Goal: Task Accomplishment & Management: Manage account settings

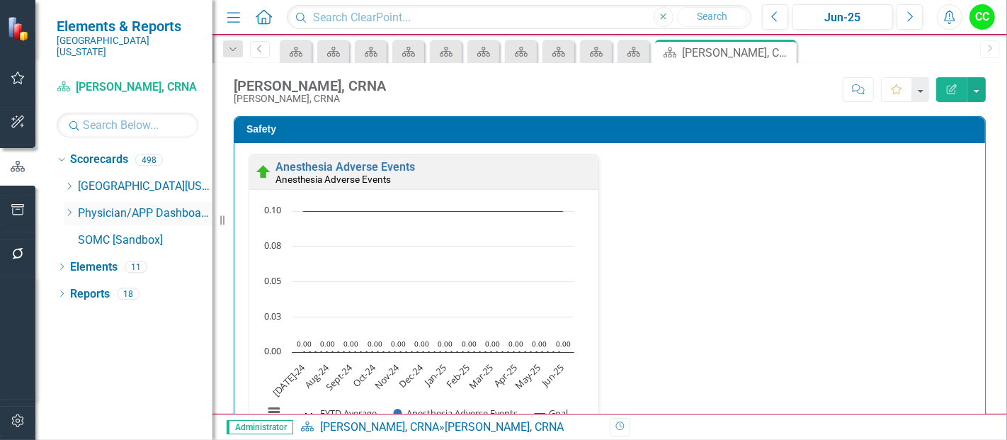
click at [65, 208] on icon "Dropdown" at bounding box center [69, 212] width 11 height 8
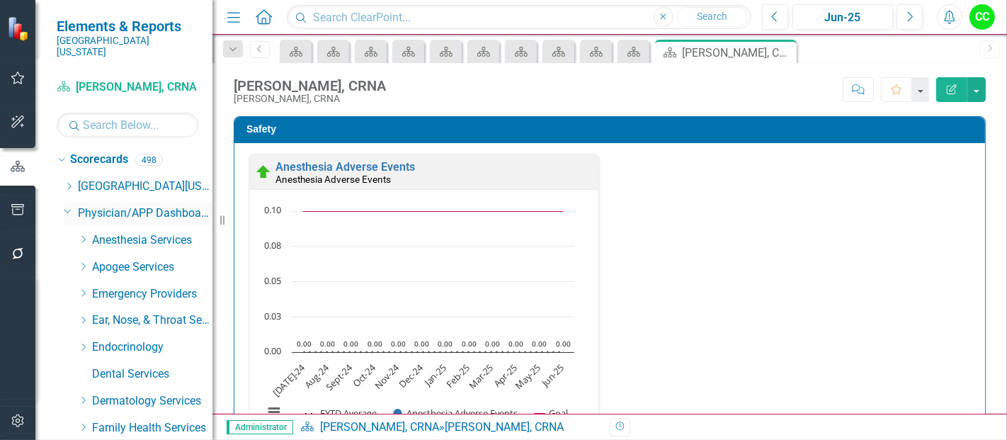
scroll to position [2136, 0]
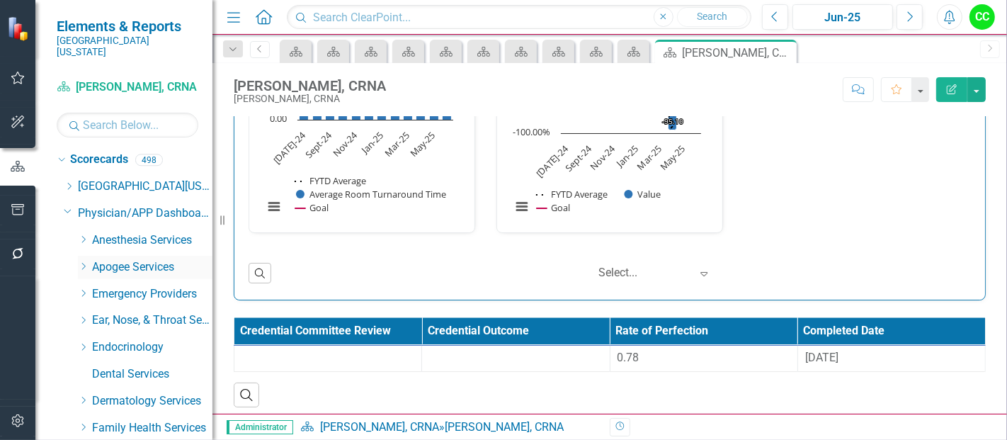
click at [82, 261] on div "Dropdown Apogee Services" at bounding box center [145, 267] width 135 height 23
click at [79, 262] on icon "Dropdown" at bounding box center [83, 266] width 11 height 8
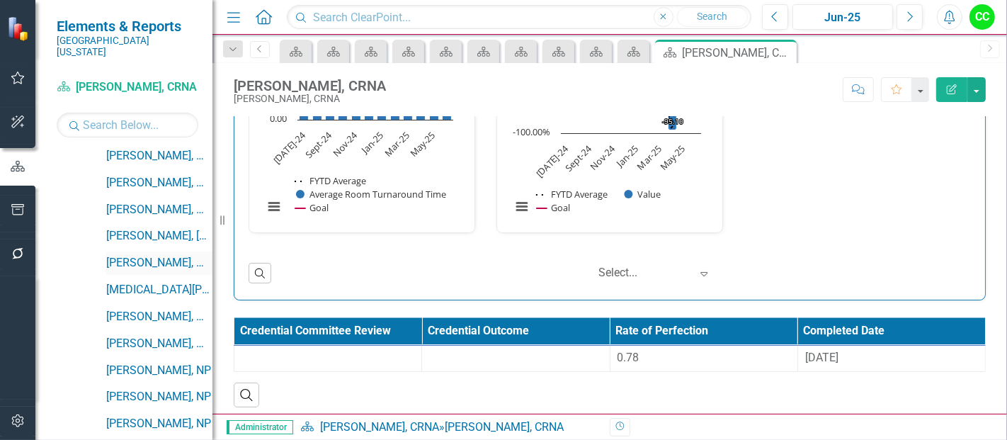
scroll to position [432, 0]
click at [156, 256] on link "[PERSON_NAME], MD" at bounding box center [159, 264] width 106 height 16
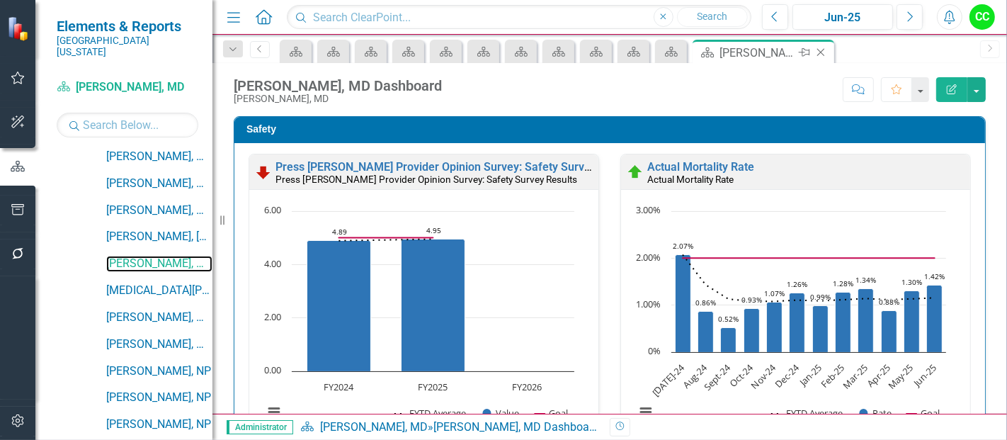
scroll to position [478, 0]
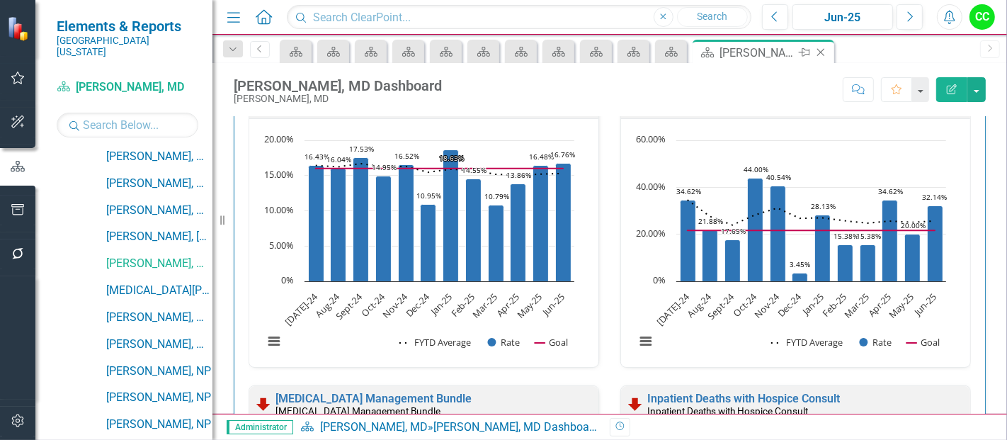
click at [821, 52] on icon at bounding box center [821, 53] width 8 height 8
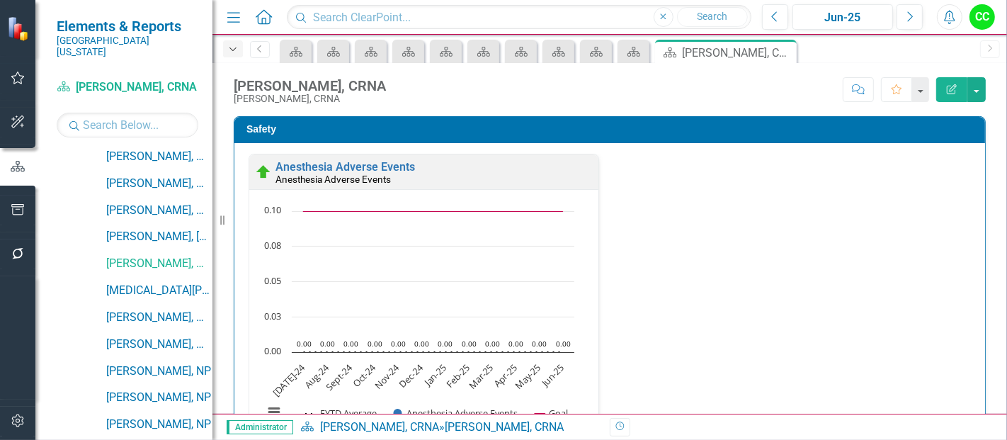
click at [238, 47] on icon "Dropdown" at bounding box center [233, 50] width 13 height 10
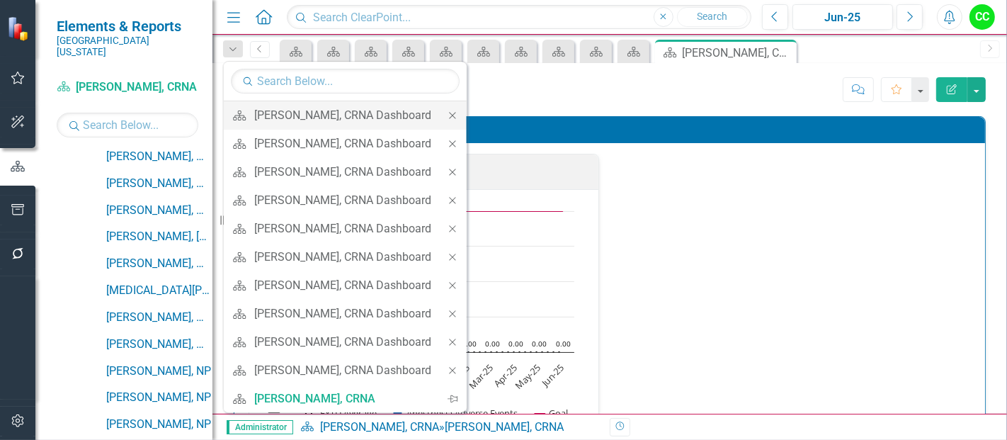
click at [452, 110] on icon "Close" at bounding box center [452, 115] width 13 height 10
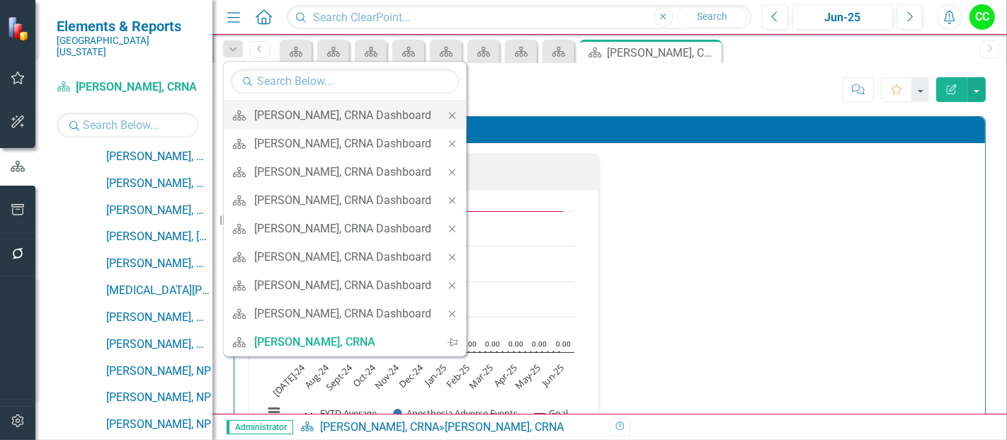
click at [449, 112] on icon at bounding box center [452, 115] width 6 height 6
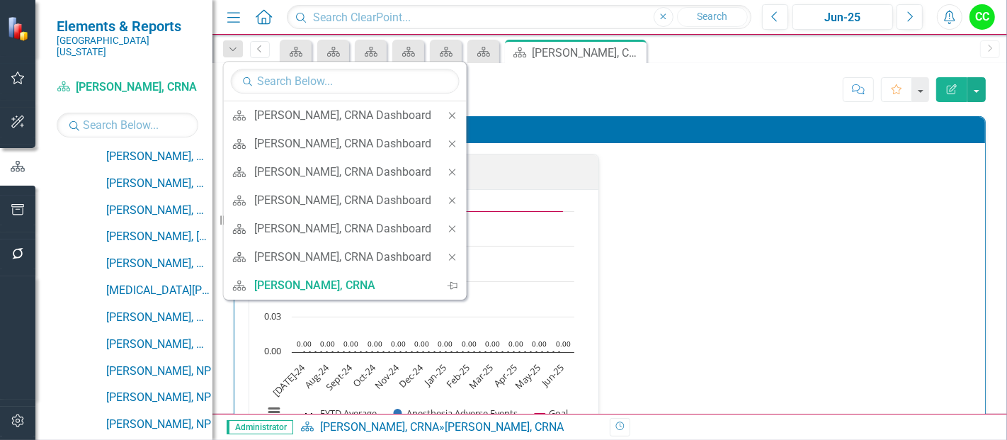
click at [449, 112] on icon at bounding box center [452, 115] width 6 height 6
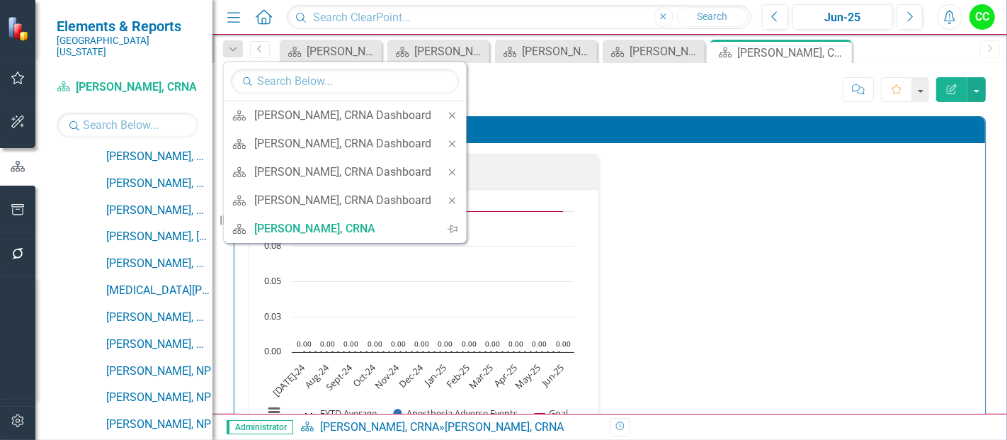
click at [449, 112] on icon at bounding box center [452, 115] width 6 height 6
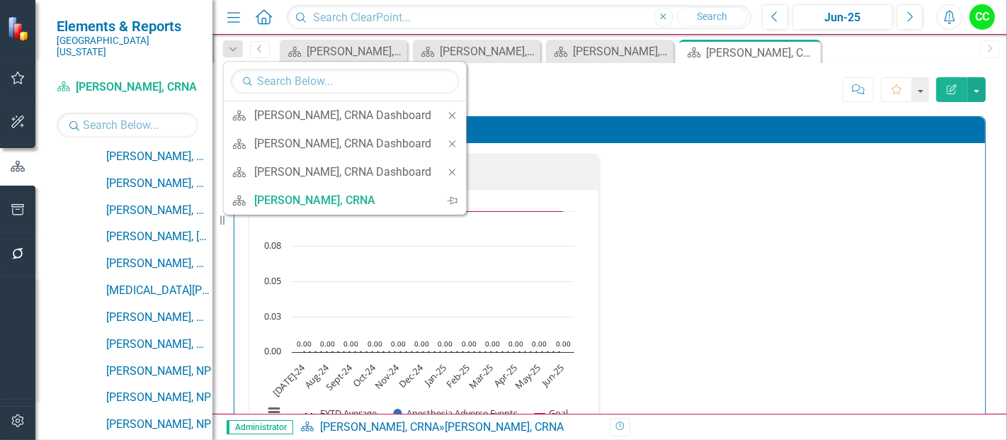
click at [449, 111] on div "Close" at bounding box center [452, 115] width 28 height 28
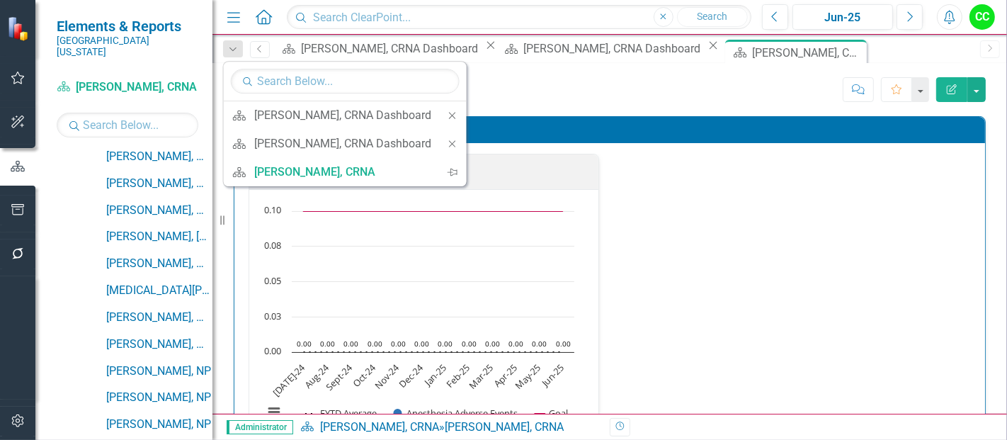
click at [449, 111] on div "Close" at bounding box center [452, 115] width 28 height 28
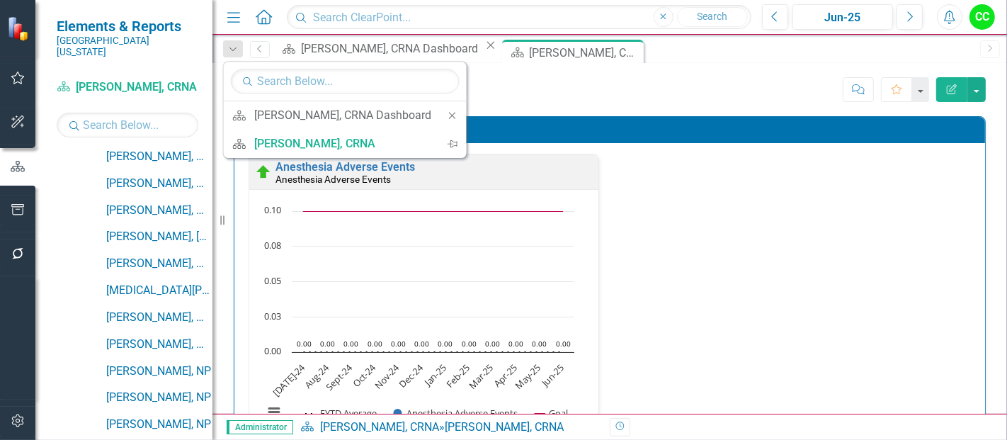
click at [449, 111] on div "Close" at bounding box center [452, 115] width 28 height 28
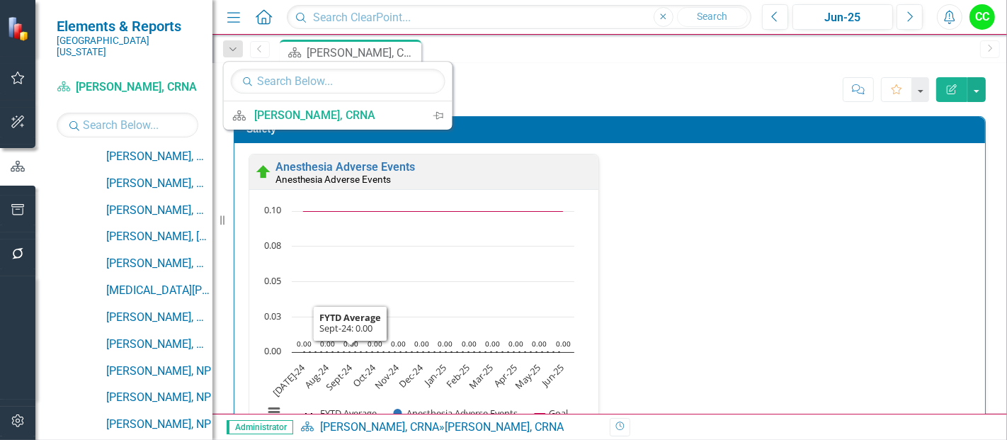
click at [475, 432] on div "[PERSON_NAME], CRNA" at bounding box center [504, 426] width 119 height 13
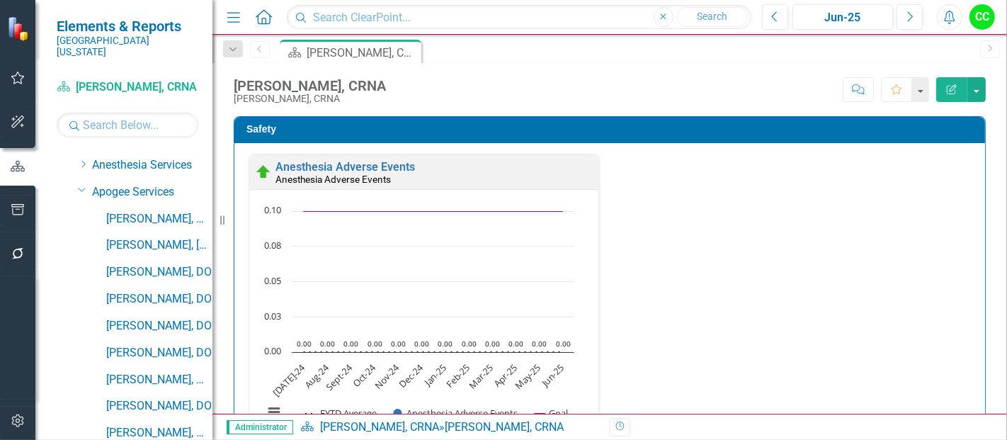
scroll to position [74, 0]
click at [133, 212] on link "[PERSON_NAME], MD" at bounding box center [159, 220] width 106 height 16
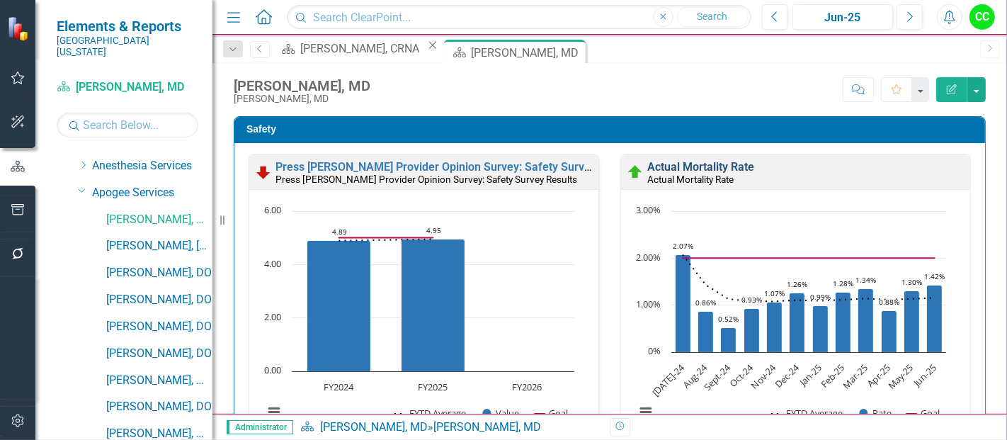
click at [712, 169] on link "Actual Mortality Rate" at bounding box center [700, 166] width 107 height 13
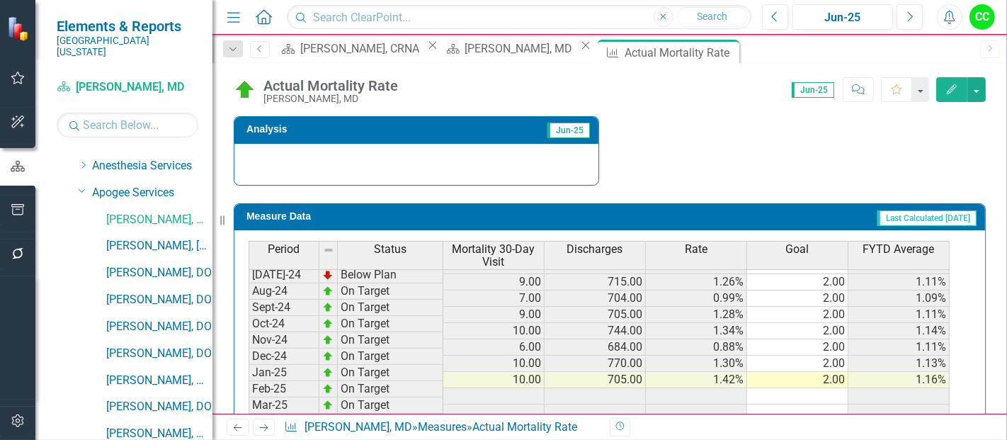
scroll to position [483, 0]
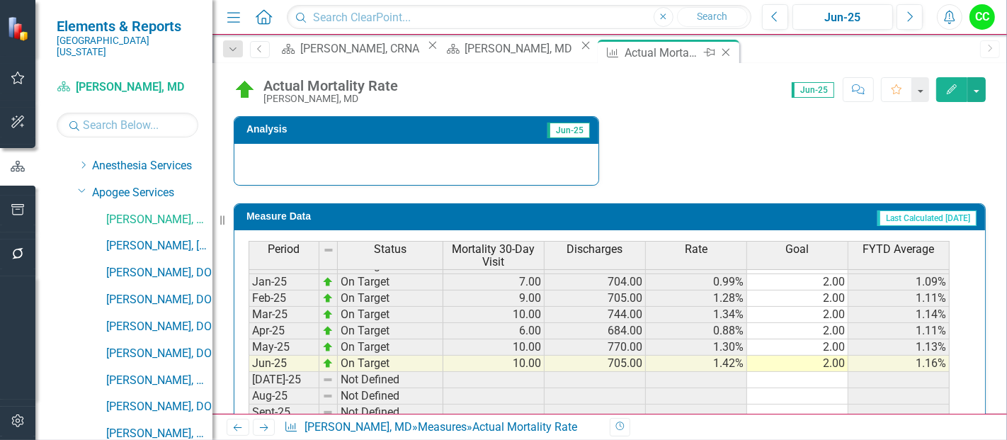
click at [719, 50] on icon "Close" at bounding box center [726, 52] width 14 height 11
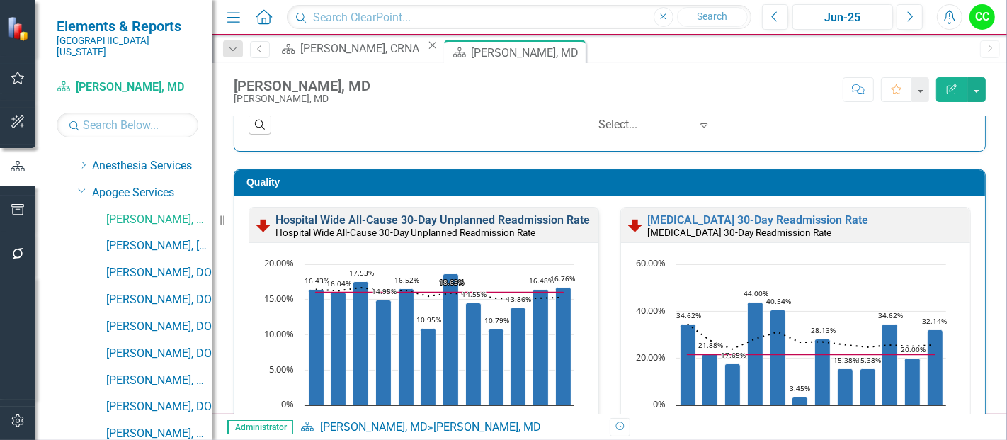
click at [395, 219] on link "Hospital Wide All-Cause 30-Day Unplanned Readmission Rate" at bounding box center [432, 219] width 314 height 13
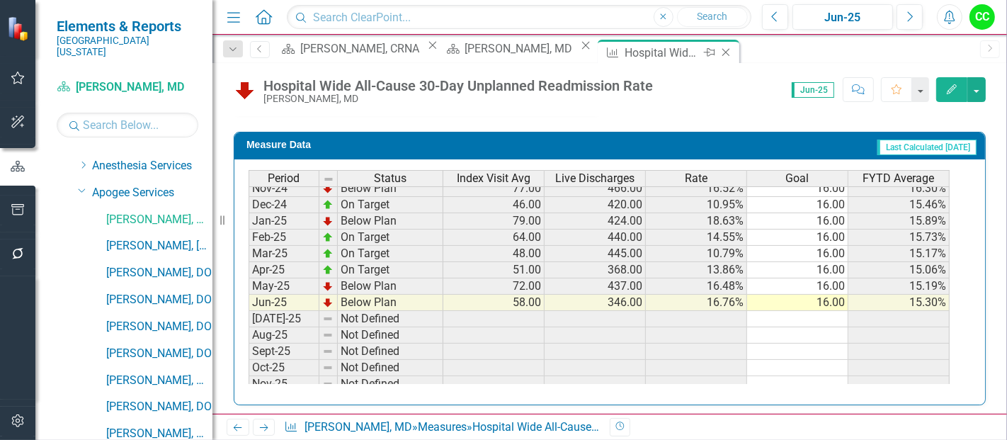
click at [719, 50] on icon "Close" at bounding box center [726, 52] width 14 height 11
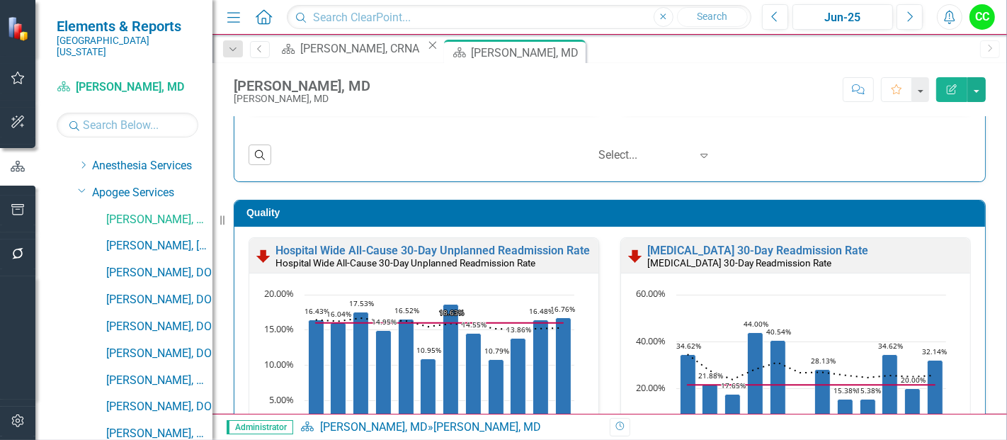
scroll to position [426, 0]
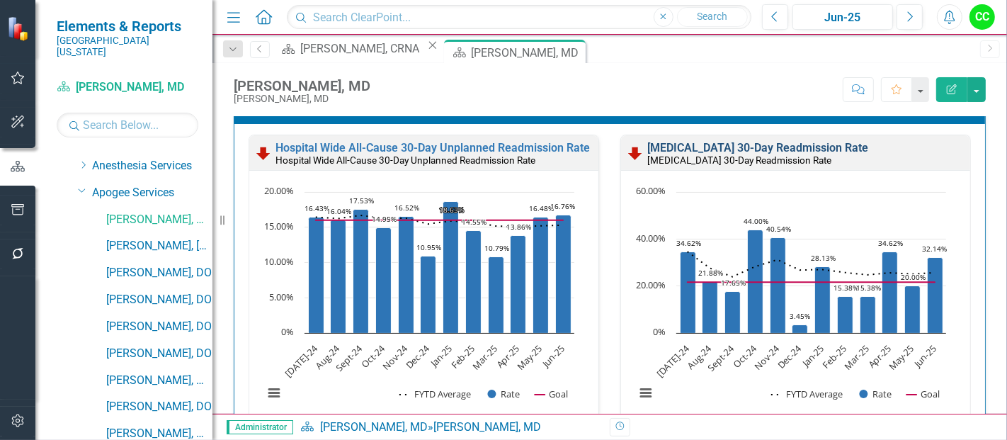
click at [730, 142] on link "[MEDICAL_DATA] 30-Day Readmission Rate" at bounding box center [757, 147] width 221 height 13
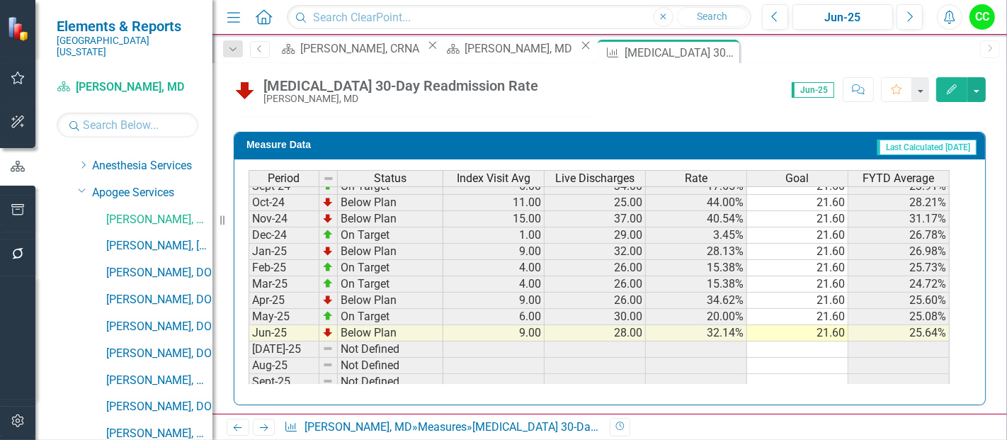
scroll to position [435, 0]
click at [719, 51] on icon "Close" at bounding box center [726, 52] width 14 height 11
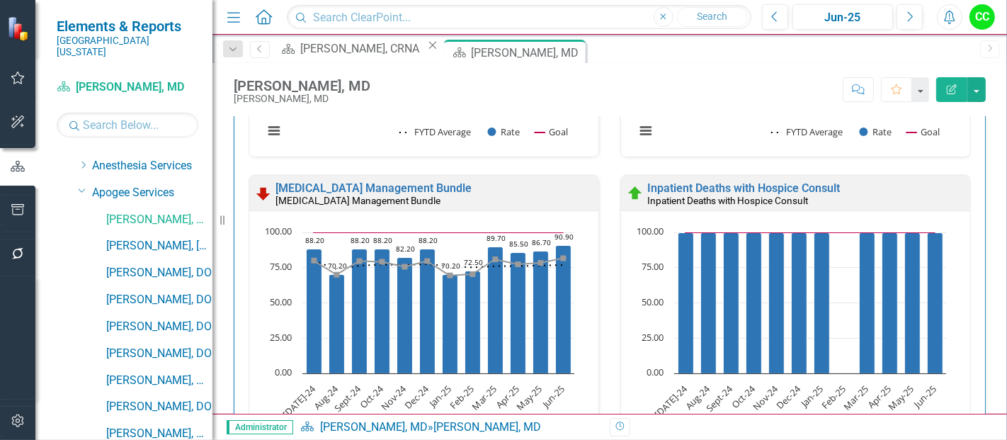
scroll to position [692, 0]
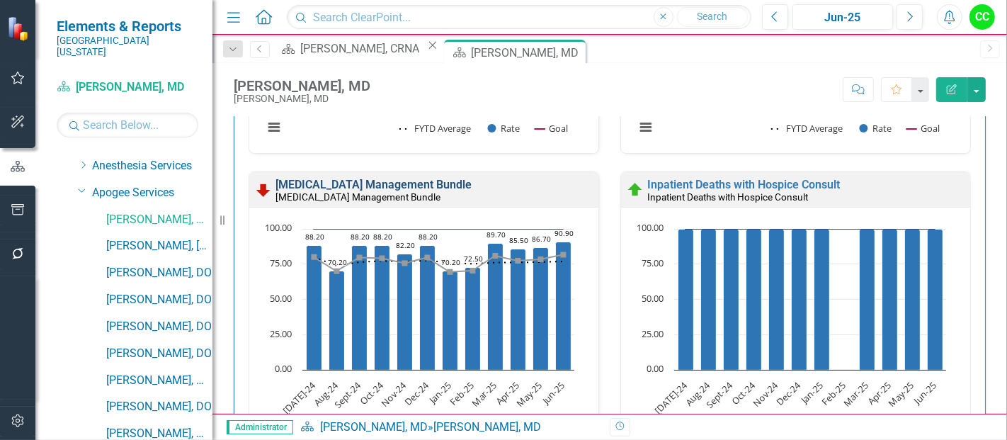
click at [472, 178] on link "[MEDICAL_DATA] Management Bundle" at bounding box center [373, 184] width 196 height 13
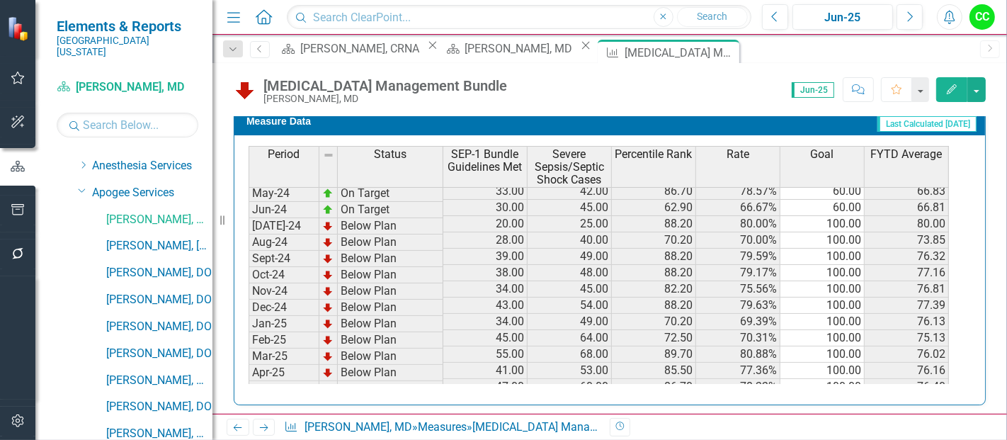
scroll to position [363, 0]
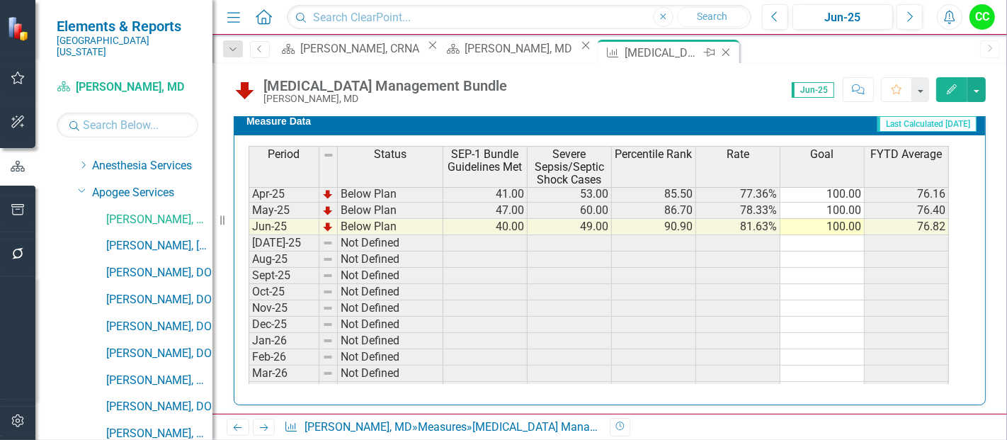
click at [719, 50] on icon "Close" at bounding box center [726, 52] width 14 height 11
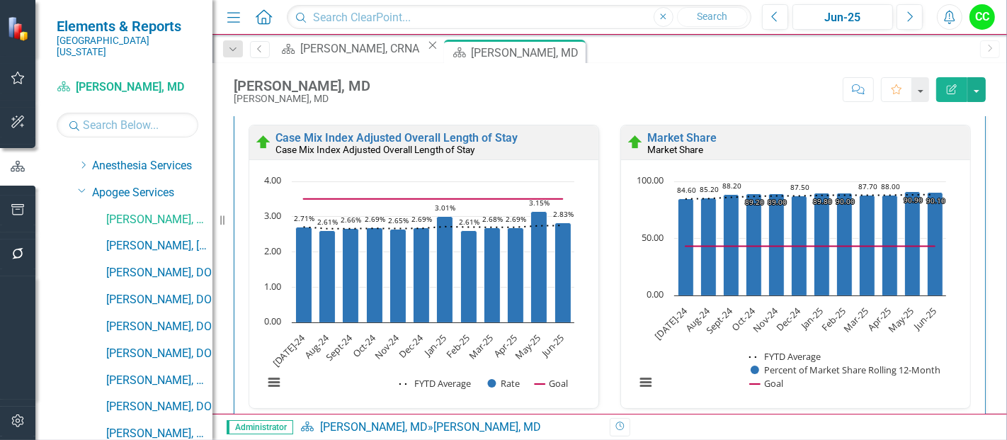
scroll to position [2269, 0]
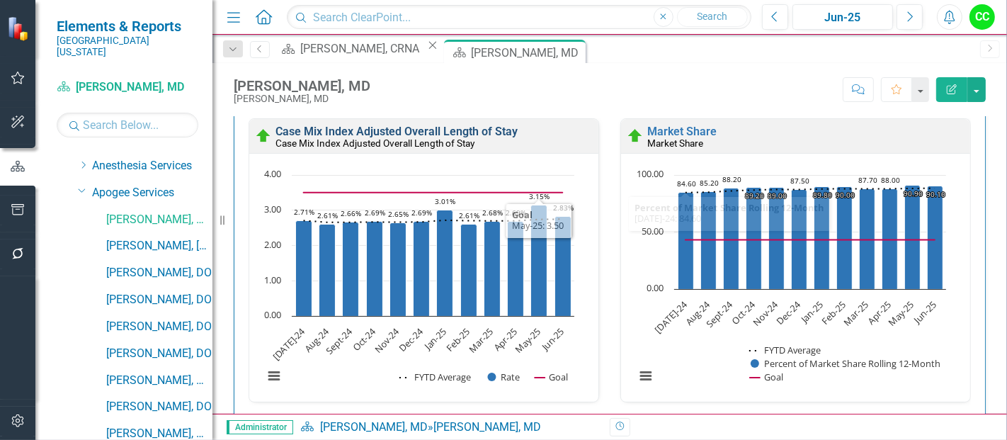
click at [468, 126] on link "Case Mix Index Adjusted Overall Length of Stay" at bounding box center [396, 131] width 242 height 13
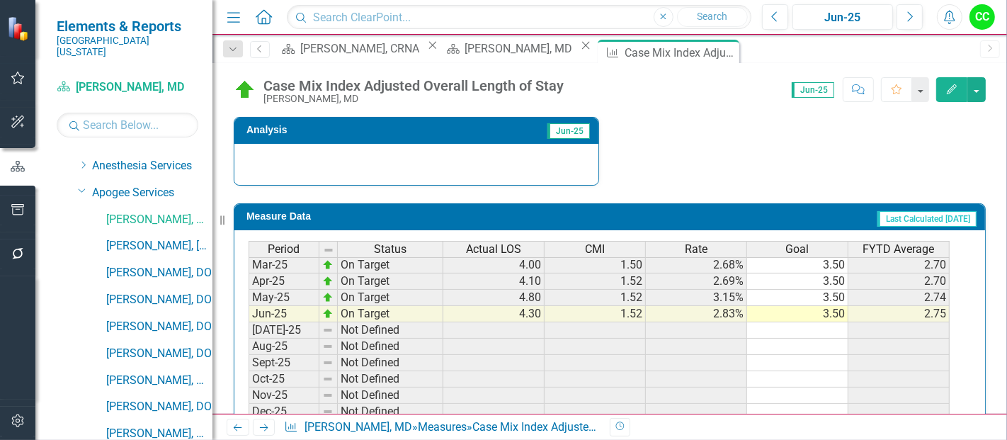
scroll to position [530, 0]
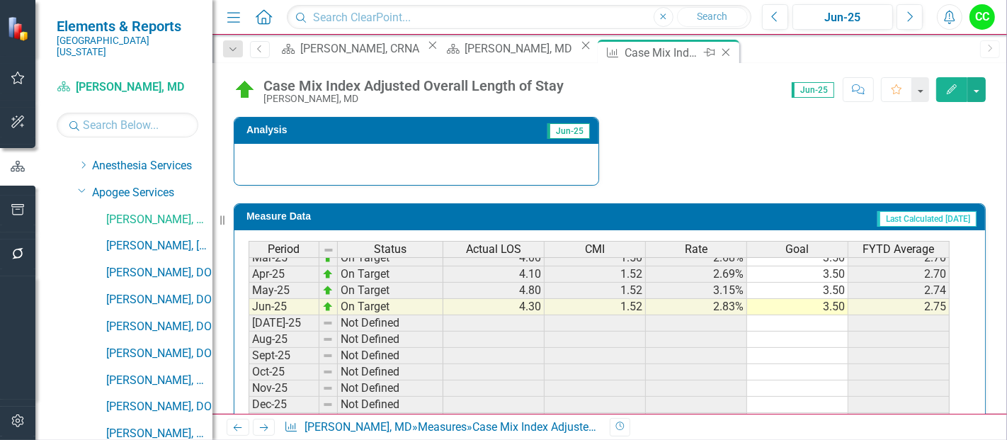
click at [722, 53] on icon at bounding box center [726, 53] width 8 height 8
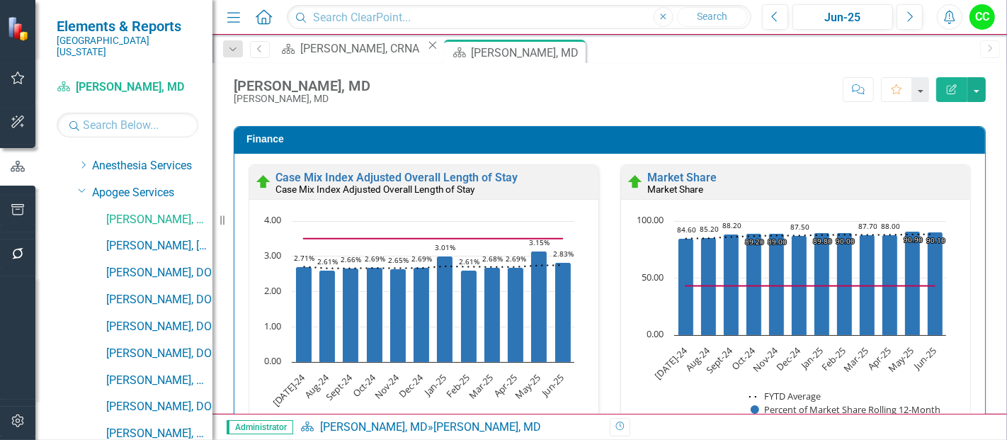
scroll to position [2223, 0]
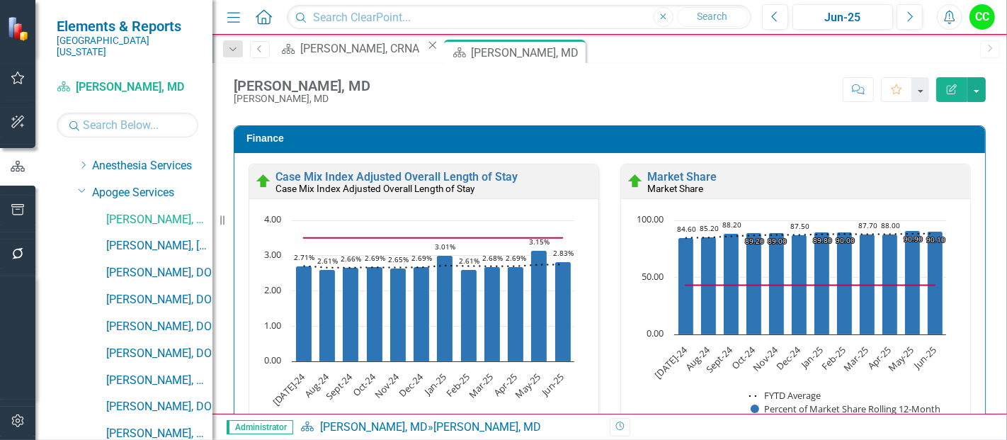
click at [685, 164] on div "Market Share Market Share" at bounding box center [795, 181] width 349 height 35
click at [681, 170] on link "Market Share" at bounding box center [681, 176] width 69 height 13
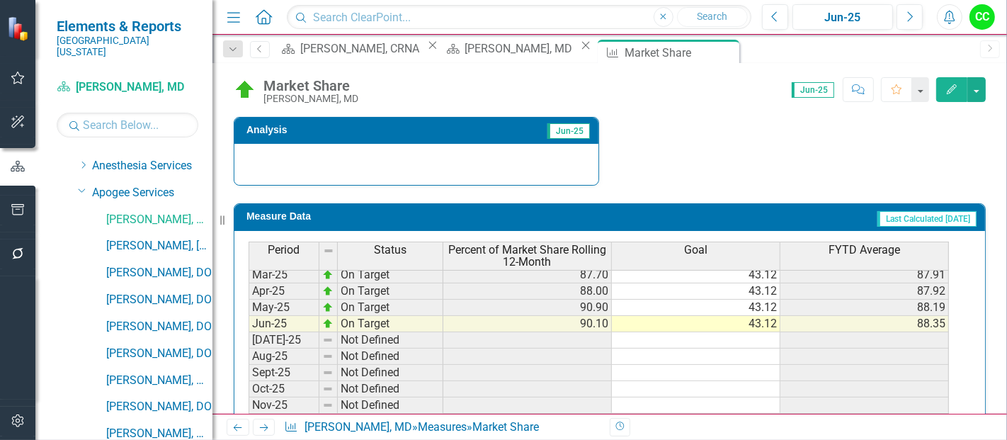
scroll to position [558, 0]
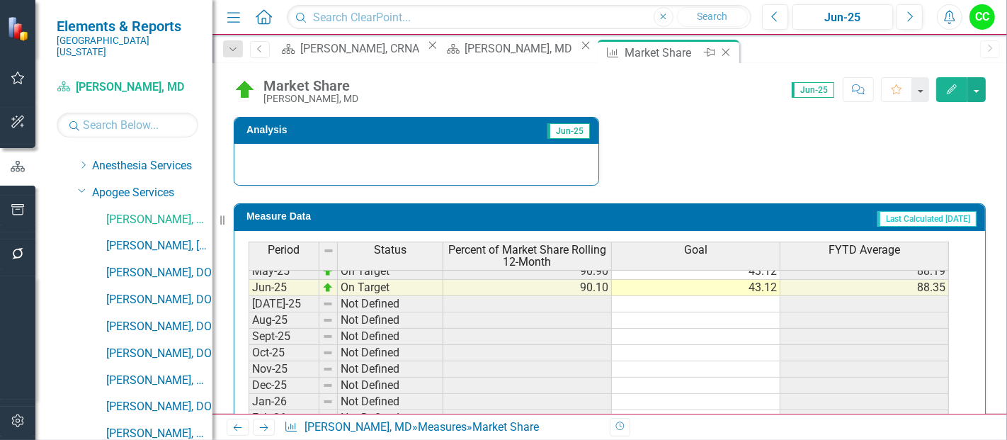
click at [722, 54] on icon at bounding box center [726, 53] width 8 height 8
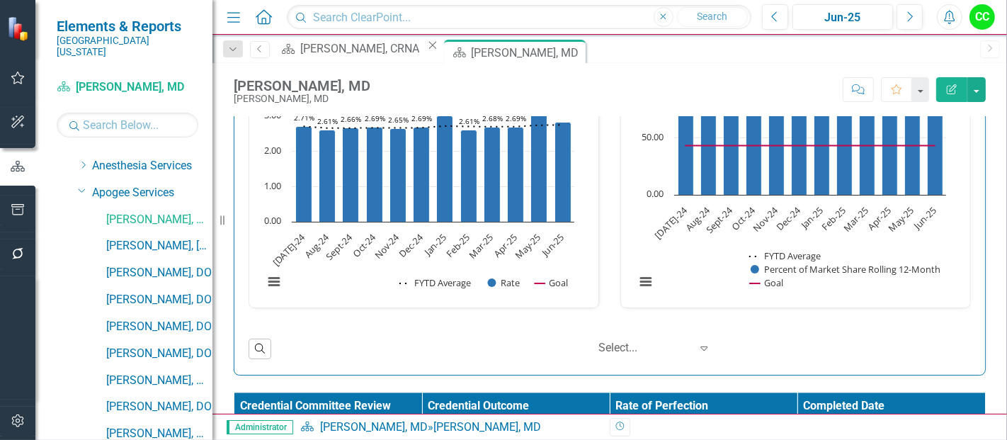
scroll to position [2437, 0]
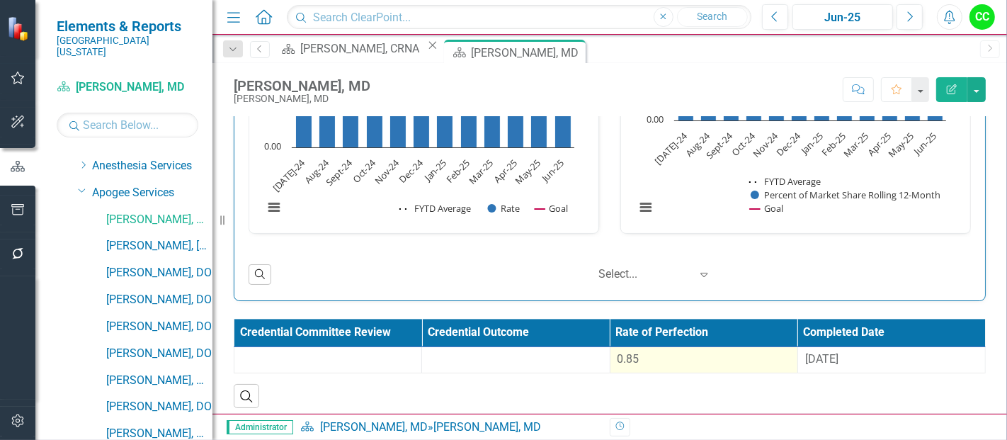
click at [683, 352] on div "0.85" at bounding box center [703, 359] width 173 height 16
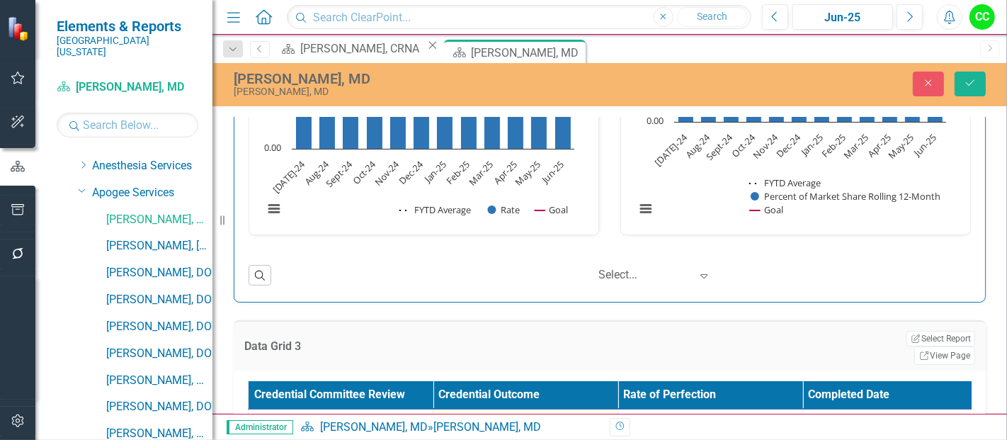
drag, startPoint x: 687, startPoint y: 398, endPoint x: 591, endPoint y: 396, distance: 96.3
click at [591, 409] on tr "0.8482 8/26/24" at bounding box center [618, 432] width 739 height 46
paste input "786033333"
type input "0.786033333"
click at [843, 414] on span "[DATE]" at bounding box center [826, 420] width 33 height 13
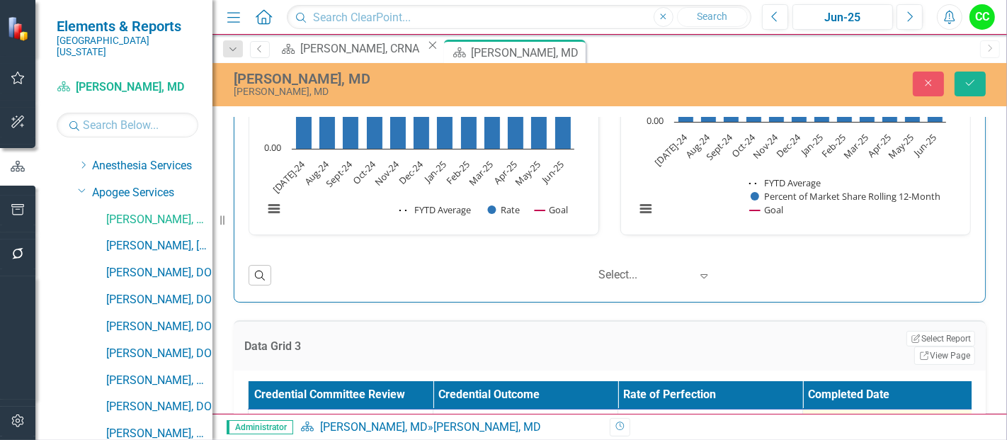
click at [843, 414] on span "[DATE]" at bounding box center [826, 420] width 33 height 13
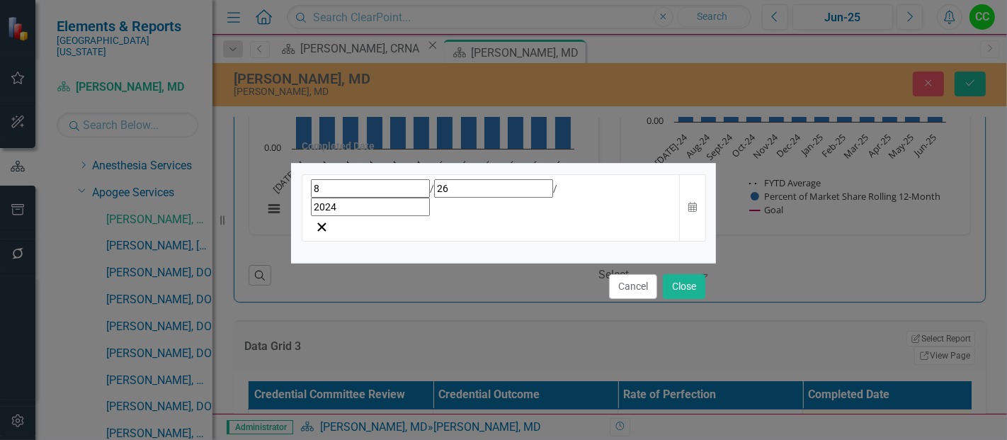
click at [692, 222] on div "[DATE] Calendar" at bounding box center [503, 213] width 425 height 99
click at [692, 205] on icon "button" at bounding box center [692, 207] width 8 height 10
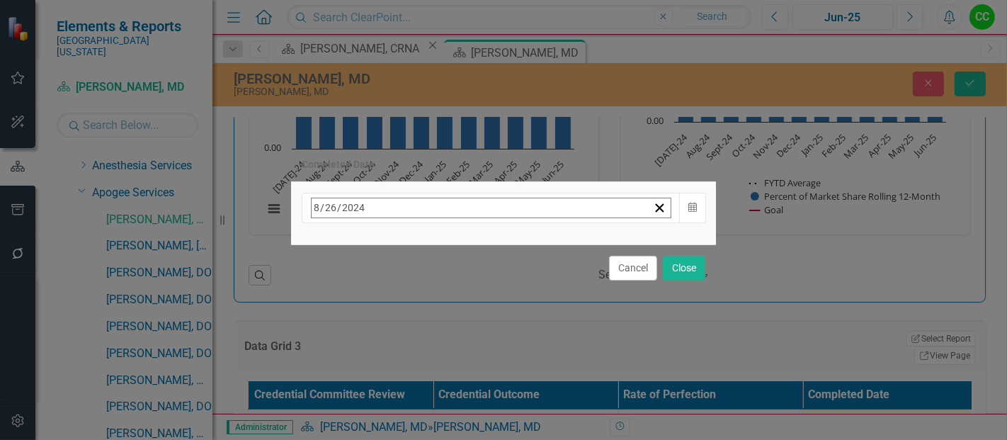
click at [487, 244] on button "[DATE]" at bounding box center [426, 238] width 122 height 31
click at [518, 241] on button "›" at bounding box center [502, 238] width 31 height 31
click at [467, 402] on button "August" at bounding box center [426, 391] width 82 height 51
click at [362, 346] on abbr "11" at bounding box center [355, 346] width 11 height 11
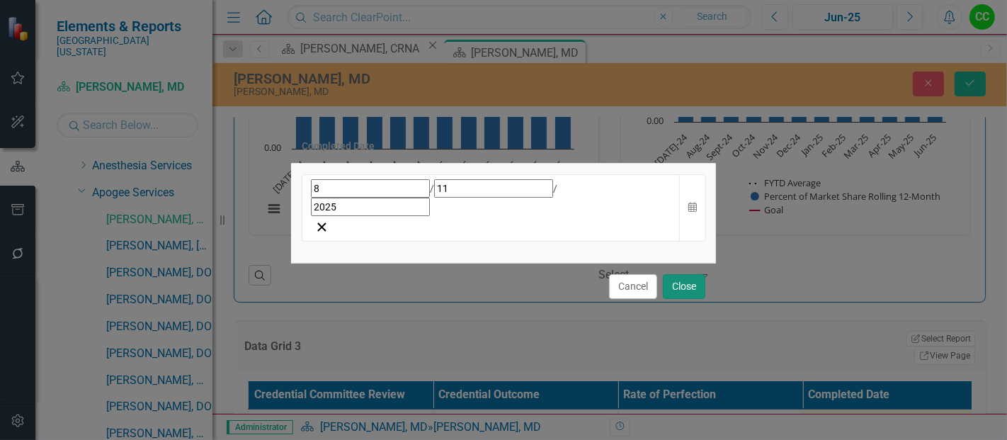
click at [679, 274] on button "Close" at bounding box center [684, 286] width 42 height 25
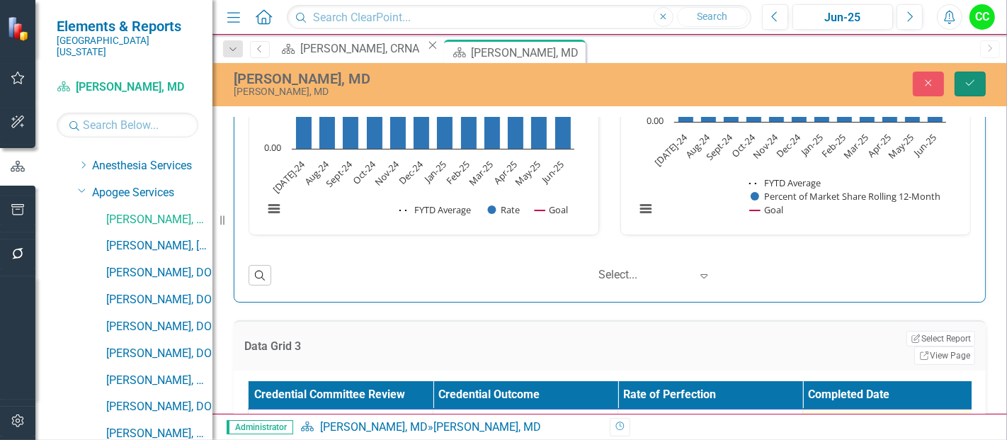
click at [968, 87] on icon "Save" at bounding box center [970, 83] width 13 height 10
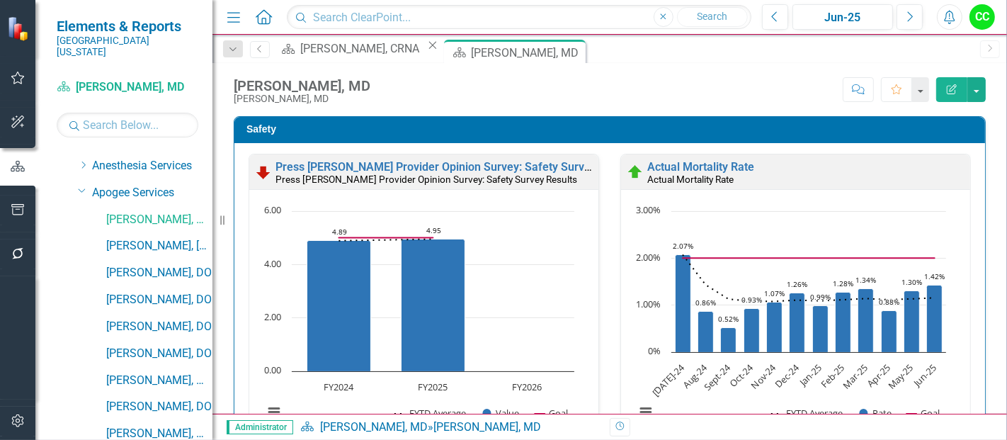
click at [426, 50] on icon "Close" at bounding box center [433, 45] width 14 height 11
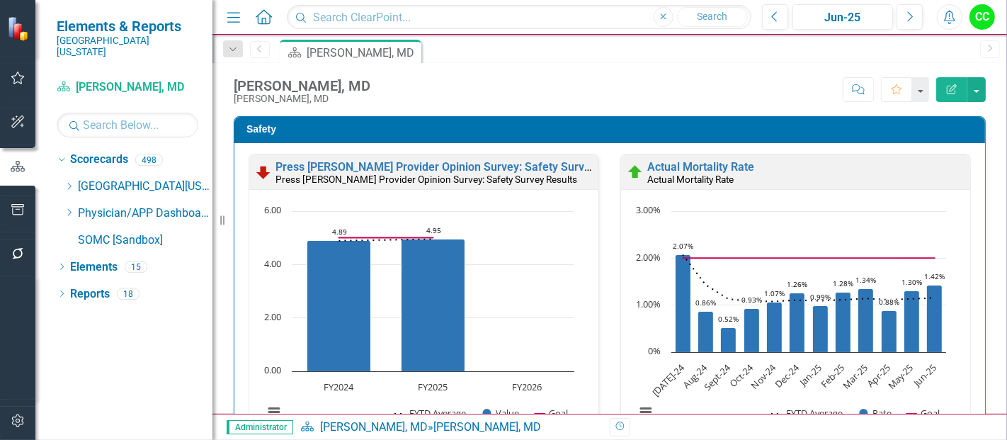
scroll to position [0, 0]
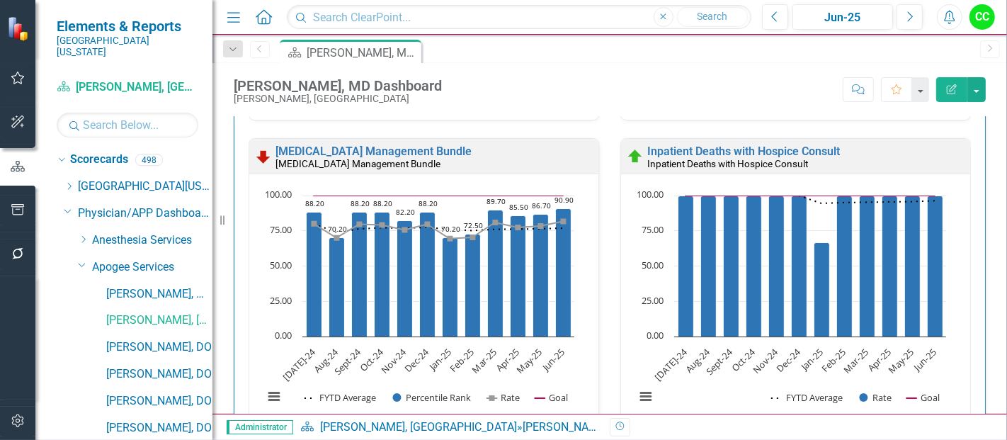
scroll to position [1, 0]
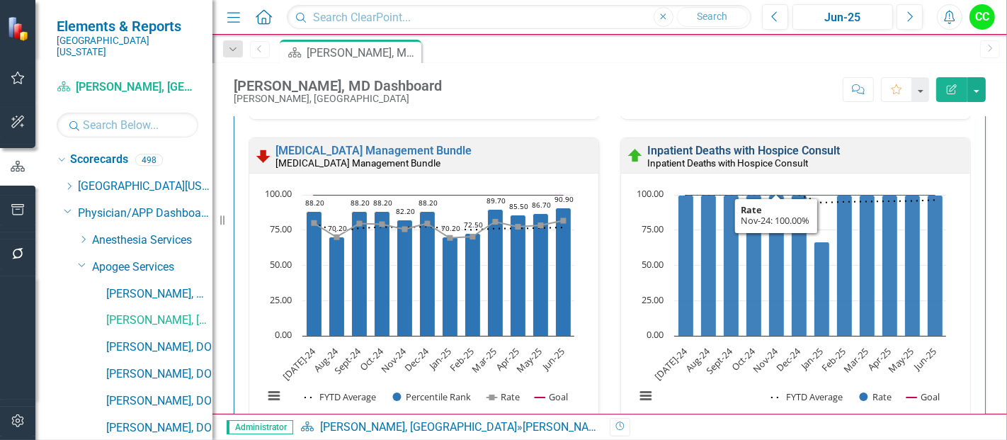
click at [737, 147] on link "Inpatient Deaths with Hospice Consult" at bounding box center [743, 150] width 193 height 13
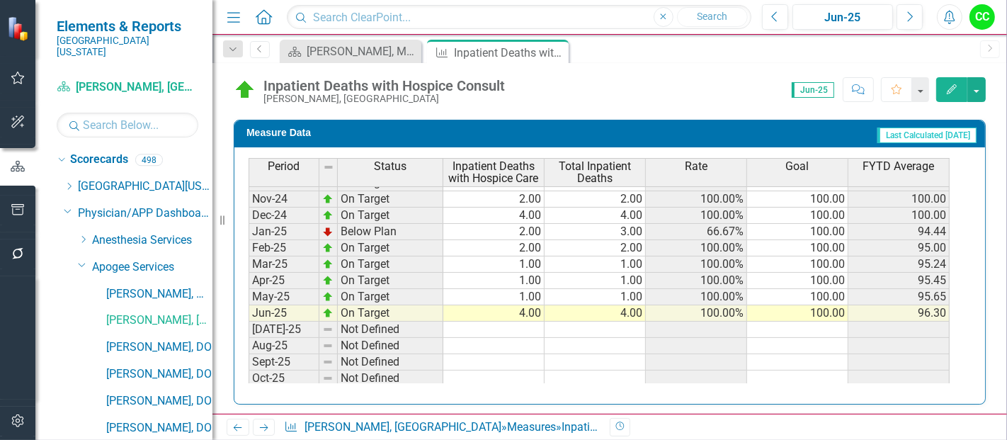
scroll to position [464, 0]
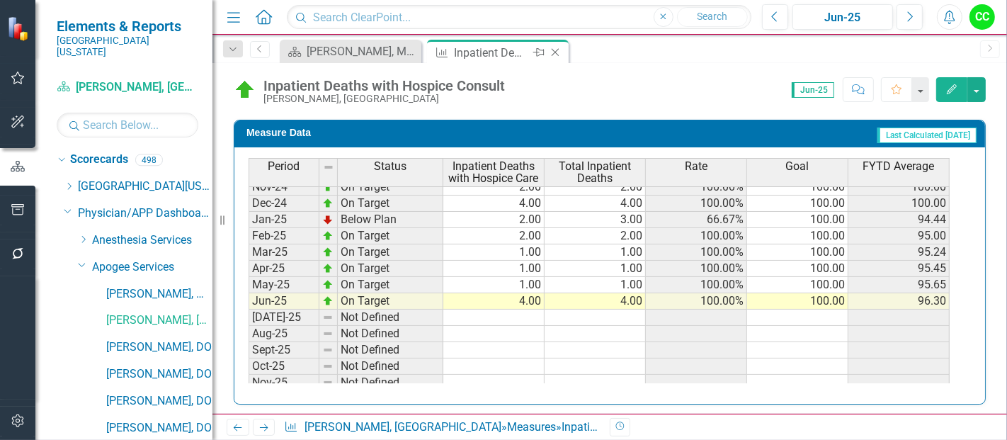
click at [554, 53] on icon "Close" at bounding box center [555, 52] width 14 height 11
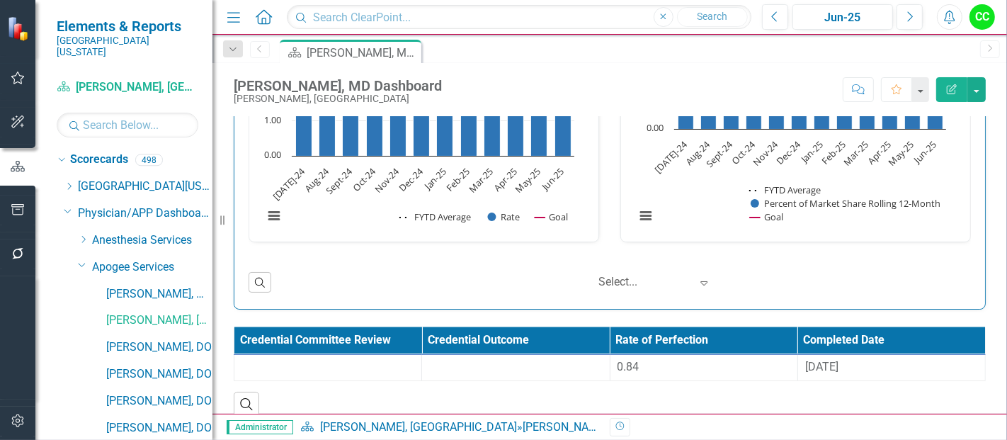
scroll to position [2136, 0]
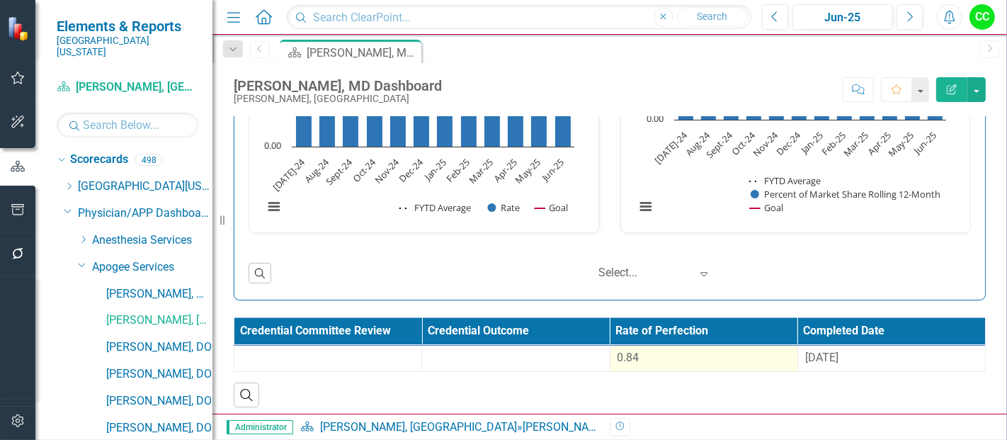
click at [648, 346] on td "0.84" at bounding box center [704, 359] width 188 height 26
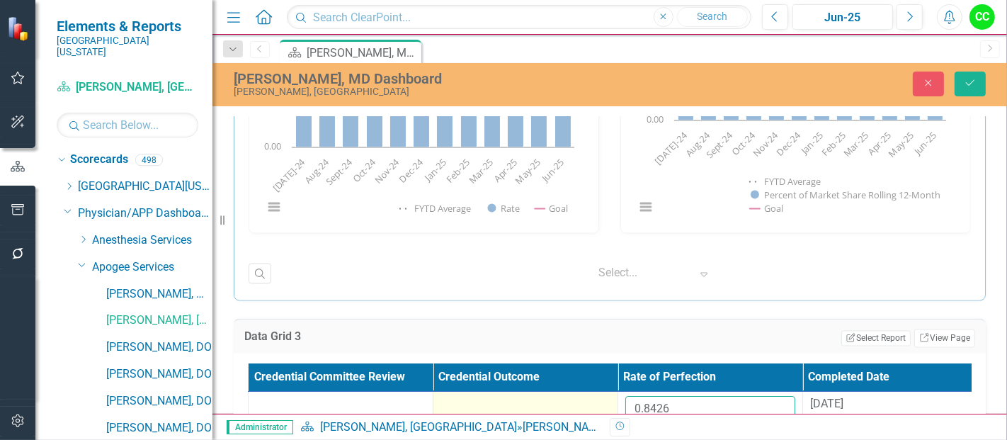
drag, startPoint x: 679, startPoint y: 404, endPoint x: 586, endPoint y: 412, distance: 93.8
click at [586, 412] on tr "0.8426 8/26/24" at bounding box center [618, 415] width 739 height 46
paste input "75208333"
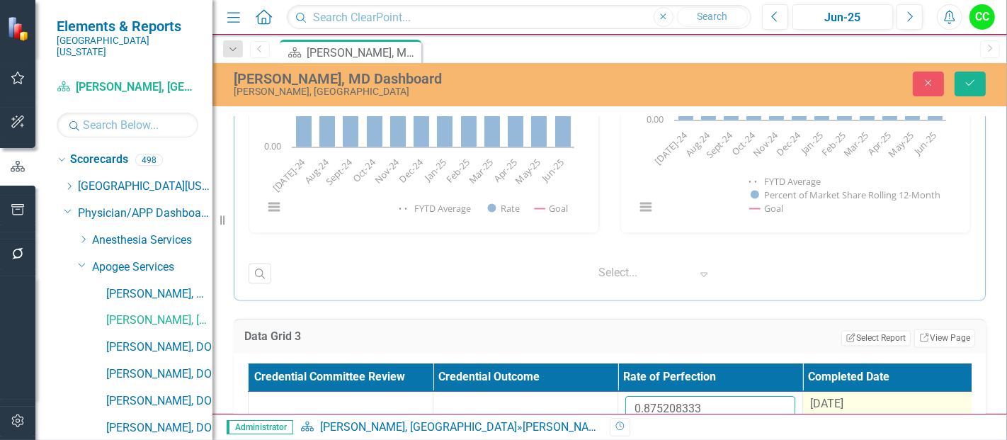
type input "0.875208333"
click at [836, 397] on span "[DATE]" at bounding box center [826, 403] width 33 height 13
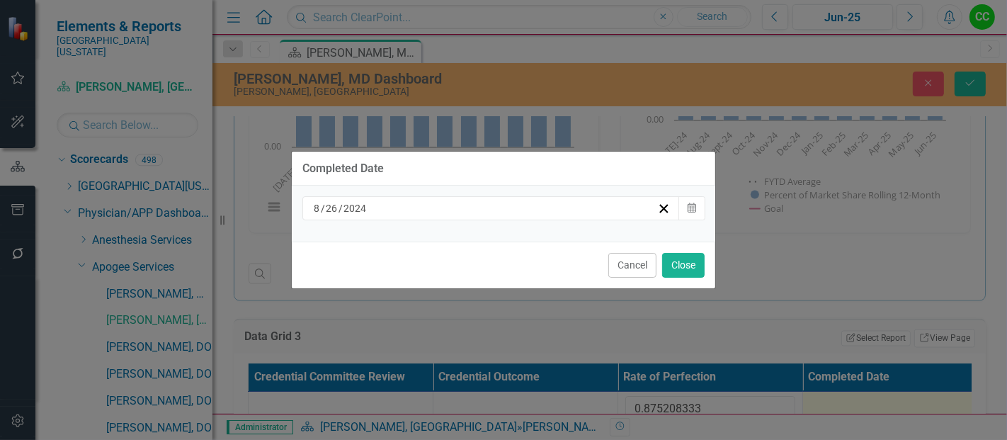
click at [453, 209] on div "[DATE]" at bounding box center [485, 208] width 346 height 14
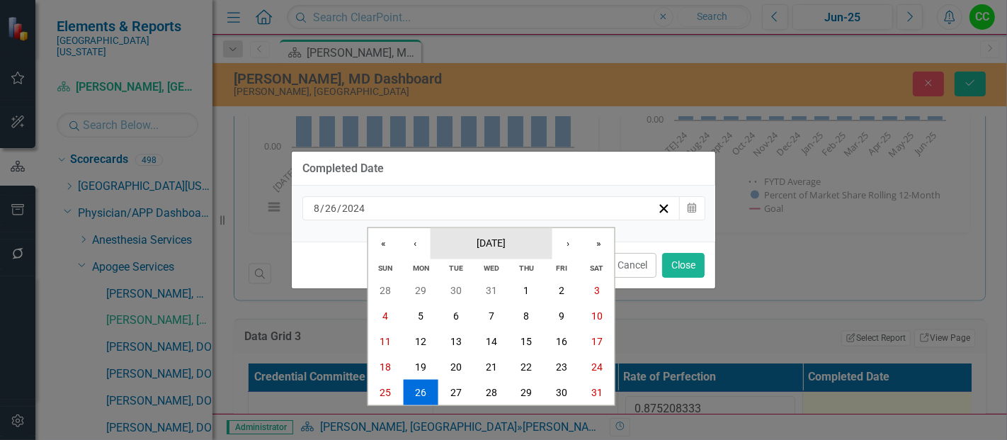
click at [515, 236] on button "[DATE]" at bounding box center [491, 242] width 122 height 31
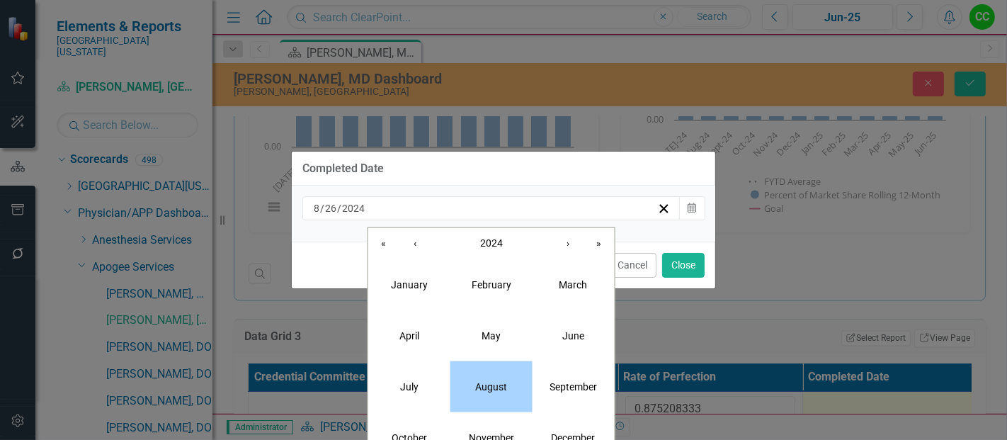
click at [493, 384] on abbr "August" at bounding box center [491, 385] width 32 height 11
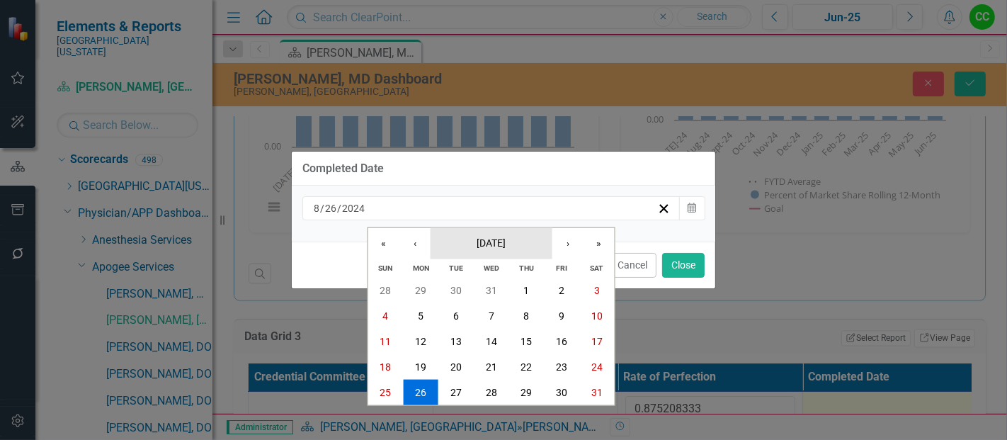
click at [506, 248] on span "[DATE]" at bounding box center [491, 241] width 29 height 11
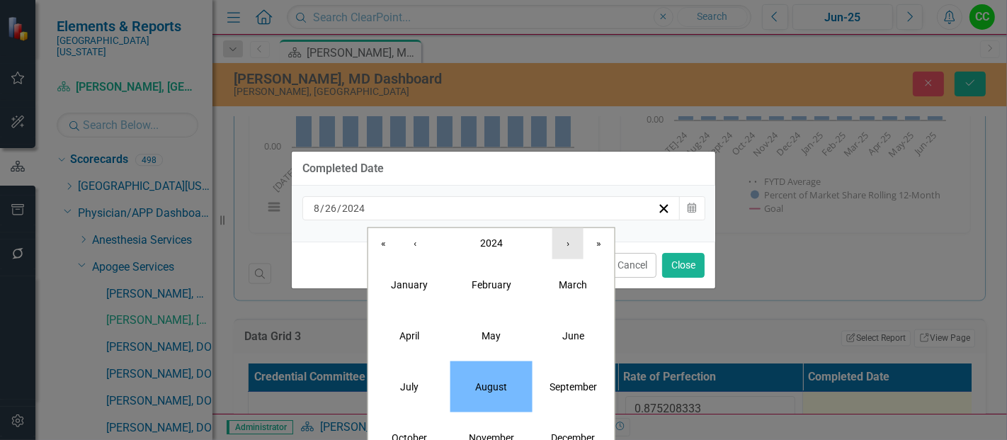
click at [567, 246] on button "›" at bounding box center [567, 242] width 31 height 31
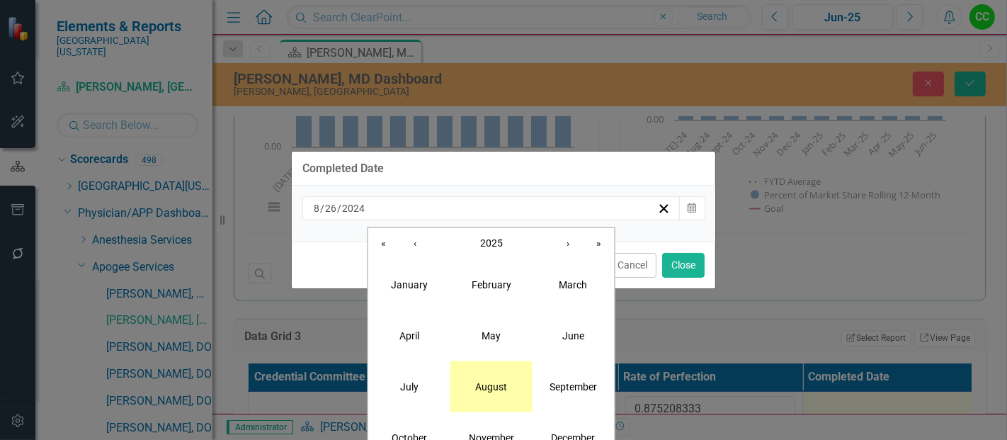
click at [489, 391] on abbr "August" at bounding box center [491, 385] width 32 height 11
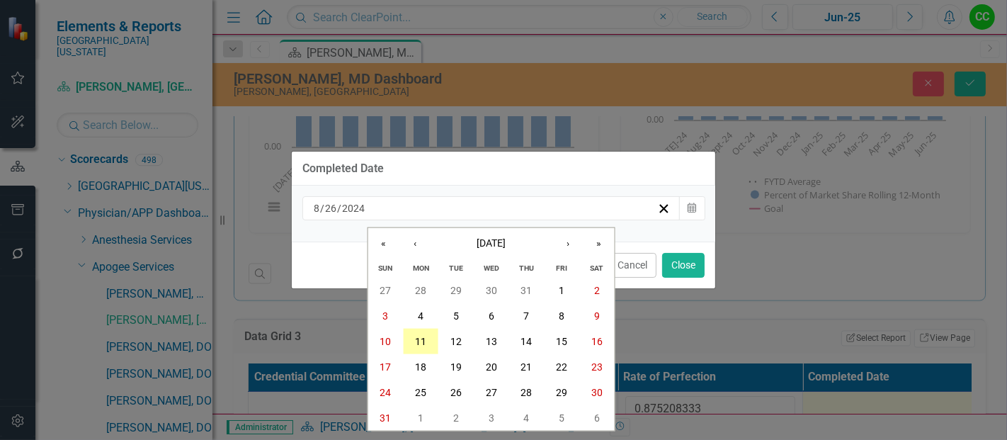
click at [428, 345] on button "11" at bounding box center [420, 341] width 35 height 25
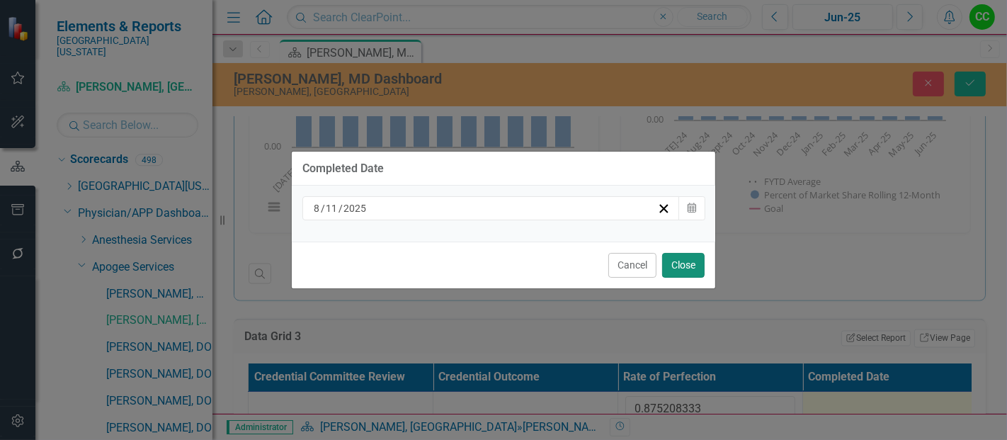
click at [691, 256] on button "Close" at bounding box center [683, 265] width 42 height 25
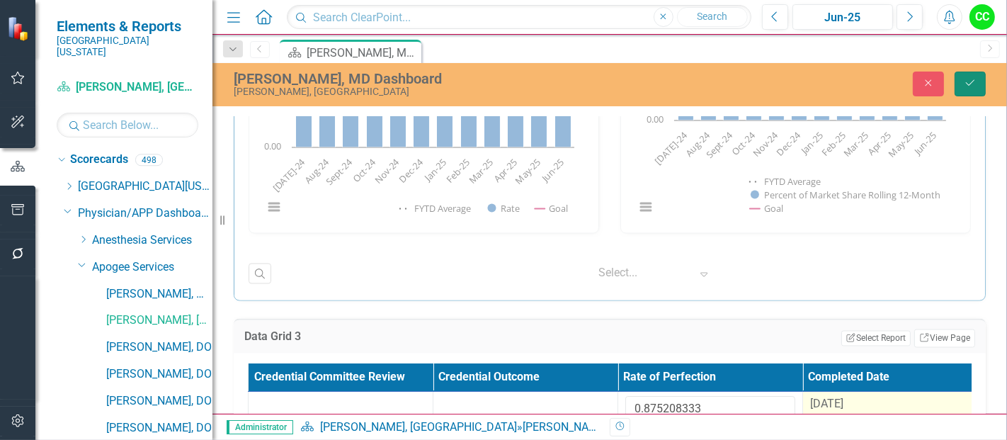
click at [964, 86] on icon "Save" at bounding box center [970, 83] width 13 height 10
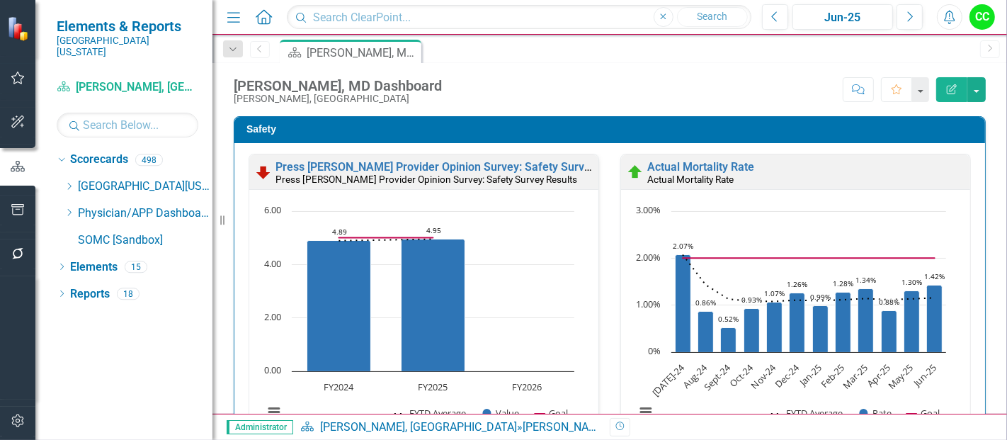
click at [64, 208] on icon "Dropdown" at bounding box center [69, 212] width 11 height 8
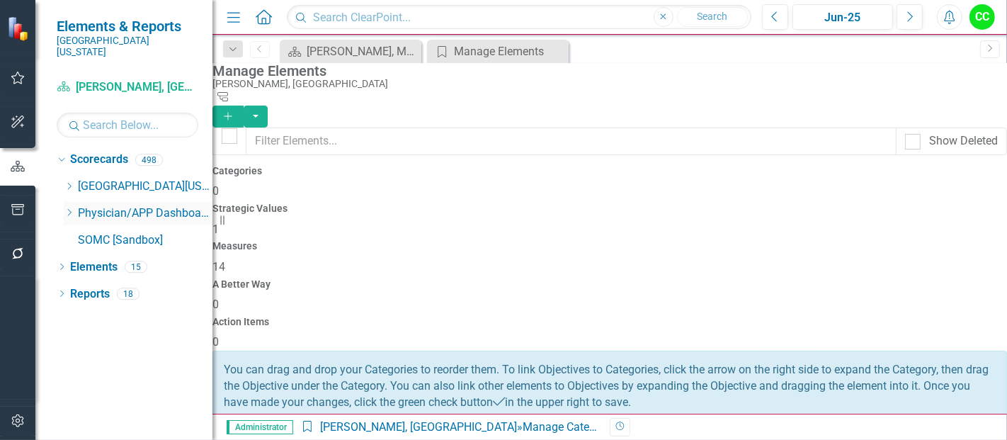
click at [69, 208] on icon "Dropdown" at bounding box center [69, 212] width 11 height 8
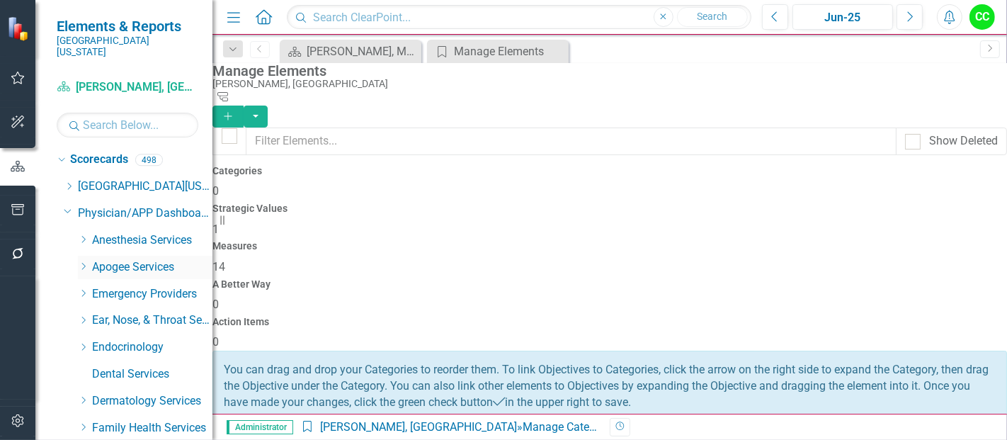
click at [81, 262] on icon "Dropdown" at bounding box center [83, 266] width 11 height 8
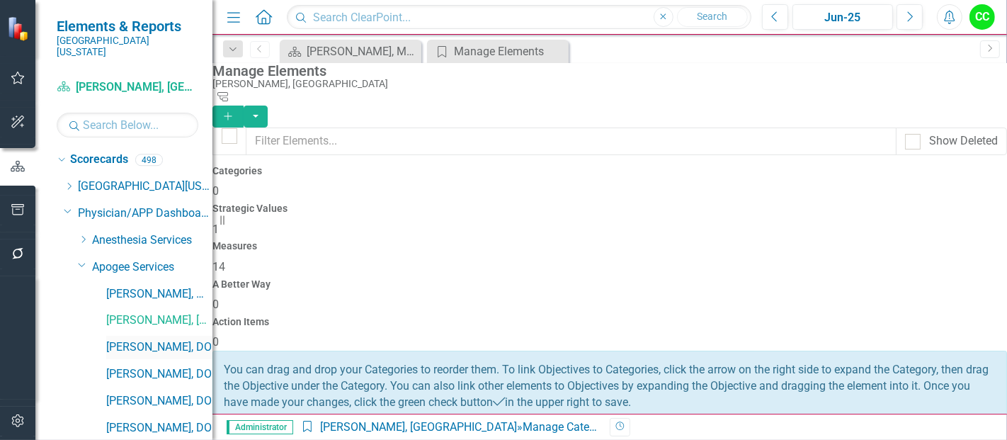
click at [120, 343] on link "[PERSON_NAME], DO" at bounding box center [159, 347] width 106 height 16
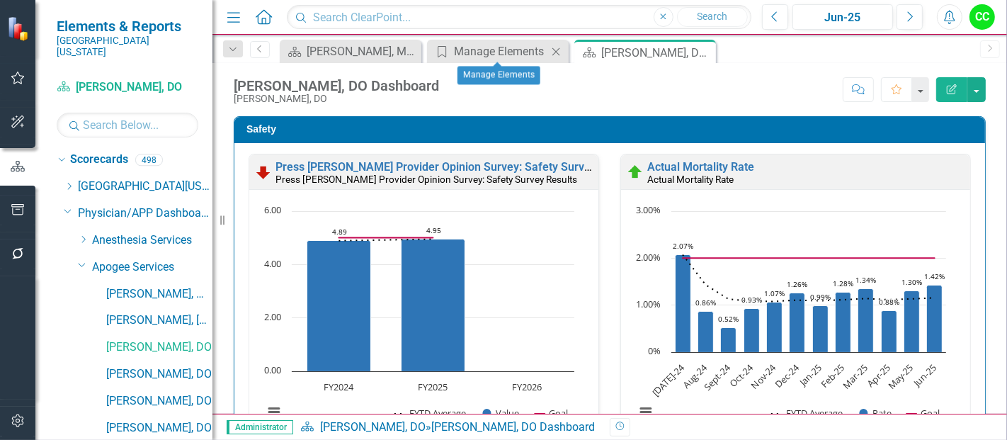
click at [556, 49] on icon "Close" at bounding box center [556, 51] width 14 height 11
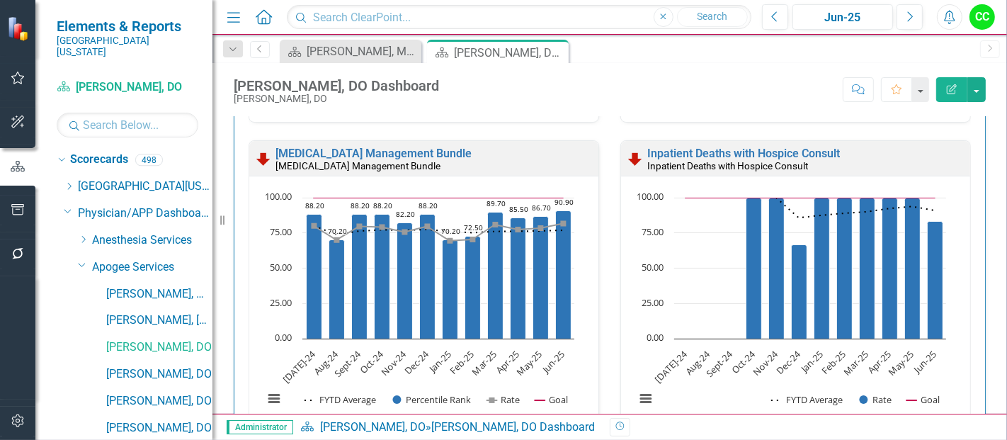
scroll to position [717, 0]
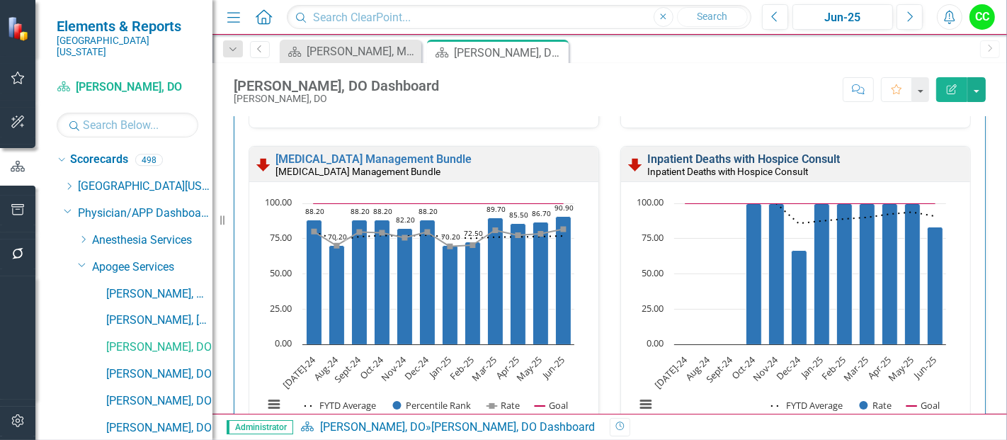
click at [740, 156] on link "Inpatient Deaths with Hospice Consult" at bounding box center [743, 158] width 193 height 13
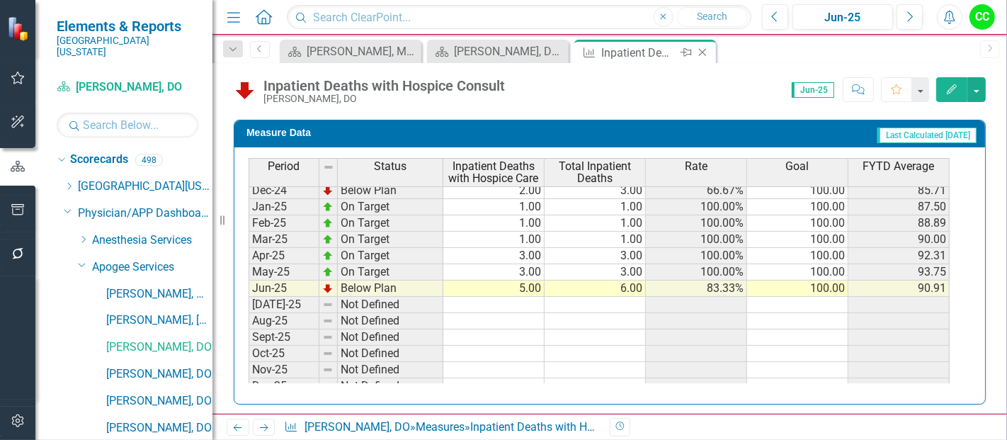
click at [698, 47] on icon "Close" at bounding box center [702, 52] width 14 height 11
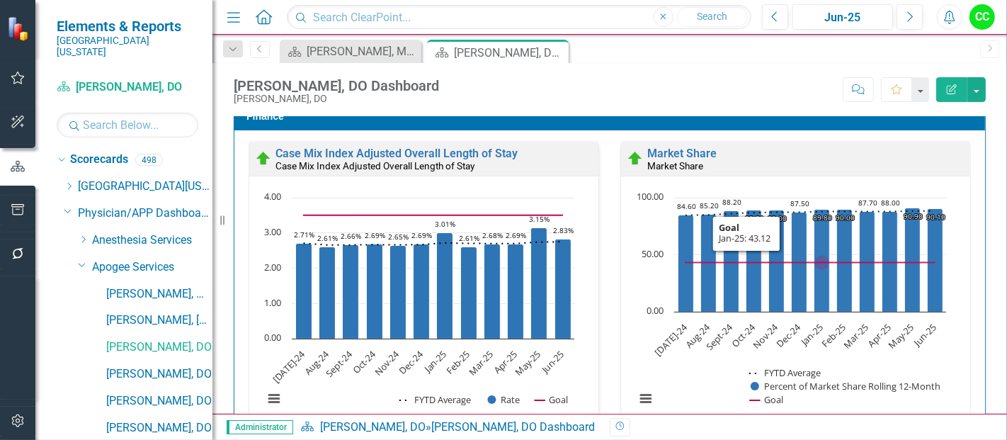
scroll to position [2136, 0]
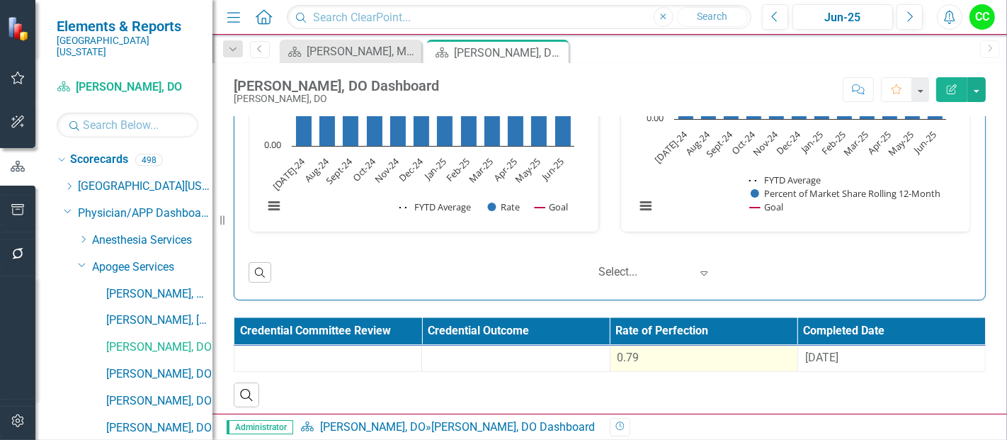
click at [653, 360] on div "0.79" at bounding box center [703, 358] width 173 height 17
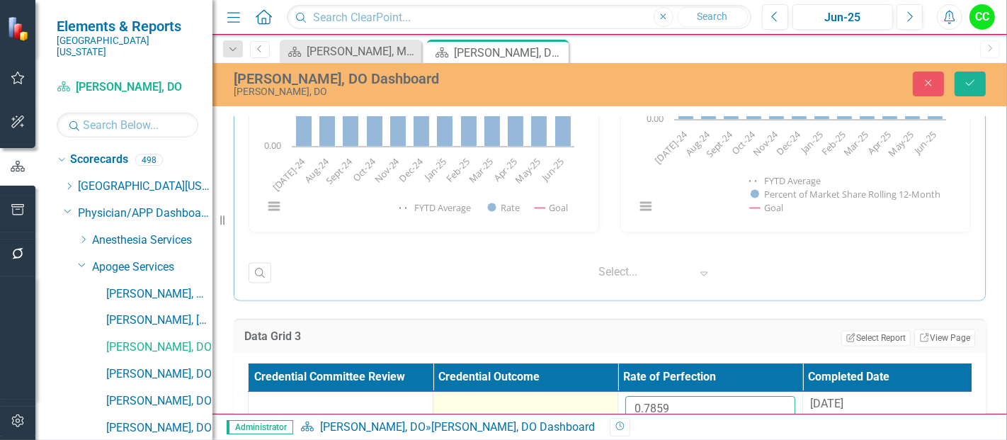
drag, startPoint x: 673, startPoint y: 399, endPoint x: 596, endPoint y: 399, distance: 76.5
click at [596, 399] on tr "0.7859 8/26/24" at bounding box center [618, 415] width 739 height 46
paste input "8358"
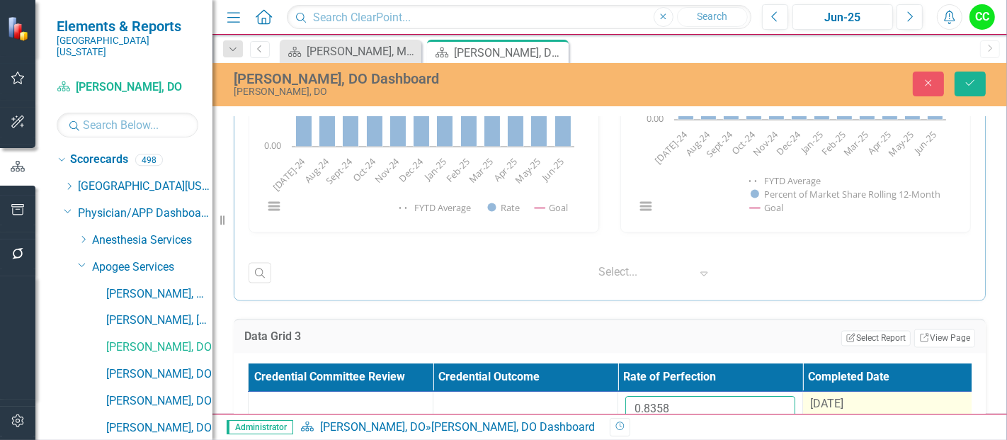
type input "0.8358"
click at [839, 404] on span "[DATE]" at bounding box center [826, 403] width 33 height 13
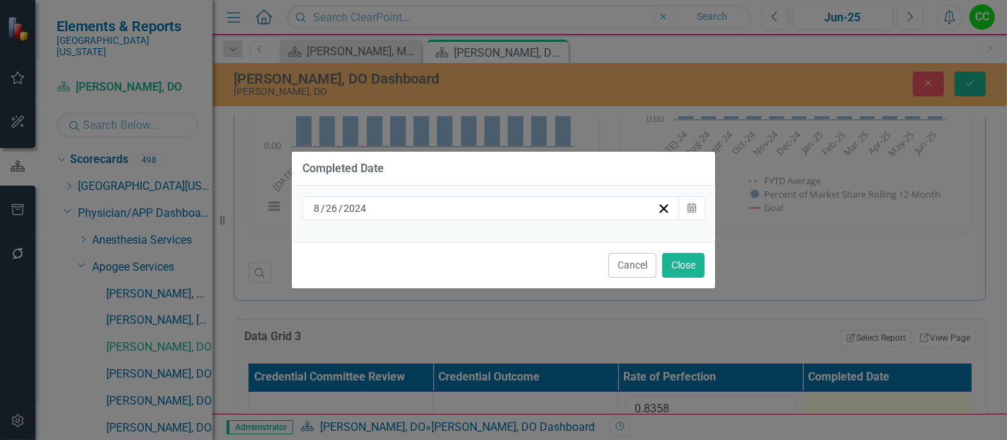
click at [548, 228] on div "[DATE] Calendar" at bounding box center [503, 214] width 423 height 56
click at [538, 219] on div "[DATE]" at bounding box center [490, 208] width 377 height 24
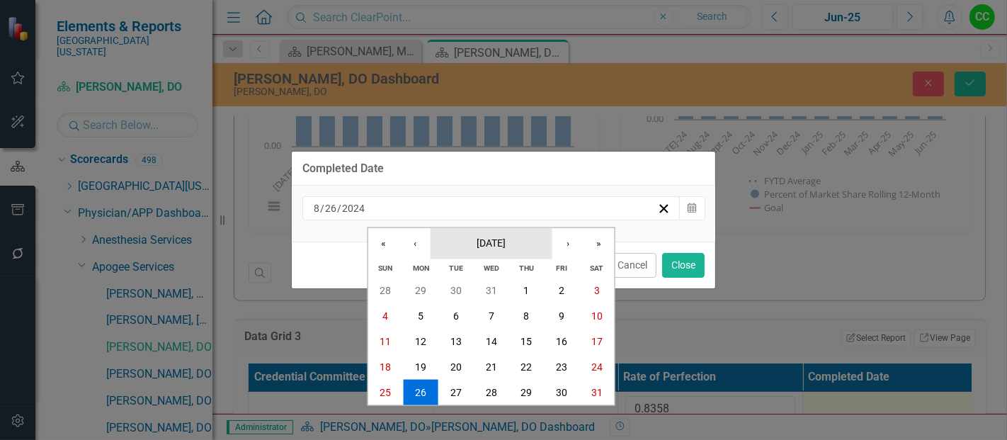
click at [506, 243] on span "[DATE]" at bounding box center [491, 241] width 29 height 11
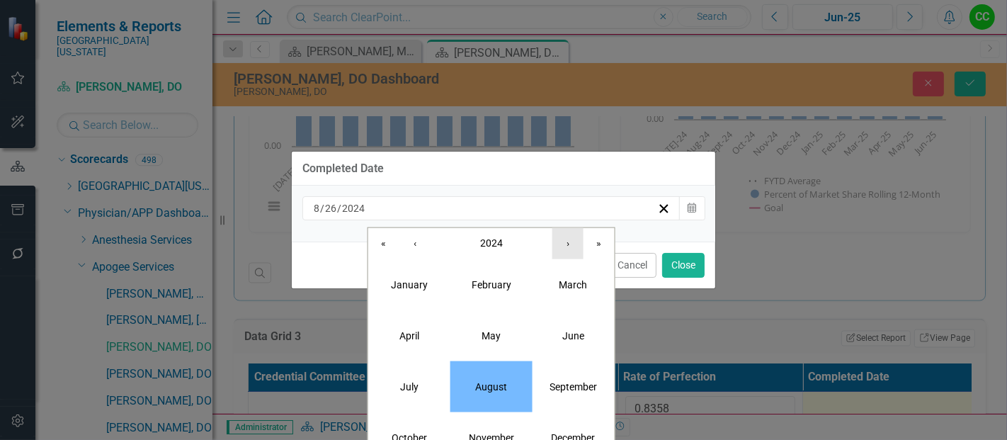
click at [576, 245] on button "›" at bounding box center [567, 242] width 31 height 31
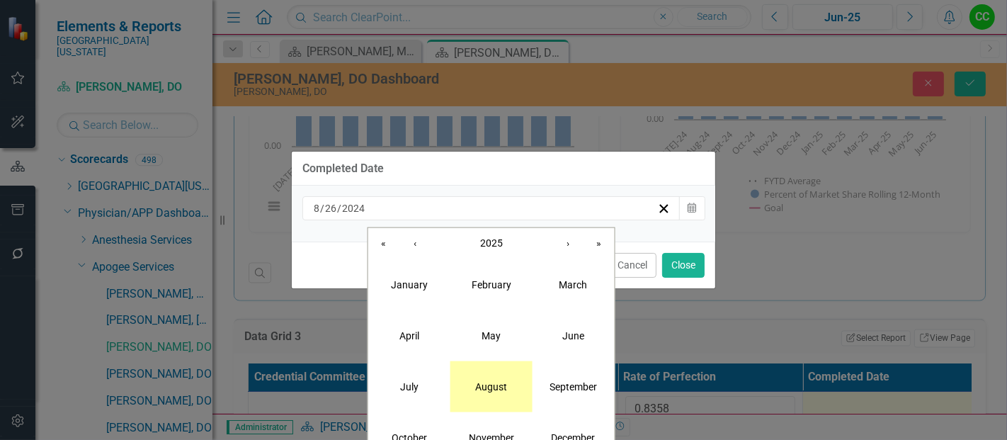
click at [492, 389] on abbr "August" at bounding box center [491, 385] width 32 height 11
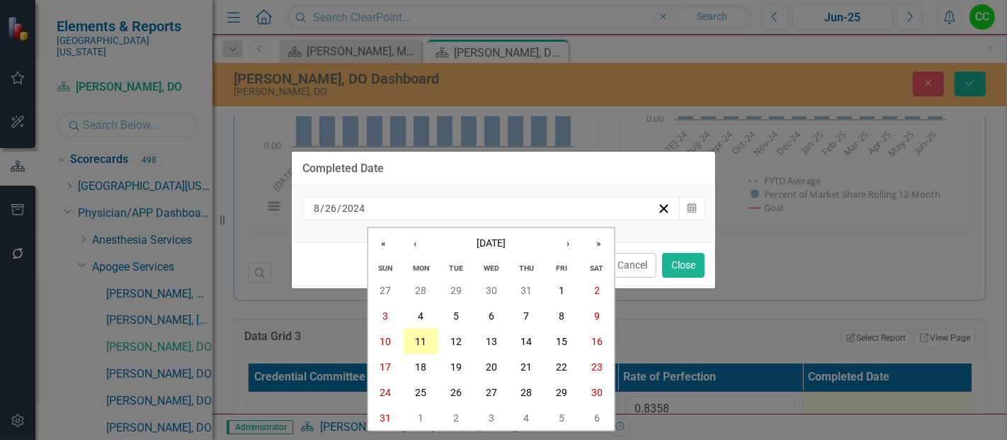
click at [421, 343] on abbr "11" at bounding box center [420, 341] width 11 height 11
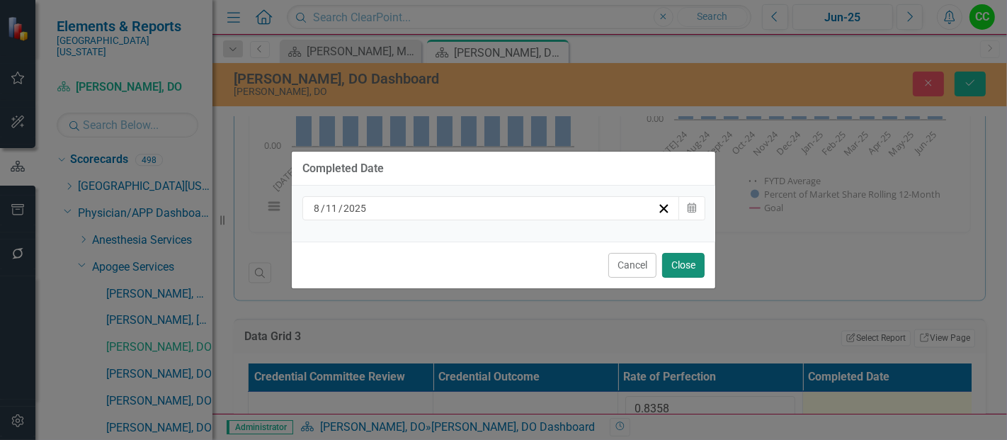
click at [671, 267] on button "Close" at bounding box center [683, 265] width 42 height 25
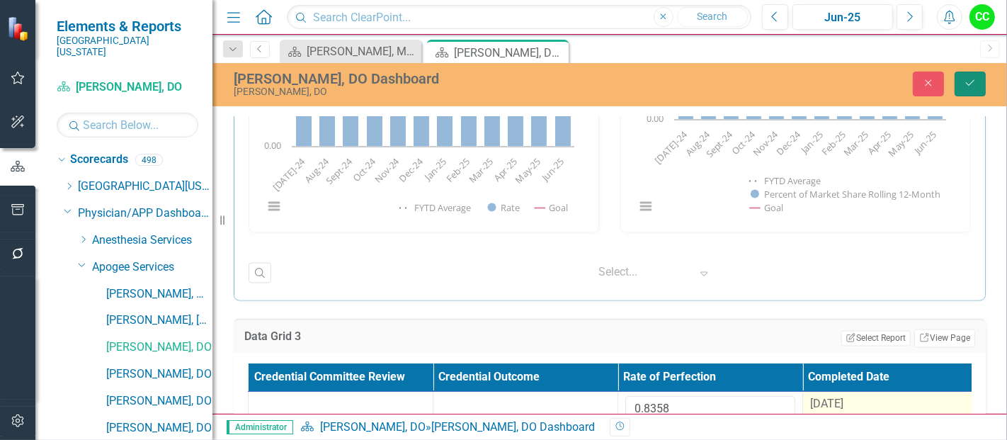
click at [971, 89] on button "Save" at bounding box center [969, 84] width 31 height 25
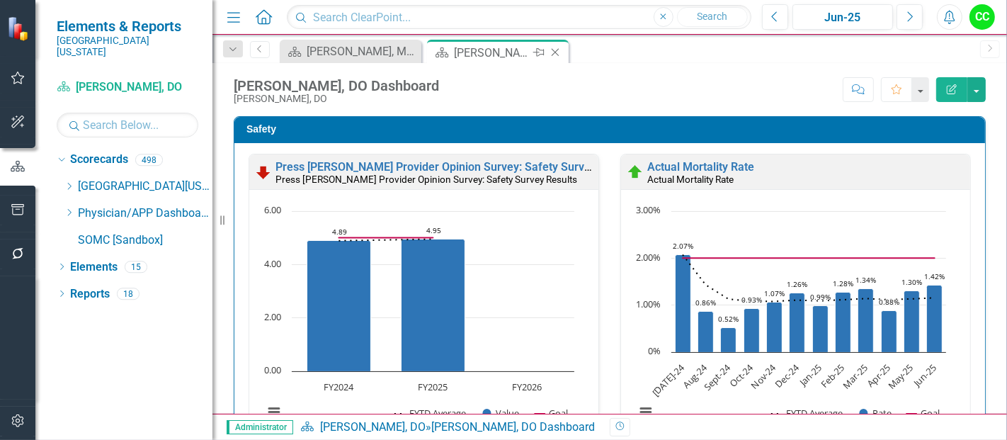
click at [555, 48] on icon "Close" at bounding box center [555, 52] width 14 height 11
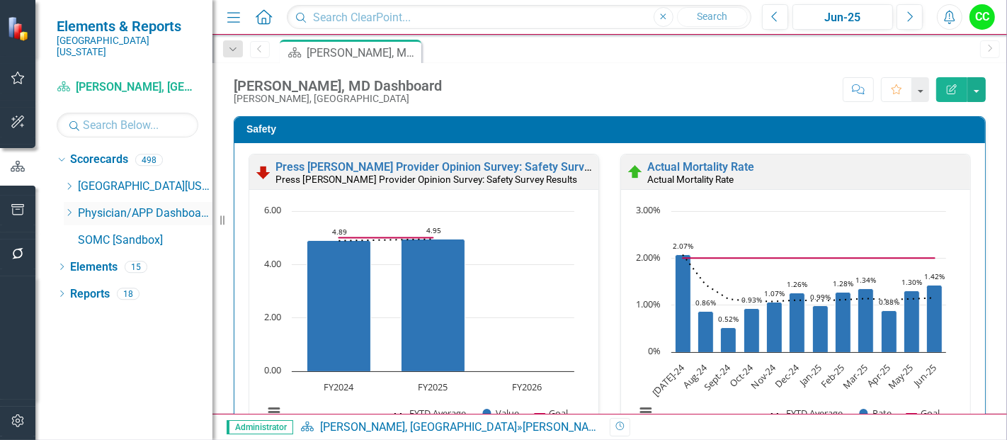
click at [72, 208] on icon "Dropdown" at bounding box center [69, 212] width 11 height 8
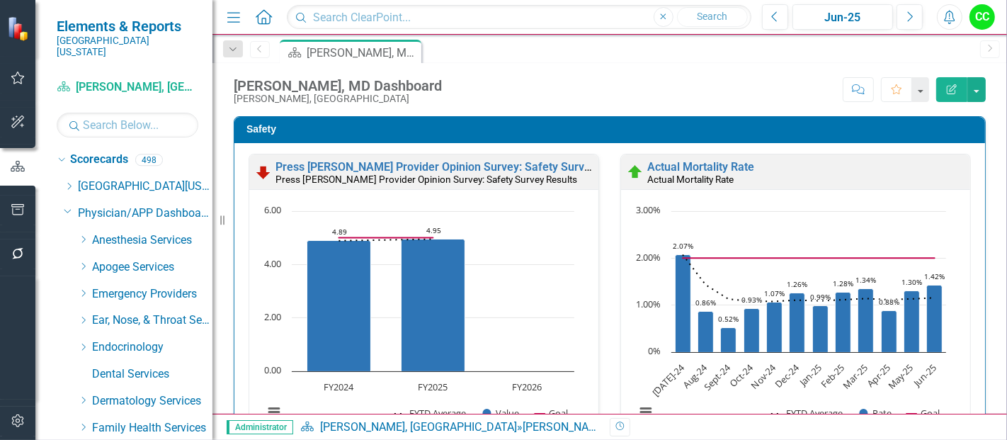
click at [81, 262] on icon "Dropdown" at bounding box center [83, 266] width 11 height 8
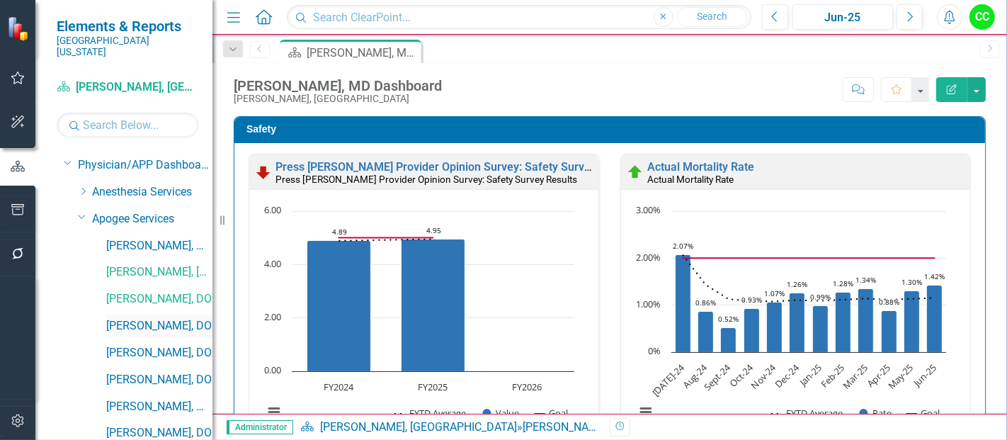
scroll to position [83, 0]
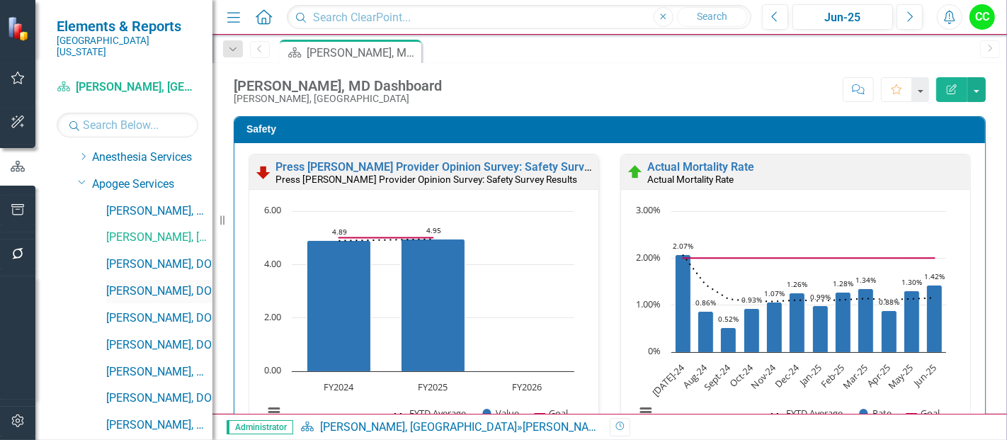
click at [143, 283] on link "[PERSON_NAME], DO" at bounding box center [159, 291] width 106 height 16
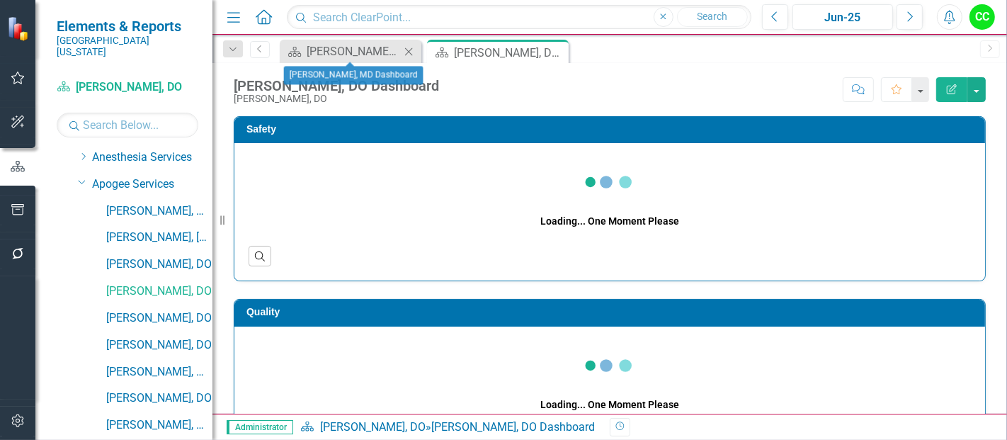
click at [407, 50] on icon "Close" at bounding box center [408, 51] width 14 height 11
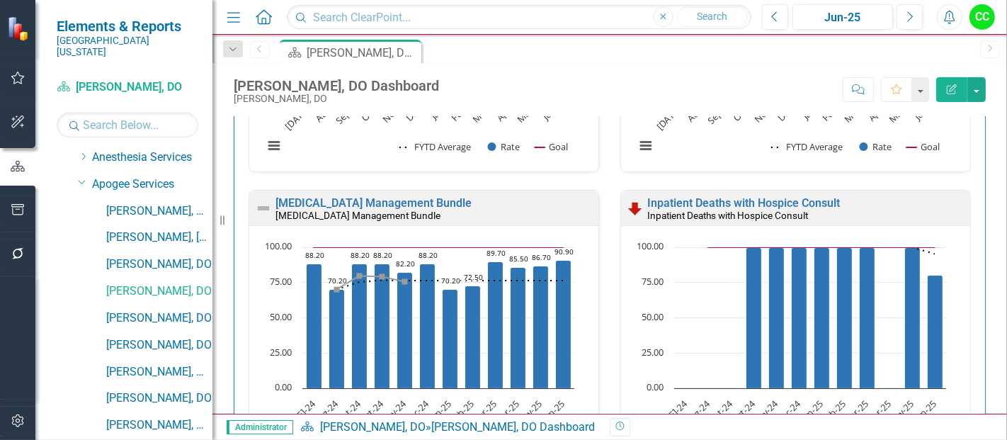
scroll to position [717, 0]
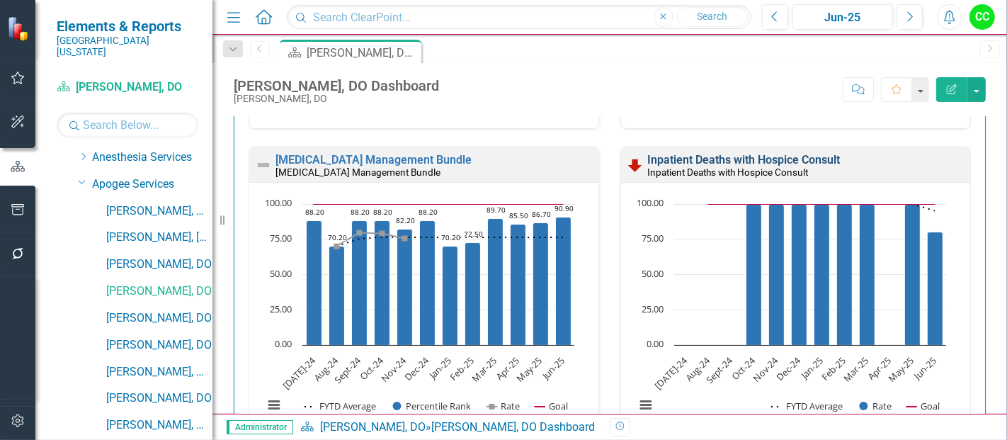
click at [776, 157] on link "Inpatient Deaths with Hospice Consult" at bounding box center [743, 159] width 193 height 13
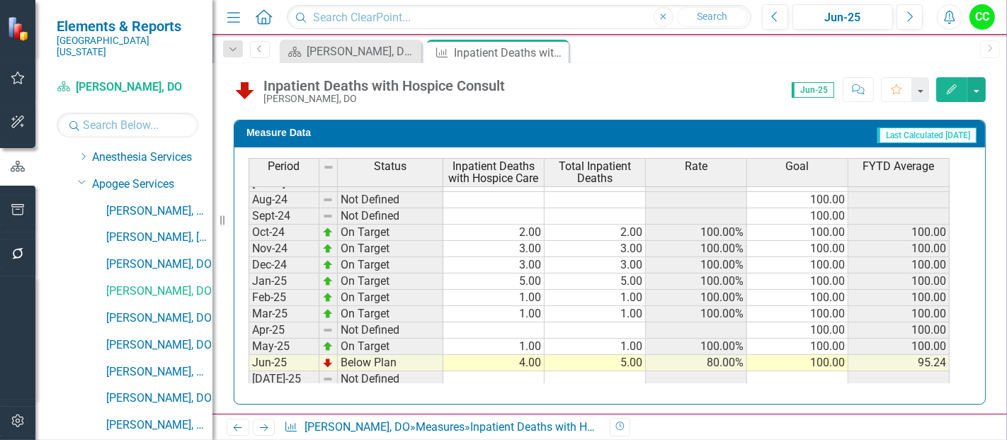
scroll to position [404, 0]
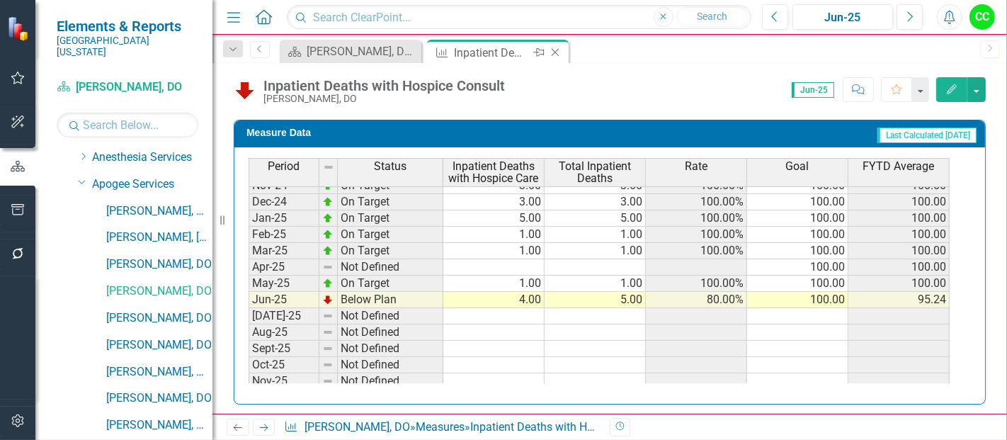
click at [554, 51] on icon "Close" at bounding box center [555, 52] width 14 height 11
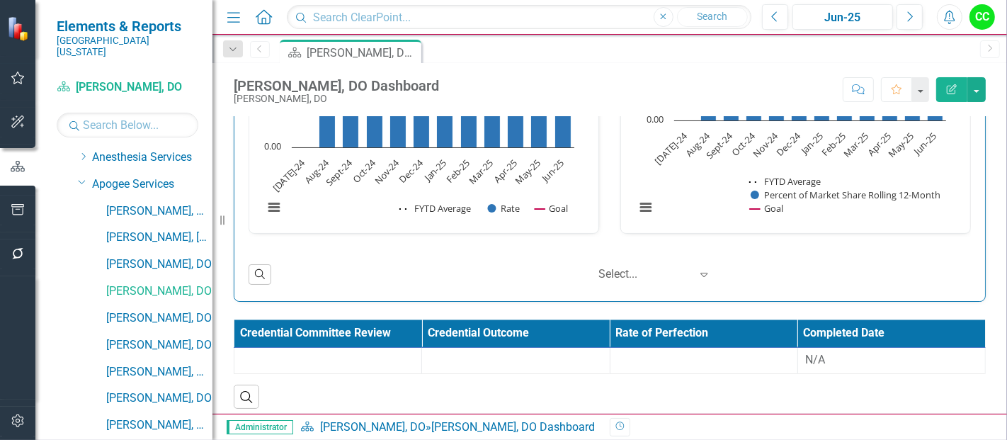
scroll to position [2437, 0]
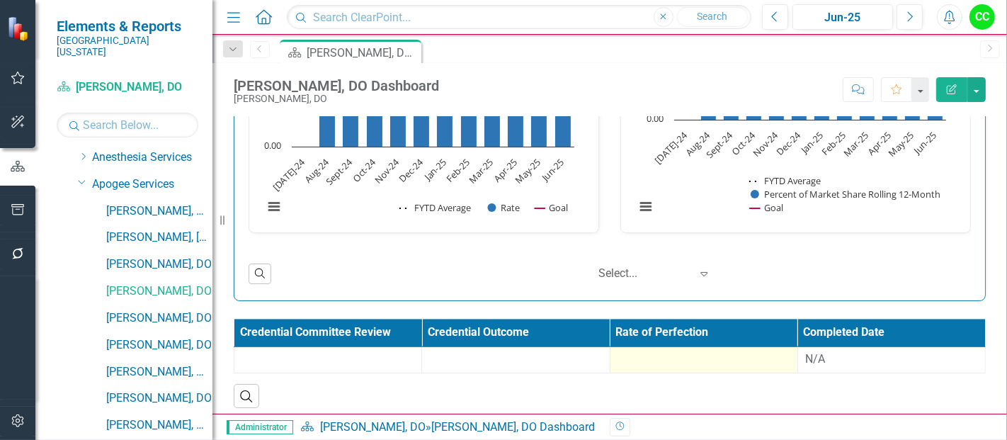
click at [692, 357] on div at bounding box center [703, 359] width 173 height 17
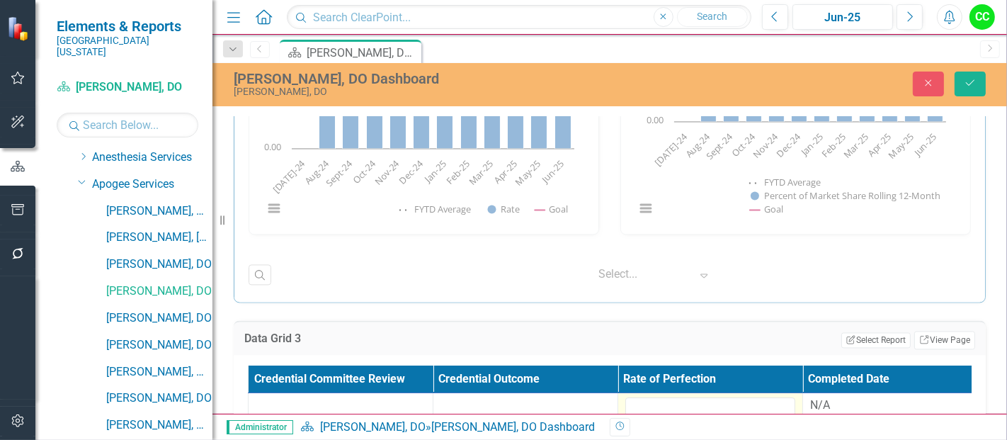
click at [688, 393] on td at bounding box center [710, 416] width 185 height 46
drag, startPoint x: 683, startPoint y: 399, endPoint x: 688, endPoint y: 389, distance: 11.7
click at [688, 393] on td at bounding box center [710, 416] width 185 height 46
click at [680, 411] on input "number" at bounding box center [710, 410] width 170 height 26
paste input "0.80308"
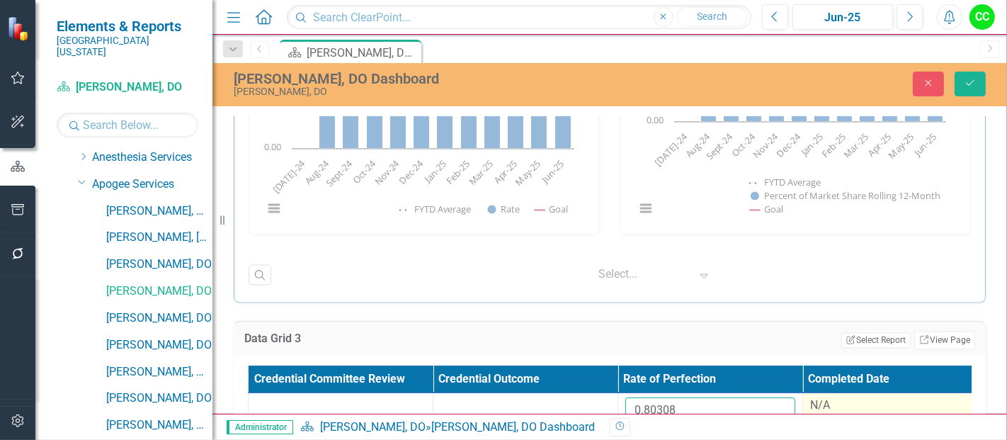
type input "0.80308"
click at [823, 397] on div "N/A" at bounding box center [895, 405] width 170 height 16
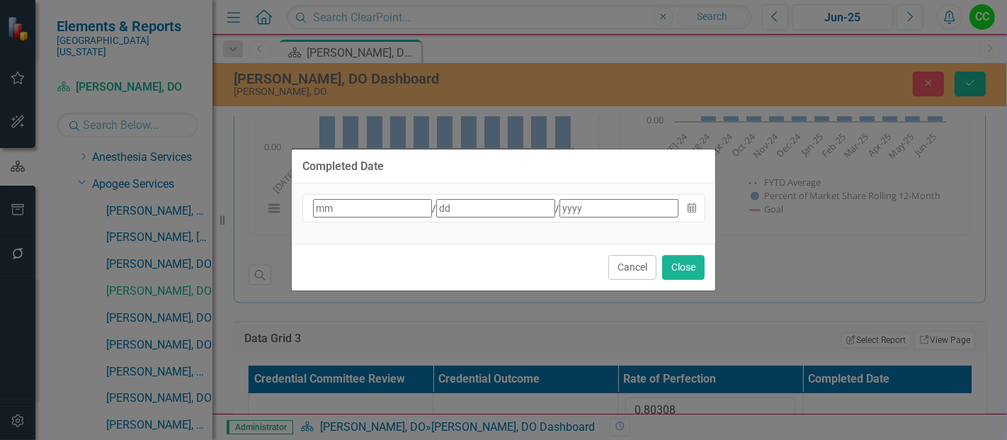
click at [641, 215] on div "/ /" at bounding box center [496, 208] width 368 height 18
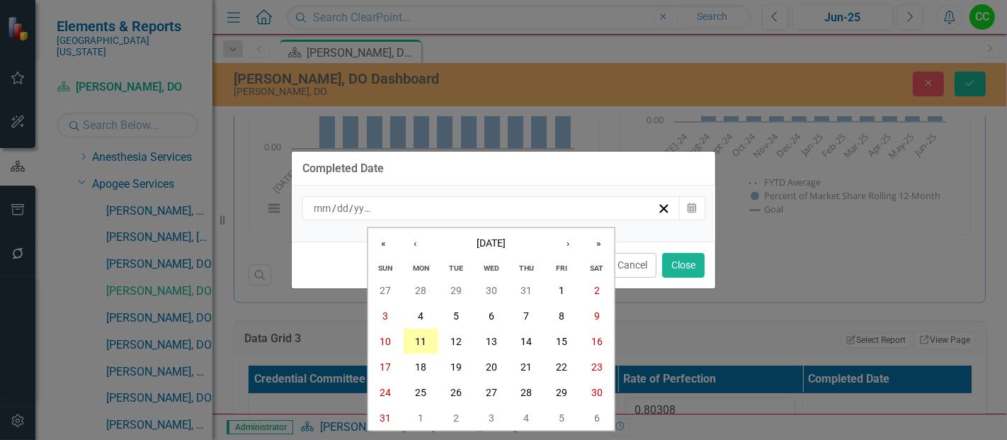
click at [426, 341] on button "11" at bounding box center [420, 341] width 35 height 25
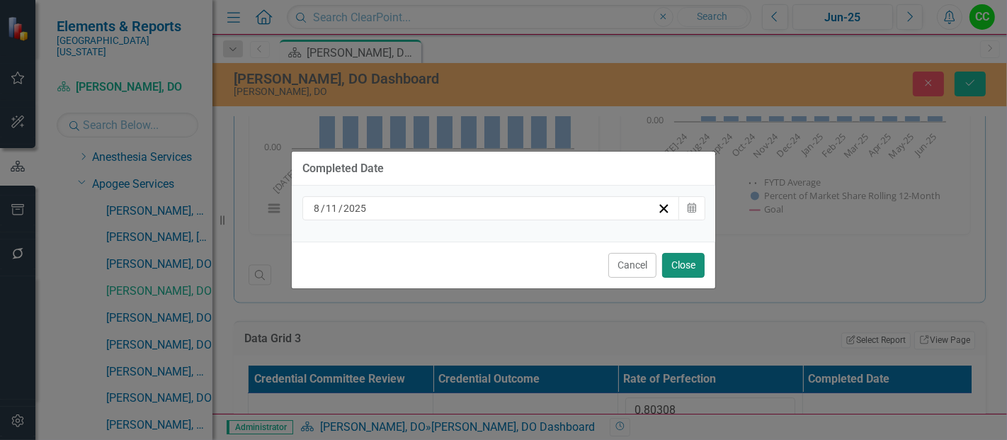
click at [686, 260] on button "Close" at bounding box center [683, 265] width 42 height 25
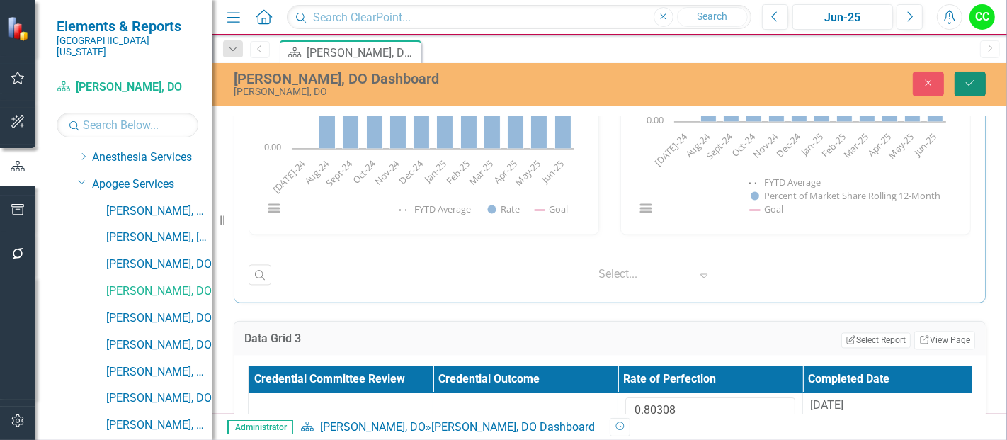
click at [971, 79] on icon "Save" at bounding box center [970, 83] width 13 height 10
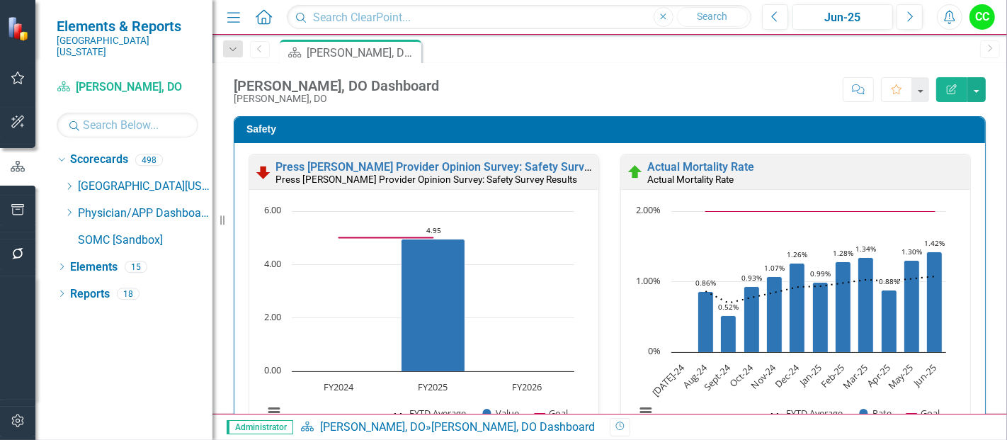
scroll to position [0, 0]
click at [67, 208] on icon "Dropdown" at bounding box center [69, 212] width 11 height 8
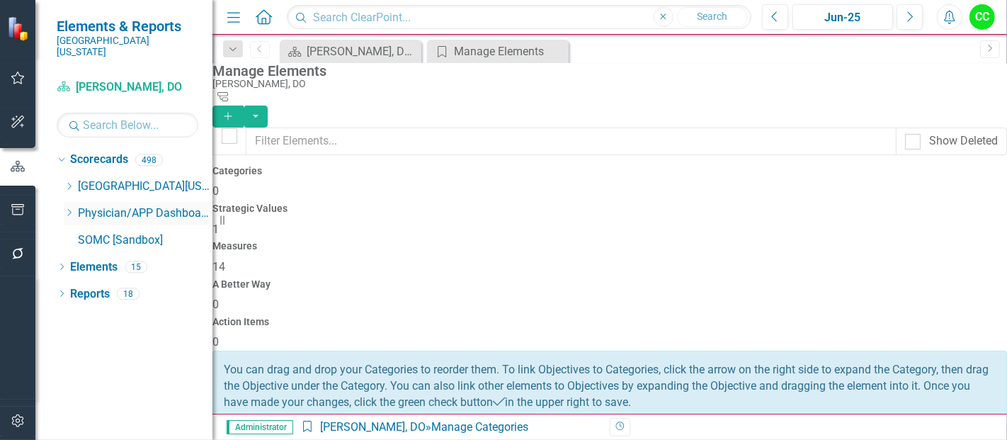
click at [64, 208] on icon "Dropdown" at bounding box center [69, 212] width 11 height 8
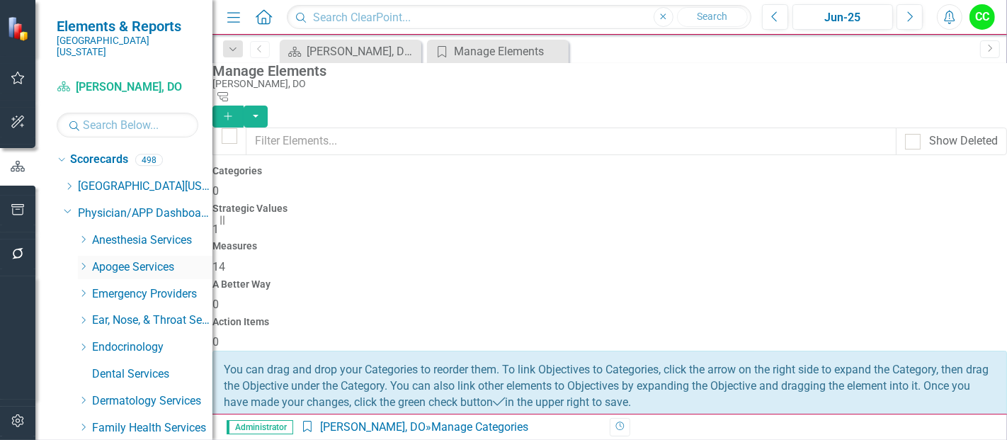
click at [81, 262] on icon "Dropdown" at bounding box center [83, 266] width 11 height 8
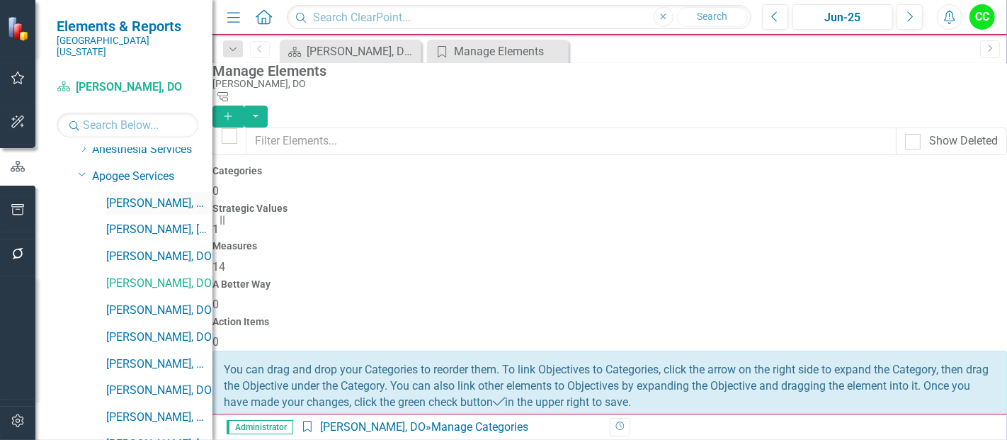
scroll to position [94, 0]
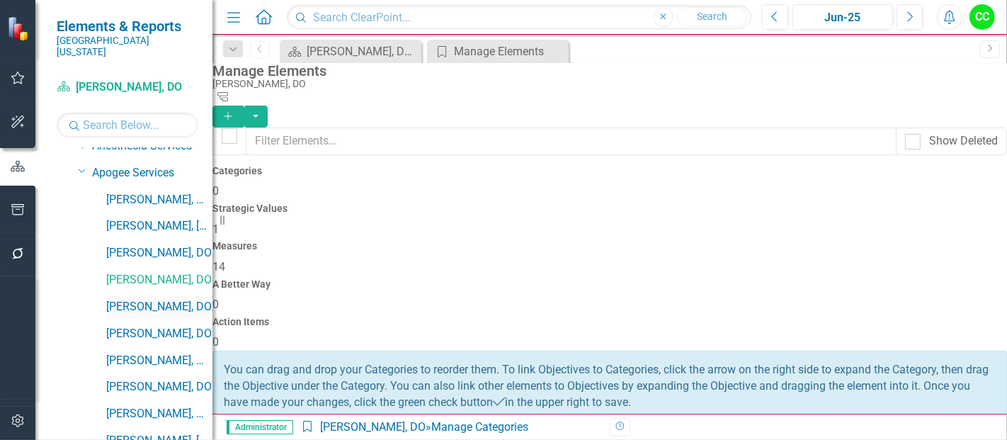
click at [152, 299] on link "[PERSON_NAME], DO" at bounding box center [159, 307] width 106 height 16
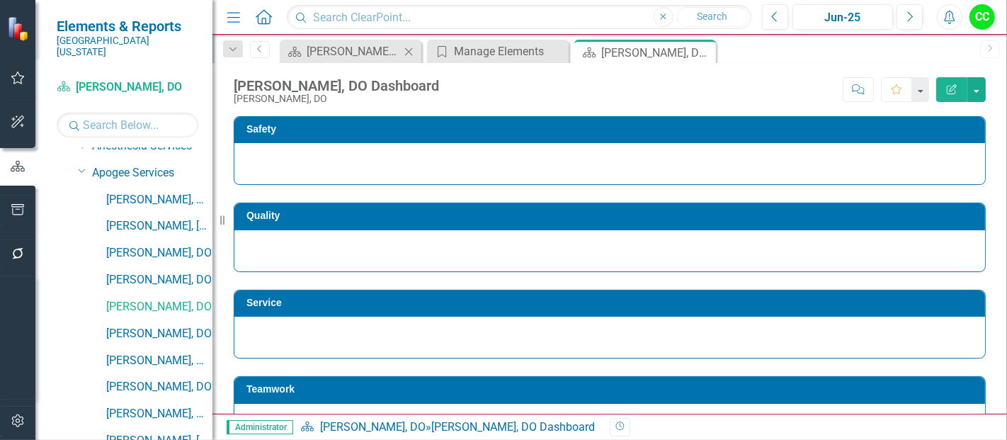
click at [409, 53] on icon "Close" at bounding box center [408, 51] width 14 height 11
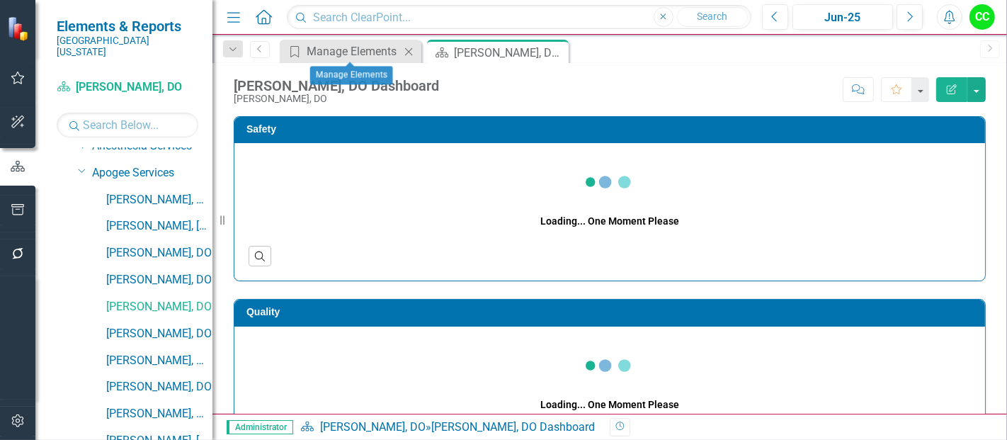
click at [411, 50] on icon "Close" at bounding box center [408, 51] width 14 height 11
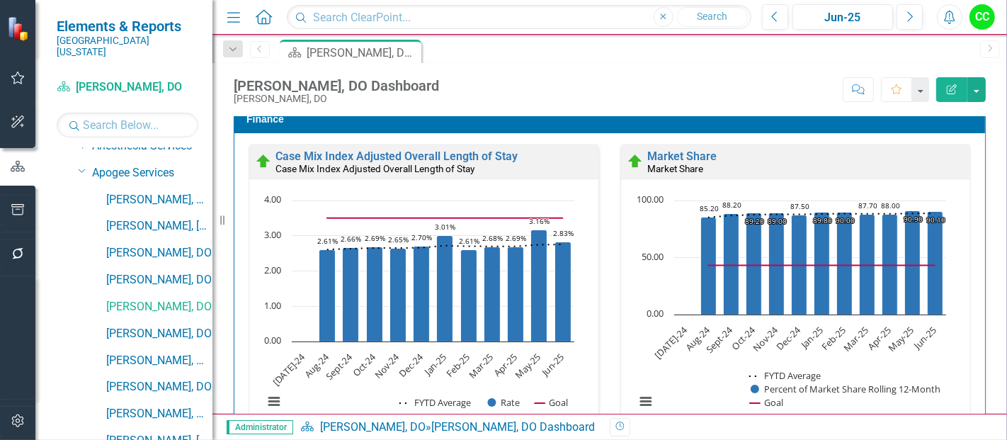
scroll to position [2136, 0]
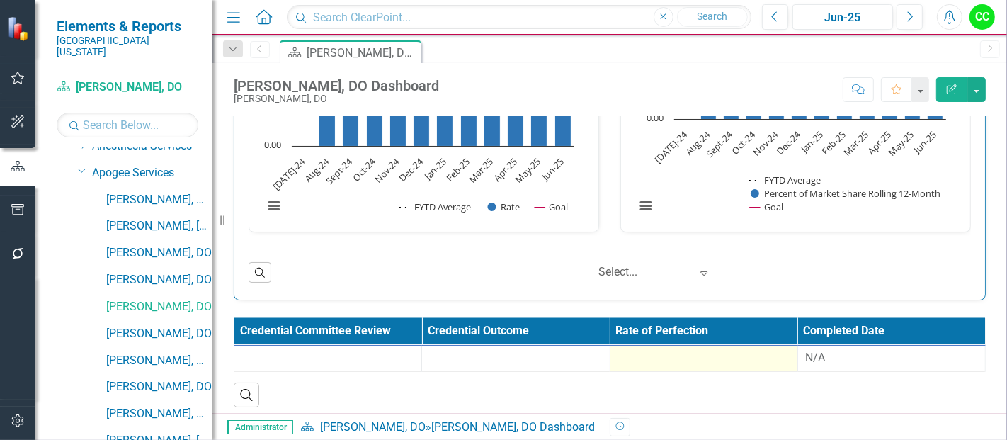
click at [698, 355] on div at bounding box center [703, 358] width 173 height 17
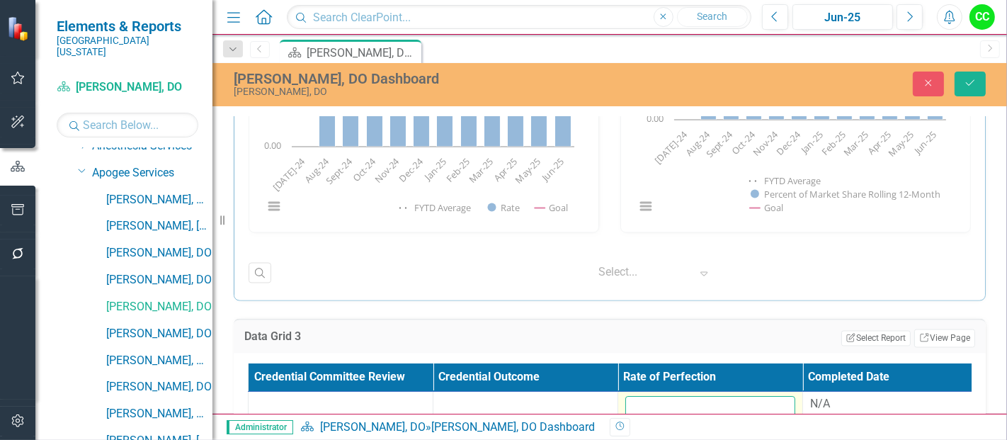
click at [670, 397] on input "number" at bounding box center [710, 410] width 170 height 26
paste input "0.844666667"
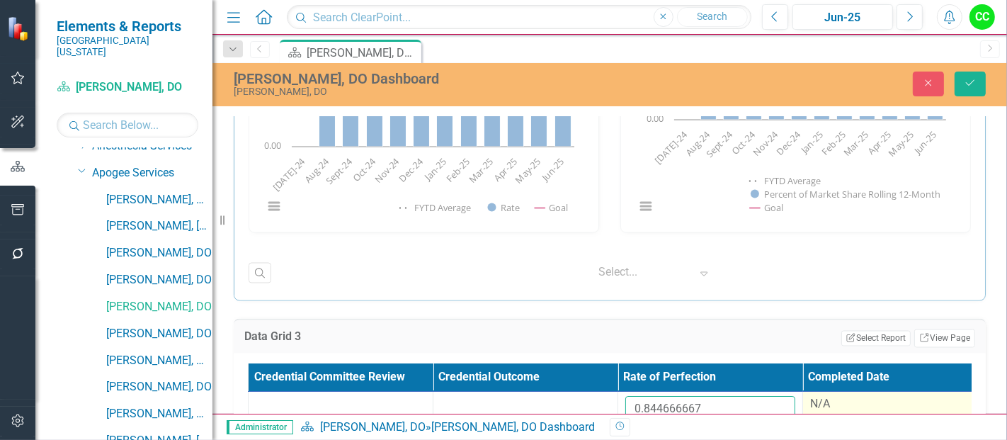
type input "0.844666667"
click at [827, 397] on div "N/A" at bounding box center [895, 405] width 170 height 16
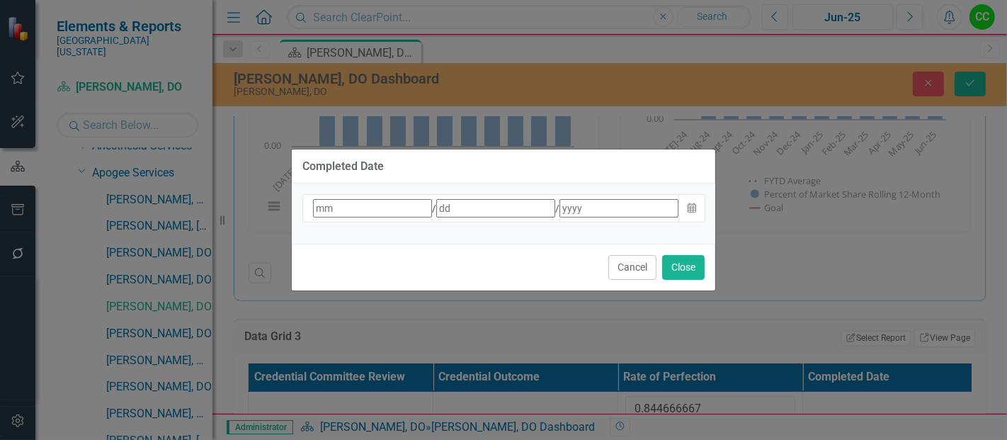
click at [561, 216] on div "/ /" at bounding box center [490, 208] width 377 height 28
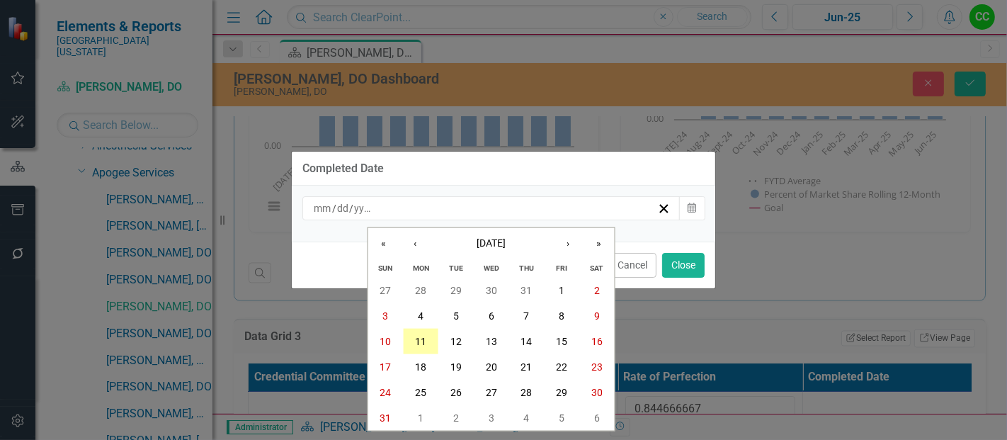
click at [426, 341] on button "11" at bounding box center [420, 341] width 35 height 25
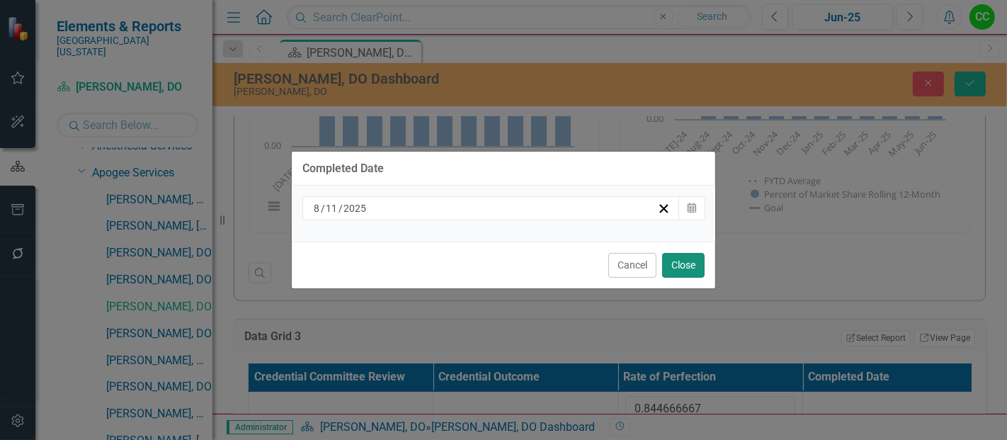
click at [690, 261] on button "Close" at bounding box center [683, 265] width 42 height 25
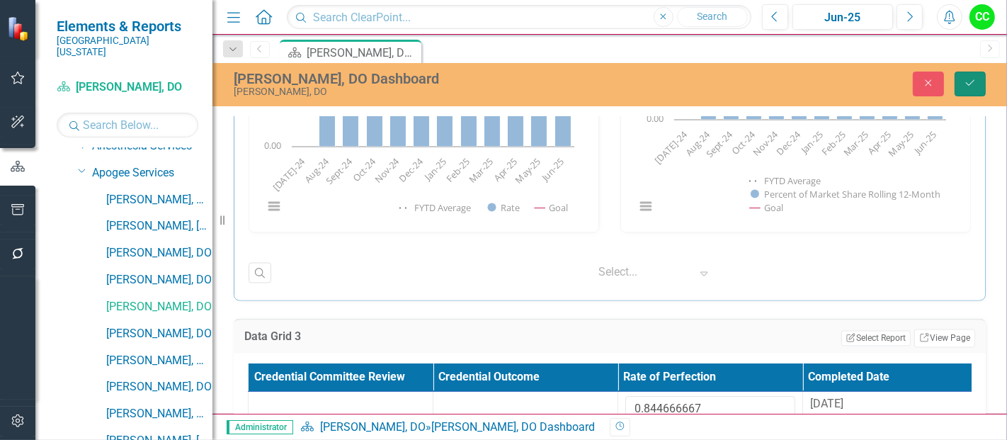
click at [975, 78] on icon "Save" at bounding box center [970, 83] width 13 height 10
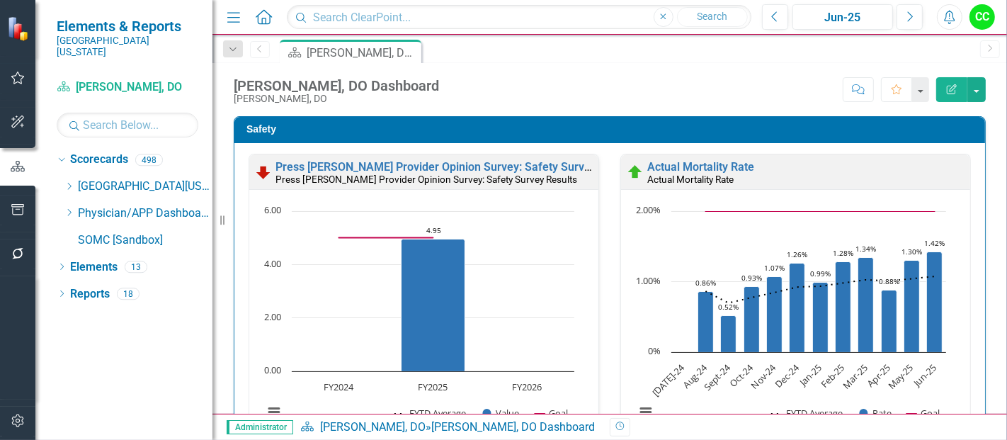
scroll to position [0, 0]
click at [69, 208] on icon "Dropdown" at bounding box center [69, 212] width 11 height 8
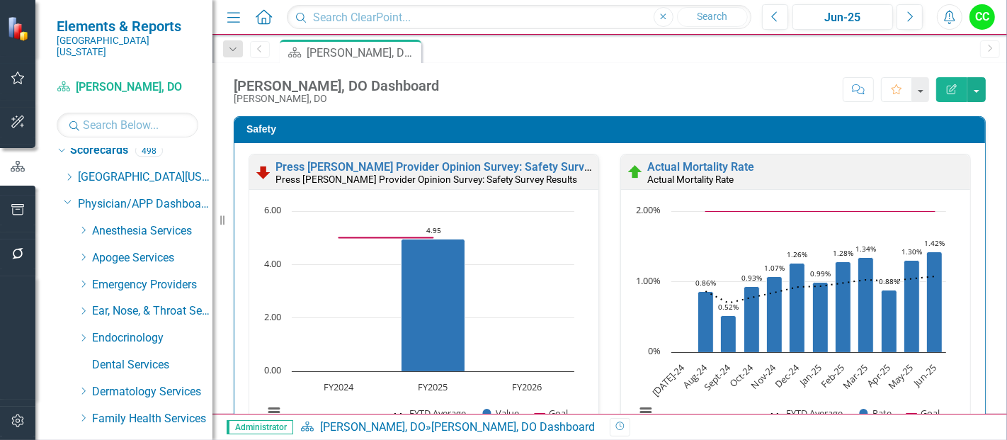
scroll to position [22, 0]
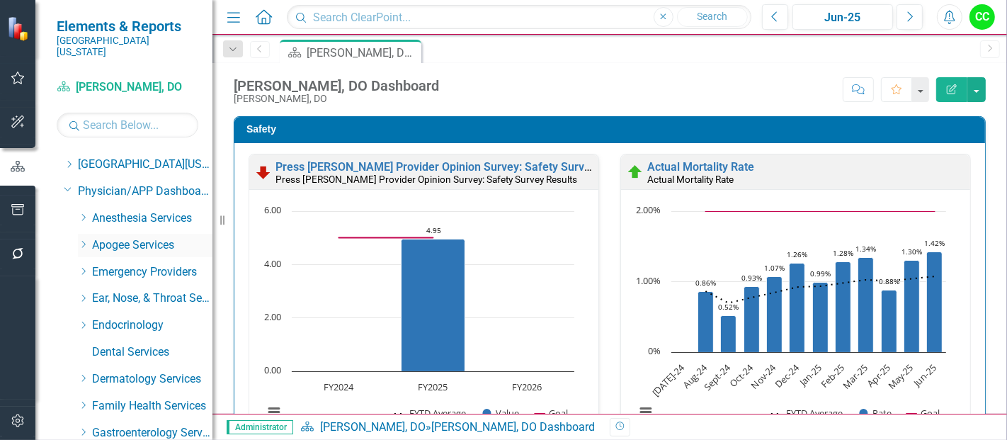
click at [80, 240] on icon "Dropdown" at bounding box center [83, 244] width 11 height 8
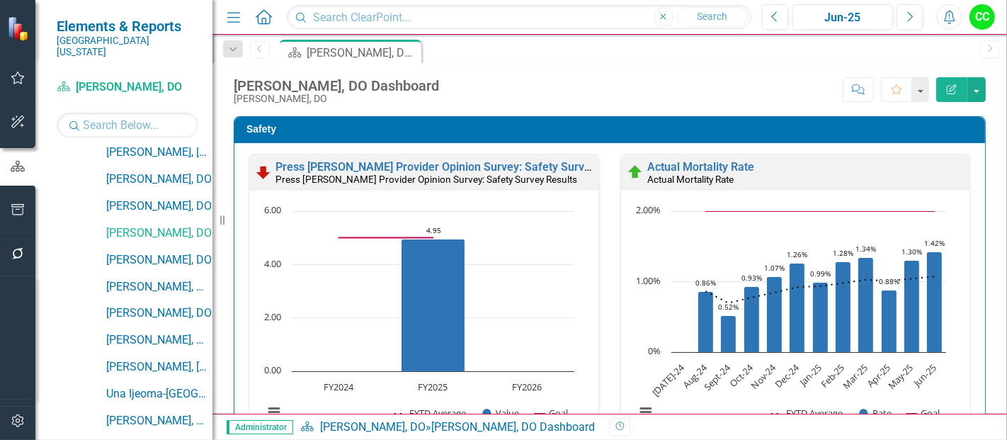
scroll to position [186, 0]
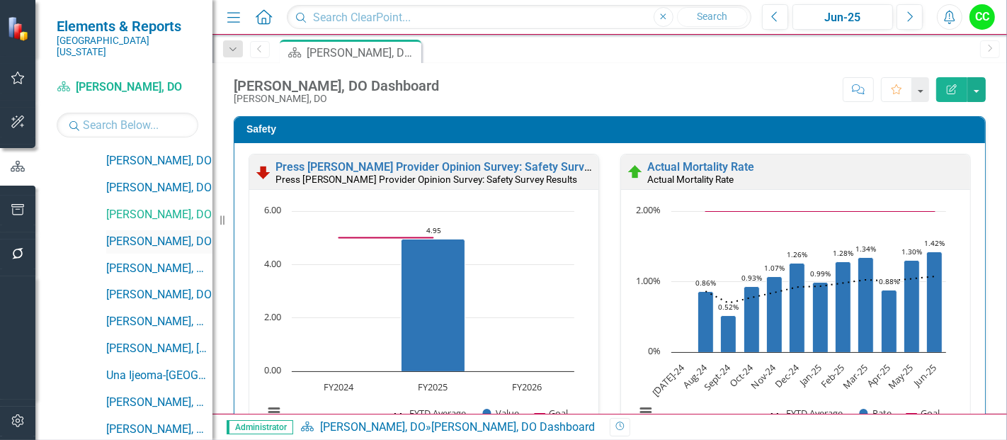
click at [166, 234] on link "[PERSON_NAME], DO" at bounding box center [159, 242] width 106 height 16
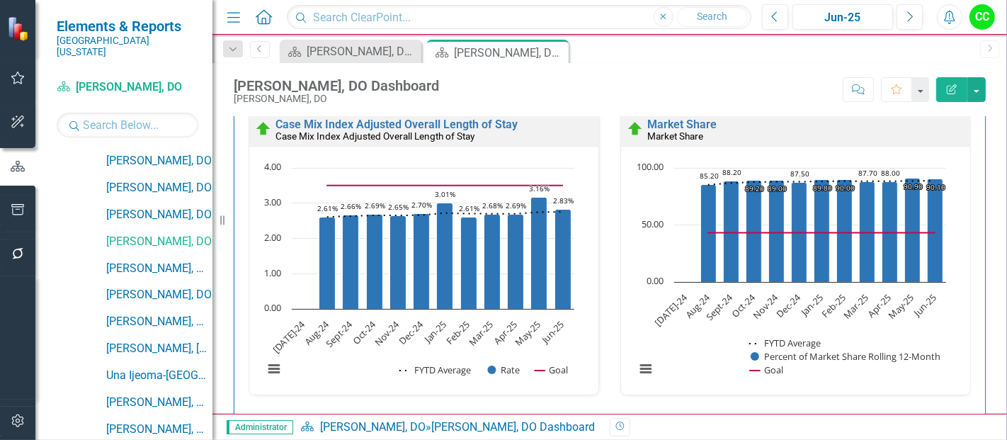
scroll to position [2437, 0]
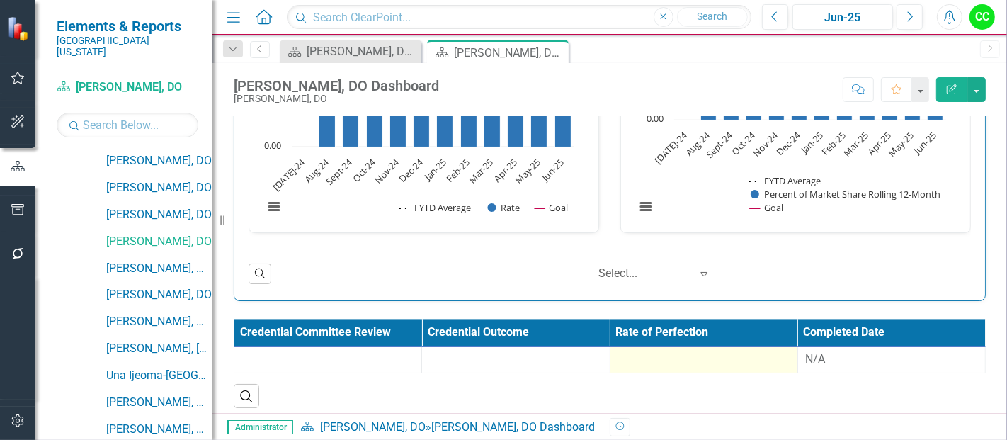
click at [714, 356] on div at bounding box center [703, 359] width 173 height 17
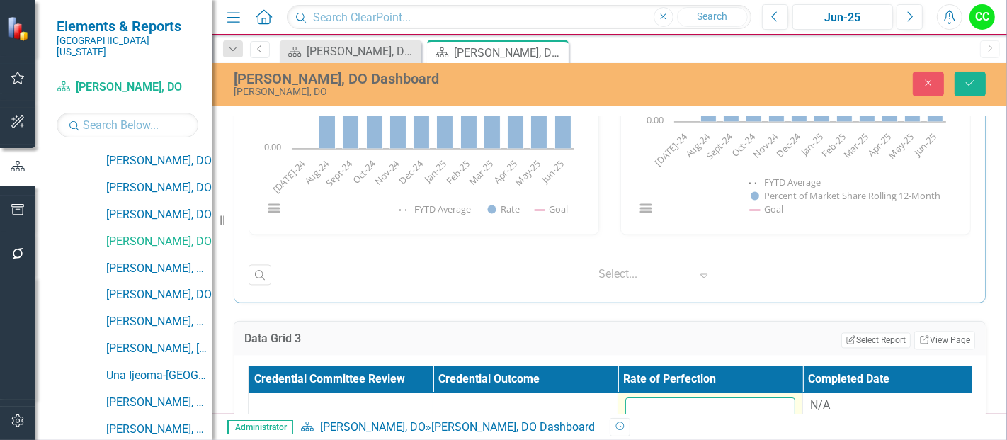
click at [683, 397] on input "number" at bounding box center [710, 410] width 170 height 26
paste input "0.79682"
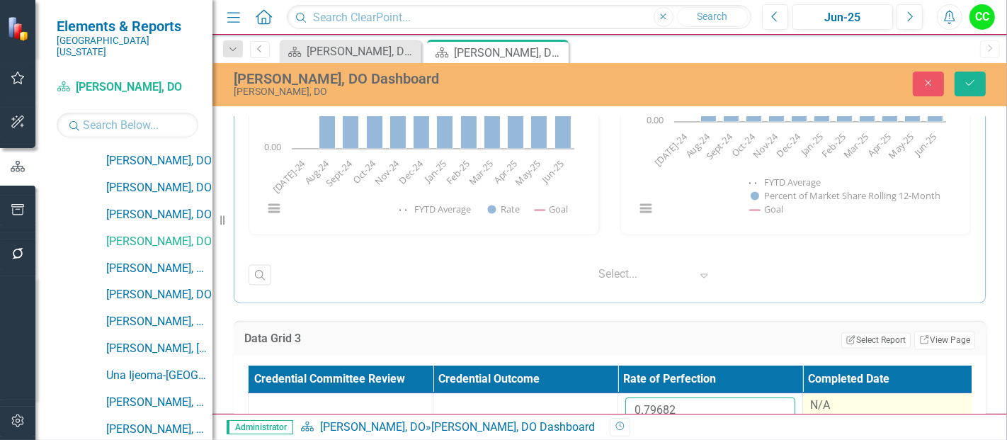
type input "0.79682"
click at [843, 400] on div "N/A" at bounding box center [895, 405] width 170 height 16
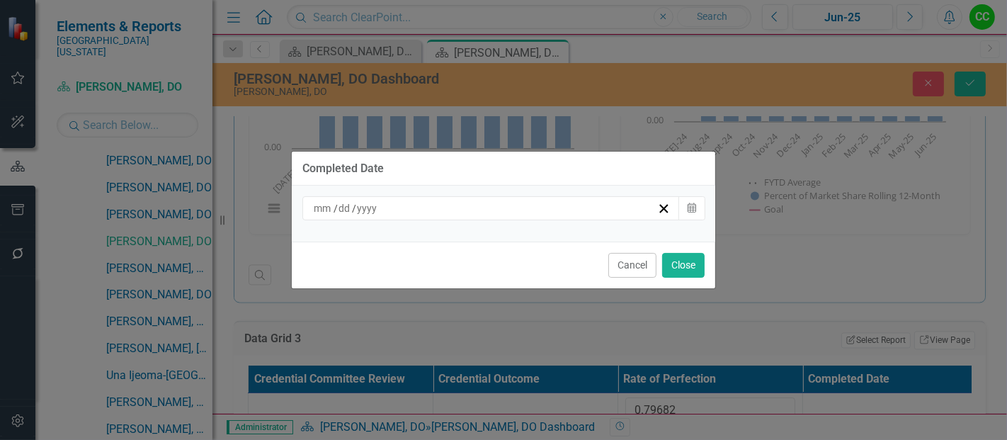
click at [552, 215] on div "/ /" at bounding box center [490, 208] width 377 height 24
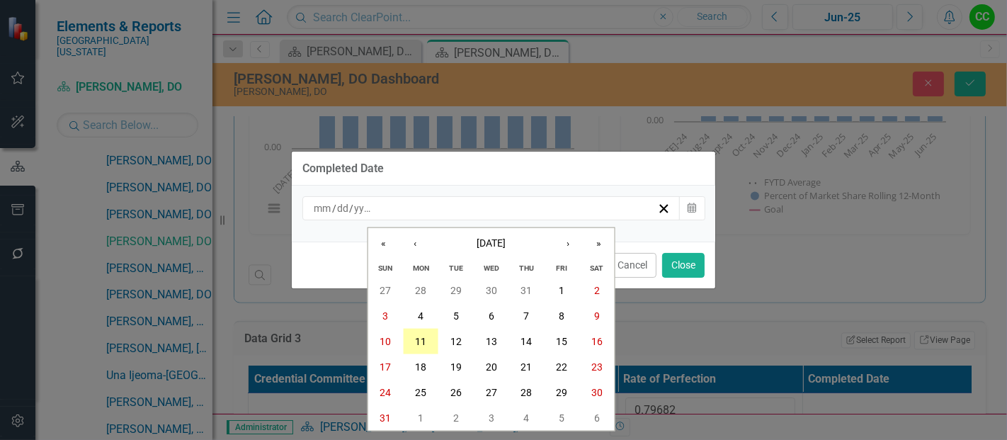
click at [421, 343] on abbr "11" at bounding box center [420, 341] width 11 height 11
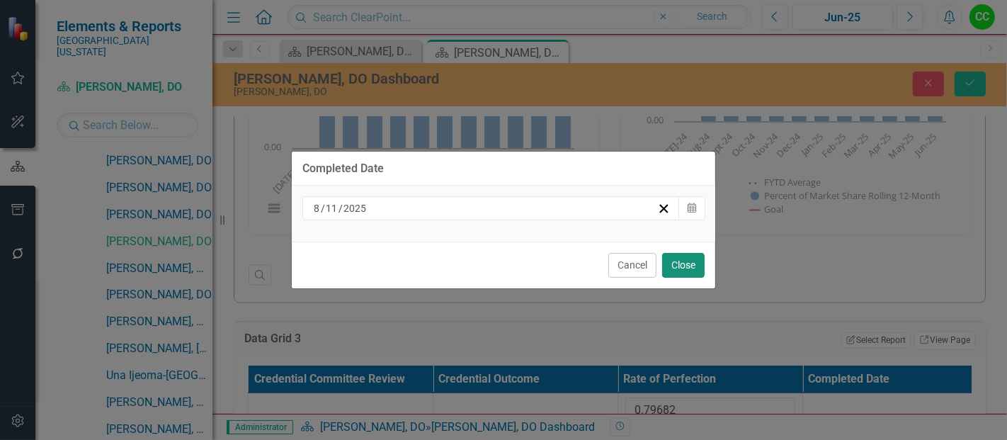
click at [688, 262] on button "Close" at bounding box center [683, 265] width 42 height 25
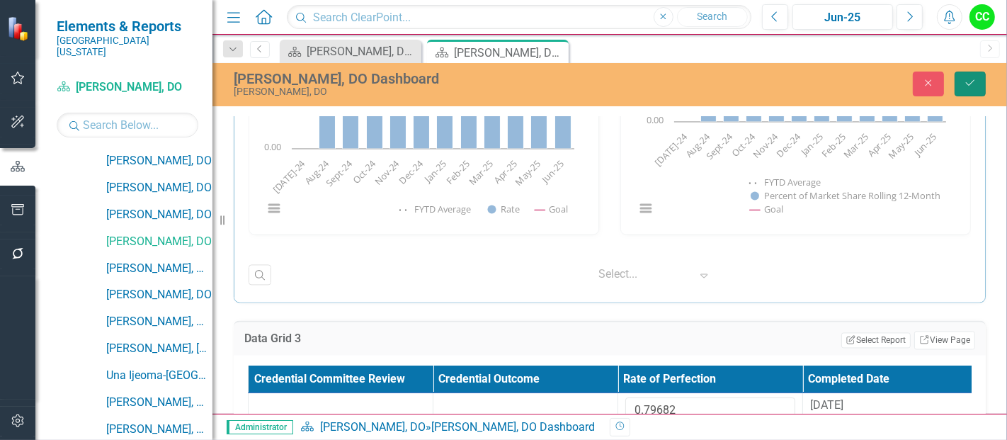
click at [967, 93] on button "Save" at bounding box center [969, 84] width 31 height 25
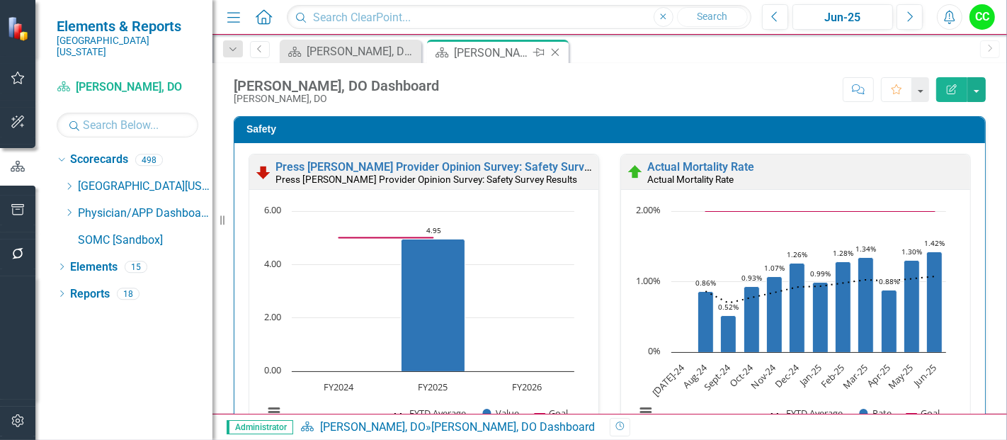
scroll to position [0, 0]
click at [72, 208] on icon "Dropdown" at bounding box center [69, 212] width 11 height 8
click at [69, 208] on icon "Dropdown" at bounding box center [69, 212] width 11 height 8
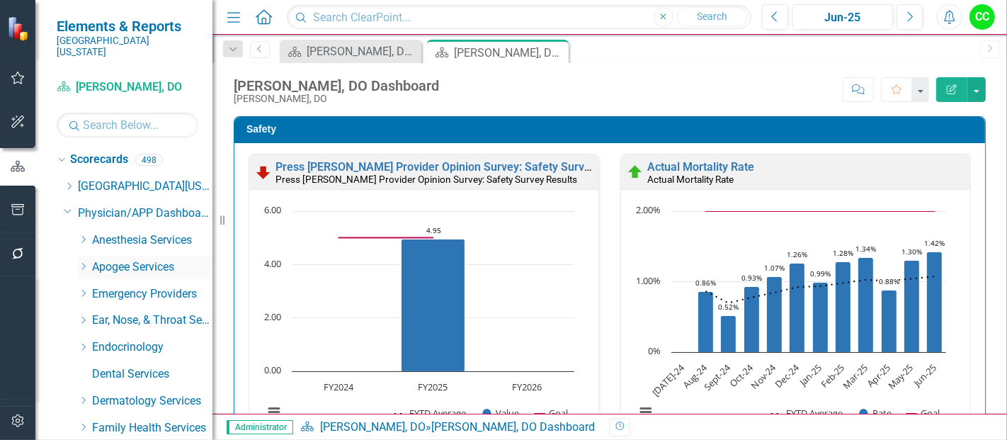
click at [81, 262] on icon "Dropdown" at bounding box center [83, 266] width 11 height 8
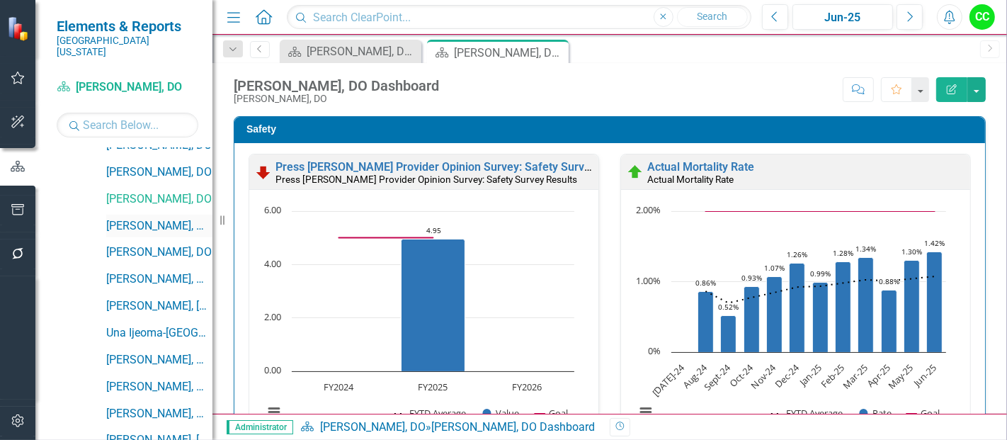
scroll to position [232, 0]
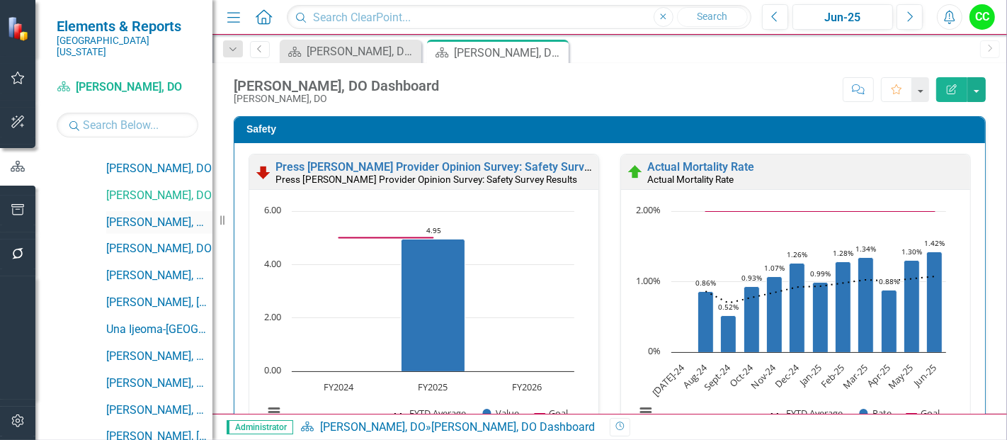
click at [157, 215] on link "[PERSON_NAME], MD" at bounding box center [159, 223] width 106 height 16
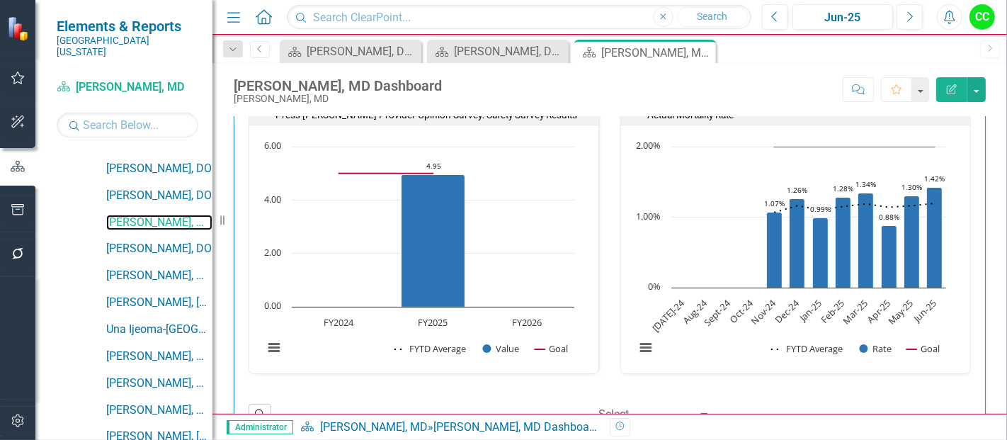
scroll to position [35, 0]
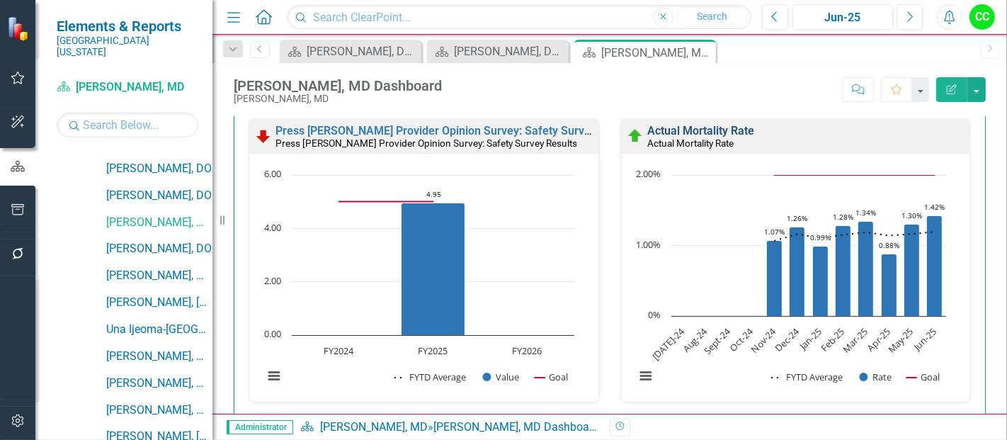
click at [683, 130] on link "Actual Mortality Rate" at bounding box center [700, 130] width 107 height 13
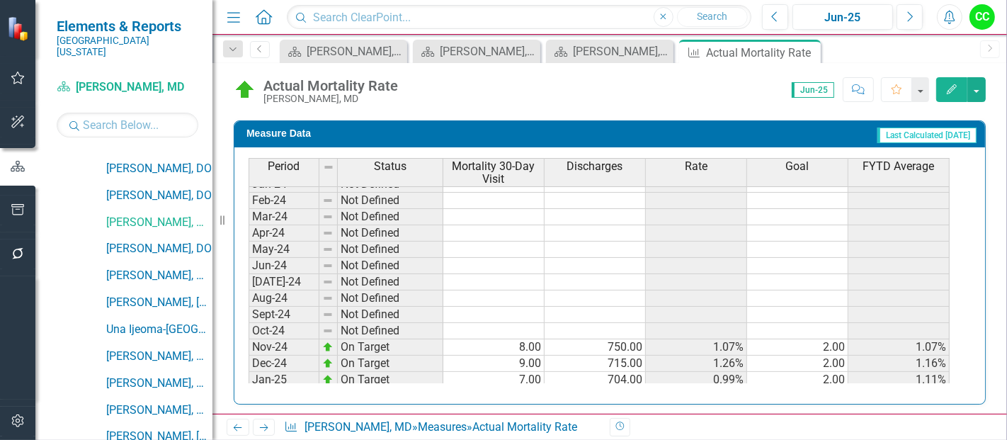
scroll to position [291, 0]
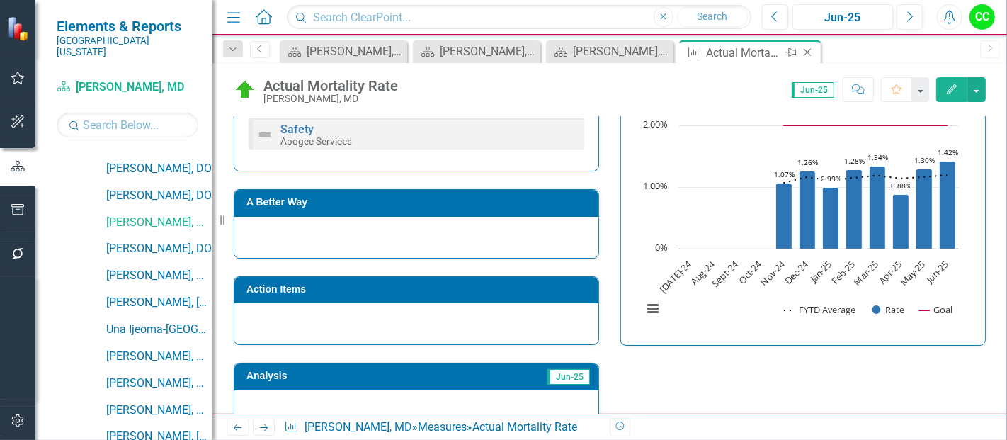
click at [804, 47] on icon "Close" at bounding box center [807, 52] width 14 height 11
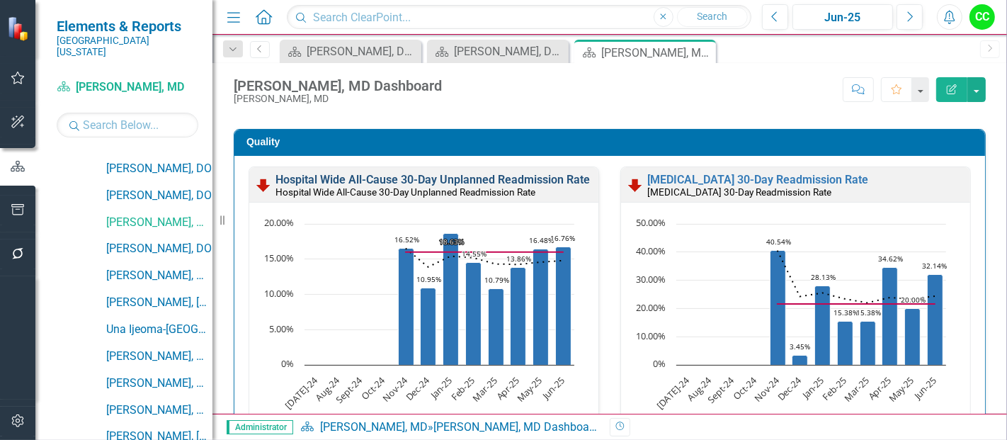
click at [554, 175] on link "Hospital Wide All-Cause 30-Day Unplanned Readmission Rate" at bounding box center [432, 179] width 314 height 13
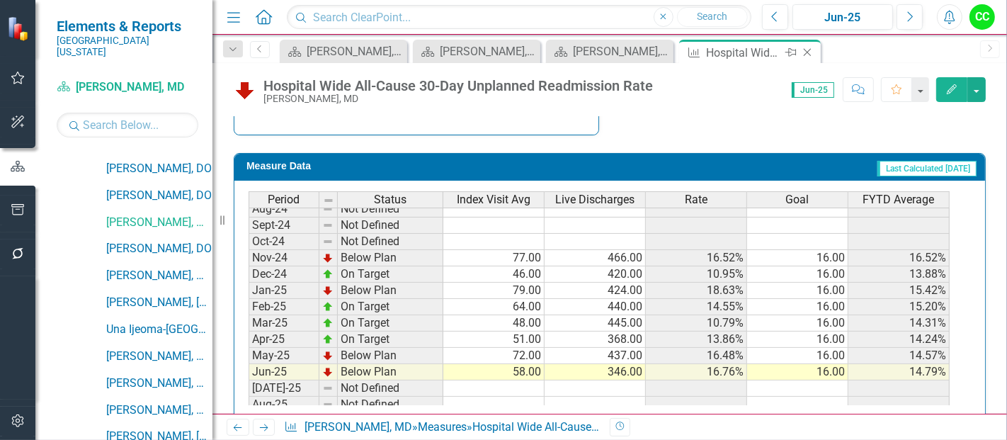
click at [810, 50] on icon "Close" at bounding box center [807, 52] width 14 height 11
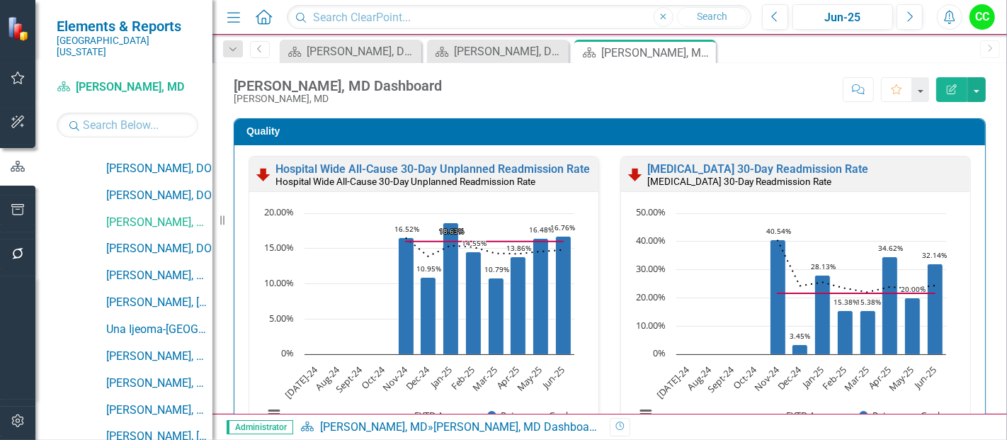
scroll to position [406, 0]
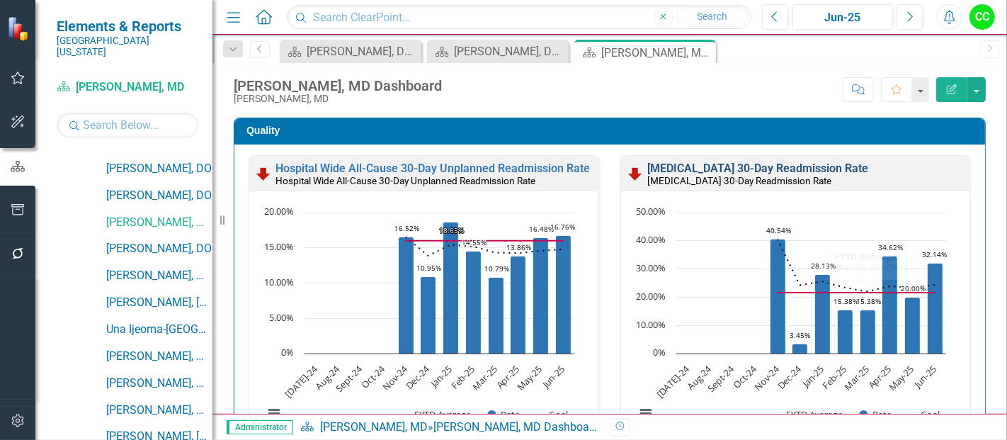
click at [756, 163] on link "[MEDICAL_DATA] 30-Day Readmission Rate" at bounding box center [757, 167] width 221 height 13
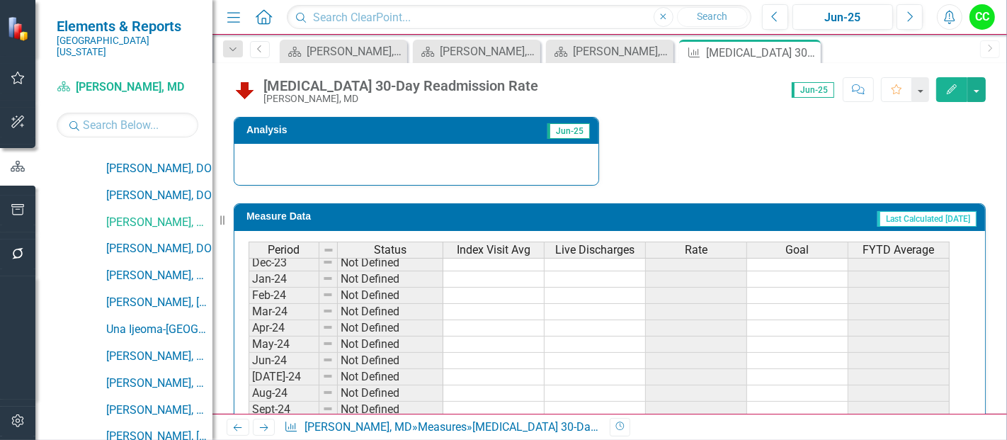
scroll to position [361, 0]
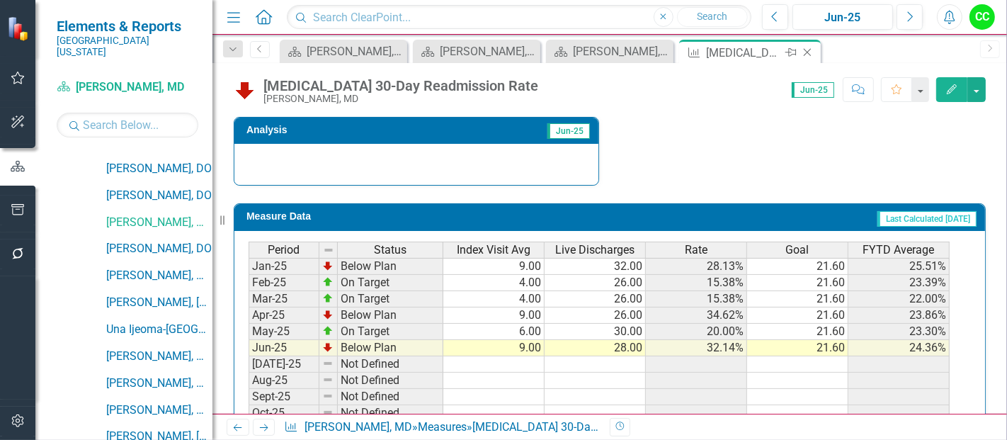
click at [802, 50] on icon "Close" at bounding box center [807, 52] width 14 height 11
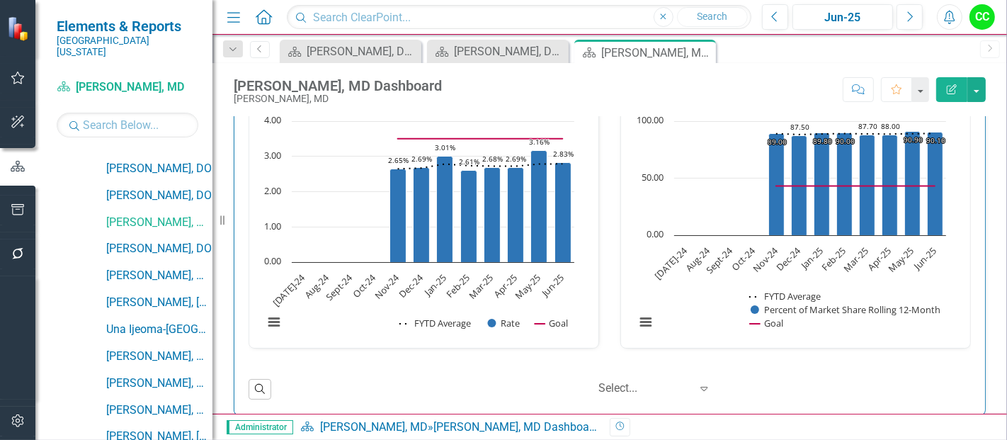
scroll to position [2437, 0]
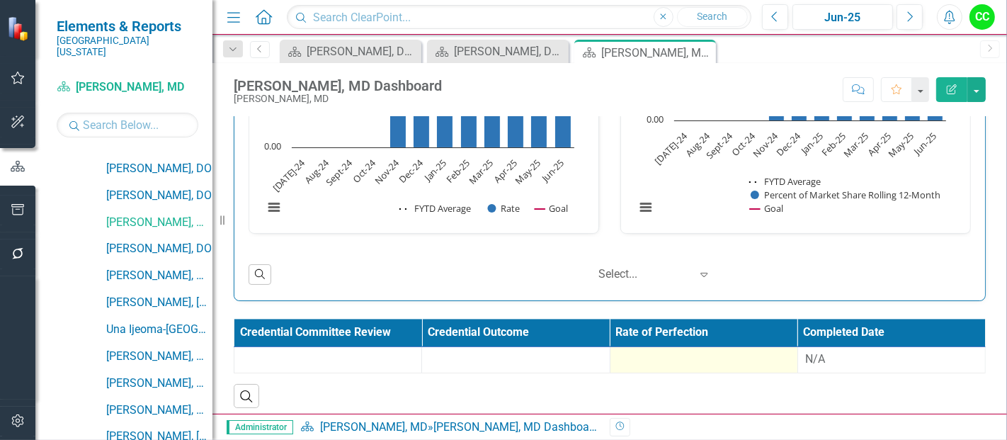
click at [744, 355] on div at bounding box center [703, 359] width 173 height 17
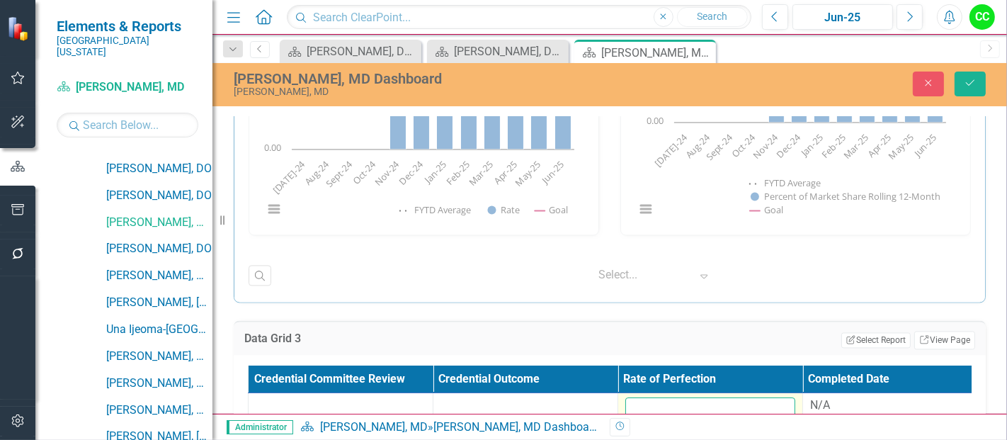
click at [663, 404] on input "number" at bounding box center [710, 410] width 170 height 26
paste input "0.878476923"
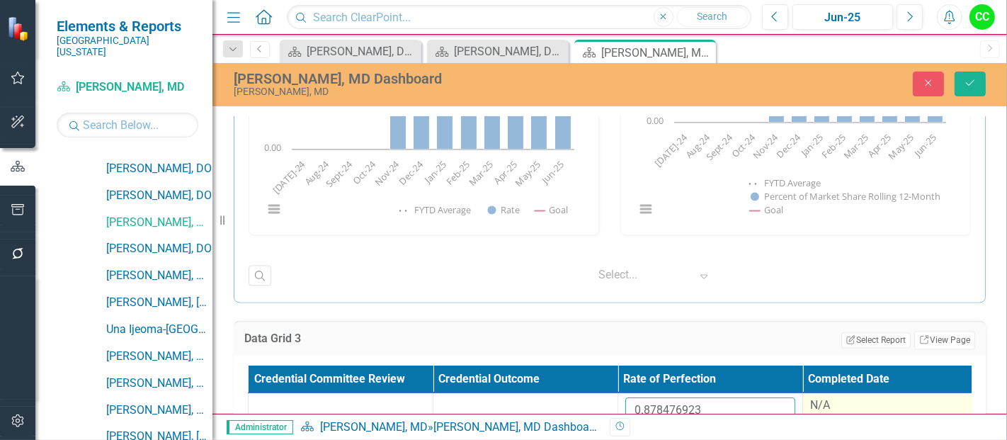
type input "0.878476923"
click at [873, 397] on div "N/A" at bounding box center [895, 405] width 170 height 16
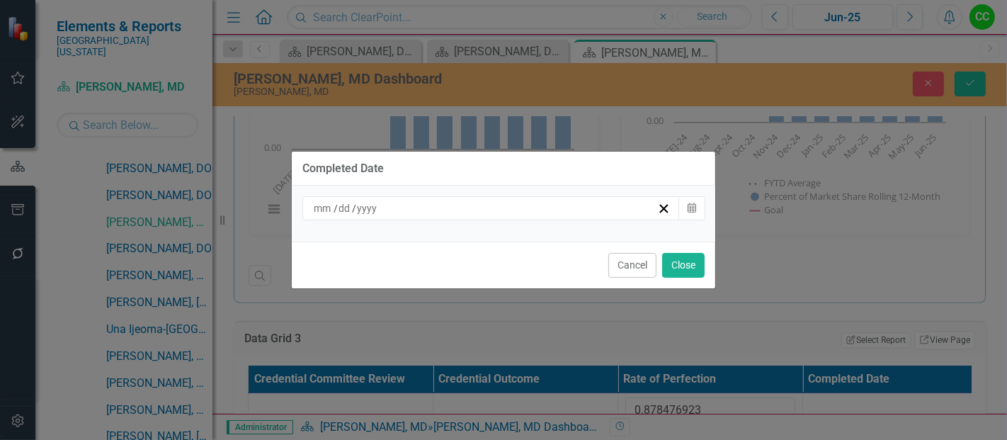
click at [464, 205] on div "/ /" at bounding box center [485, 208] width 346 height 14
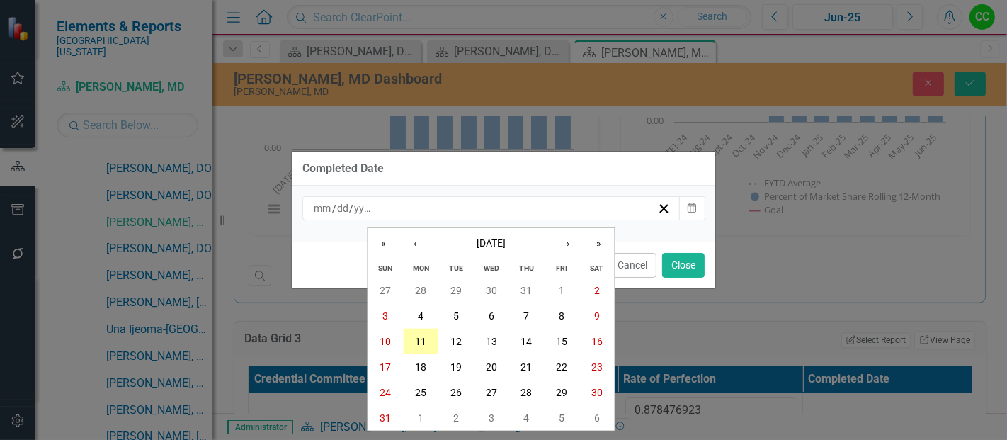
click at [424, 345] on abbr "11" at bounding box center [420, 341] width 11 height 11
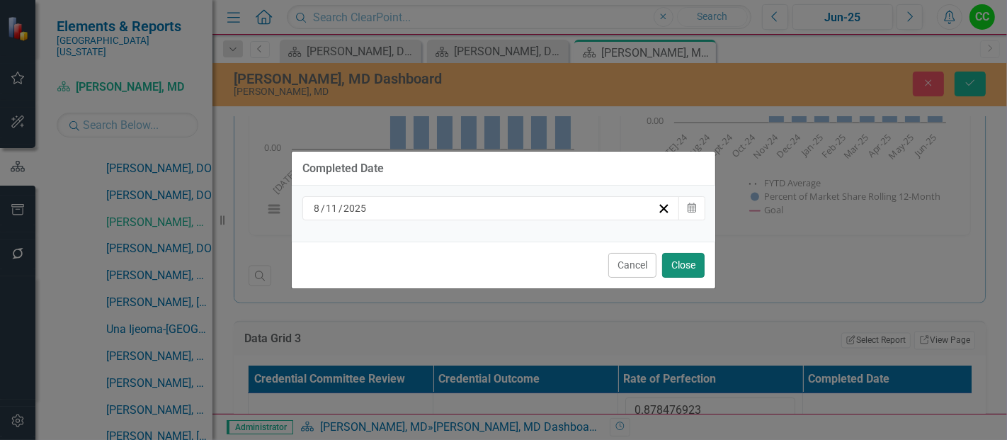
click at [695, 264] on button "Close" at bounding box center [683, 265] width 42 height 25
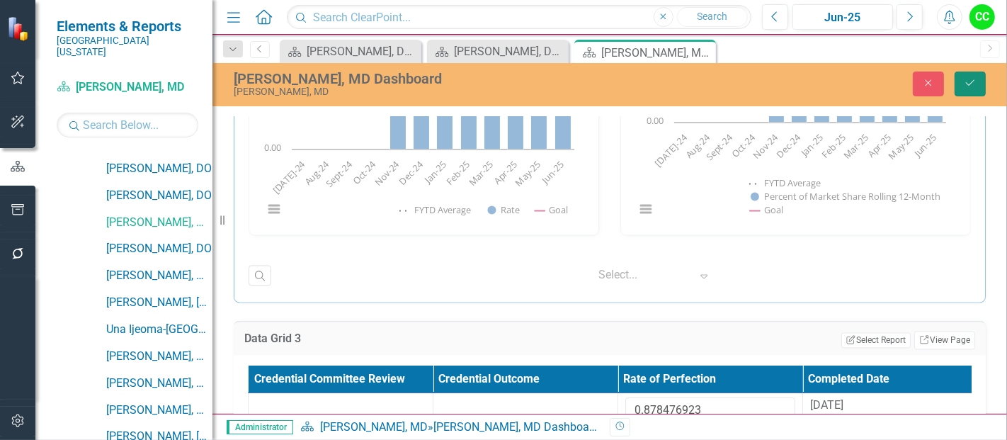
click at [964, 82] on icon "Save" at bounding box center [970, 83] width 13 height 10
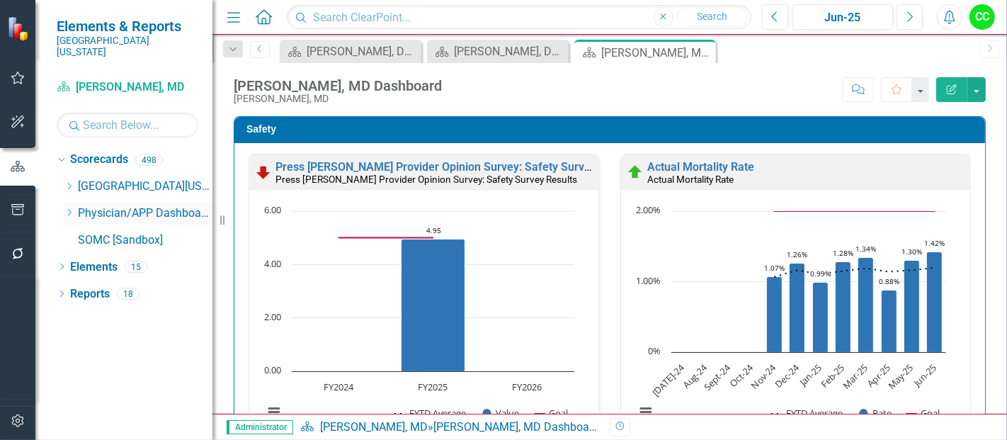
scroll to position [0, 0]
click at [70, 208] on icon "Dropdown" at bounding box center [69, 212] width 11 height 8
click at [67, 208] on icon "Dropdown" at bounding box center [69, 212] width 11 height 8
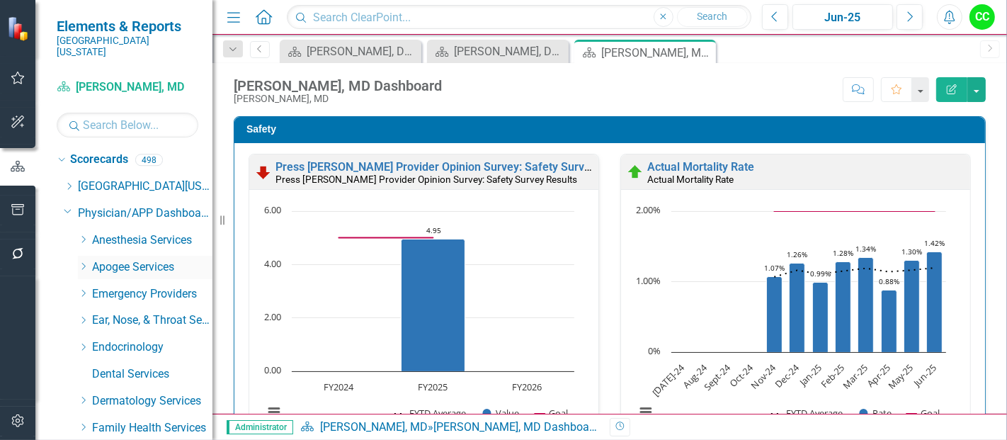
click at [83, 262] on icon "Dropdown" at bounding box center [83, 266] width 11 height 8
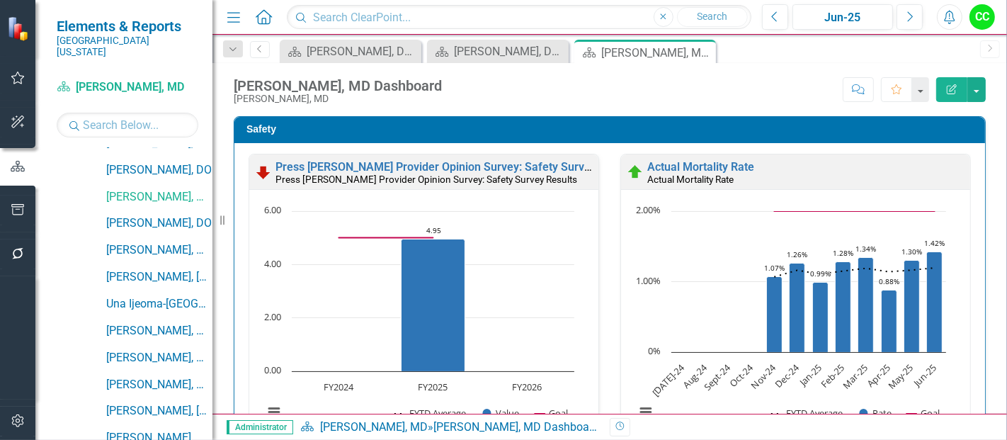
scroll to position [259, 0]
click at [142, 268] on link "[PERSON_NAME], [GEOGRAPHIC_DATA]" at bounding box center [159, 276] width 106 height 16
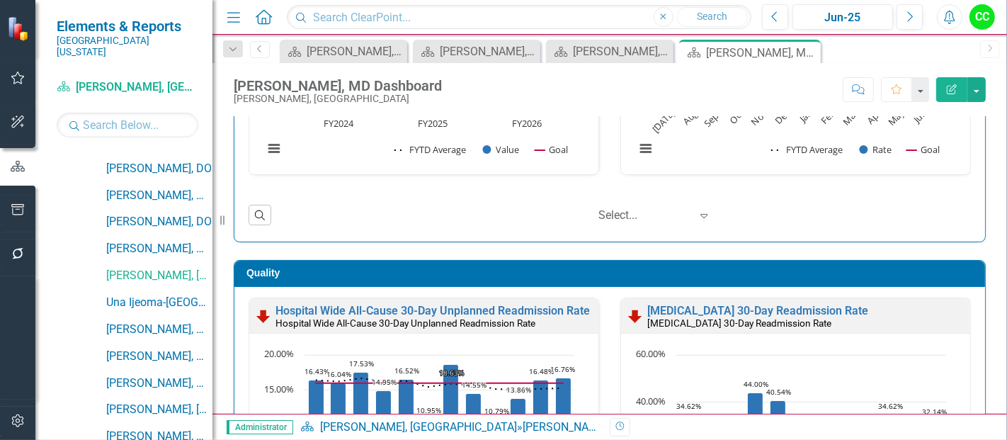
scroll to position [276, 0]
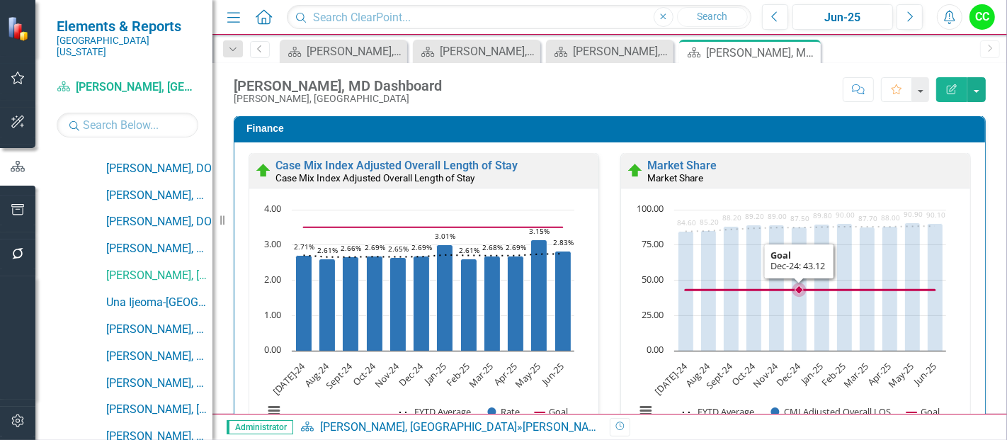
scroll to position [2136, 0]
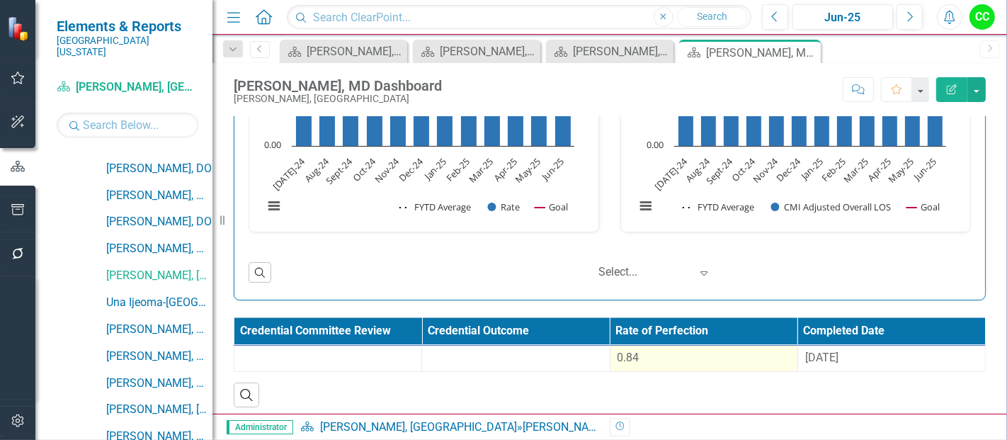
click at [714, 350] on div "0.84" at bounding box center [703, 358] width 173 height 16
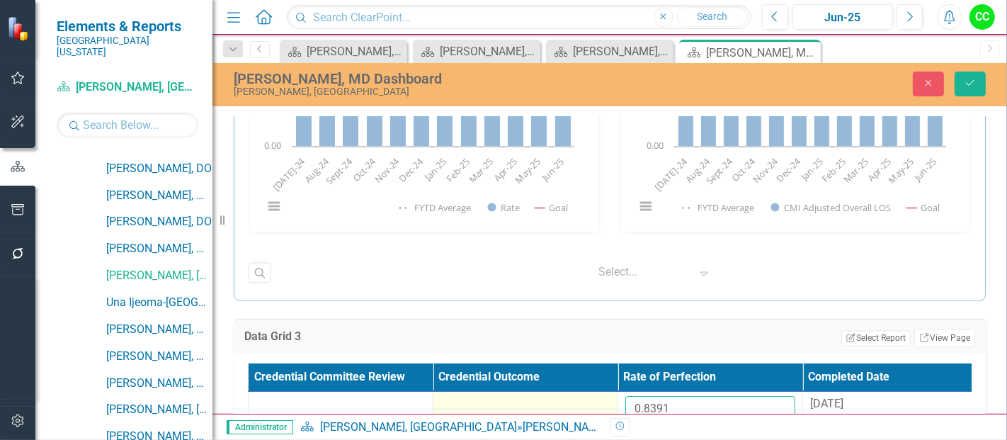
drag, startPoint x: 694, startPoint y: 405, endPoint x: 595, endPoint y: 397, distance: 99.5
click at [595, 397] on tr "0.8391 [DATE]" at bounding box center [618, 415] width 739 height 46
paste input "729"
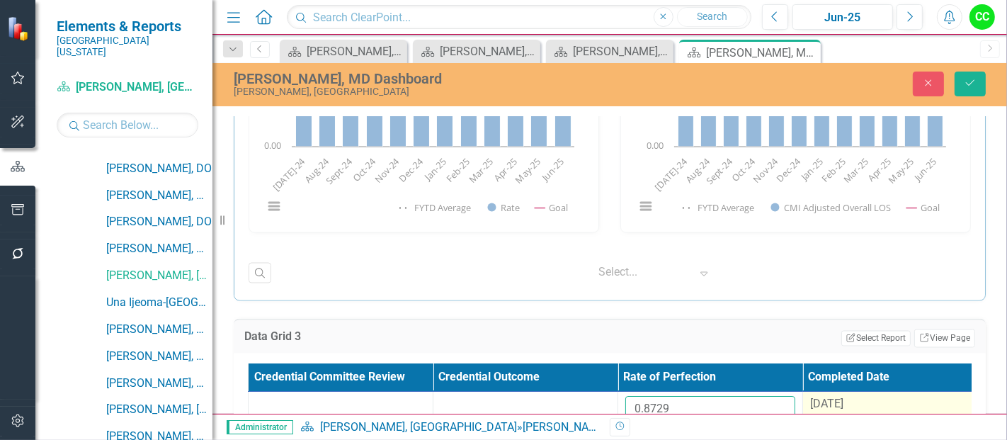
type input "0.8729"
click at [853, 397] on div "8/26/24" at bounding box center [895, 405] width 170 height 16
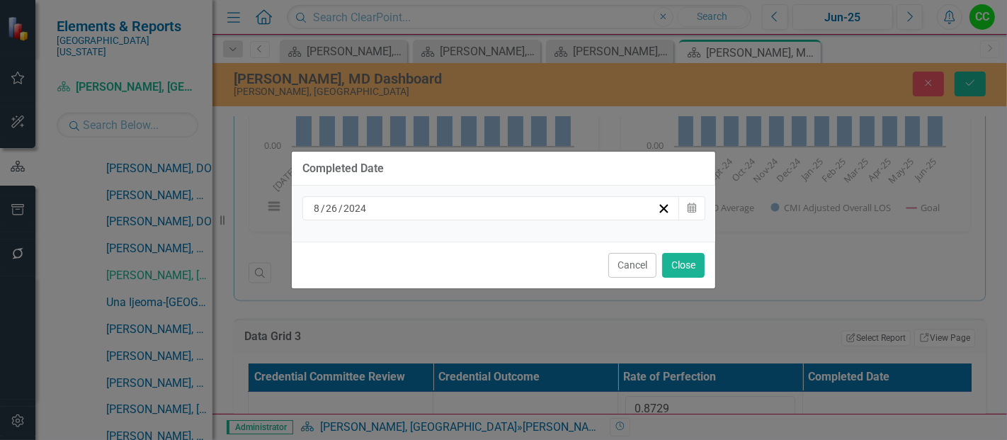
click at [535, 205] on div "8 / 26 / 2024" at bounding box center [485, 208] width 346 height 14
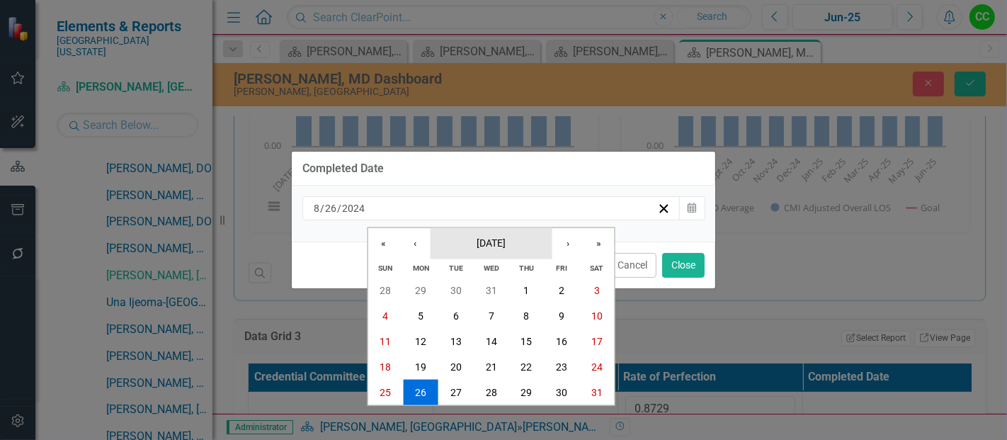
click at [503, 244] on span "[DATE]" at bounding box center [491, 241] width 29 height 11
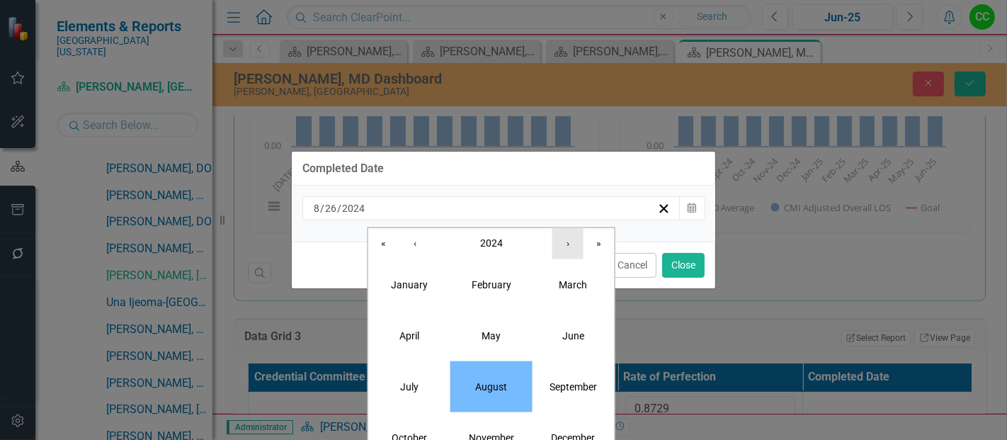
click at [572, 244] on button "›" at bounding box center [567, 242] width 31 height 31
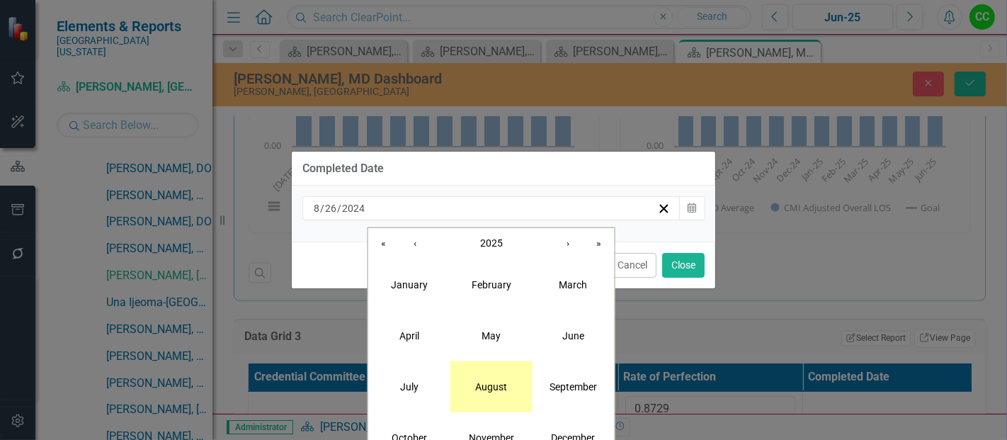
click at [497, 381] on abbr "August" at bounding box center [491, 385] width 32 height 11
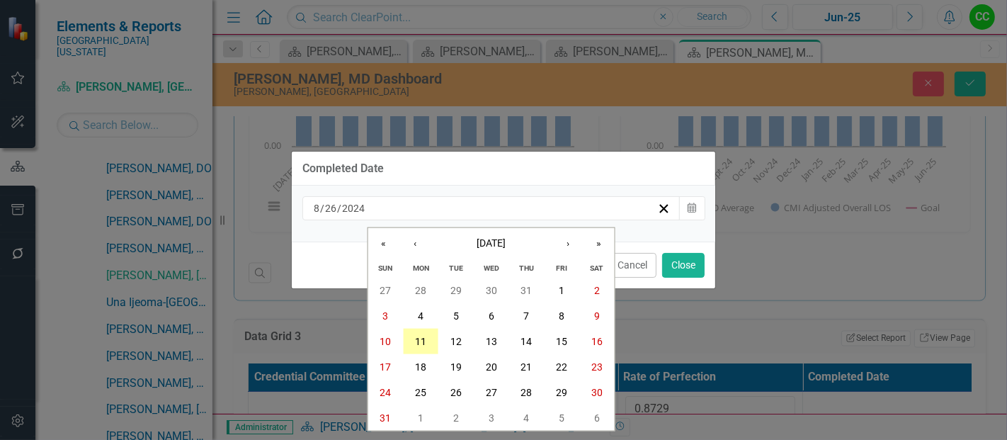
click at [421, 339] on abbr "11" at bounding box center [420, 341] width 11 height 11
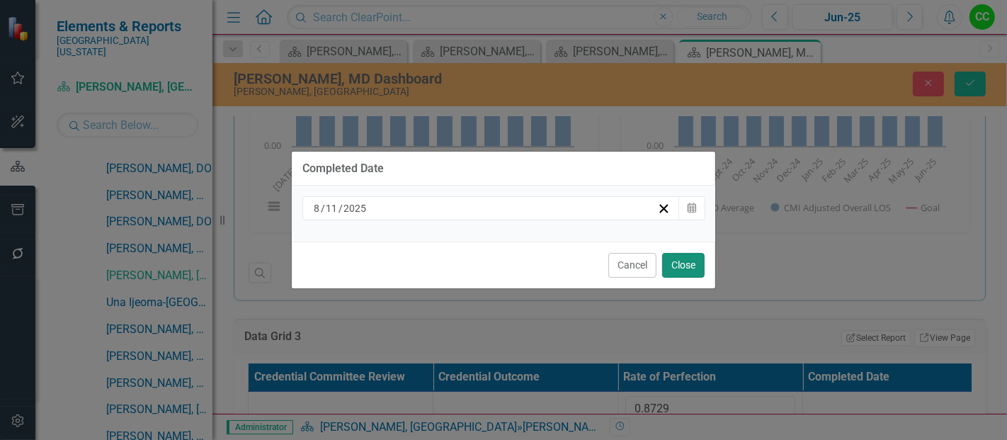
click at [688, 260] on button "Close" at bounding box center [683, 265] width 42 height 25
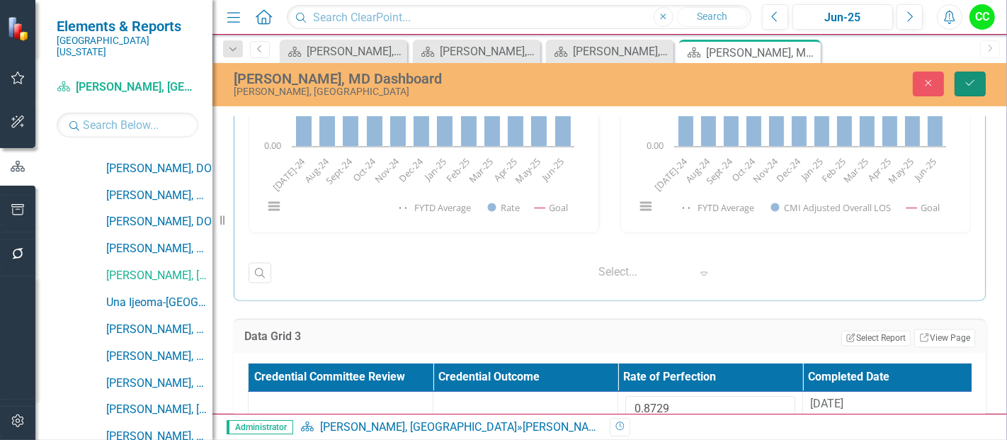
click at [967, 89] on button "Save" at bounding box center [969, 84] width 31 height 25
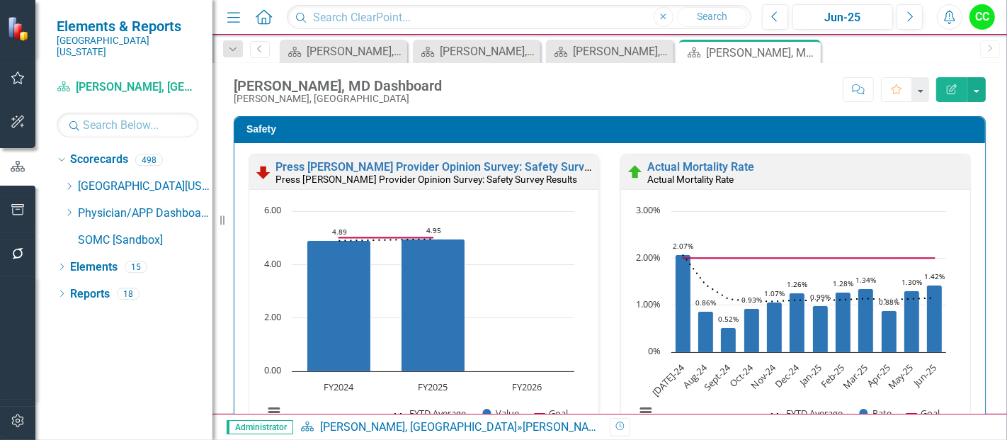
scroll to position [0, 0]
drag, startPoint x: 67, startPoint y: 201, endPoint x: 89, endPoint y: 208, distance: 22.4
click at [68, 208] on icon "Dropdown" at bounding box center [69, 212] width 11 height 8
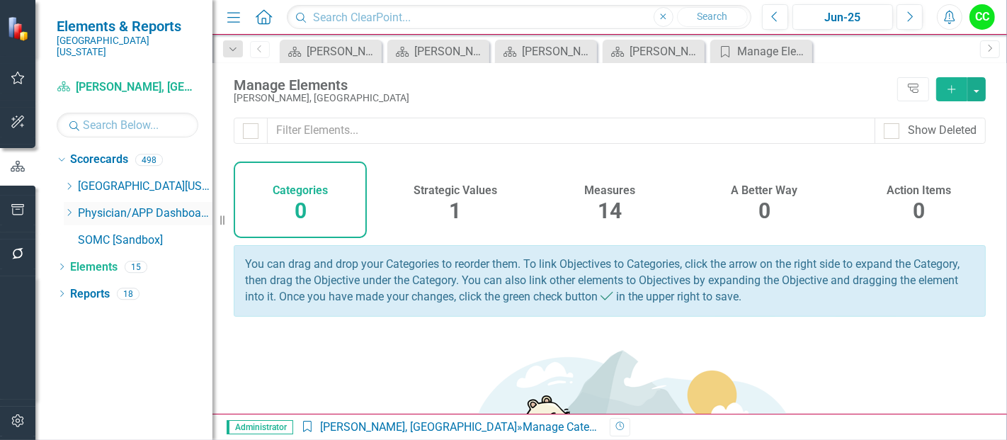
click at [69, 208] on icon "Dropdown" at bounding box center [69, 212] width 11 height 8
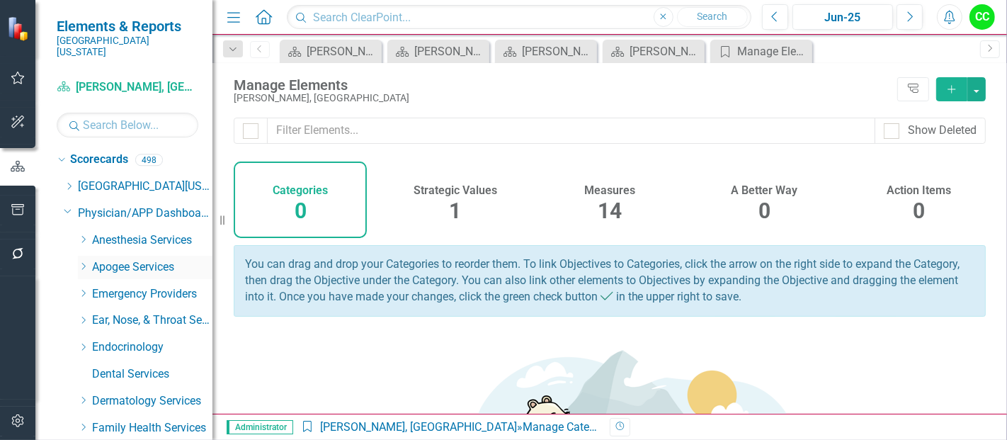
click at [84, 262] on icon "Dropdown" at bounding box center [83, 266] width 11 height 8
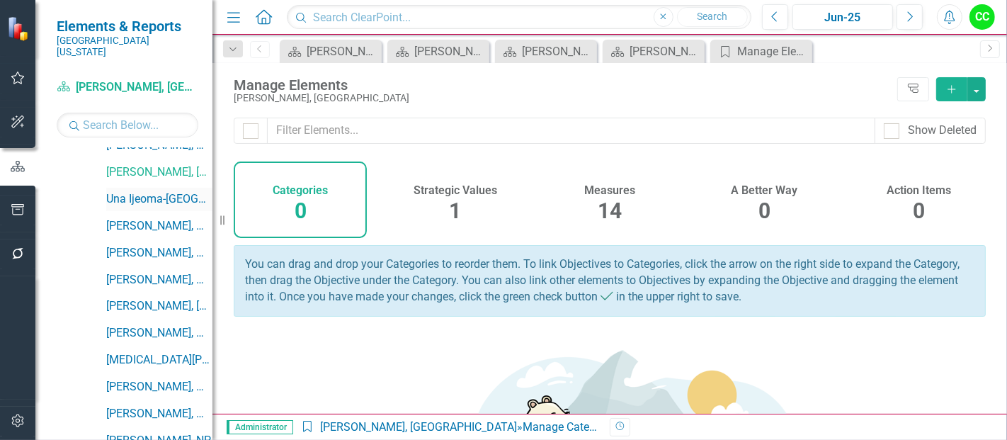
scroll to position [363, 0]
click at [169, 190] on link "Una Ijeoma-[GEOGRAPHIC_DATA], [GEOGRAPHIC_DATA]" at bounding box center [159, 198] width 106 height 16
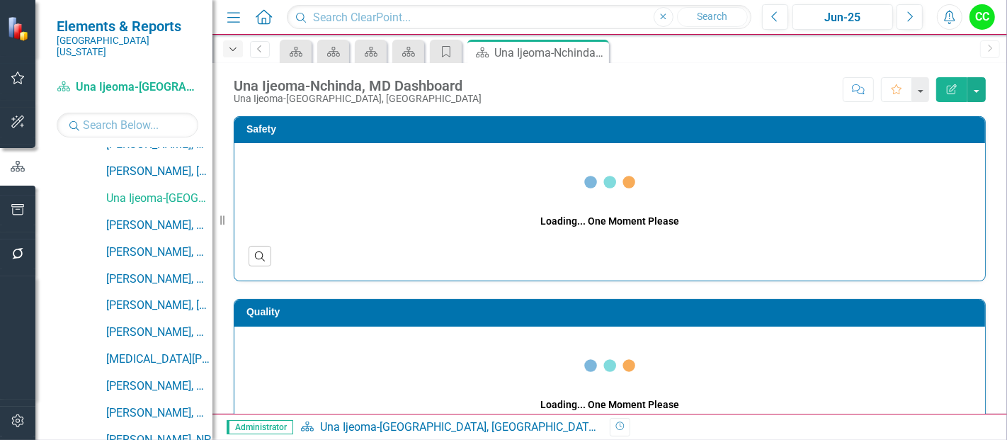
click at [230, 54] on div "Dropdown" at bounding box center [233, 48] width 20 height 17
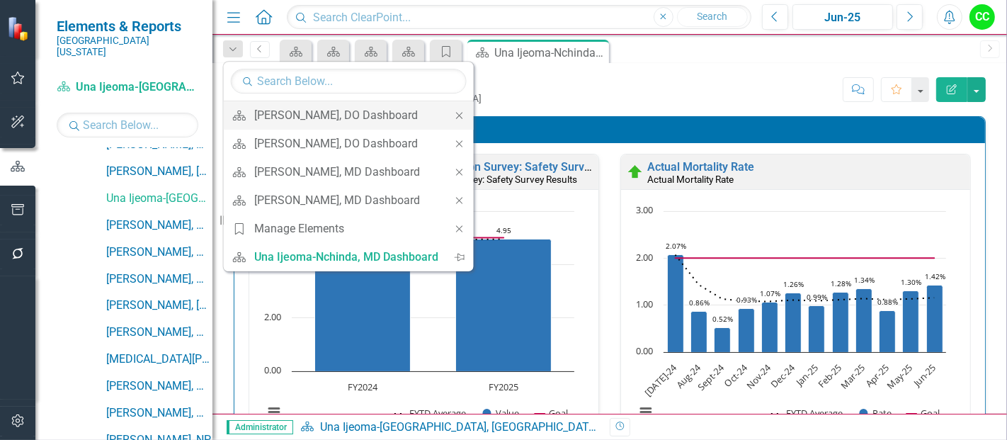
click at [463, 112] on icon "Close" at bounding box center [459, 115] width 13 height 10
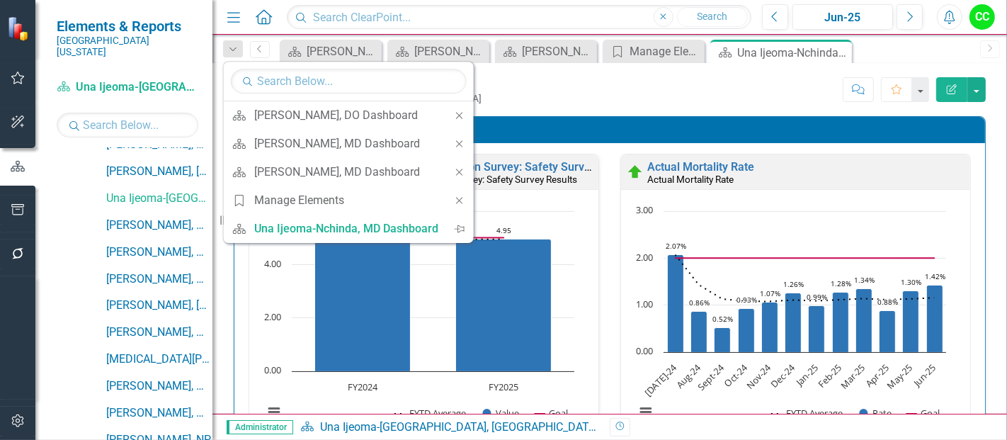
click at [463, 112] on icon "Close" at bounding box center [459, 115] width 13 height 10
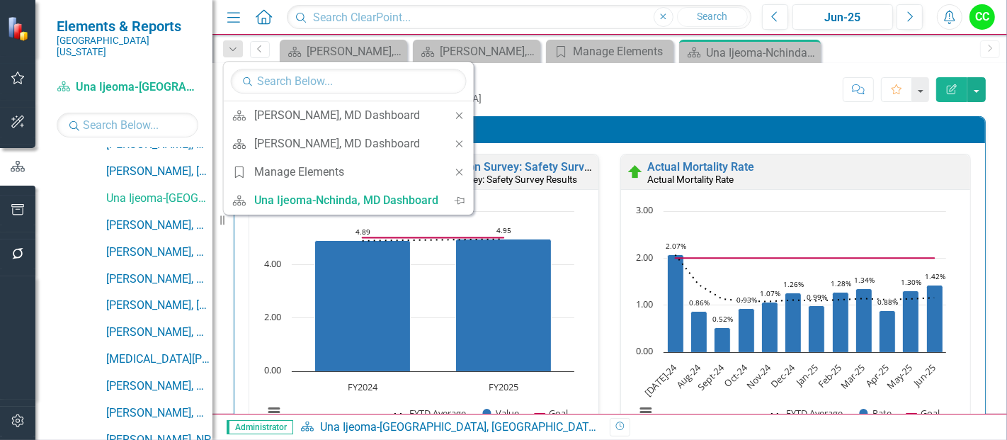
click at [463, 112] on icon "Close" at bounding box center [459, 115] width 13 height 10
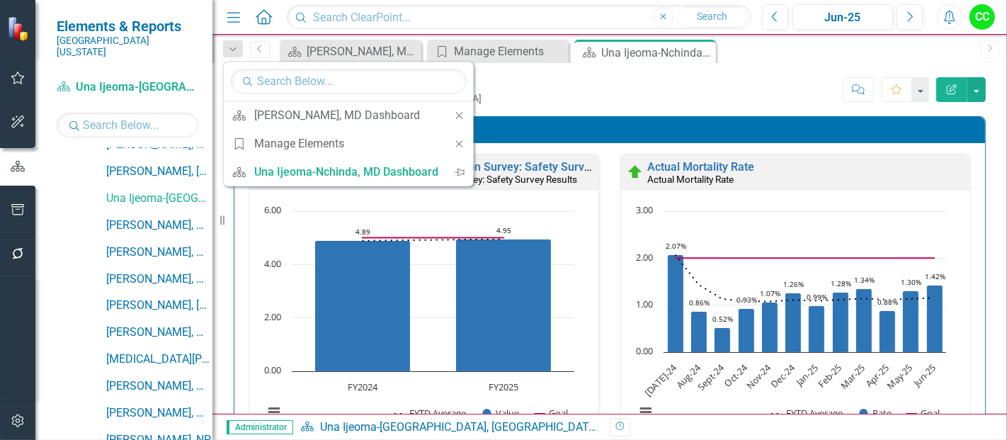
click at [463, 112] on icon "Close" at bounding box center [459, 115] width 13 height 10
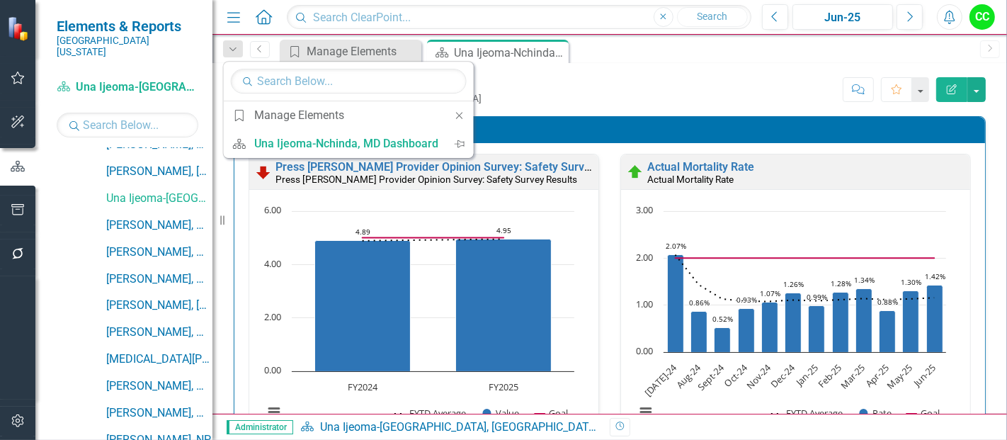
click at [463, 112] on icon "Close" at bounding box center [459, 115] width 13 height 10
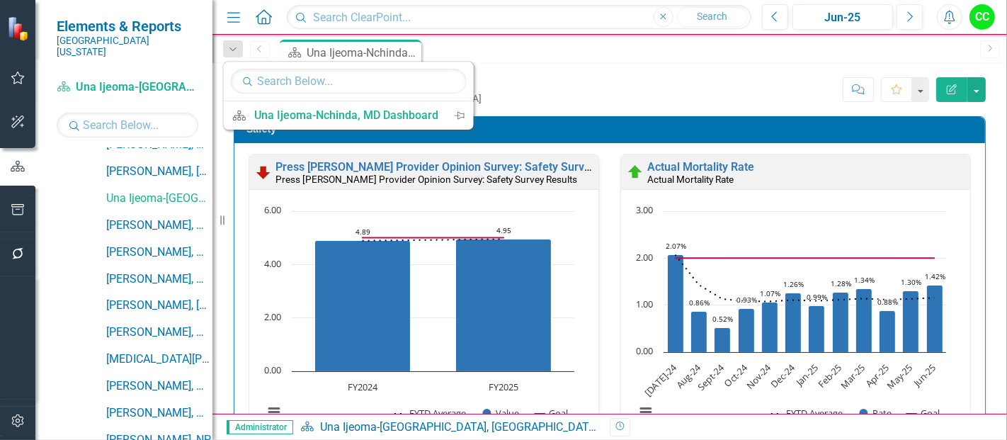
click at [655, 84] on div "Score: N/A Jun-25 Completed Comment Favorite Edit Report" at bounding box center [737, 89] width 497 height 24
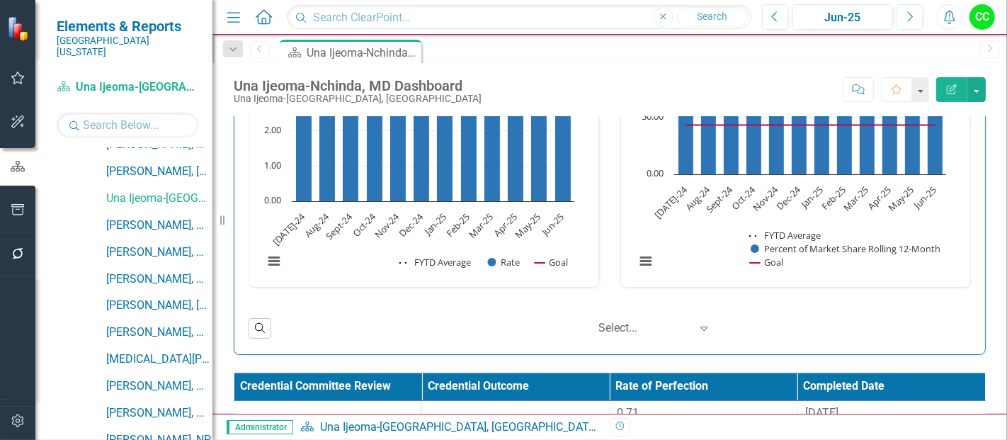
scroll to position [2437, 0]
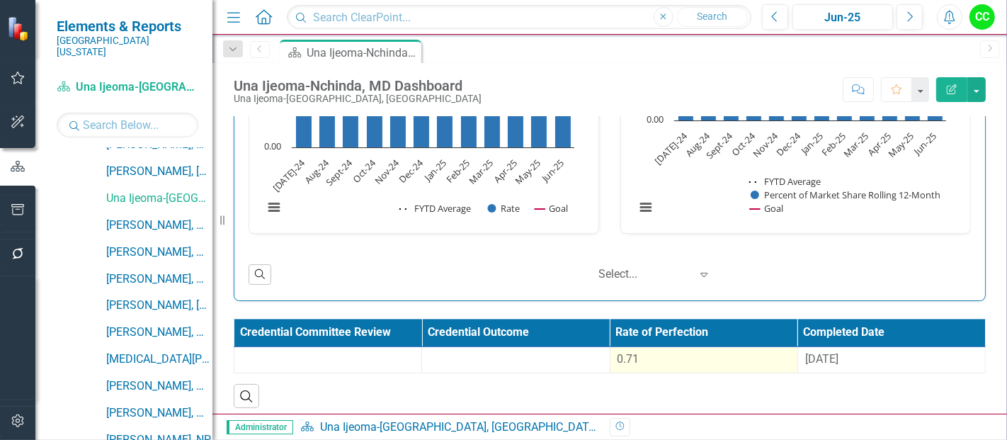
click at [685, 356] on div "0.71" at bounding box center [703, 359] width 173 height 16
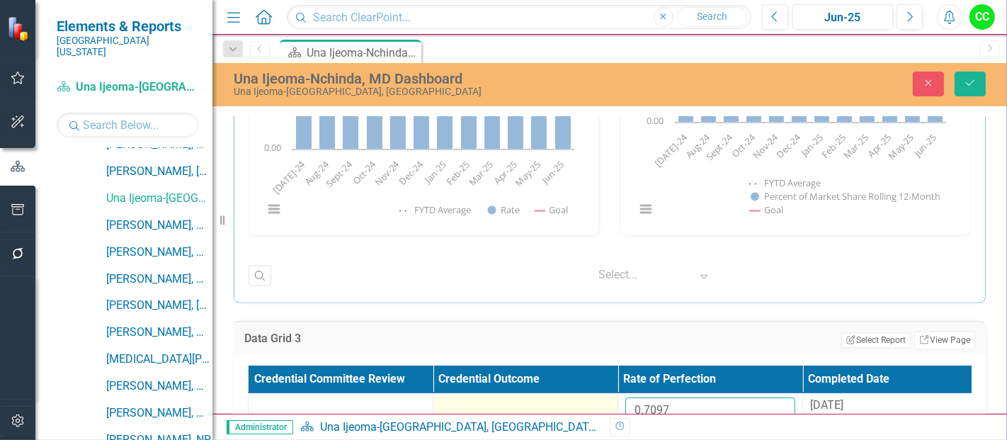
drag, startPoint x: 686, startPoint y: 395, endPoint x: 595, endPoint y: 390, distance: 90.8
click at [595, 393] on tr "0.7097 8/26/24" at bounding box center [618, 416] width 739 height 46
paste input "7462"
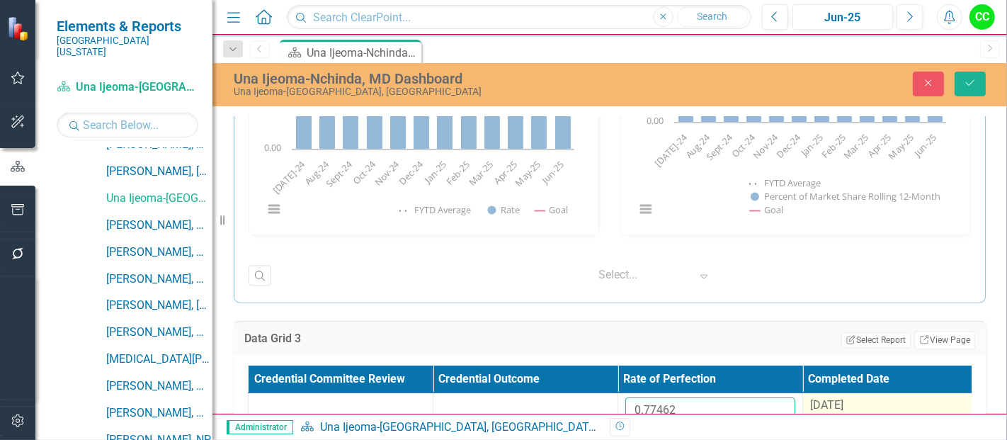
type input "0.77462"
click at [839, 401] on span "8/26/24" at bounding box center [826, 404] width 33 height 13
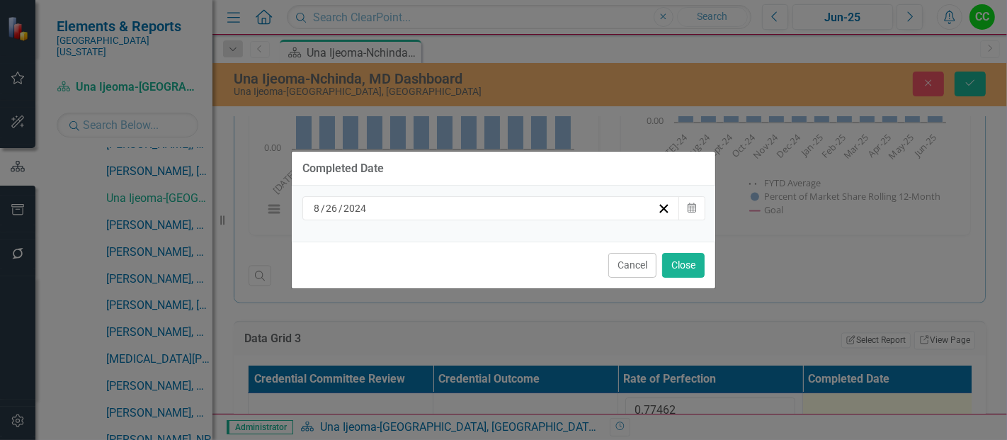
click at [494, 223] on div "8 / 26 / 2024 Calendar" at bounding box center [503, 214] width 423 height 56
click at [477, 203] on div "8 / 26 / 2024" at bounding box center [485, 208] width 346 height 14
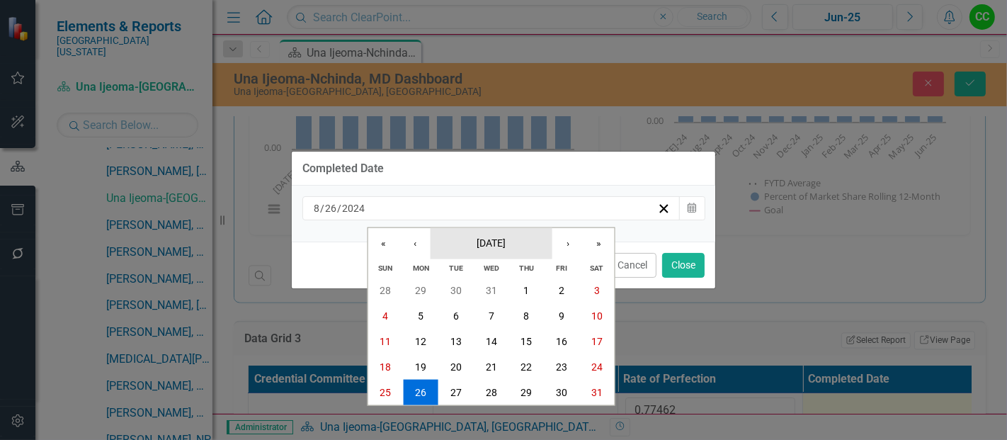
click at [484, 237] on span "[DATE]" at bounding box center [491, 241] width 29 height 11
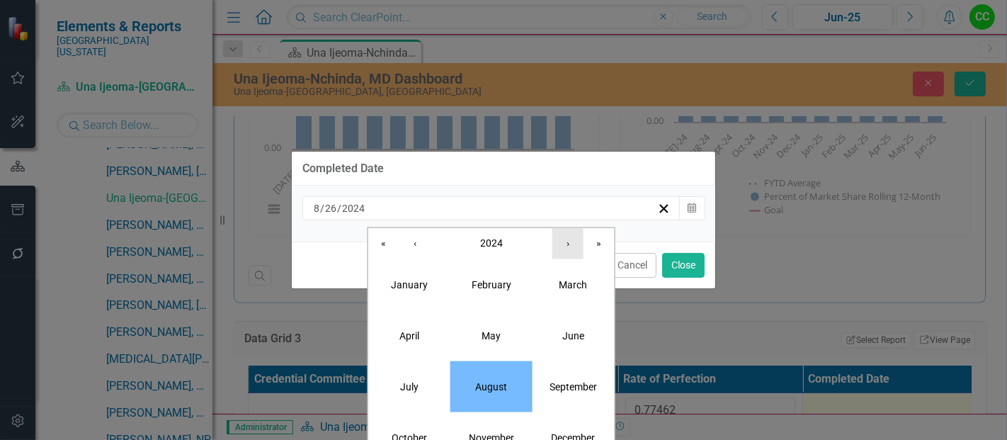
click at [561, 251] on button "›" at bounding box center [567, 242] width 31 height 31
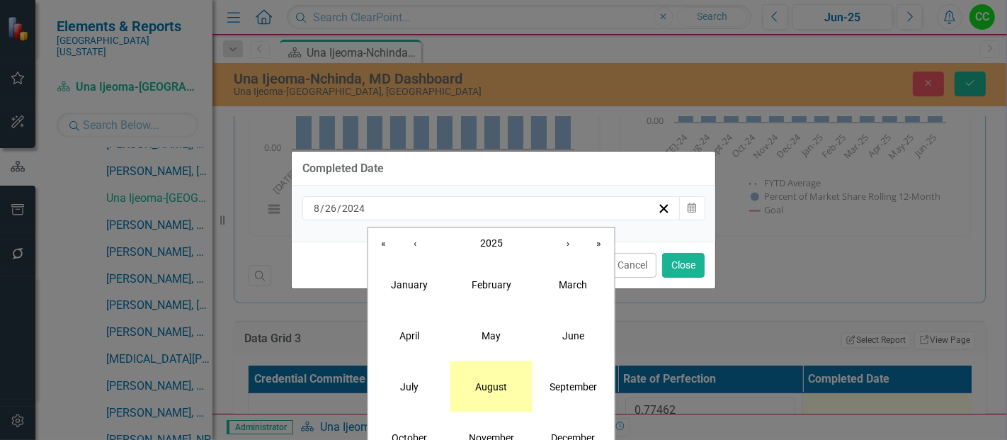
click at [486, 389] on abbr "August" at bounding box center [491, 385] width 32 height 11
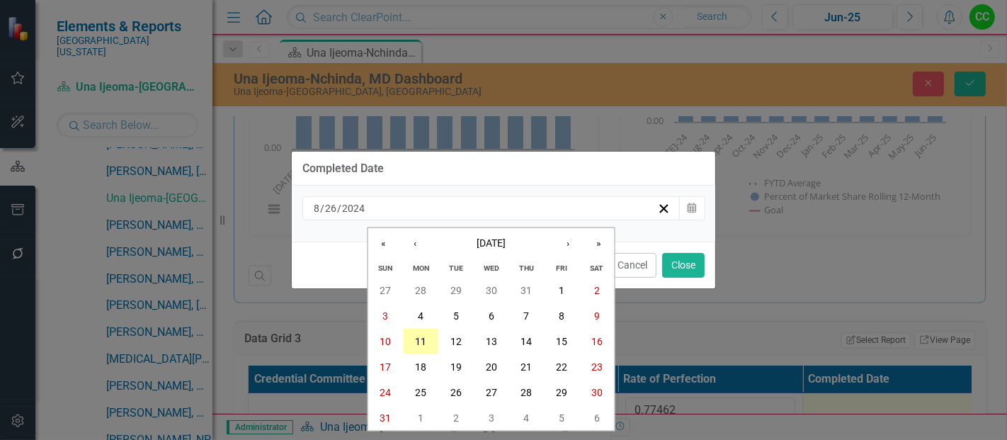
click at [426, 334] on button "11" at bounding box center [420, 341] width 35 height 25
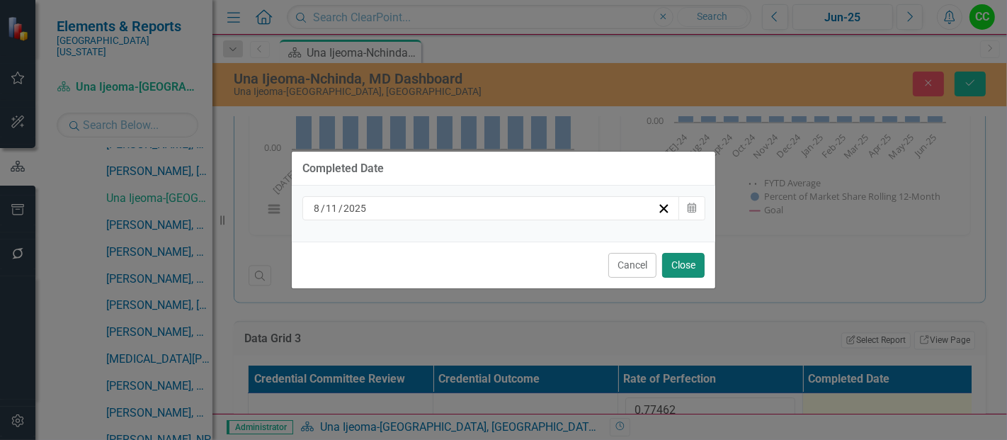
click at [689, 268] on button "Close" at bounding box center [683, 265] width 42 height 25
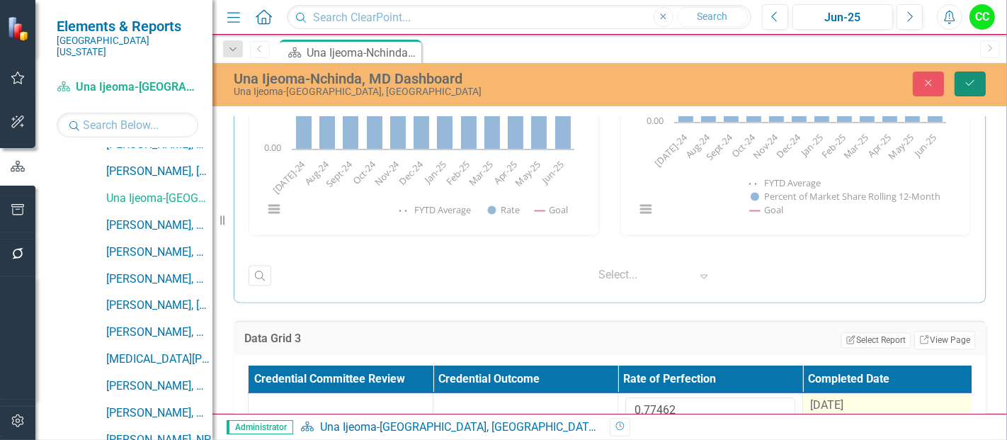
click at [979, 76] on button "Save" at bounding box center [969, 84] width 31 height 25
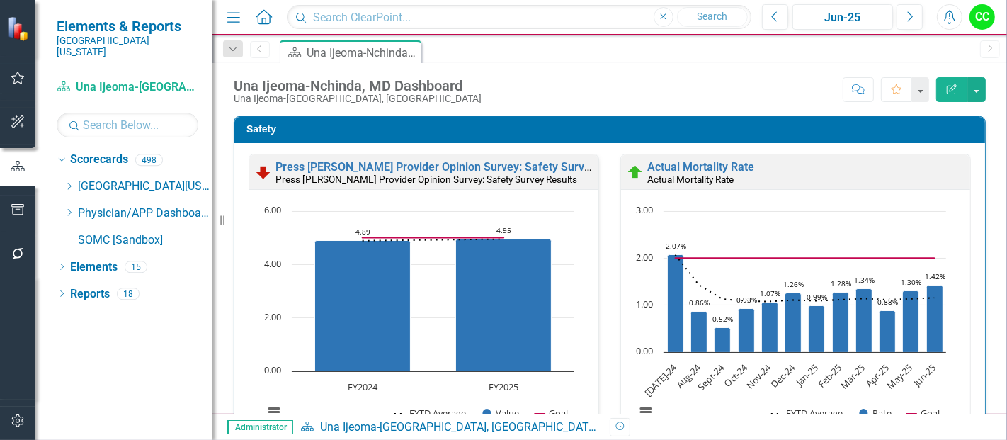
scroll to position [0, 0]
click at [69, 208] on icon "Dropdown" at bounding box center [69, 212] width 11 height 8
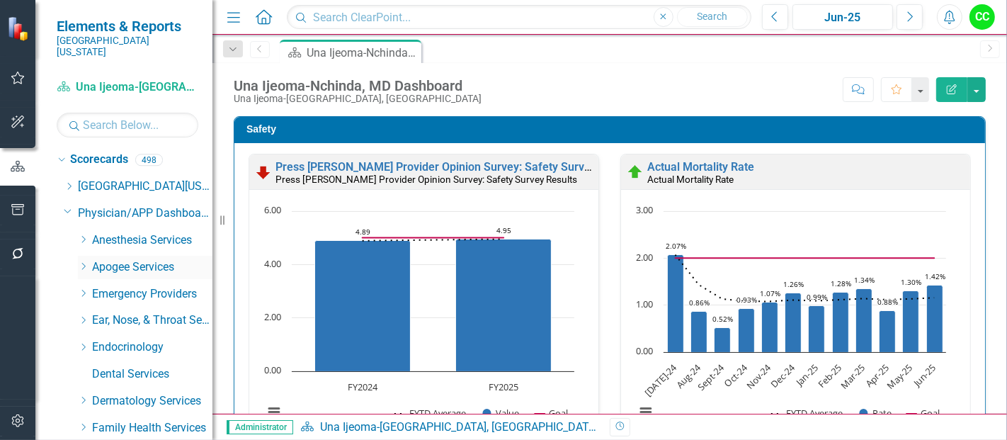
click at [84, 261] on div "Dropdown" at bounding box center [83, 267] width 11 height 12
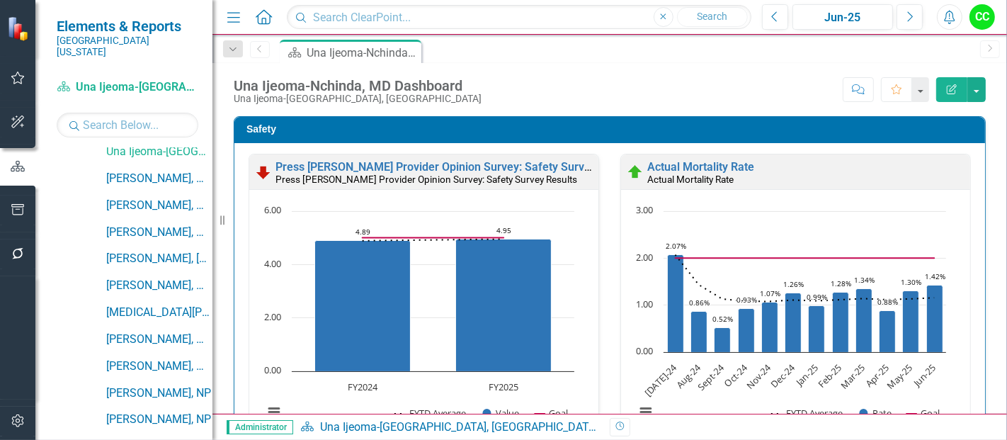
scroll to position [411, 0]
click at [171, 170] on link "[PERSON_NAME], MD" at bounding box center [159, 178] width 106 height 16
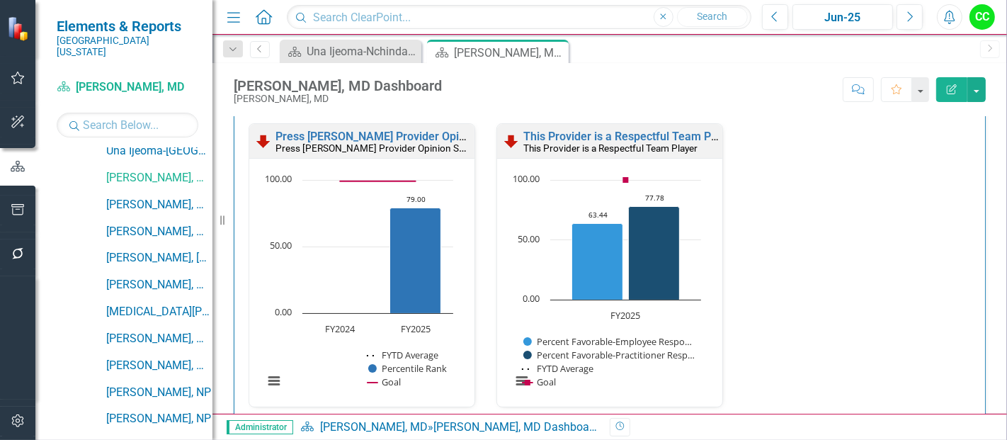
scroll to position [1863, 0]
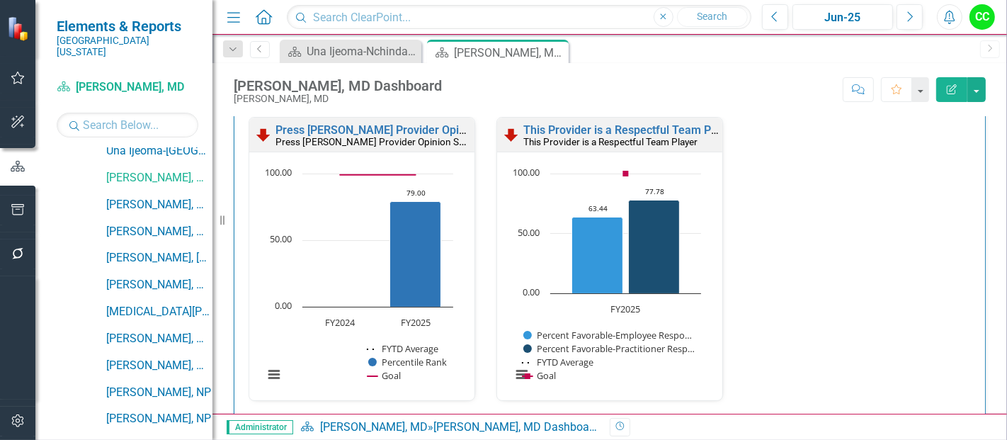
click at [450, 438] on div "Administrator Scorecard Saketh Parsi, MD » Saketh Parsi, MD Dashboard Revision …" at bounding box center [609, 426] width 794 height 26
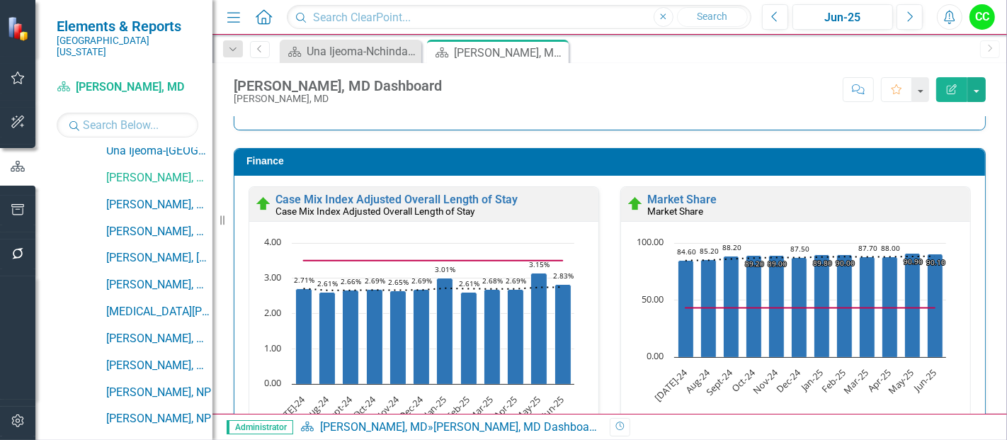
scroll to position [2437, 0]
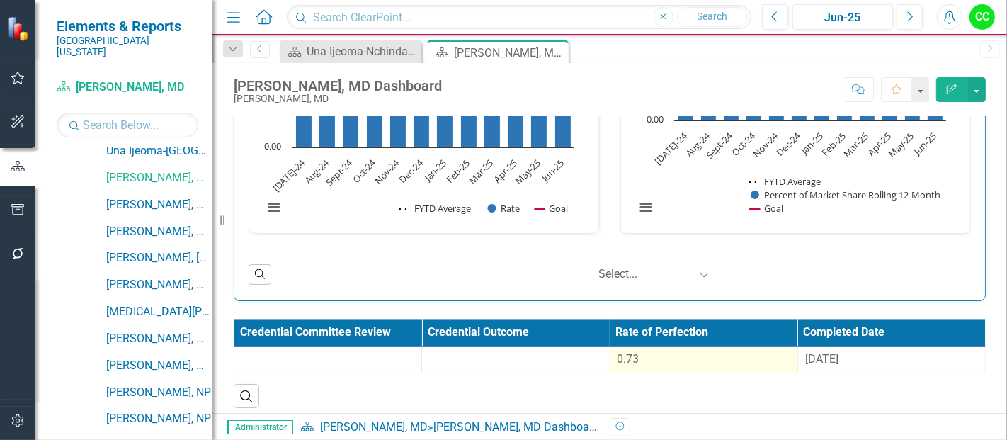
click at [681, 357] on div "0.73" at bounding box center [703, 359] width 173 height 16
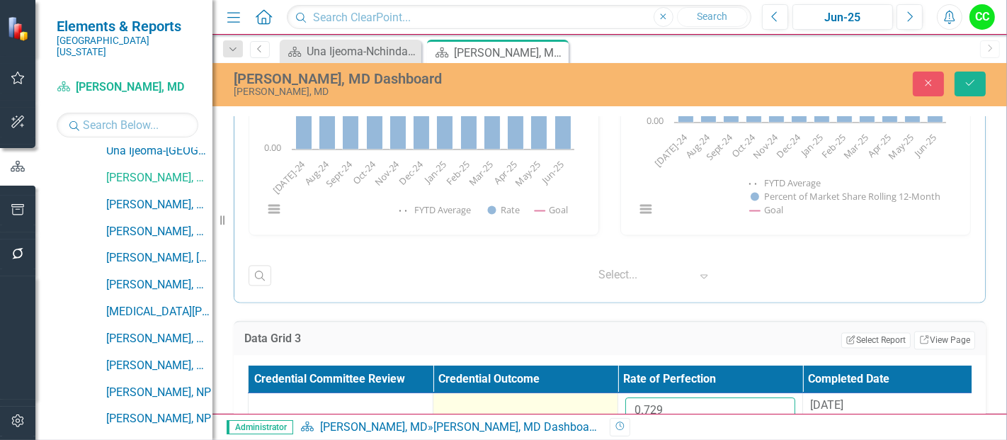
drag, startPoint x: 680, startPoint y: 401, endPoint x: 578, endPoint y: 404, distance: 102.7
click at [578, 404] on tr "0.729 8/26/24" at bounding box center [618, 416] width 739 height 46
paste input "85258"
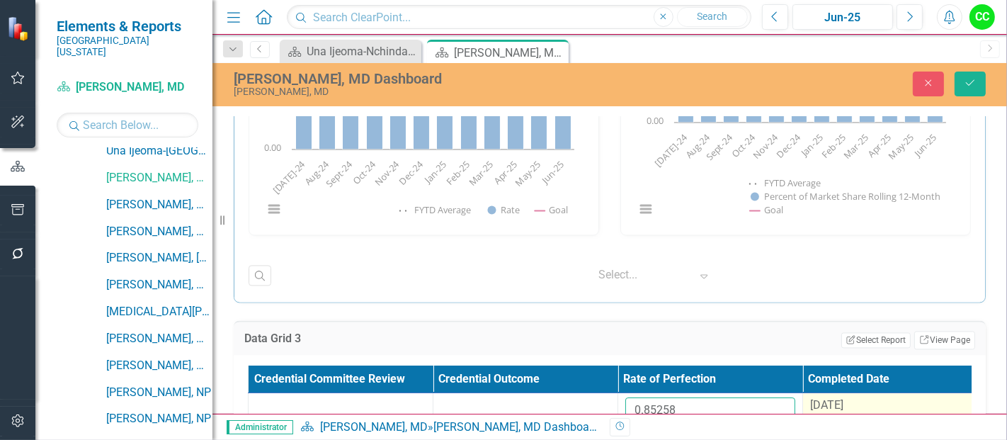
type input "0.85258"
click at [867, 397] on div "8/26/24" at bounding box center [895, 405] width 170 height 16
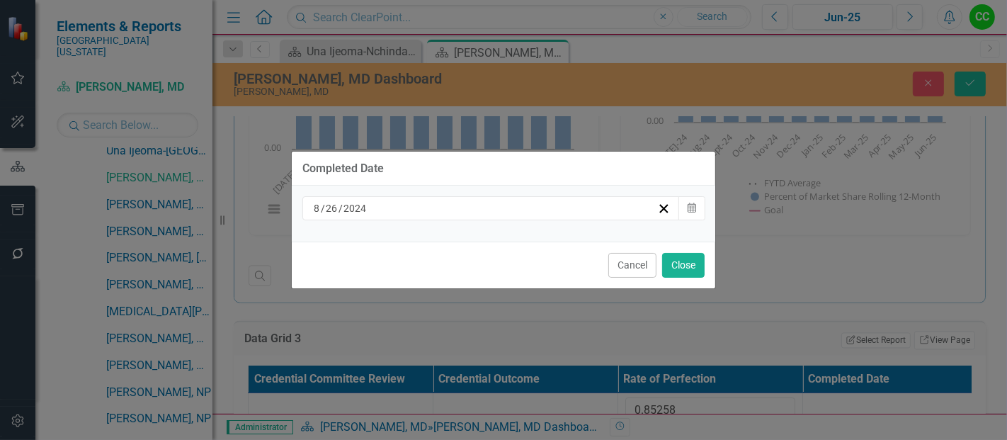
click at [487, 224] on div "8 / 26 / 2024 Calendar" at bounding box center [503, 214] width 423 height 56
click at [463, 211] on div "8 / 26 / 2024" at bounding box center [485, 208] width 346 height 14
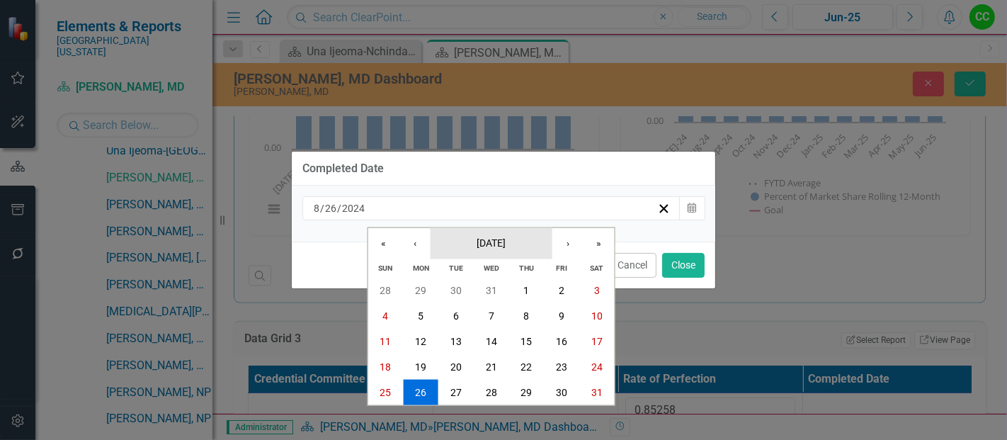
click at [504, 244] on span "[DATE]" at bounding box center [491, 241] width 29 height 11
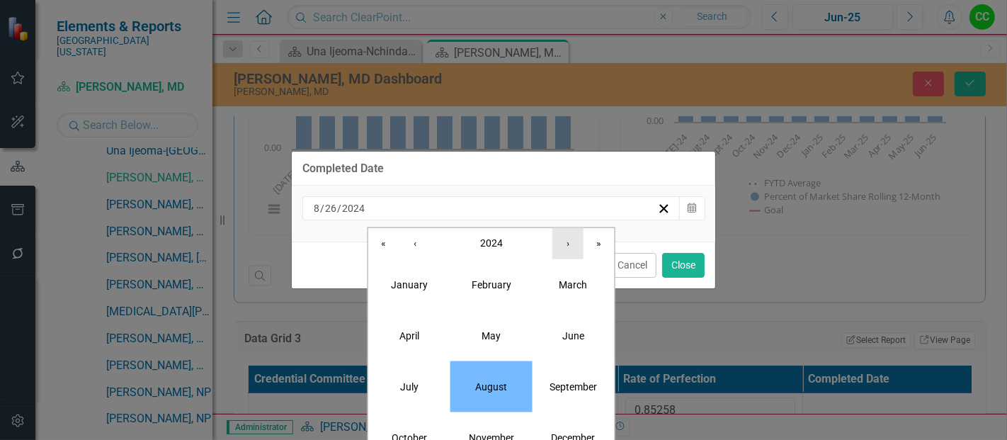
click at [566, 251] on button "›" at bounding box center [567, 242] width 31 height 31
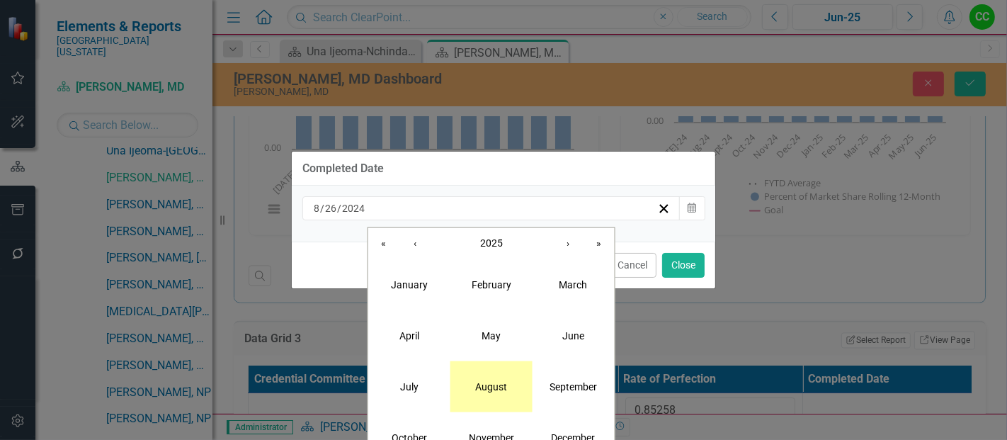
click at [487, 382] on abbr "August" at bounding box center [491, 385] width 32 height 11
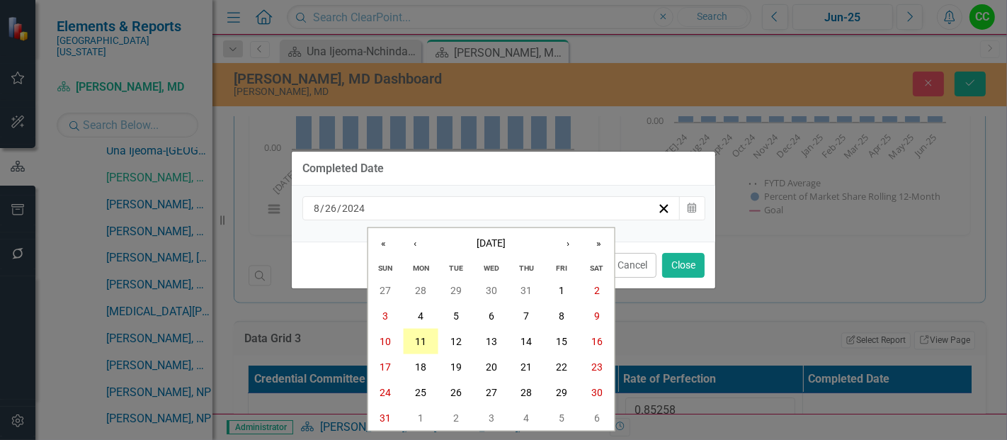
click at [428, 341] on button "11" at bounding box center [420, 341] width 35 height 25
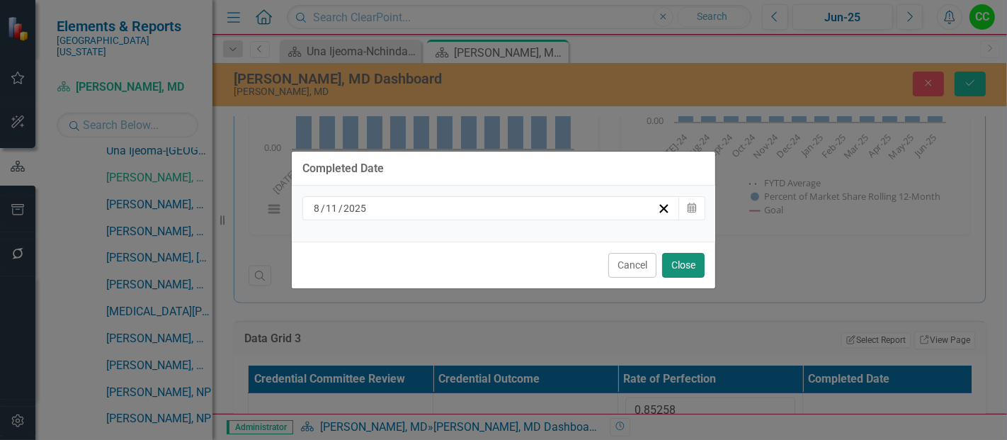
click at [681, 261] on button "Close" at bounding box center [683, 265] width 42 height 25
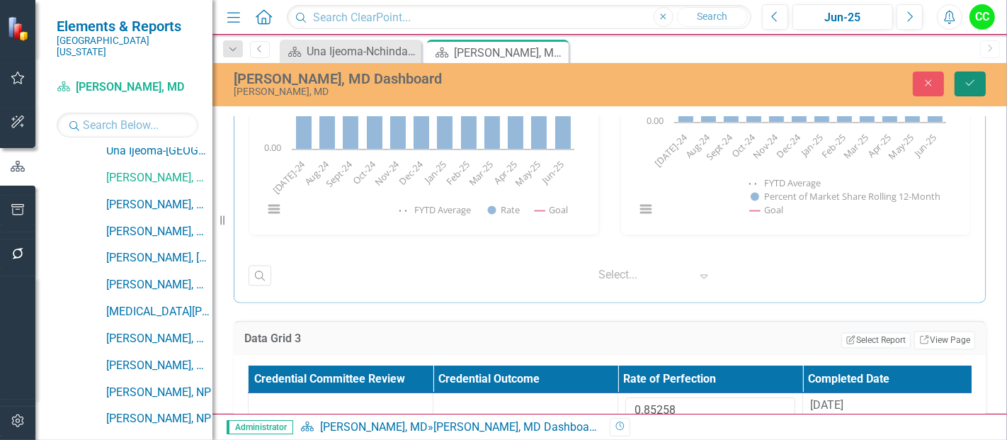
click at [962, 82] on button "Save" at bounding box center [969, 84] width 31 height 25
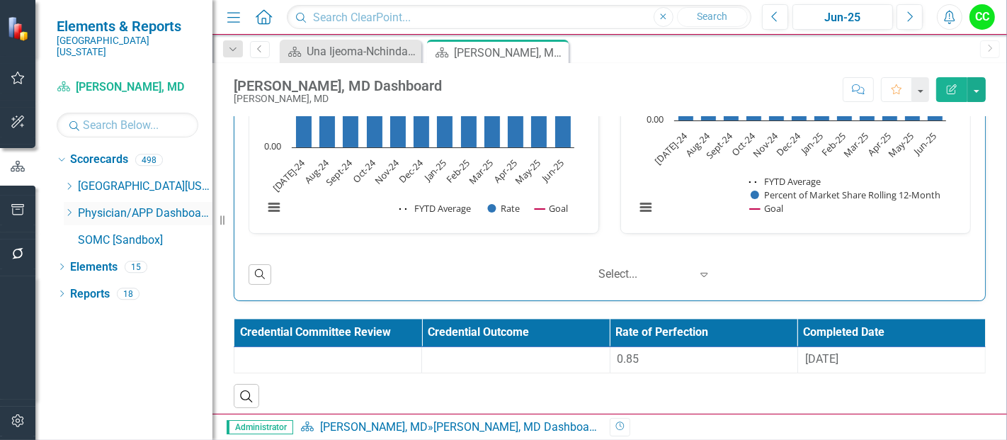
click at [69, 208] on icon "Dropdown" at bounding box center [69, 212] width 11 height 8
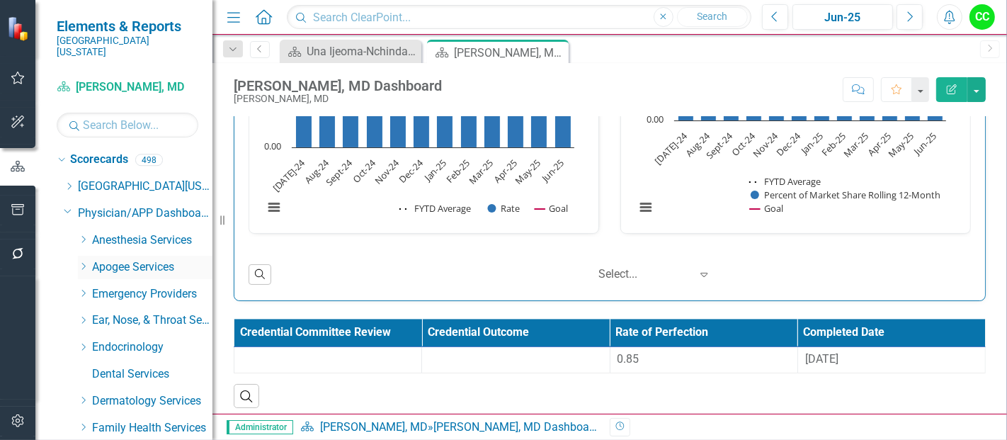
click at [81, 262] on icon "Dropdown" at bounding box center [83, 266] width 11 height 8
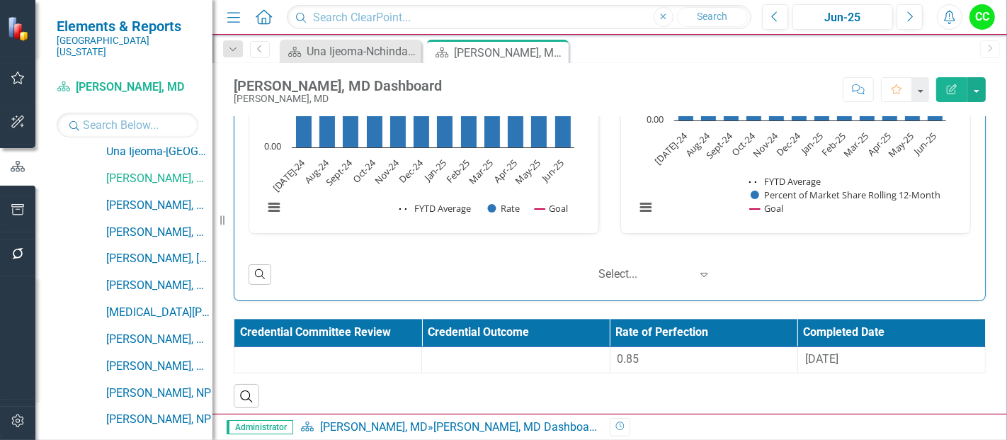
scroll to position [411, 0]
click at [174, 197] on link "[PERSON_NAME], MD" at bounding box center [159, 205] width 106 height 16
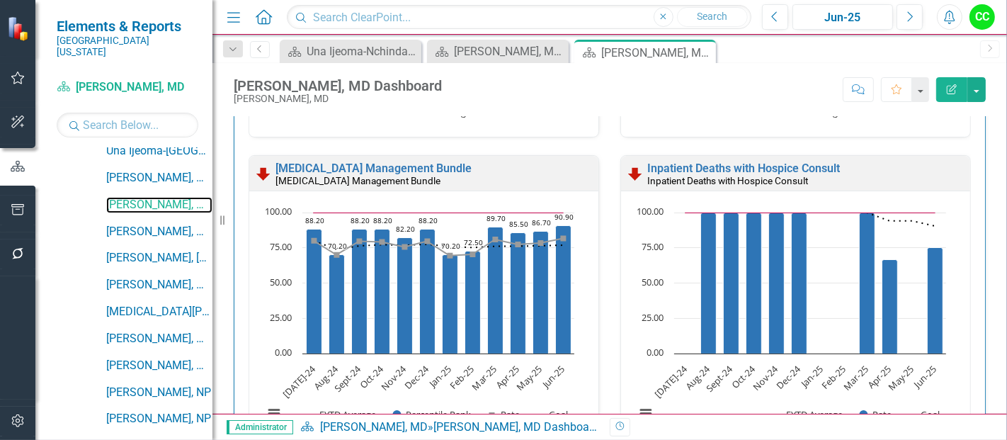
scroll to position [709, 0]
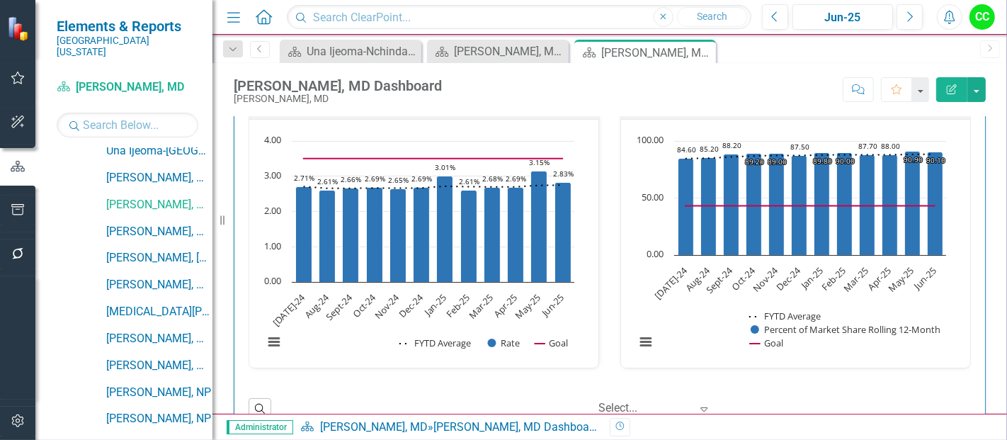
scroll to position [2136, 0]
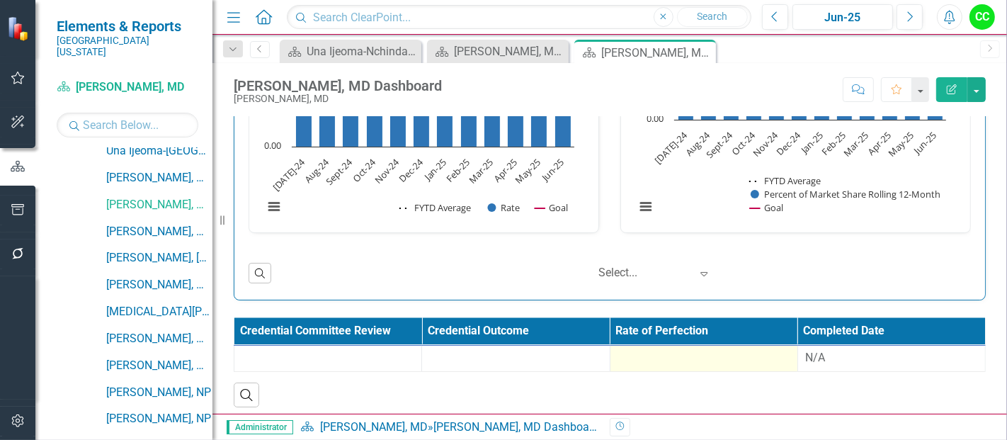
click at [728, 357] on div at bounding box center [703, 358] width 173 height 17
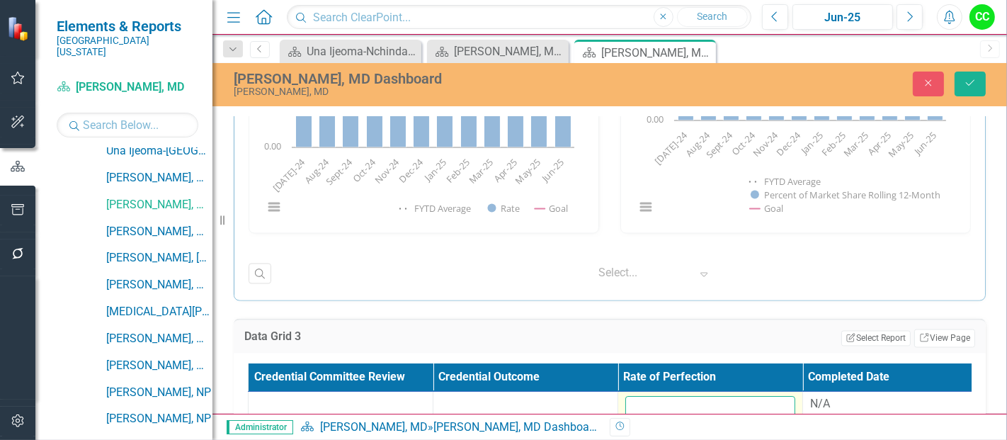
click at [657, 397] on input "number" at bounding box center [710, 410] width 170 height 26
paste input "0.859866667"
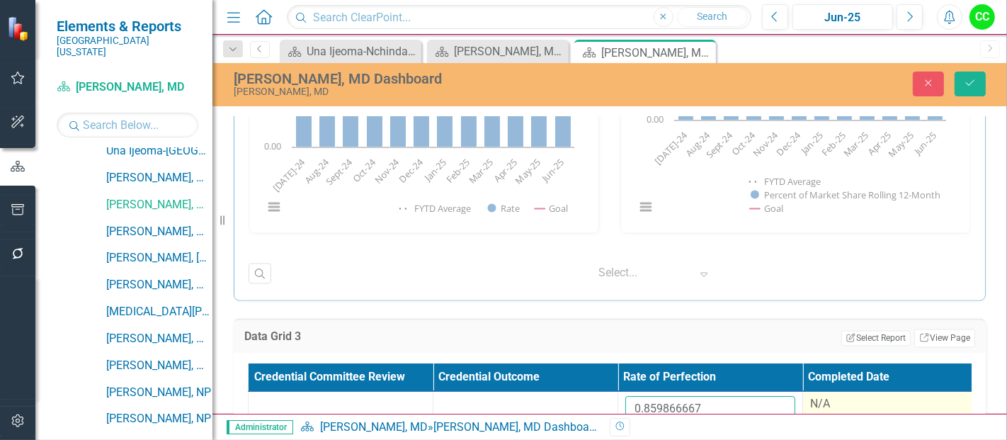
type input "0.859866667"
click at [876, 399] on div "N/A" at bounding box center [895, 405] width 170 height 16
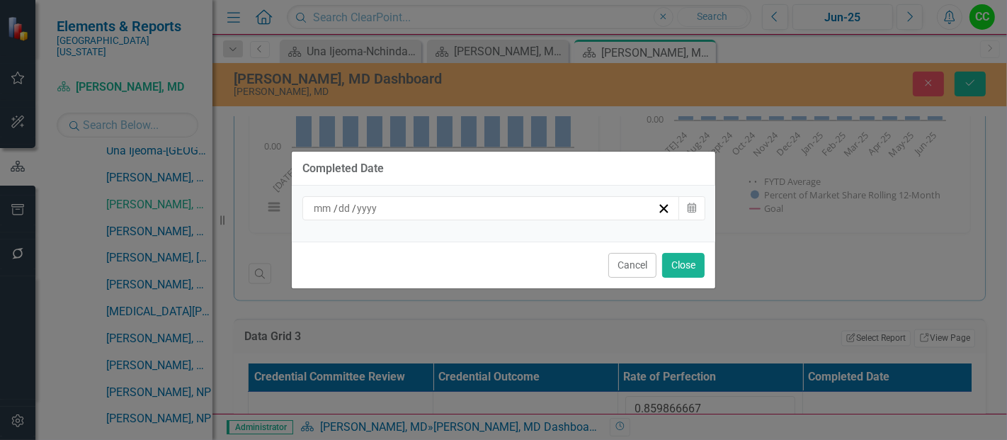
click at [551, 207] on div "/ /" at bounding box center [485, 208] width 346 height 14
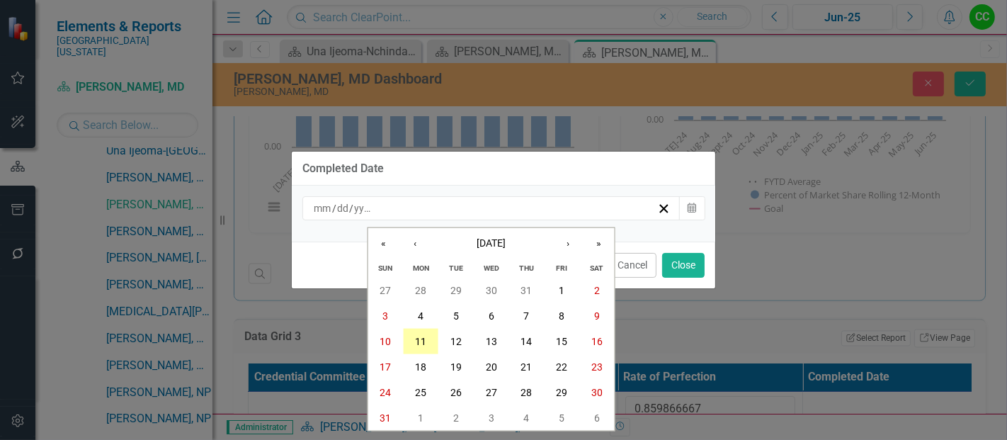
click at [415, 337] on abbr "11" at bounding box center [420, 341] width 11 height 11
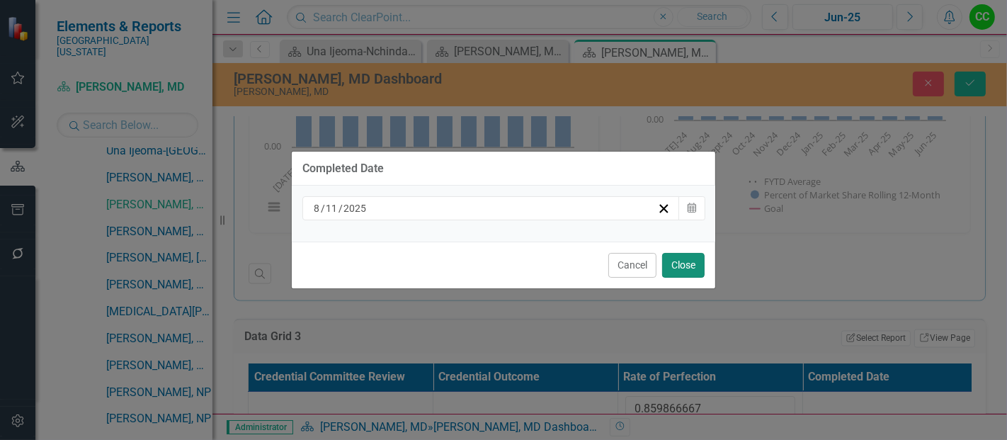
click at [690, 260] on button "Close" at bounding box center [683, 265] width 42 height 25
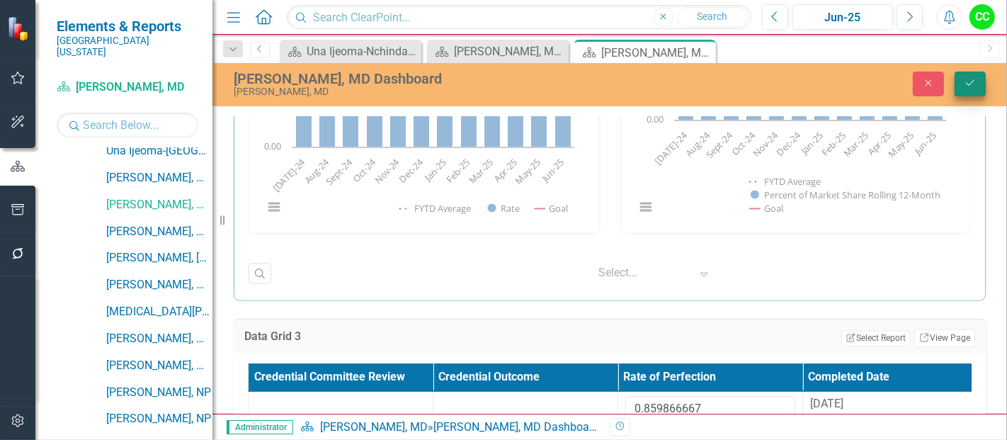
click at [957, 96] on div "Christopher Mays, MD Dashboard Christopher Mays, MD Close Save" at bounding box center [609, 83] width 794 height 27
click at [966, 81] on icon "Save" at bounding box center [970, 83] width 13 height 10
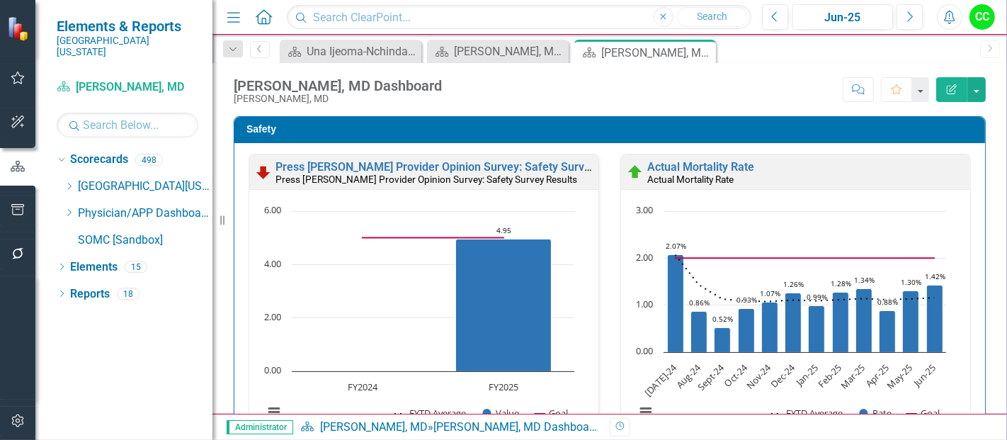
scroll to position [0, 0]
click at [69, 208] on icon "Dropdown" at bounding box center [69, 212] width 11 height 8
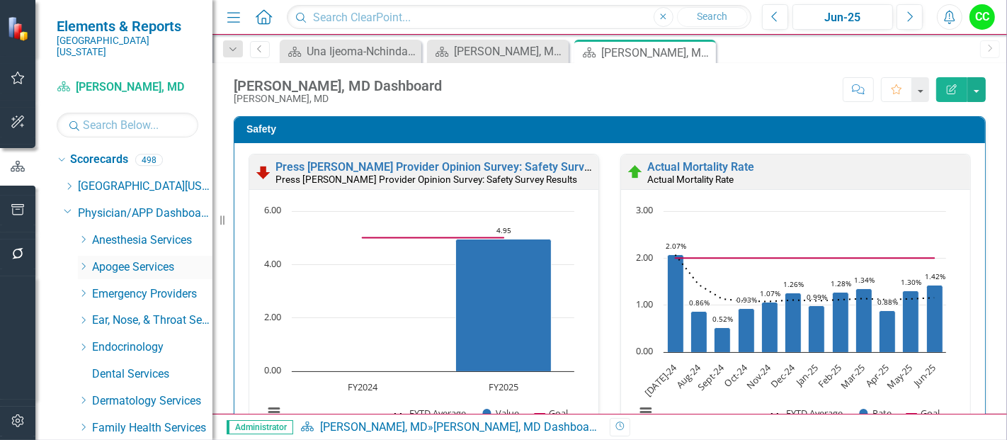
click at [83, 250] on div "Dropdown Scorecards 498 Dropdown Southern Ohio Medical Center Safety Quality Te…" at bounding box center [123, 294] width 177 height 292
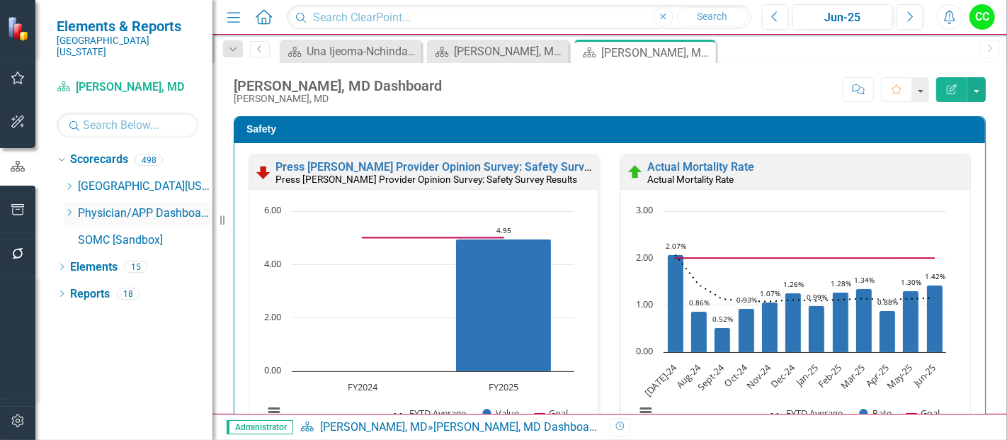
click at [67, 208] on icon "Dropdown" at bounding box center [69, 212] width 11 height 8
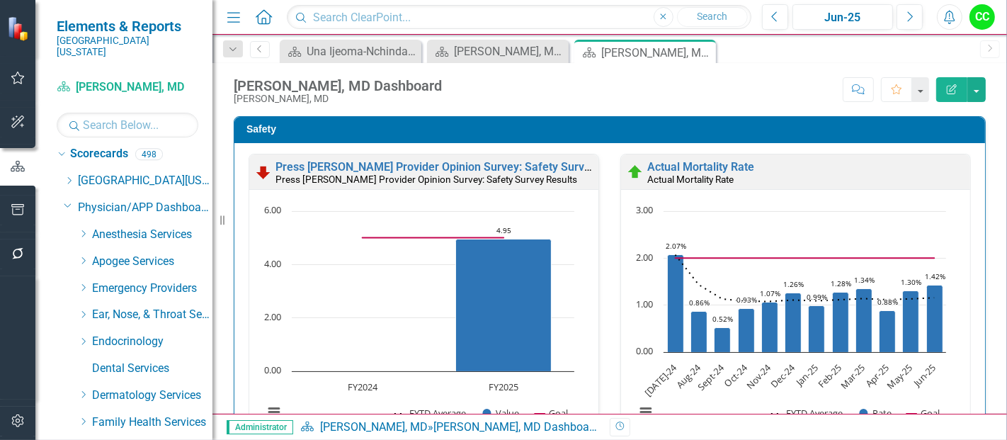
scroll to position [1, 0]
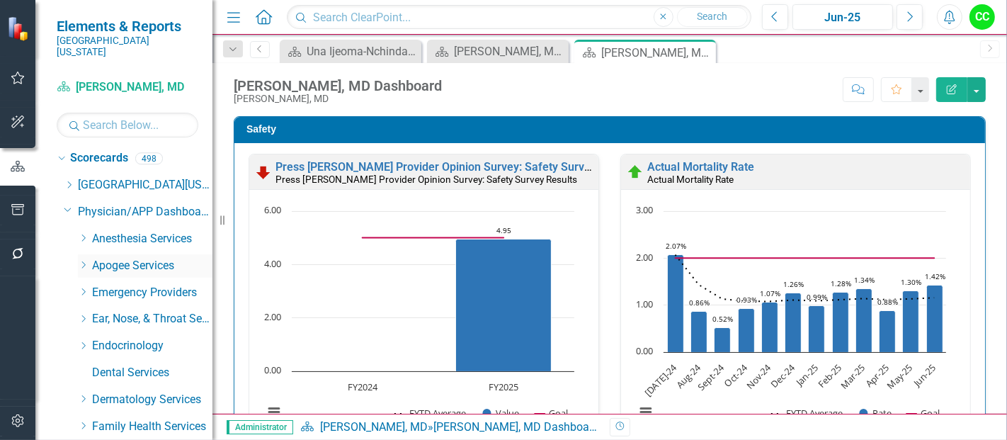
click at [83, 261] on icon "Dropdown" at bounding box center [83, 265] width 11 height 8
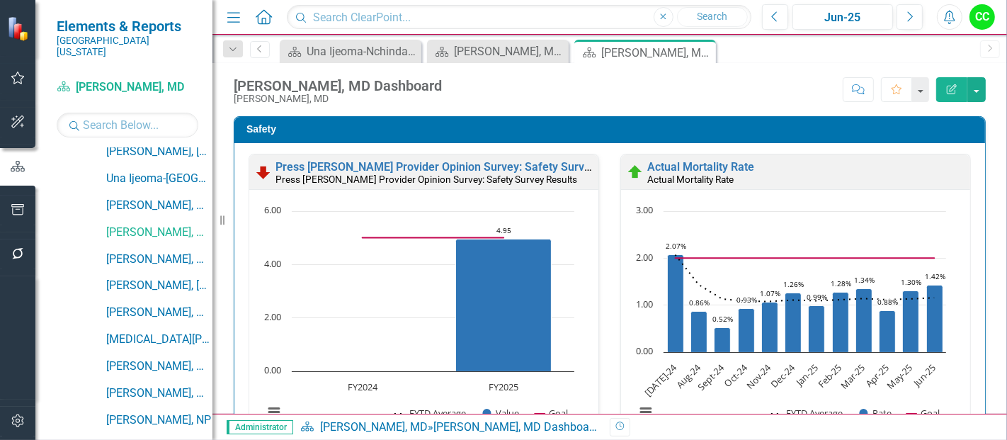
scroll to position [402, 0]
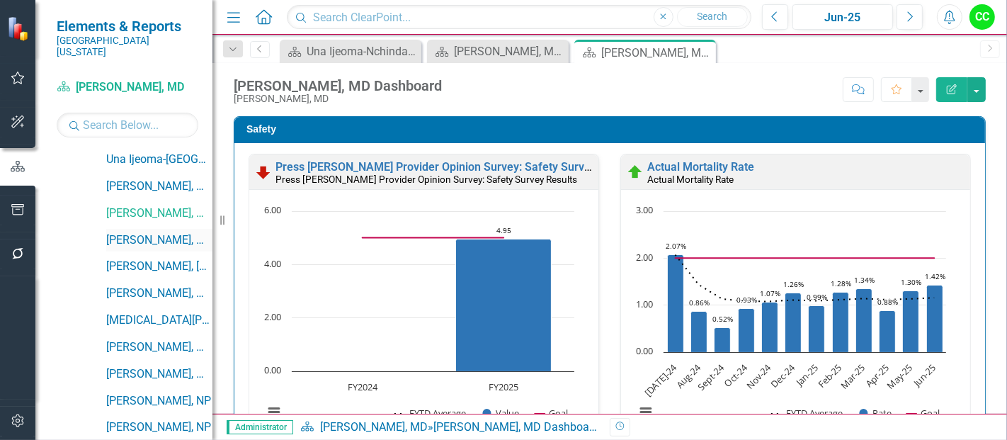
click at [138, 232] on link "[PERSON_NAME], MD" at bounding box center [159, 240] width 106 height 16
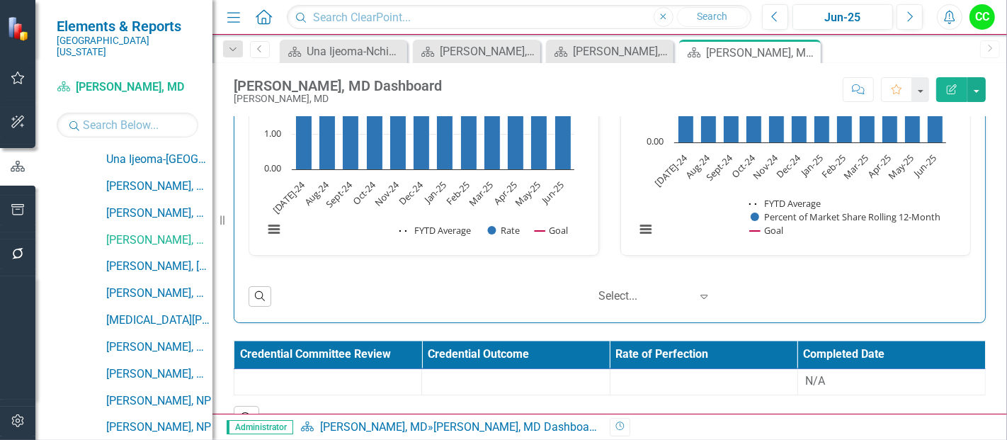
scroll to position [2425, 0]
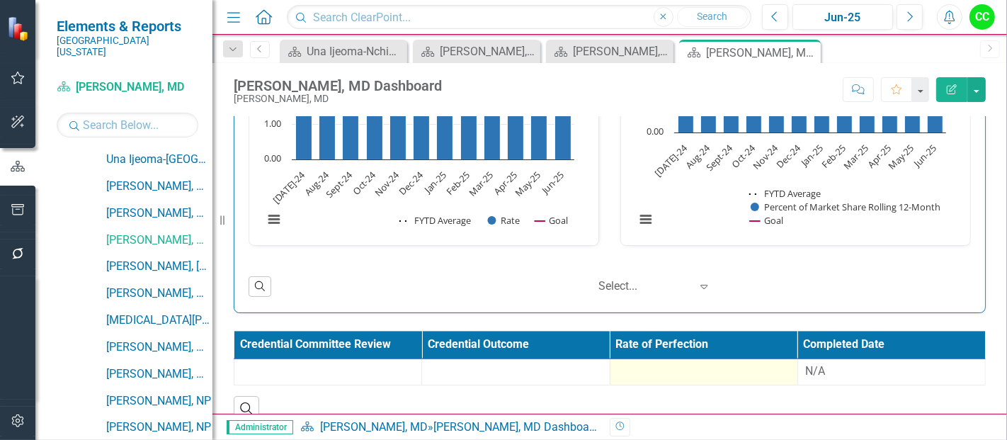
click at [639, 363] on div at bounding box center [703, 371] width 173 height 17
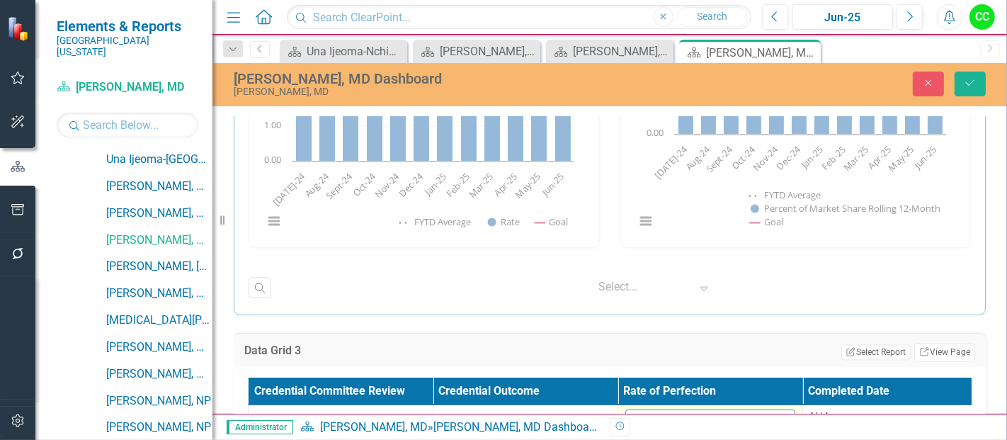
click at [661, 409] on input "number" at bounding box center [710, 422] width 170 height 26
paste input "0.81394"
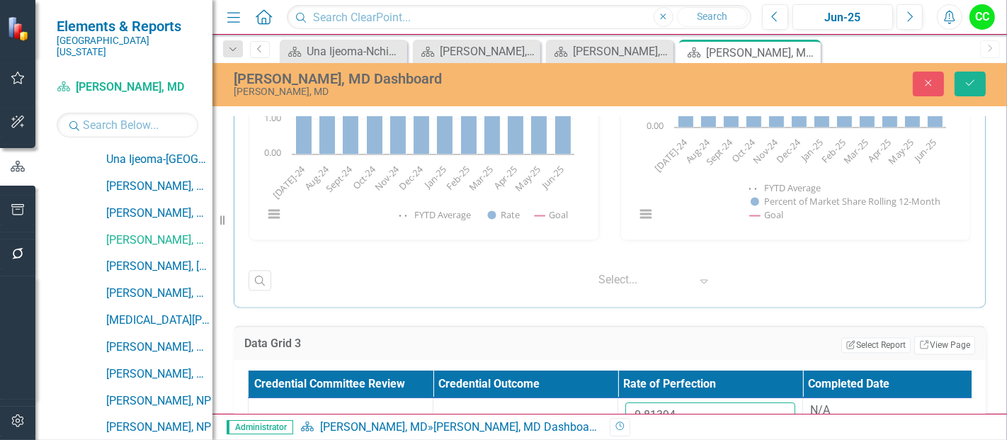
scroll to position [2467, 0]
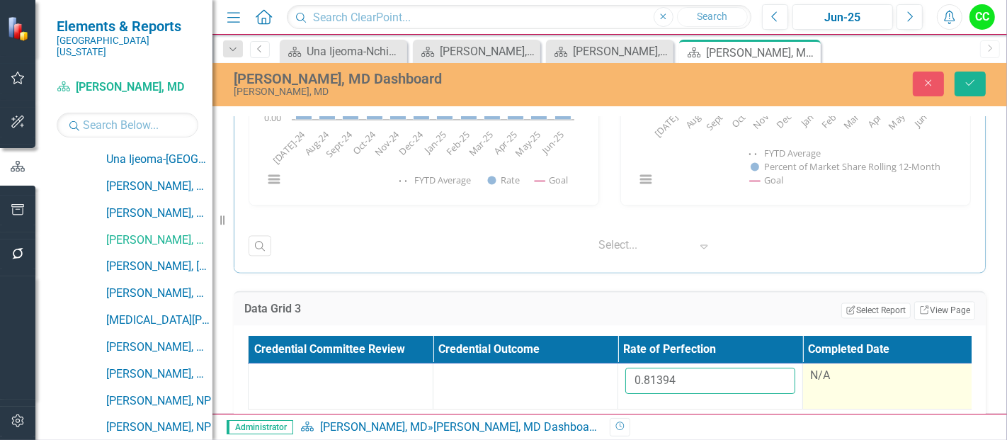
type input "0.81394"
click at [837, 371] on div "N/A" at bounding box center [895, 375] width 170 height 16
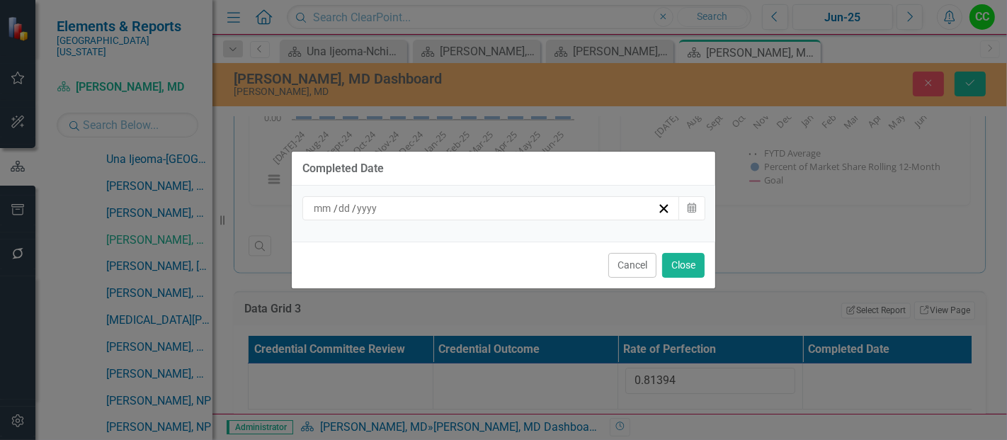
click at [564, 215] on div "/ /" at bounding box center [485, 208] width 346 height 14
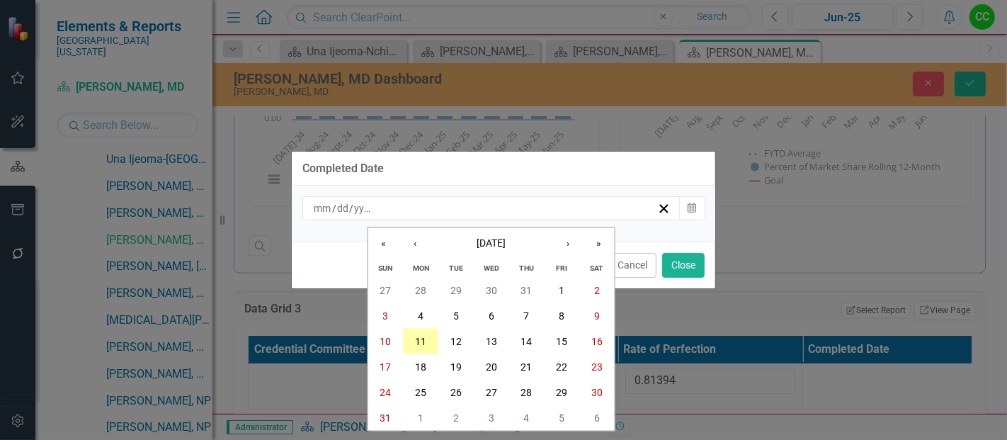
click at [422, 338] on abbr "11" at bounding box center [420, 341] width 11 height 11
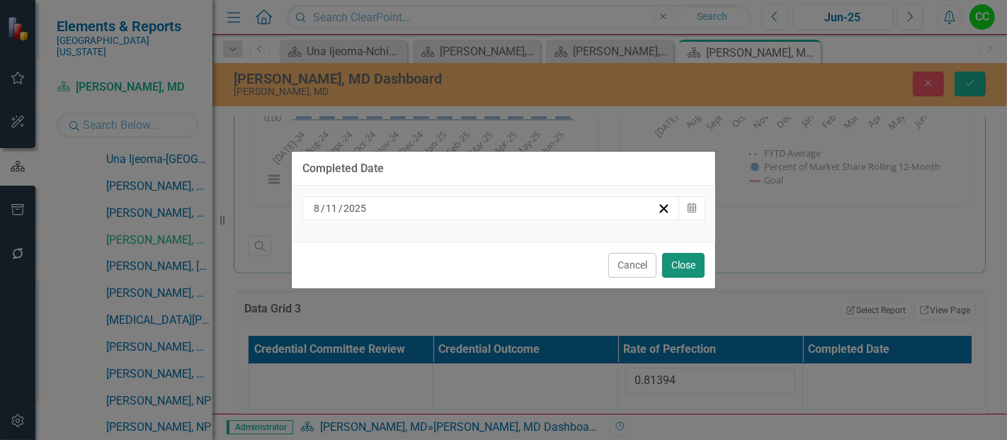
click at [678, 266] on button "Close" at bounding box center [683, 265] width 42 height 25
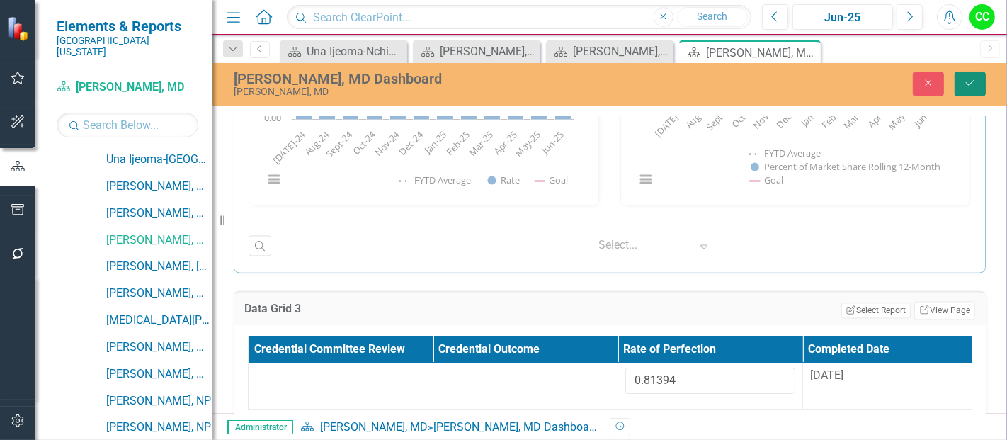
click at [971, 81] on icon "Save" at bounding box center [970, 83] width 13 height 10
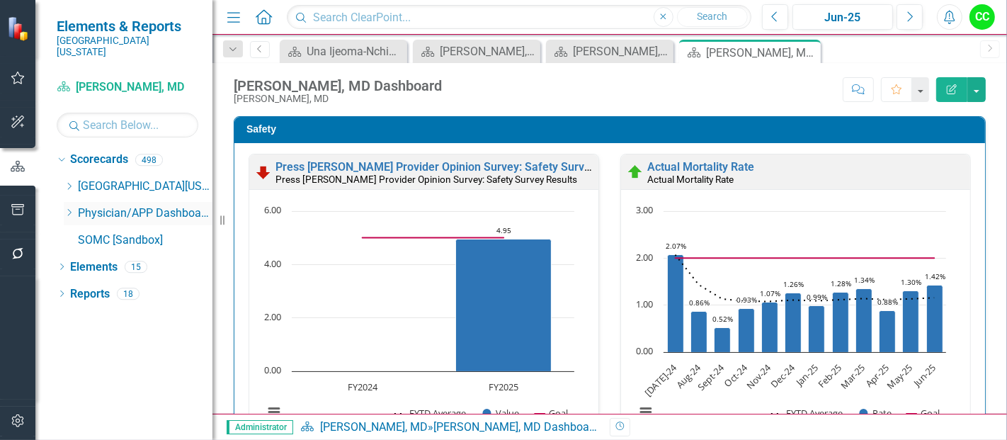
scroll to position [0, 0]
click at [69, 209] on icon at bounding box center [70, 212] width 4 height 7
click at [69, 208] on icon "Dropdown" at bounding box center [69, 212] width 11 height 8
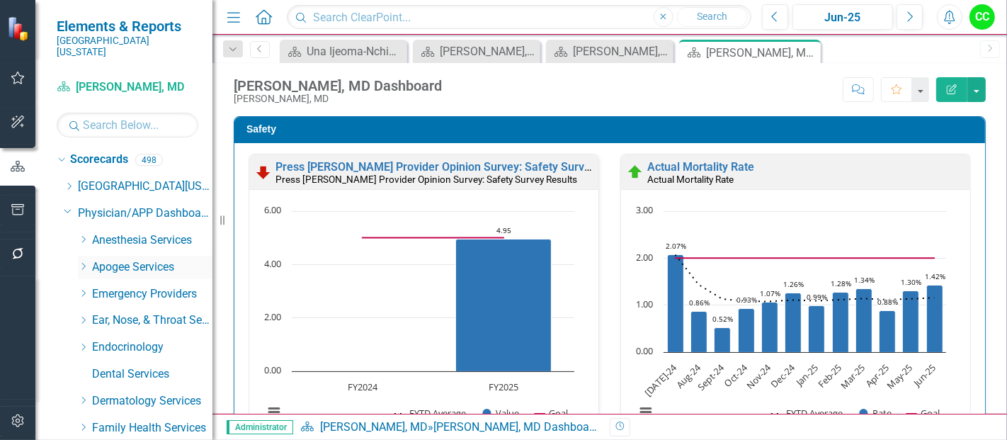
click at [82, 262] on icon "Dropdown" at bounding box center [83, 266] width 11 height 8
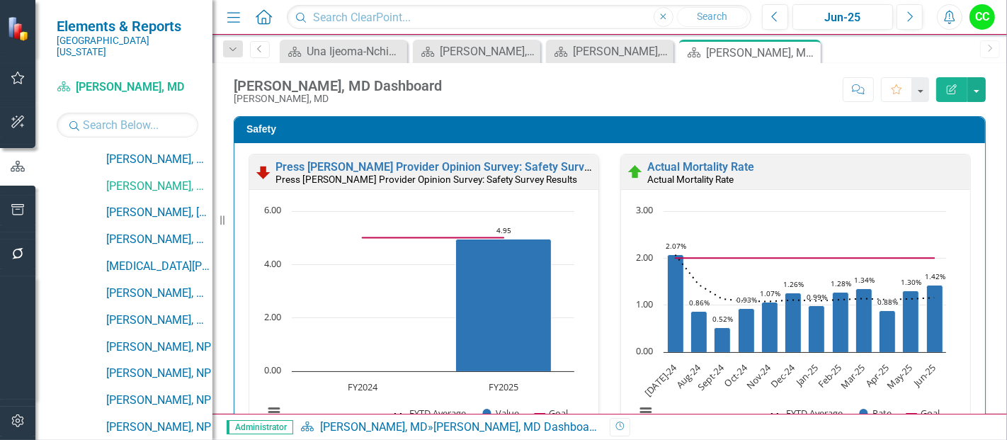
scroll to position [462, 0]
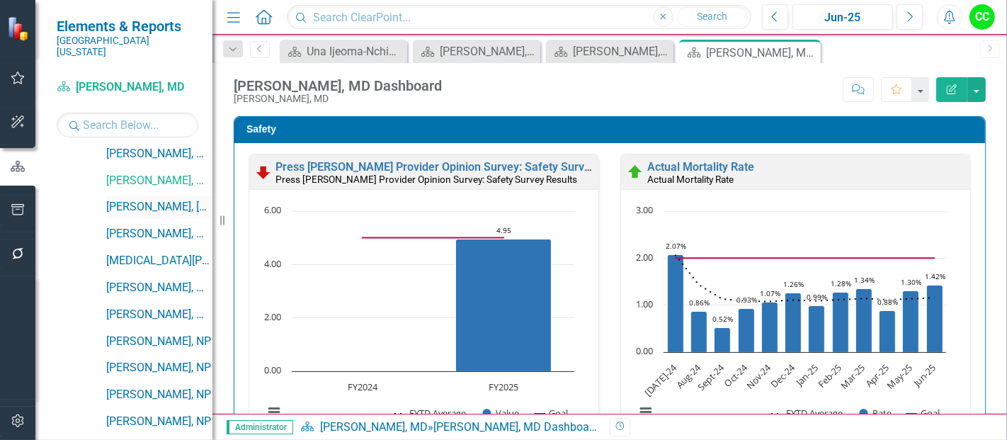
click at [158, 199] on link "[PERSON_NAME], [GEOGRAPHIC_DATA]" at bounding box center [159, 207] width 106 height 16
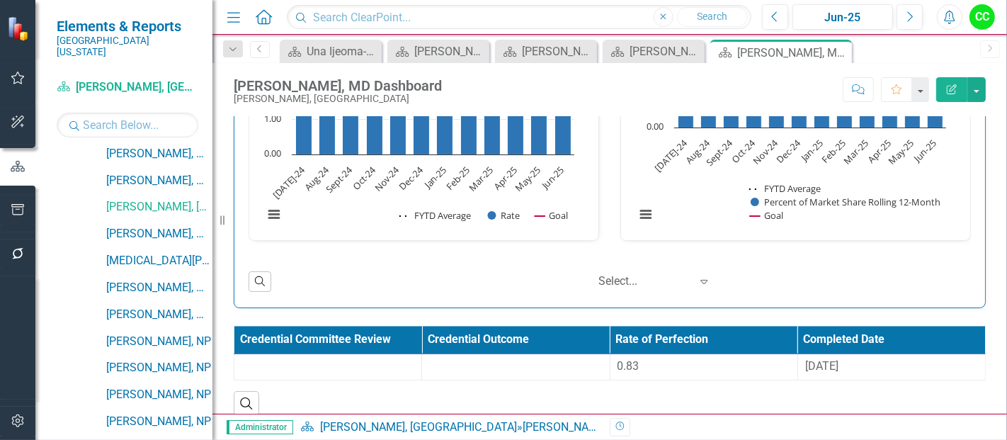
scroll to position [2437, 0]
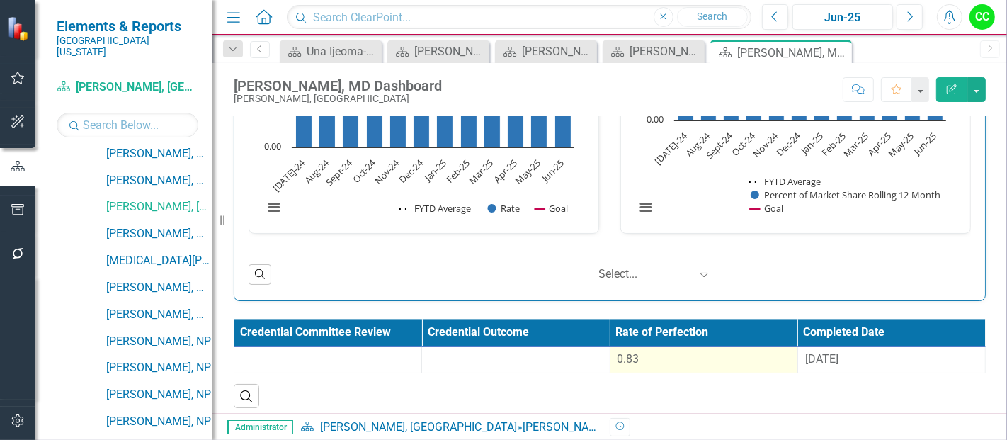
click at [694, 358] on div "0.83" at bounding box center [703, 359] width 173 height 16
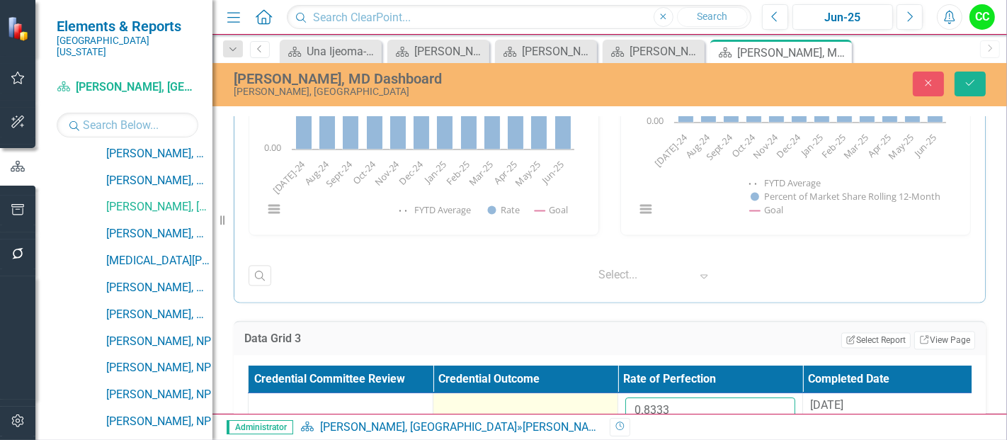
drag, startPoint x: 680, startPoint y: 399, endPoint x: 578, endPoint y: 401, distance: 102.0
click at [578, 401] on tr "0.8333 8/26/24" at bounding box center [618, 416] width 739 height 46
paste input "746873"
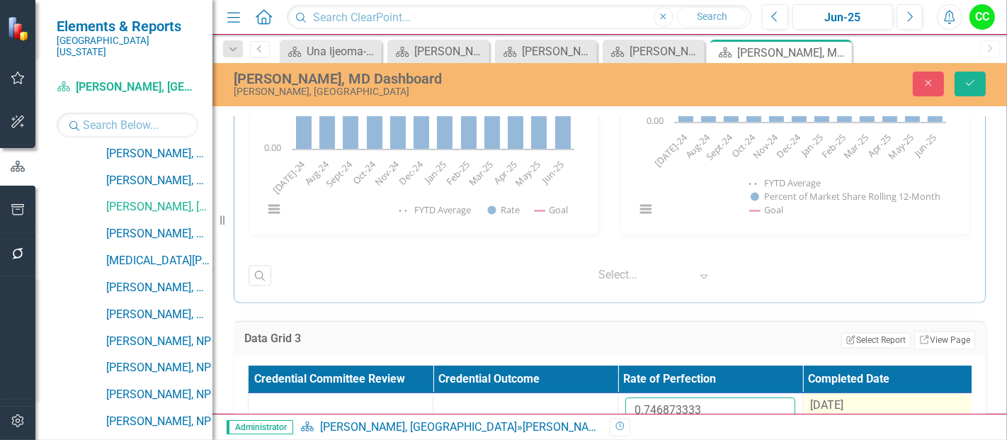
type input "0.746873333"
click at [852, 397] on div "8/26/24" at bounding box center [895, 405] width 170 height 16
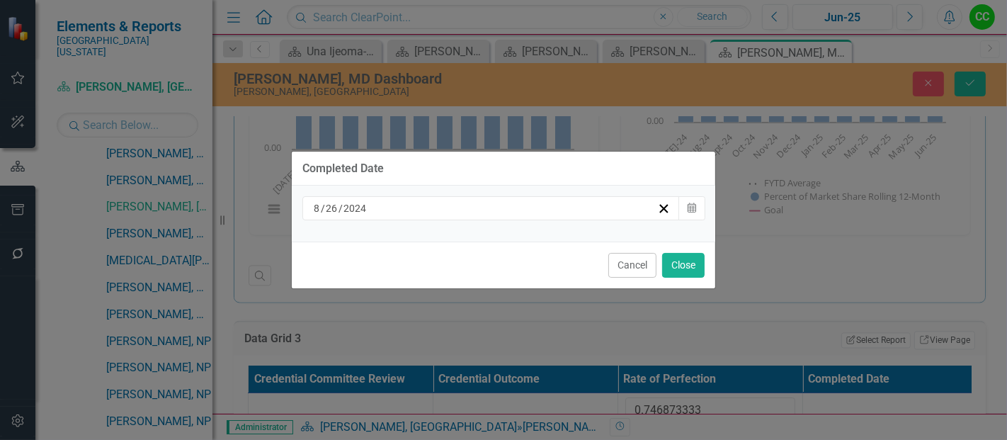
click at [468, 224] on div "8 / 26 / 2024 Calendar" at bounding box center [503, 214] width 423 height 56
click at [473, 217] on div "8 / 26 / 2024" at bounding box center [490, 208] width 377 height 24
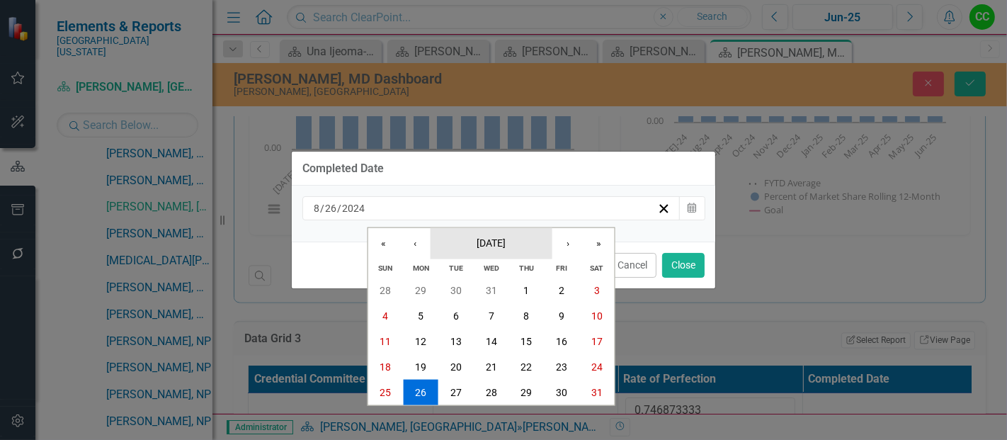
click at [506, 241] on span "[DATE]" at bounding box center [491, 241] width 29 height 11
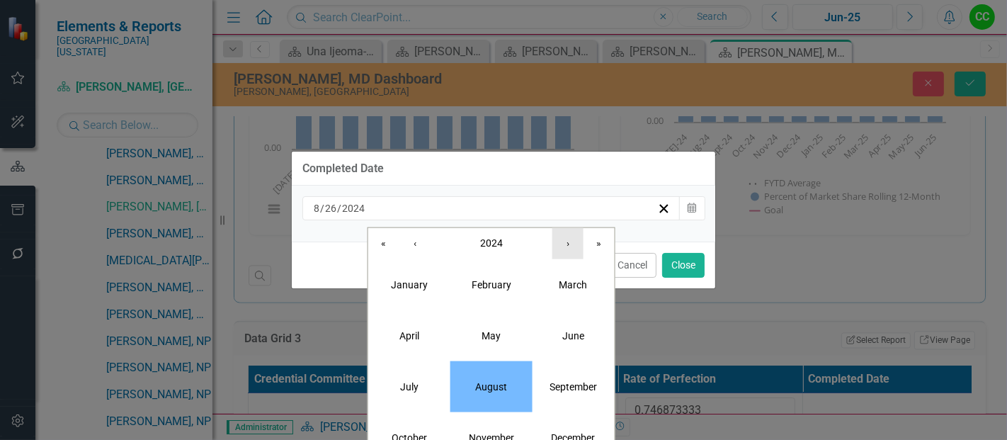
click at [560, 247] on button "›" at bounding box center [567, 242] width 31 height 31
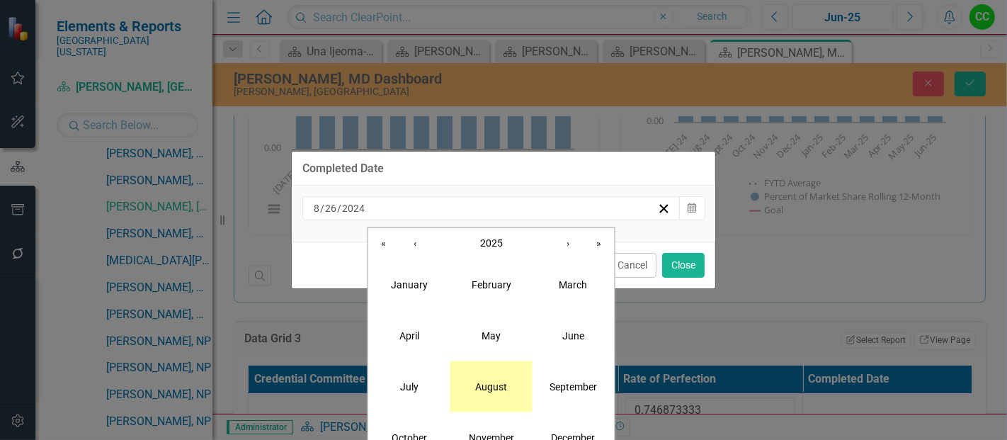
click at [485, 394] on button "August" at bounding box center [491, 385] width 82 height 51
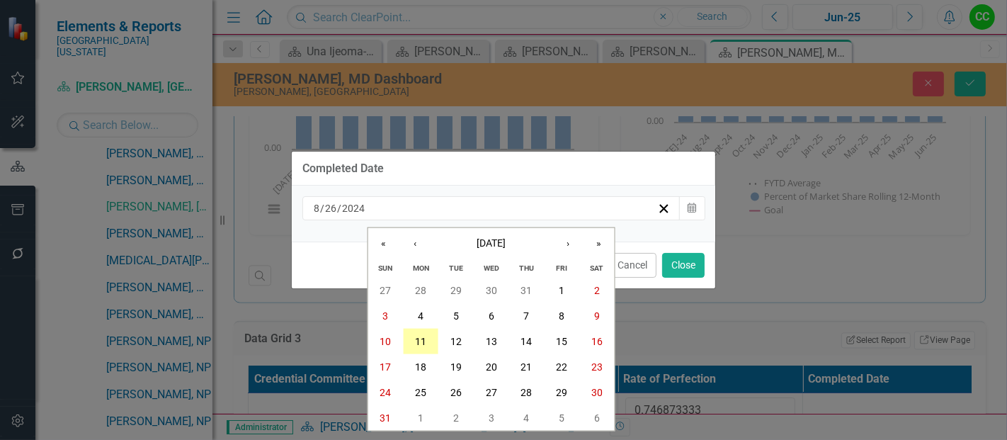
click at [418, 343] on abbr "11" at bounding box center [420, 341] width 11 height 11
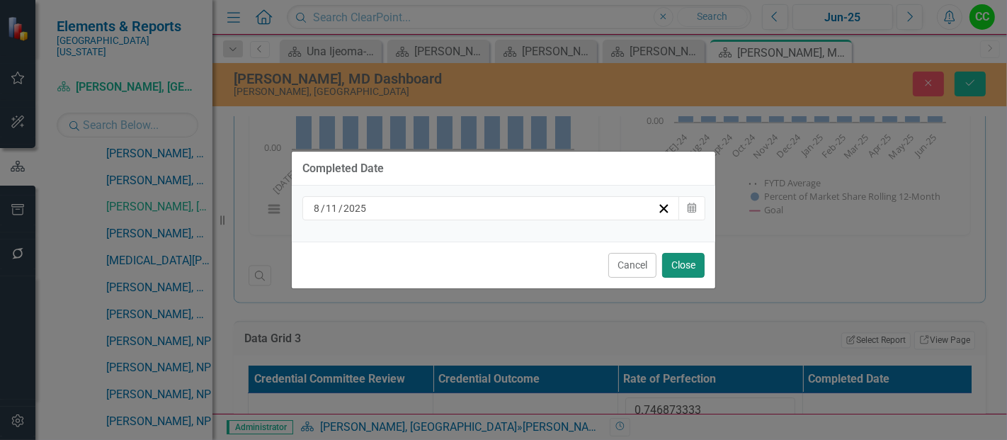
click at [690, 258] on button "Close" at bounding box center [683, 265] width 42 height 25
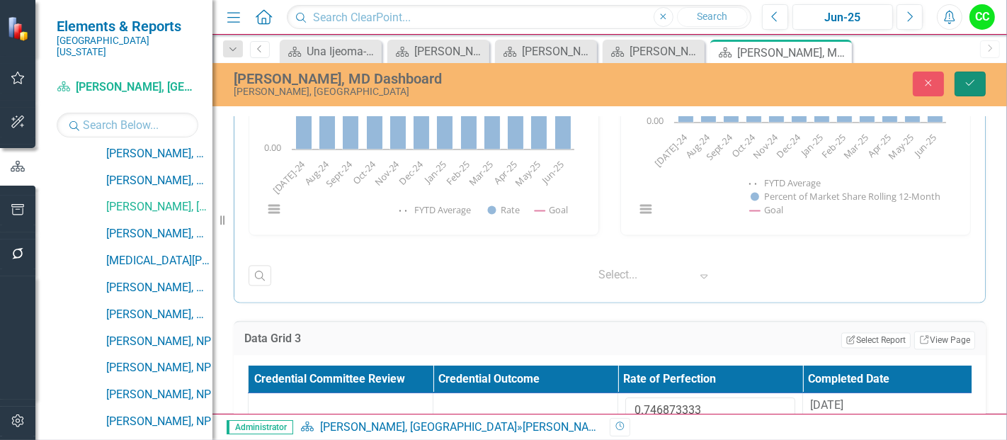
click at [971, 92] on button "Save" at bounding box center [969, 84] width 31 height 25
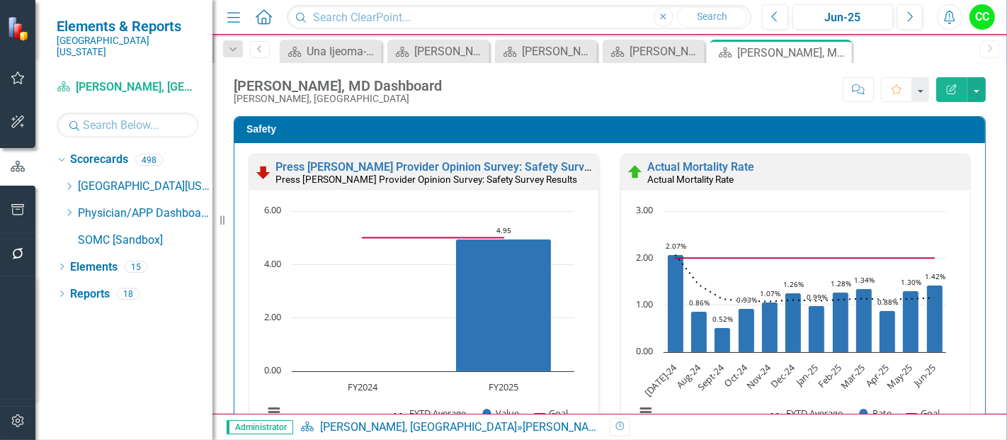
scroll to position [0, 0]
click at [69, 209] on icon at bounding box center [70, 212] width 4 height 7
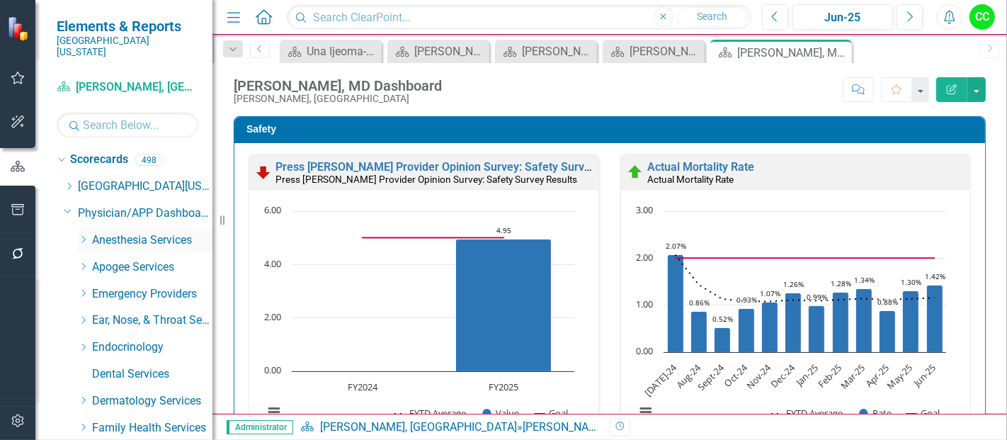
scroll to position [18, 0]
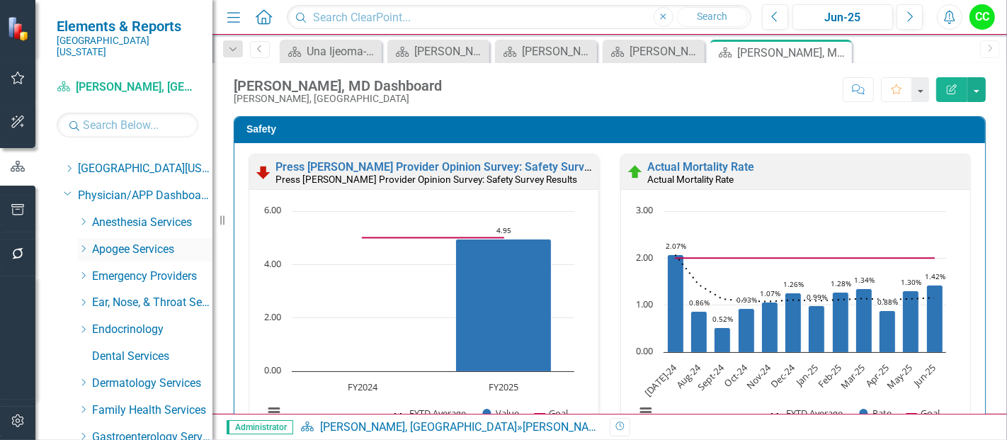
click at [81, 244] on icon "Dropdown" at bounding box center [83, 248] width 11 height 8
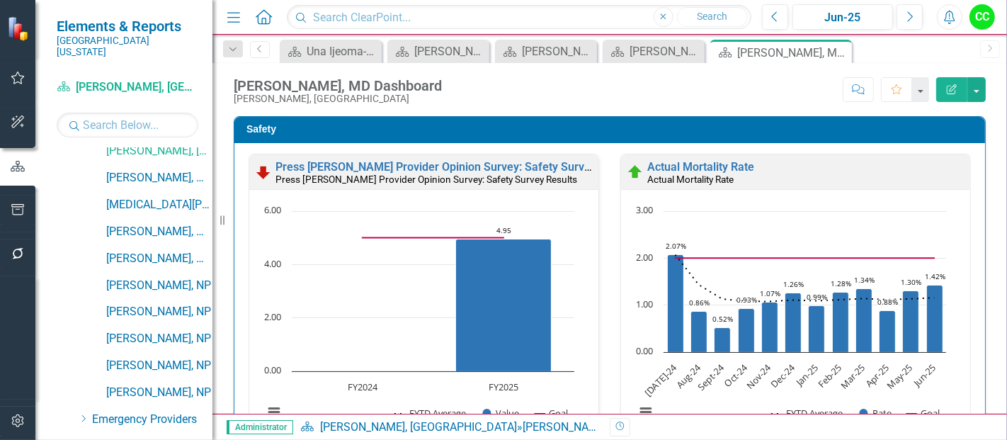
scroll to position [518, 0]
click at [178, 169] on link "[PERSON_NAME], MD" at bounding box center [159, 177] width 106 height 16
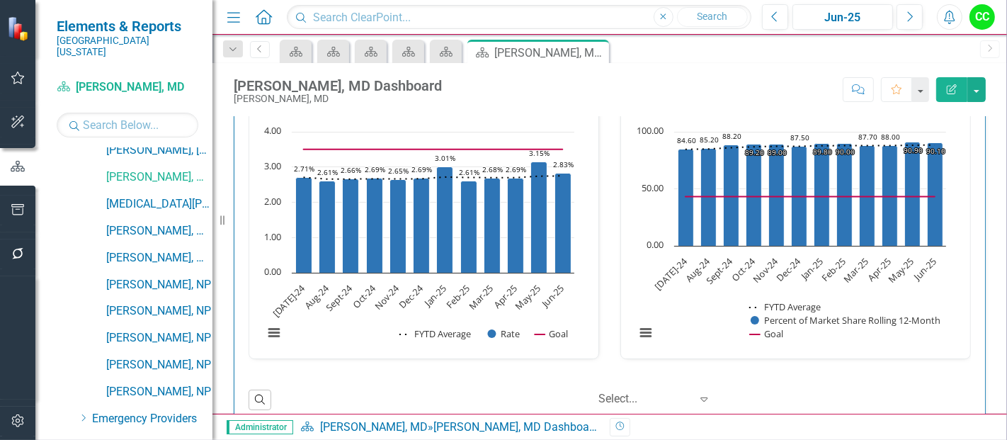
scroll to position [2437, 0]
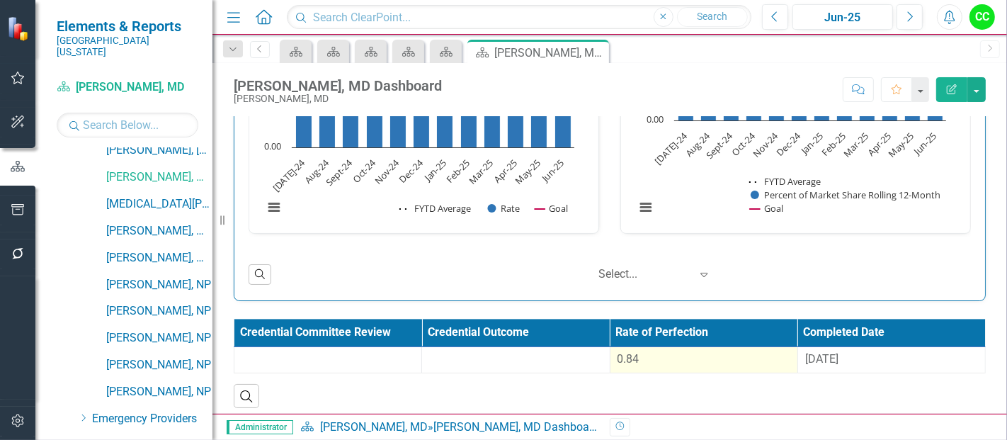
click at [637, 355] on div "0.84" at bounding box center [703, 359] width 173 height 16
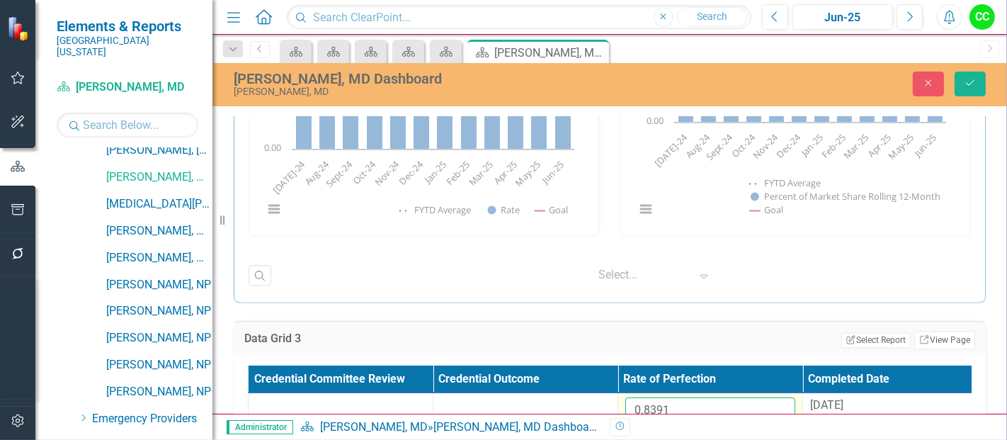
drag, startPoint x: 673, startPoint y: 391, endPoint x: 631, endPoint y: 401, distance: 43.8
click at [631, 401] on input "0.8391" at bounding box center [710, 410] width 170 height 26
paste input "0946667"
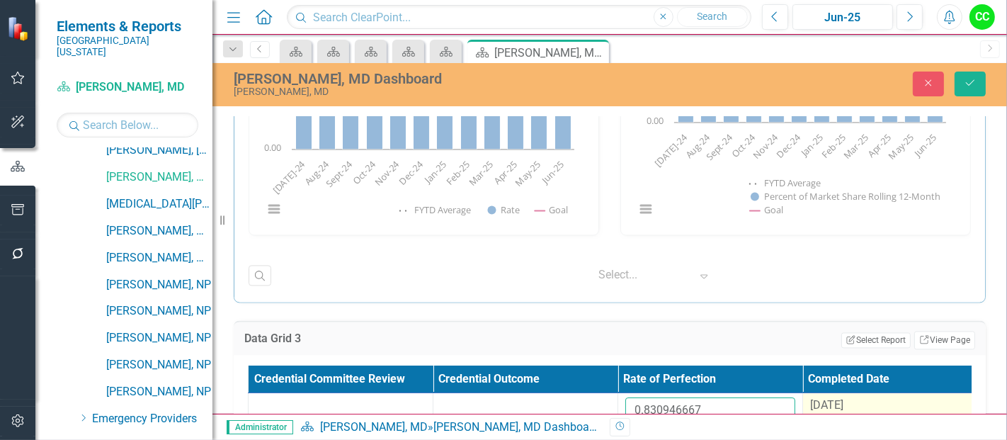
type input "0.830946667"
click at [838, 397] on div "[DATE]" at bounding box center [895, 405] width 170 height 16
click at [843, 401] on span "[DATE]" at bounding box center [826, 404] width 33 height 13
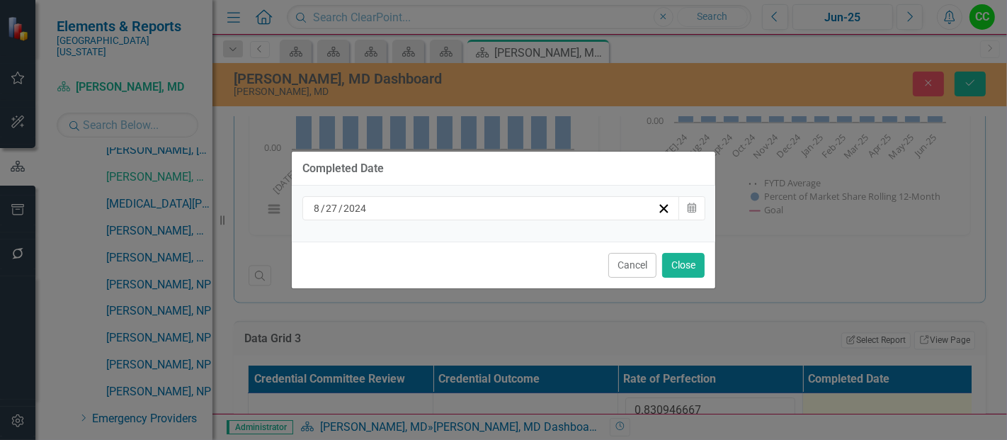
click at [510, 205] on div "[DATE]" at bounding box center [485, 208] width 346 height 14
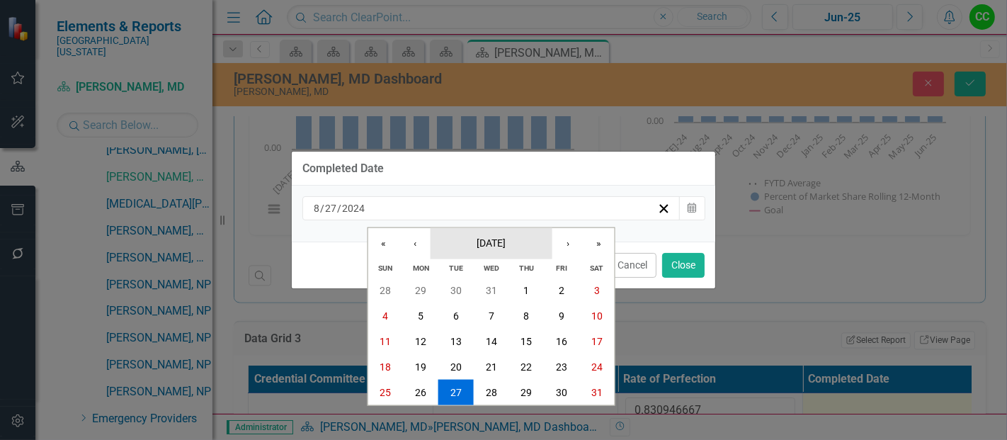
click at [494, 241] on span "[DATE]" at bounding box center [491, 241] width 29 height 11
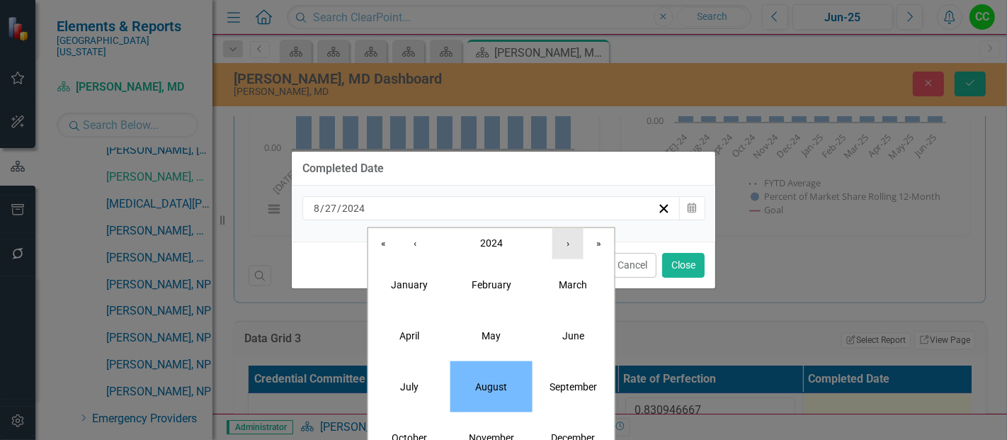
click at [570, 248] on button "›" at bounding box center [567, 242] width 31 height 31
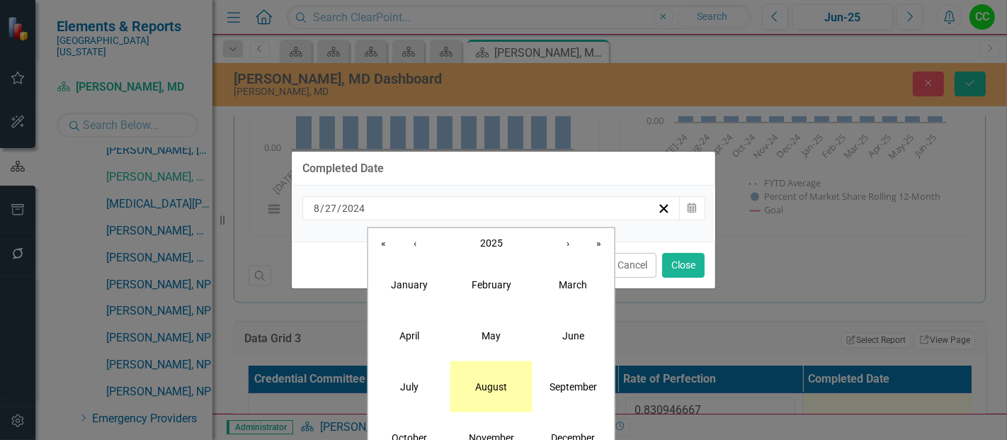
click at [493, 397] on button "August" at bounding box center [491, 385] width 82 height 51
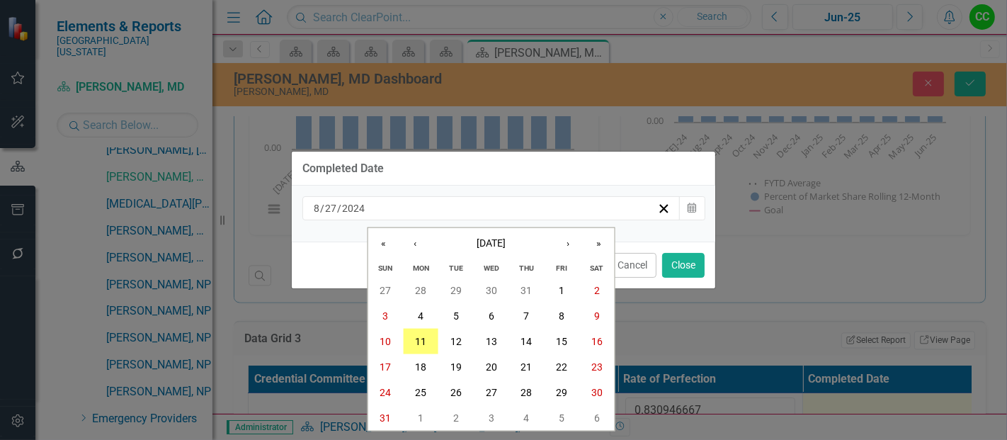
click at [706, 249] on div "Cancel Close" at bounding box center [503, 264] width 423 height 47
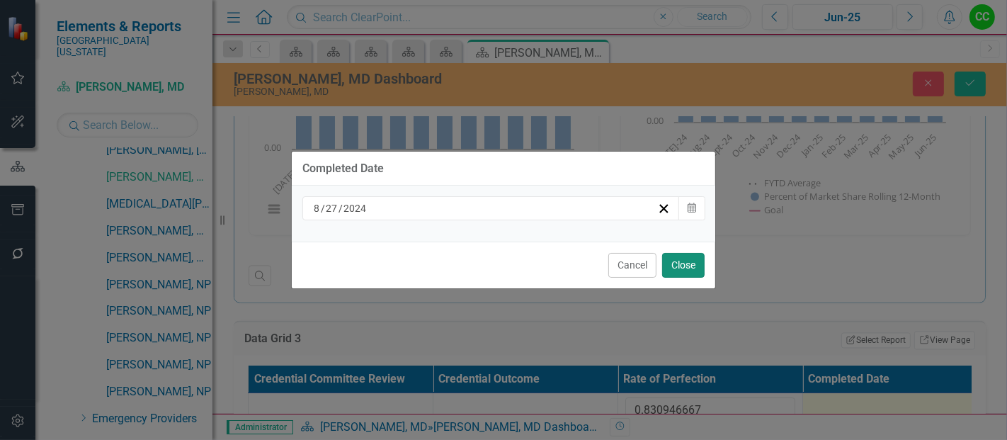
click at [683, 270] on button "Close" at bounding box center [683, 265] width 42 height 25
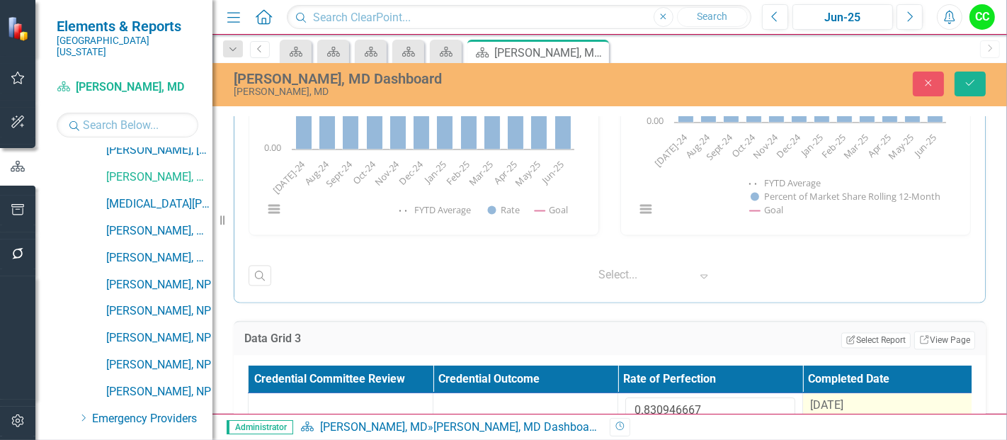
click at [857, 393] on td "[DATE]" at bounding box center [895, 416] width 185 height 46
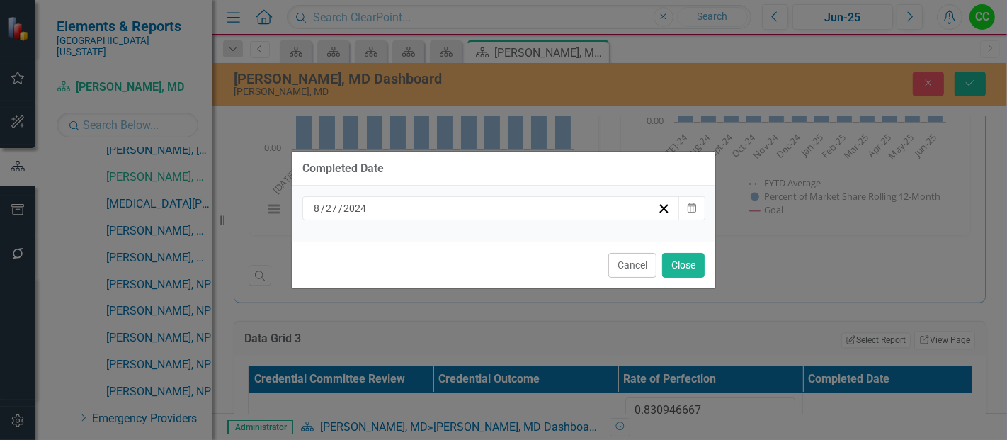
click at [487, 206] on div "[DATE]" at bounding box center [485, 208] width 346 height 14
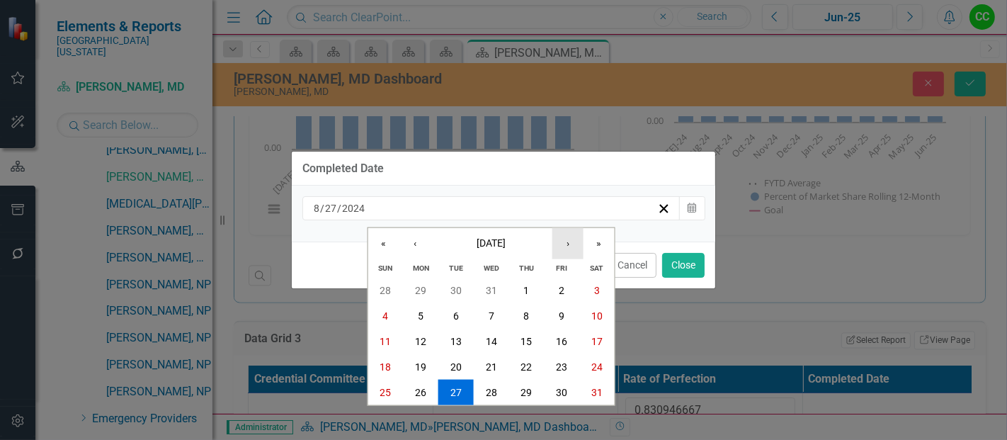
click at [559, 244] on button "›" at bounding box center [567, 242] width 31 height 31
click at [423, 237] on button "‹" at bounding box center [414, 242] width 31 height 31
click at [506, 244] on span "[DATE]" at bounding box center [491, 241] width 29 height 11
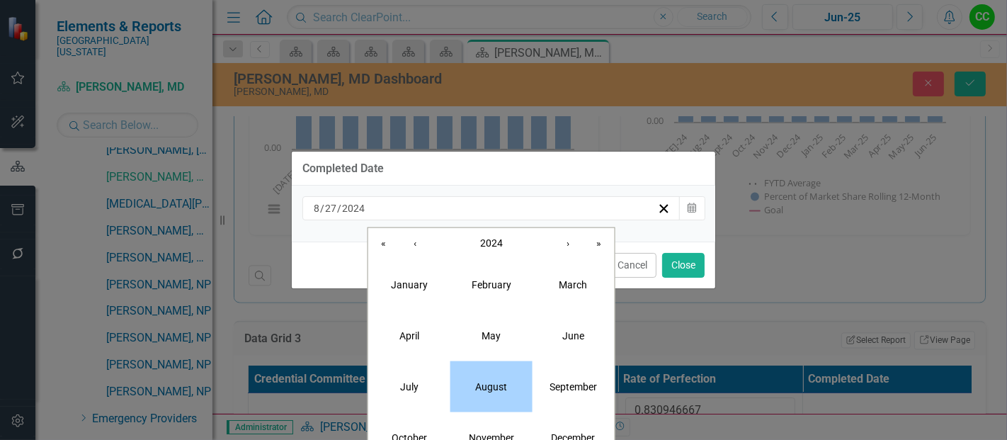
click at [494, 387] on abbr "August" at bounding box center [491, 385] width 32 height 11
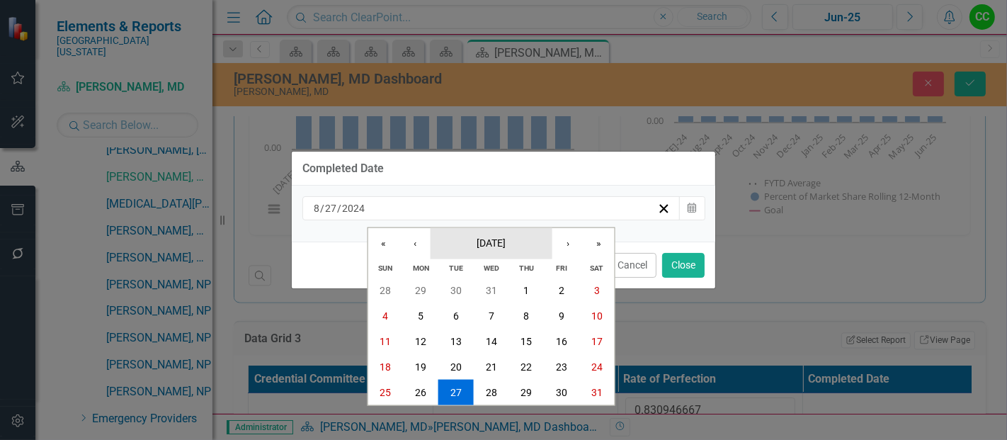
click at [524, 234] on button "[DATE]" at bounding box center [491, 242] width 122 height 31
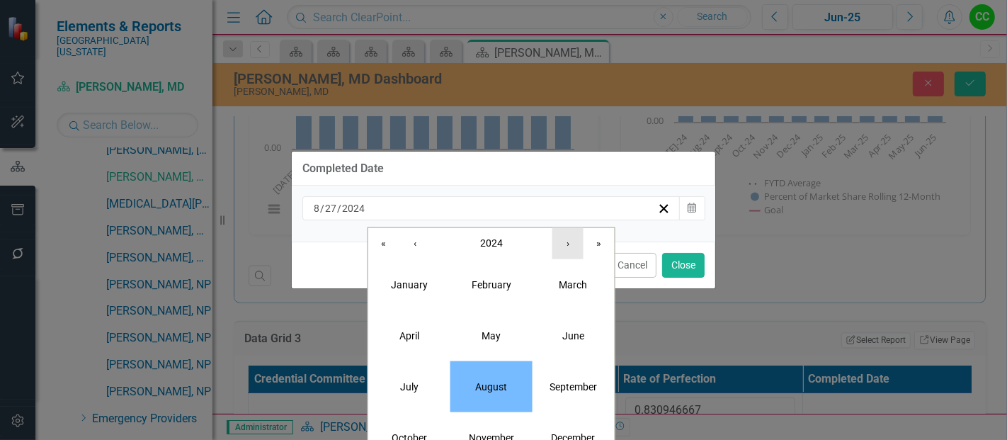
click at [569, 250] on button "›" at bounding box center [567, 242] width 31 height 31
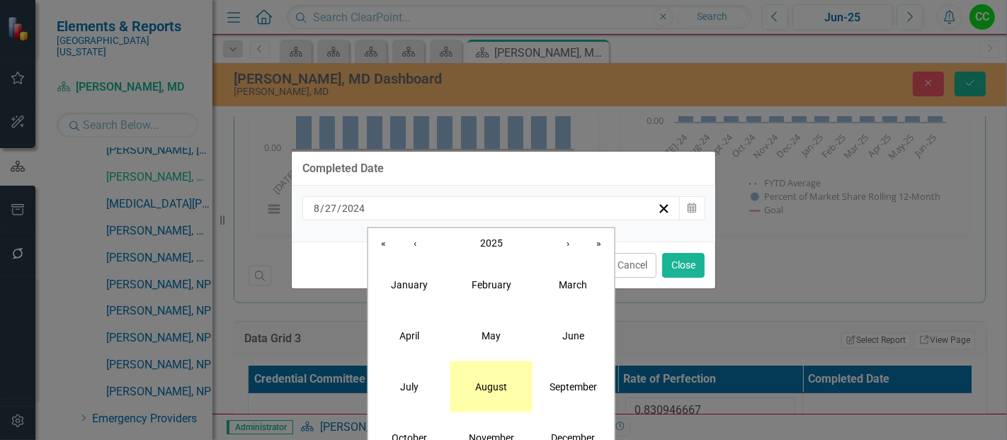
click at [491, 401] on button "August" at bounding box center [491, 385] width 82 height 51
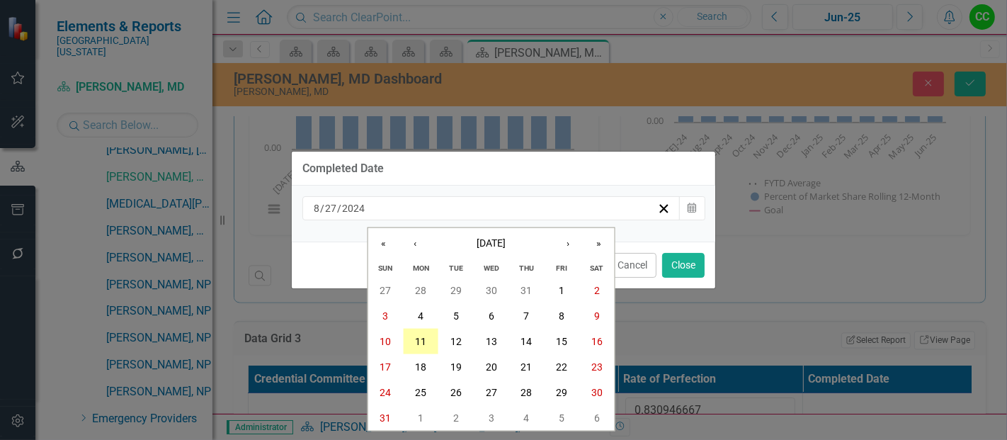
click at [421, 341] on abbr "11" at bounding box center [420, 341] width 11 height 11
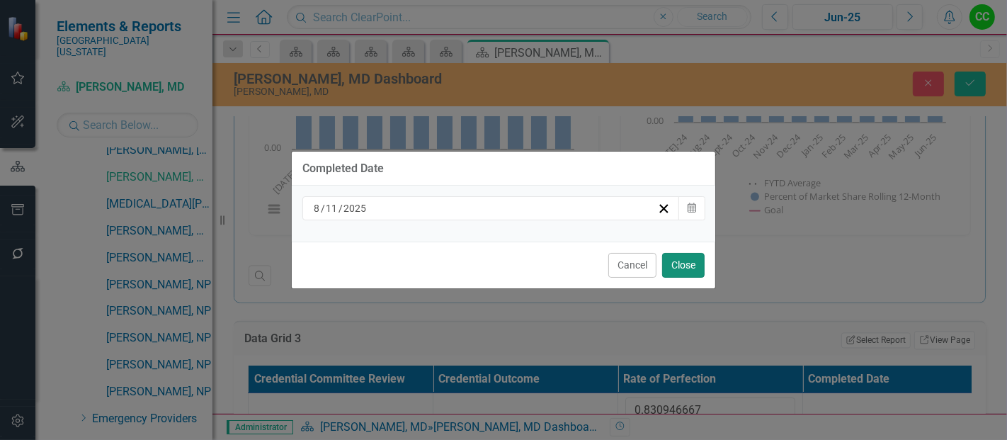
click at [678, 261] on button "Close" at bounding box center [683, 265] width 42 height 25
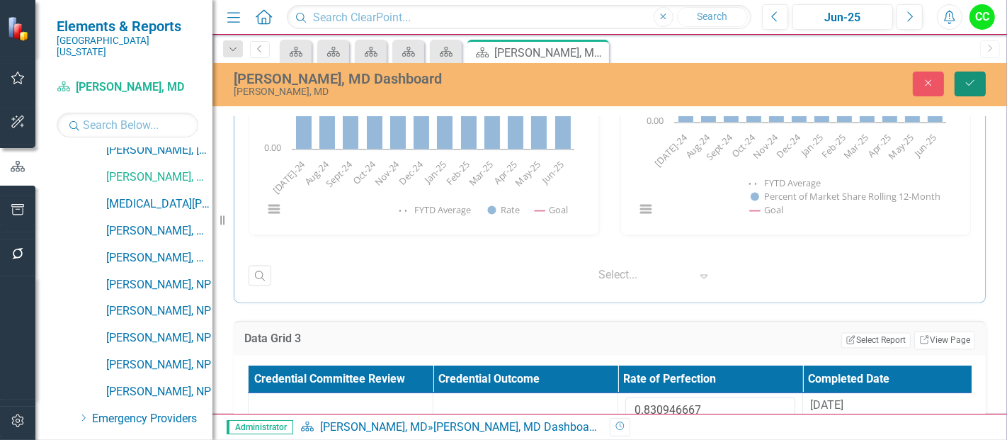
click at [976, 76] on button "Save" at bounding box center [969, 84] width 31 height 25
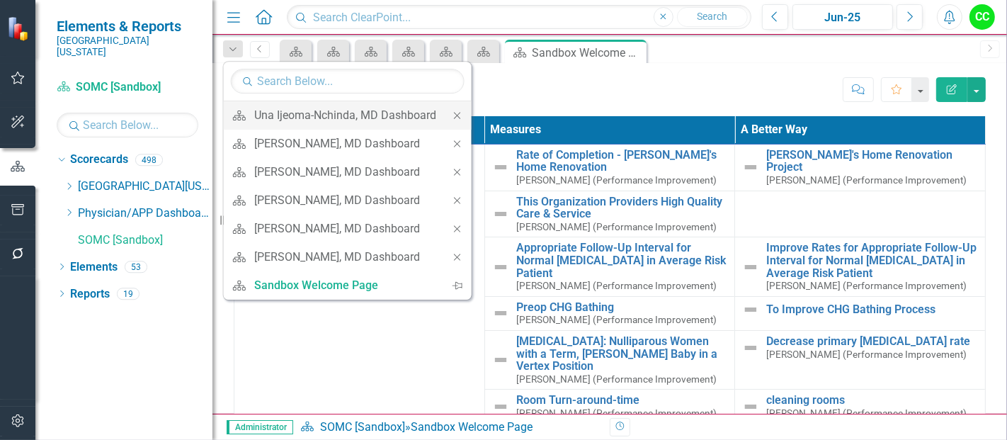
click at [460, 115] on icon at bounding box center [457, 115] width 6 height 6
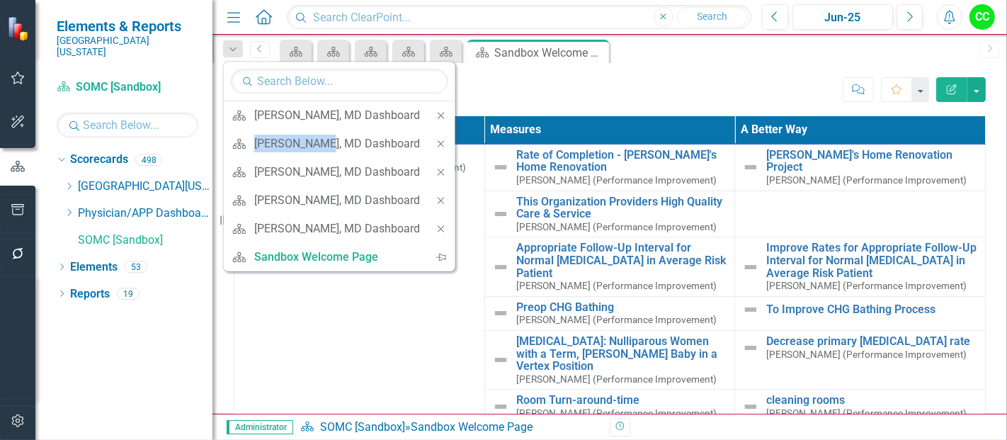
click at [444, 115] on icon at bounding box center [441, 115] width 6 height 6
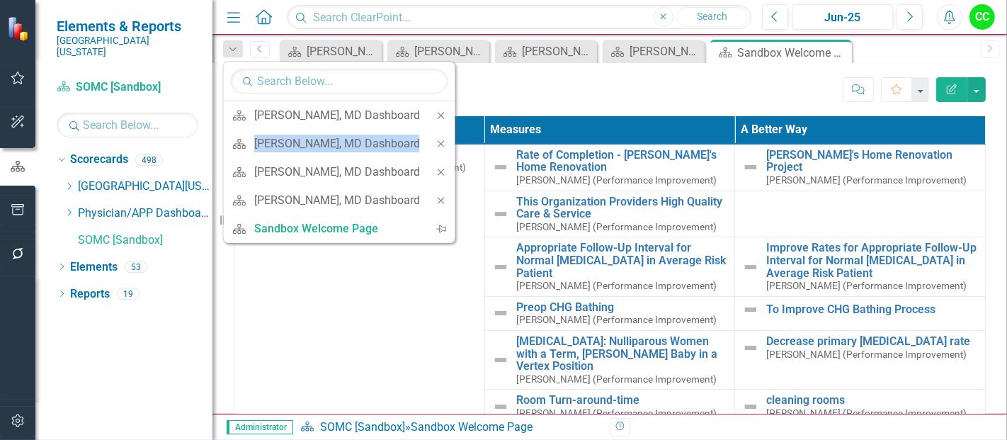
click at [444, 115] on icon at bounding box center [441, 115] width 6 height 6
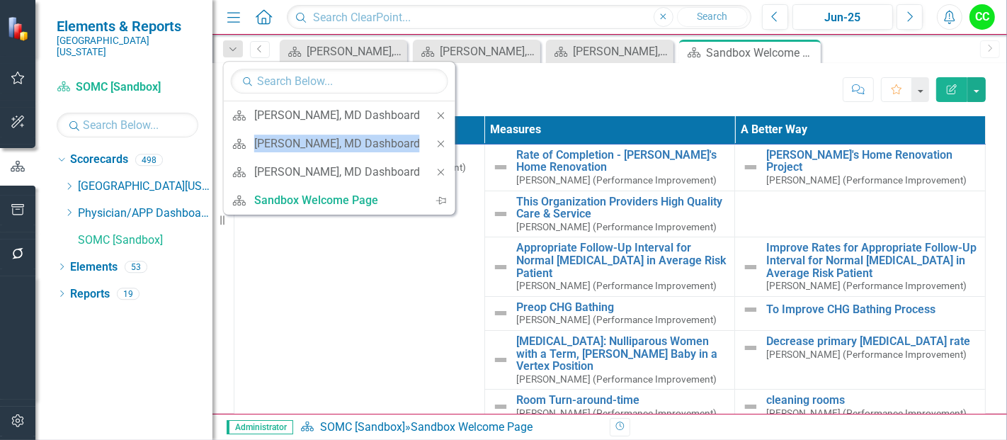
click at [444, 115] on icon at bounding box center [441, 115] width 6 height 6
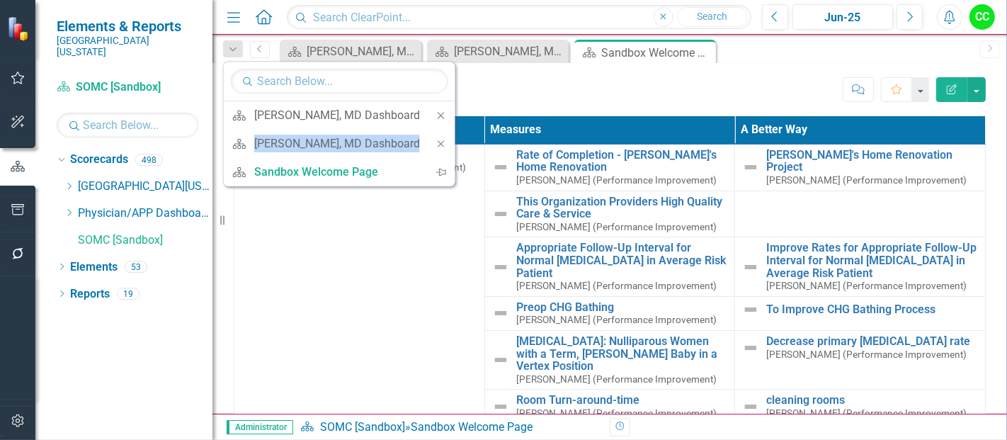
click at [444, 115] on icon at bounding box center [441, 115] width 6 height 6
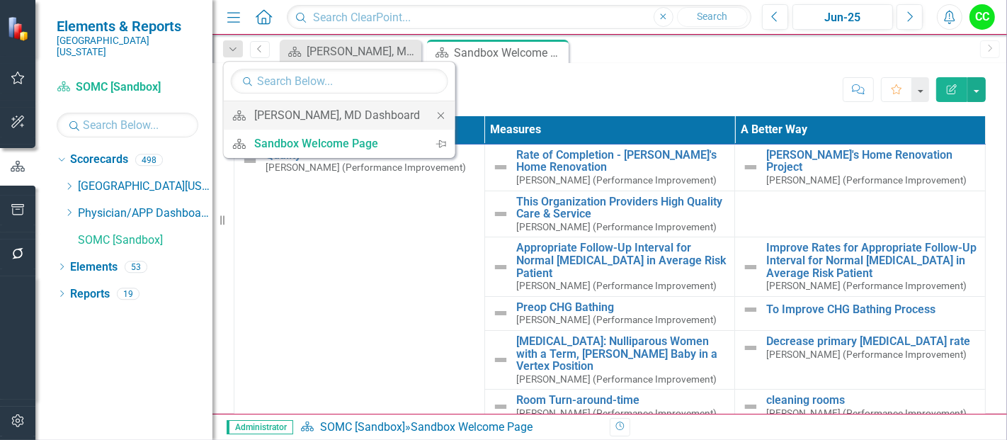
click at [430, 111] on div "Close" at bounding box center [441, 115] width 28 height 28
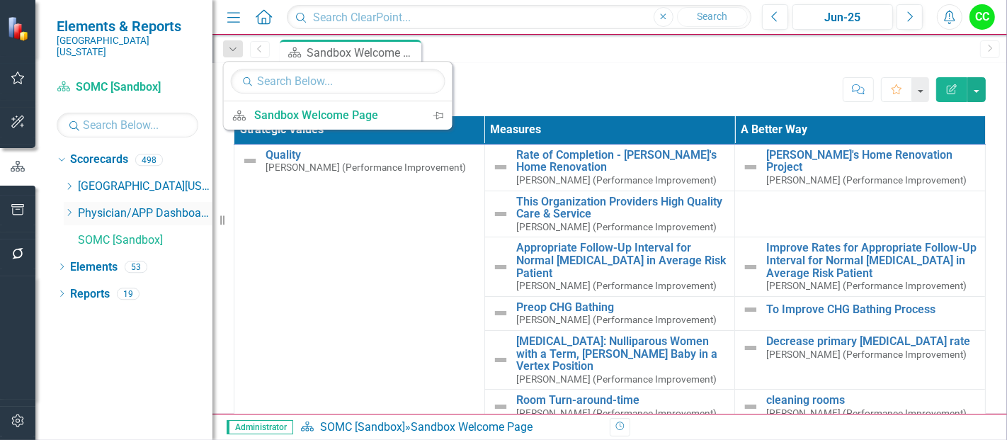
click at [65, 207] on div "Dropdown" at bounding box center [69, 213] width 11 height 12
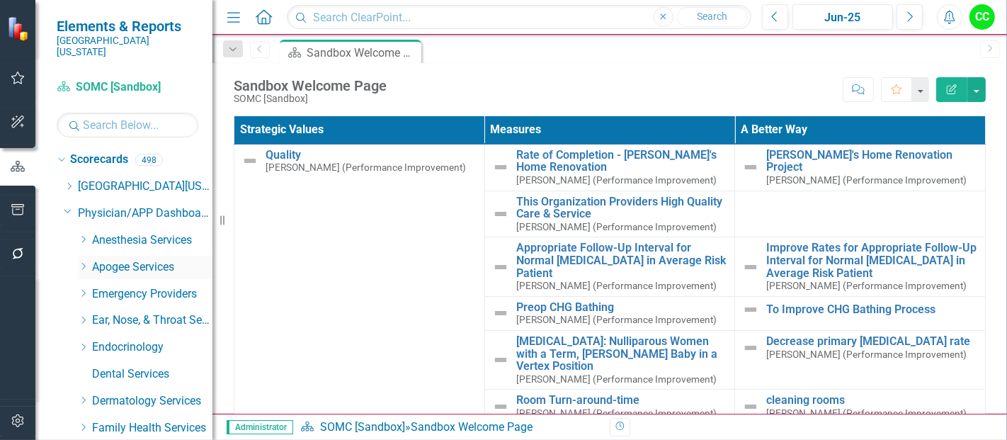
click at [86, 262] on icon "Dropdown" at bounding box center [83, 266] width 11 height 8
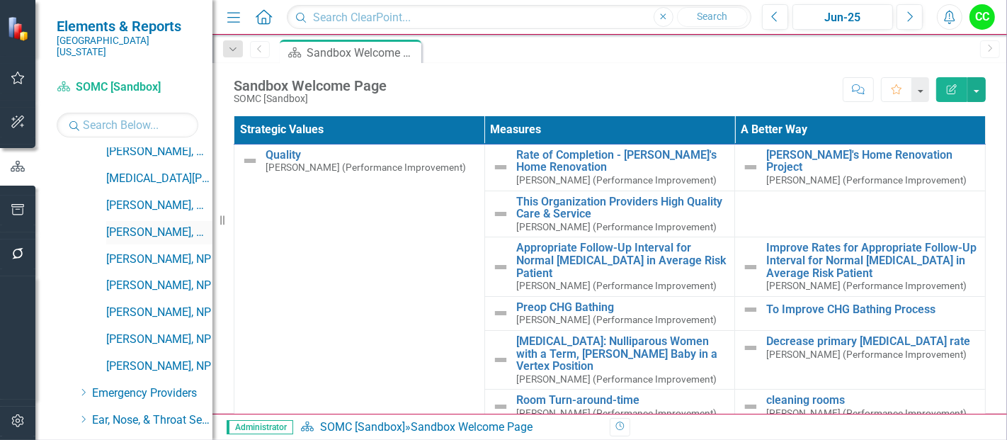
scroll to position [533, 0]
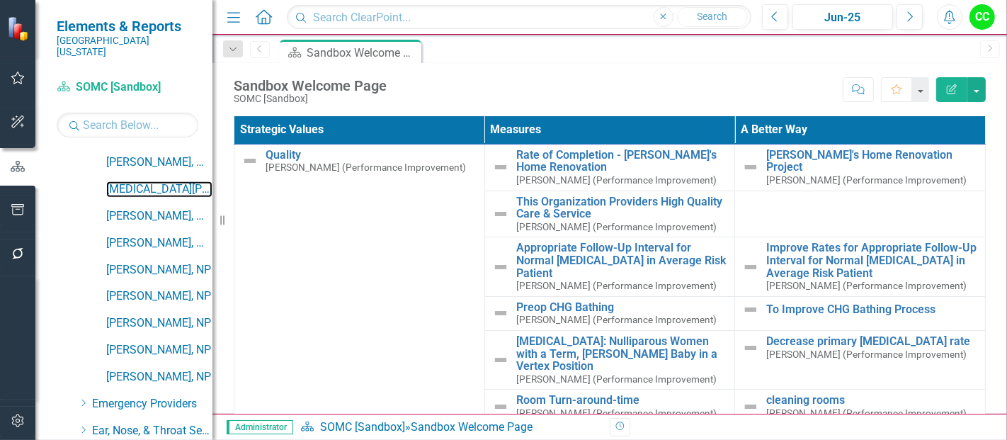
drag, startPoint x: 150, startPoint y: 178, endPoint x: 441, endPoint y: 438, distance: 390.1
click at [150, 181] on link "[MEDICAL_DATA][PERSON_NAME], [GEOGRAPHIC_DATA]" at bounding box center [159, 189] width 106 height 16
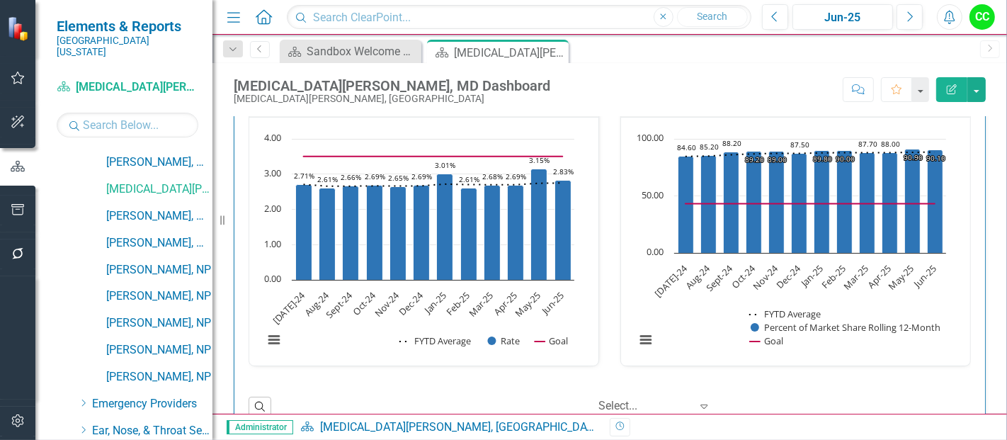
scroll to position [2437, 0]
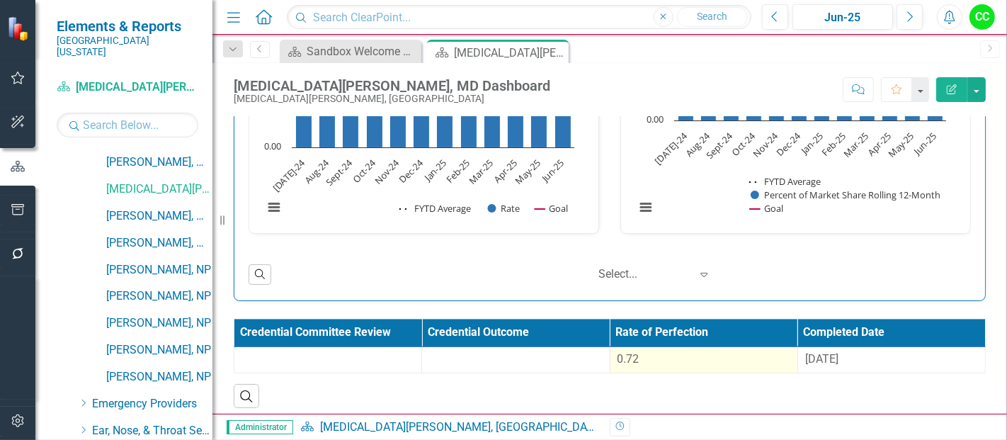
click at [700, 360] on div "0.72" at bounding box center [703, 359] width 173 height 16
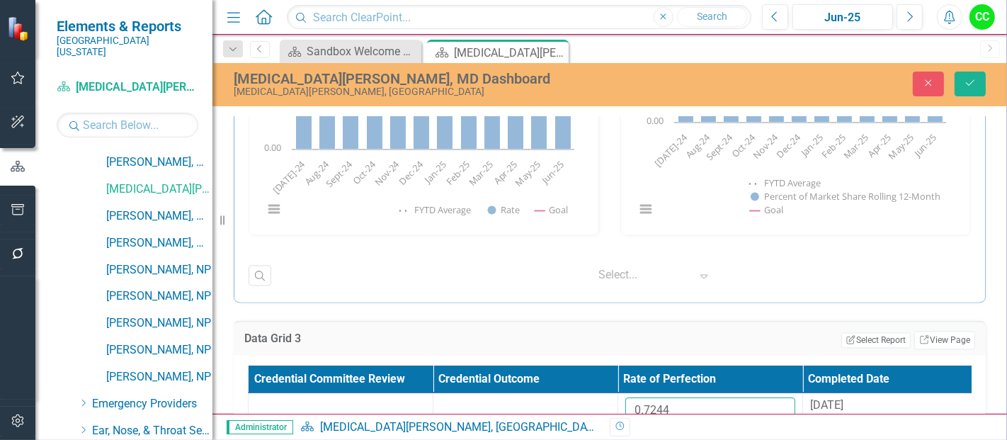
drag, startPoint x: 687, startPoint y: 395, endPoint x: 579, endPoint y: 380, distance: 108.7
click at [579, 380] on table "Credential Committee Review Credential Outcome Rate of Perfection Completed Dat…" at bounding box center [618, 402] width 740 height 74
paste input "932"
type input "0.72932"
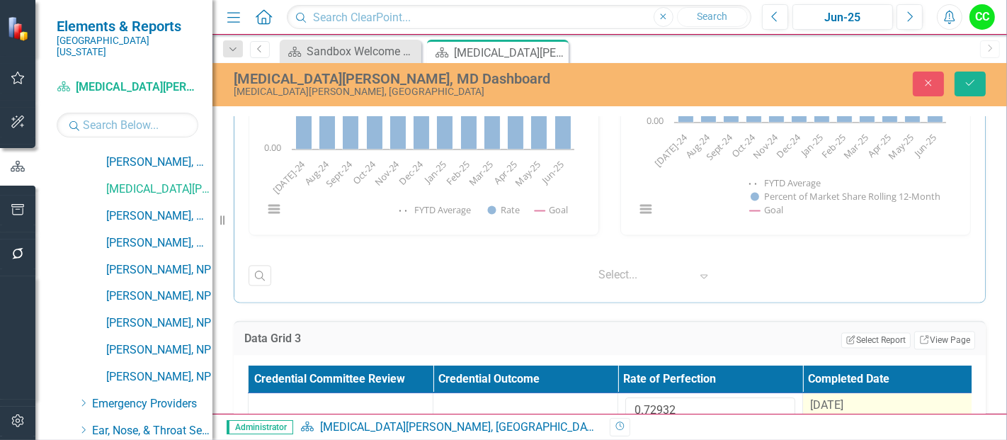
click at [863, 401] on div "[DATE]" at bounding box center [895, 405] width 170 height 16
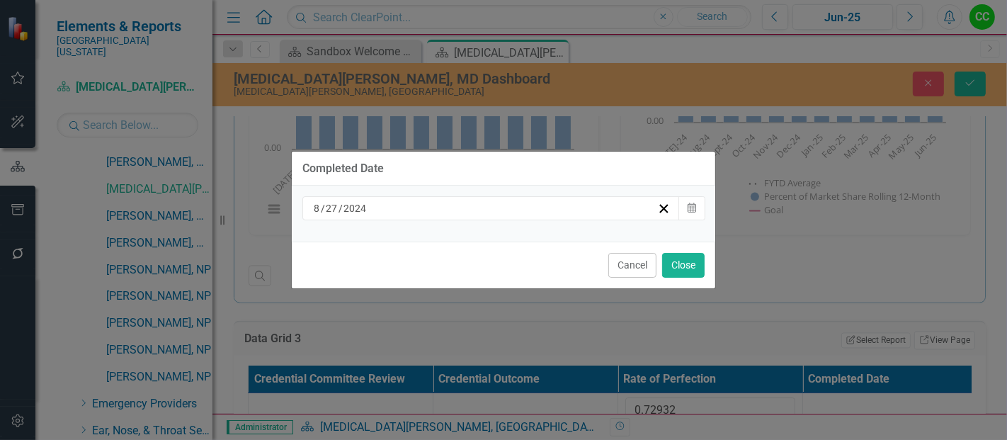
click at [512, 213] on div "[DATE]" at bounding box center [485, 208] width 346 height 14
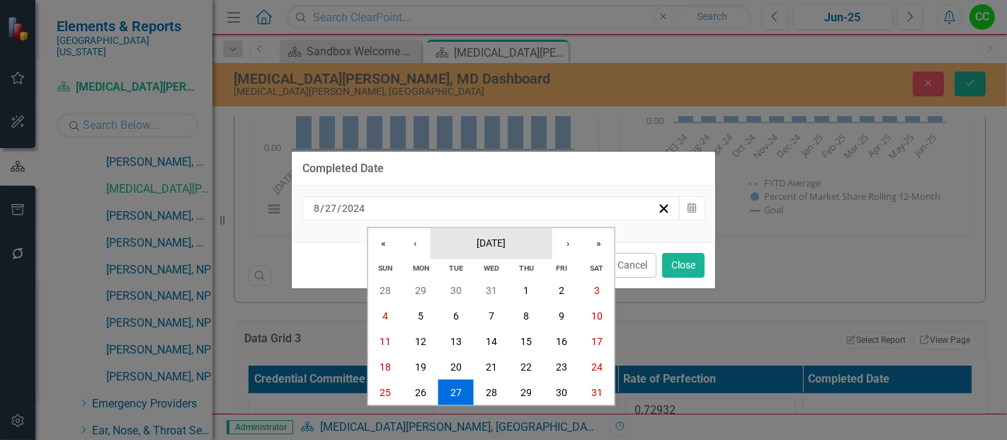
click at [491, 242] on span "[DATE]" at bounding box center [491, 241] width 29 height 11
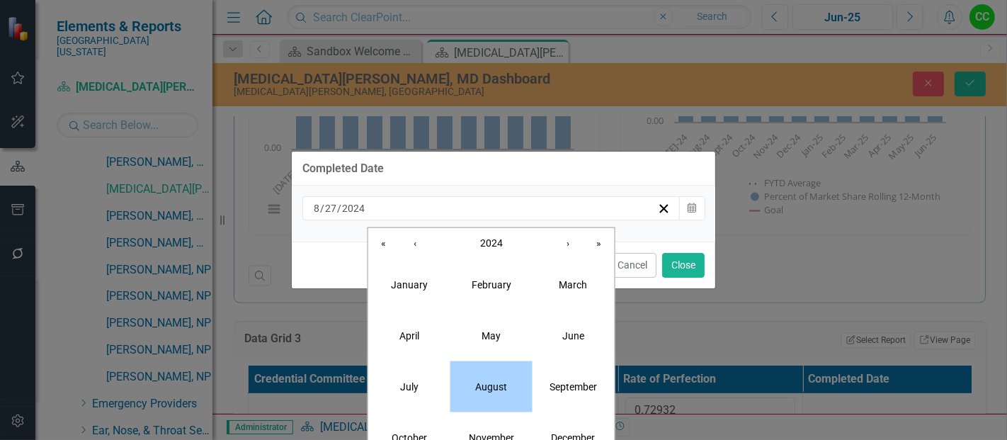
click at [497, 397] on button "August" at bounding box center [491, 385] width 82 height 51
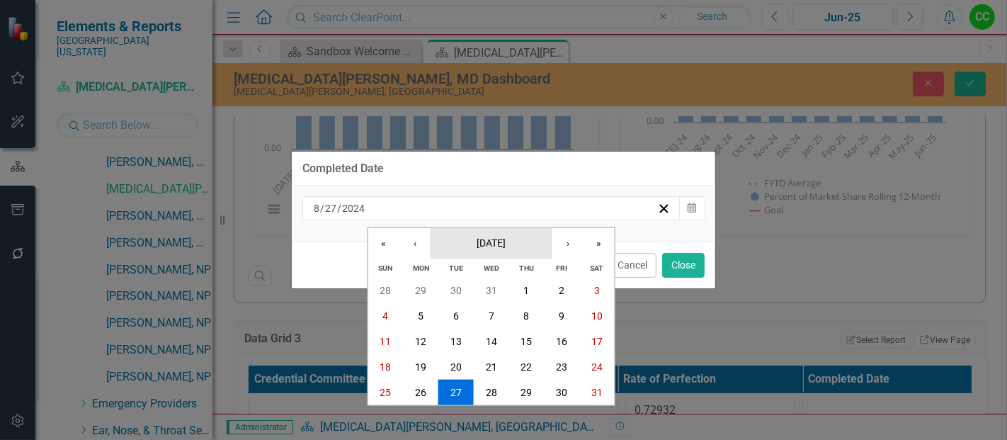
click at [521, 250] on button "[DATE]" at bounding box center [491, 242] width 122 height 31
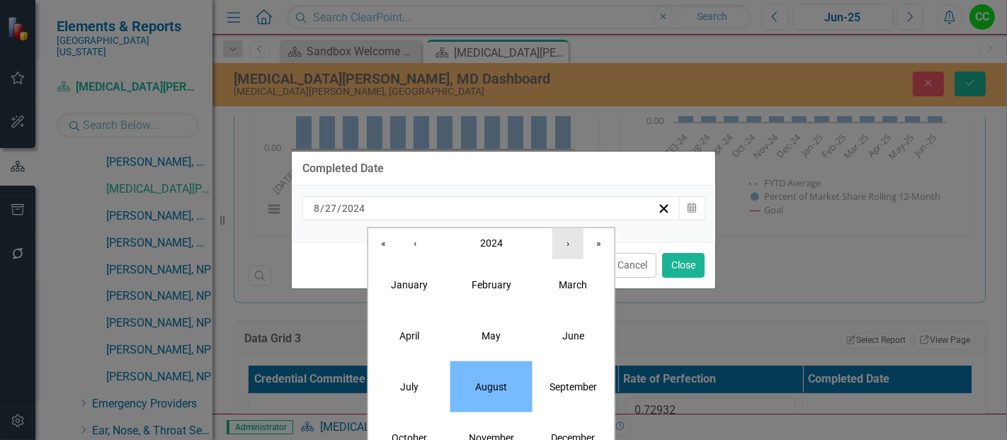
click at [568, 249] on button "›" at bounding box center [567, 242] width 31 height 31
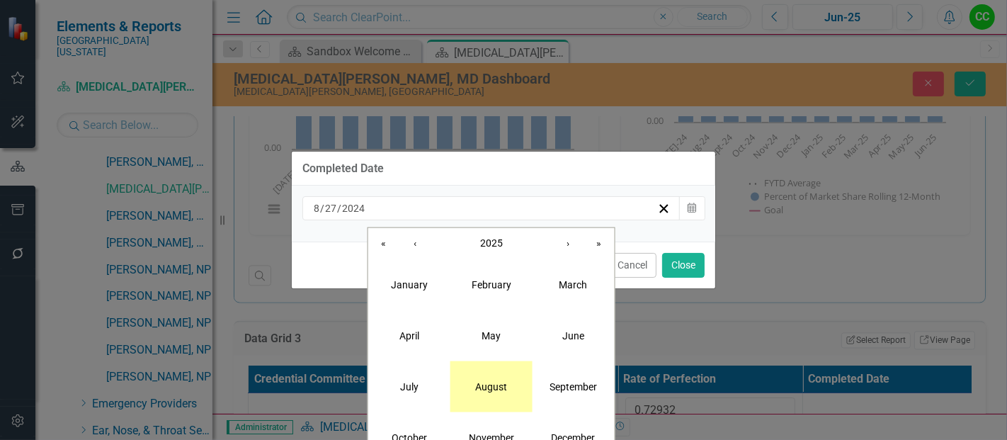
click at [489, 389] on abbr "August" at bounding box center [491, 385] width 32 height 11
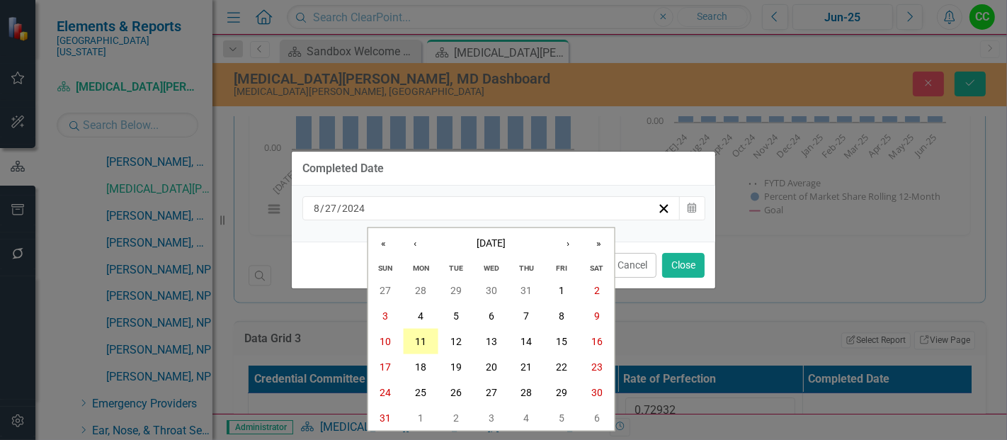
click at [421, 342] on abbr "11" at bounding box center [420, 341] width 11 height 11
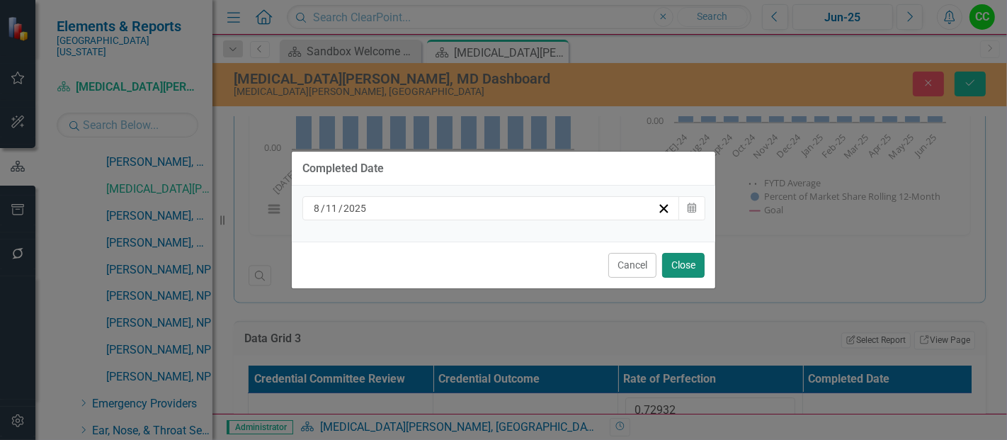
click at [704, 259] on button "Close" at bounding box center [683, 265] width 42 height 25
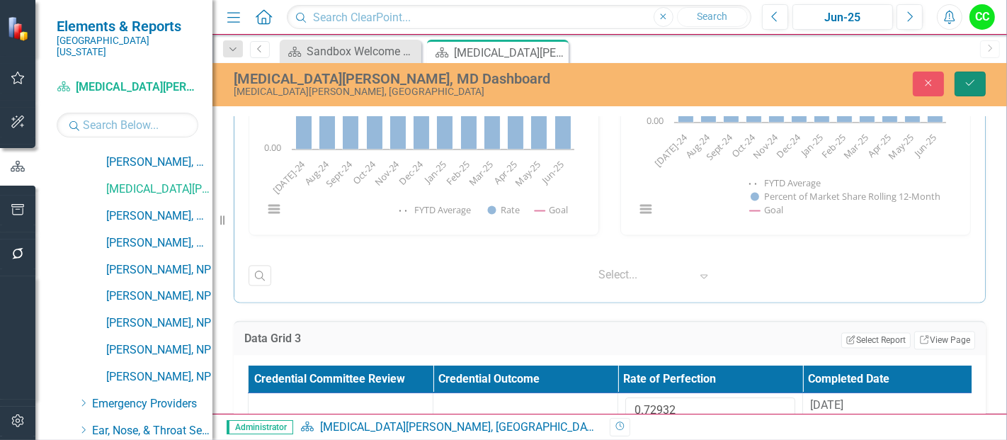
click at [964, 83] on icon "Save" at bounding box center [970, 83] width 13 height 10
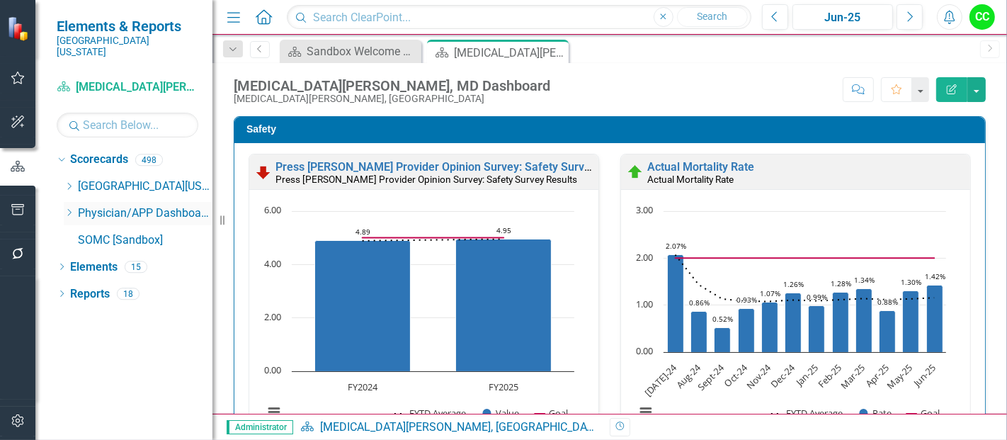
scroll to position [0, 0]
click at [69, 208] on icon "Dropdown" at bounding box center [69, 212] width 11 height 8
click at [67, 202] on div "Dropdown Physician/APP Dashboards" at bounding box center [138, 213] width 149 height 23
click at [69, 208] on icon "Dropdown" at bounding box center [69, 212] width 11 height 8
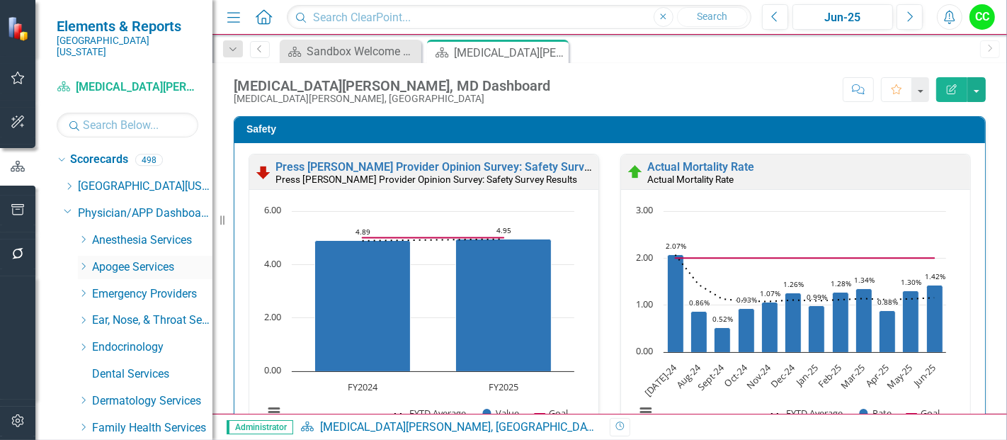
click at [81, 262] on icon "Dropdown" at bounding box center [83, 266] width 11 height 8
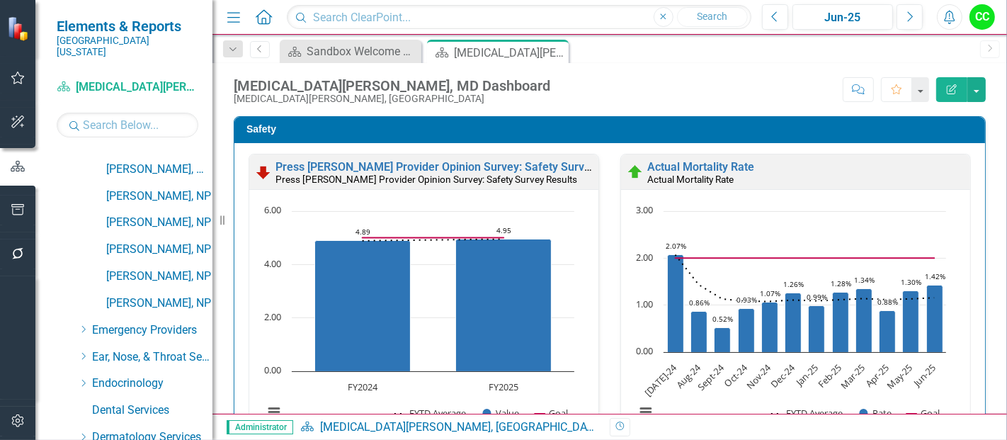
scroll to position [554, 0]
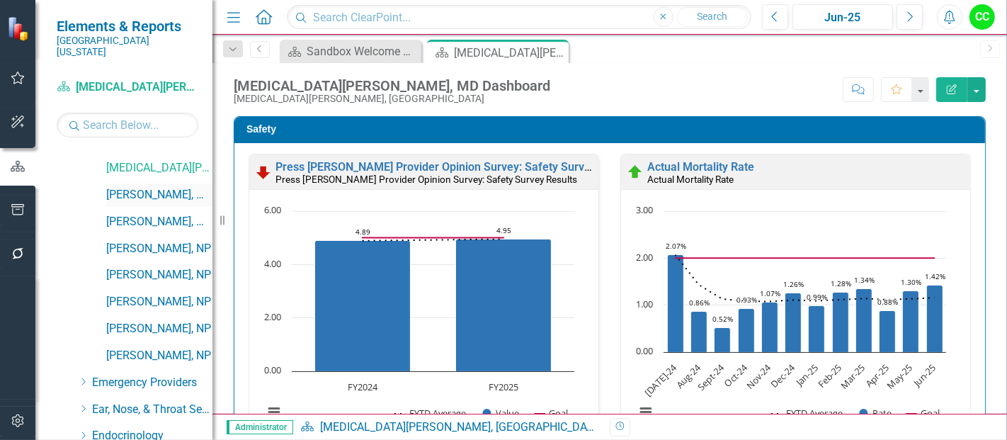
click at [162, 187] on link "[PERSON_NAME], MD" at bounding box center [159, 195] width 106 height 16
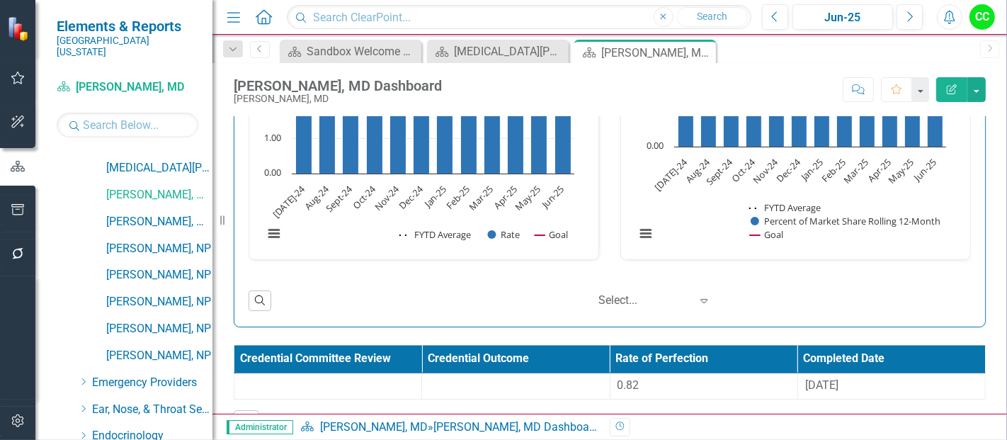
scroll to position [2437, 0]
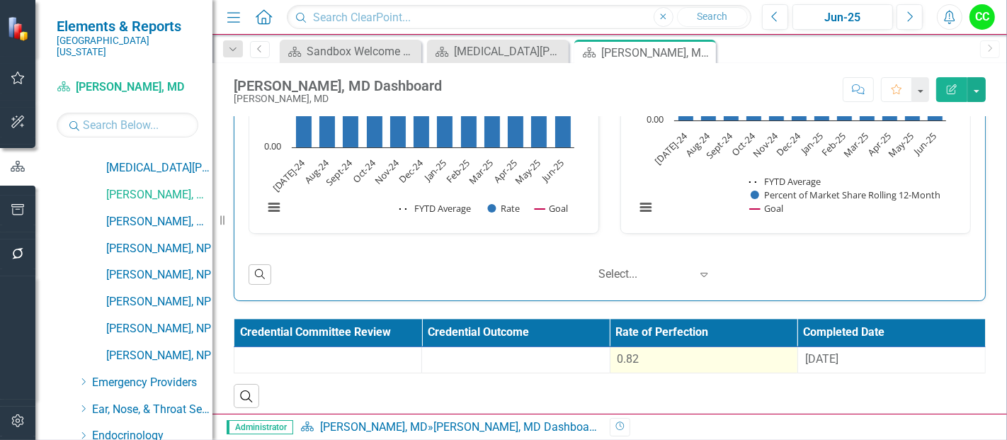
click at [712, 351] on div "0.82" at bounding box center [703, 359] width 173 height 16
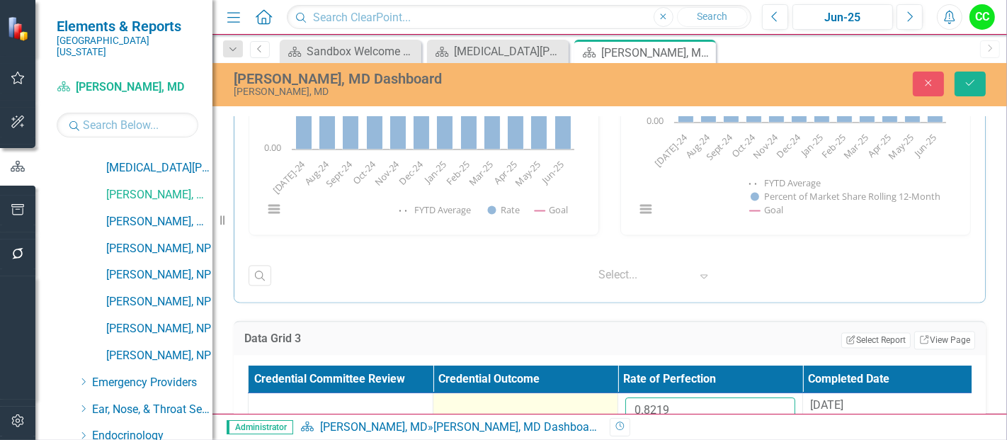
drag, startPoint x: 682, startPoint y: 406, endPoint x: 588, endPoint y: 404, distance: 93.5
click at [588, 404] on tr "0.8219 8/27/24" at bounding box center [618, 416] width 739 height 46
paste input "71582"
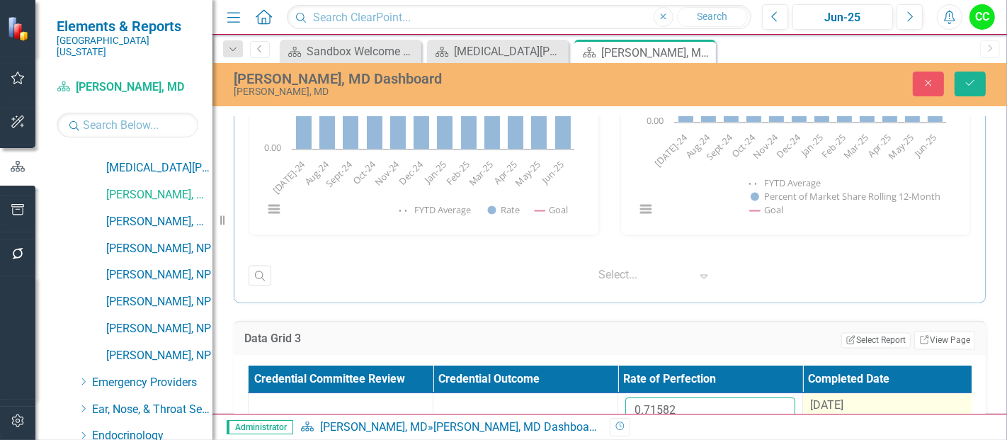
type input "0.71582"
click at [872, 401] on div "[DATE]" at bounding box center [895, 405] width 170 height 16
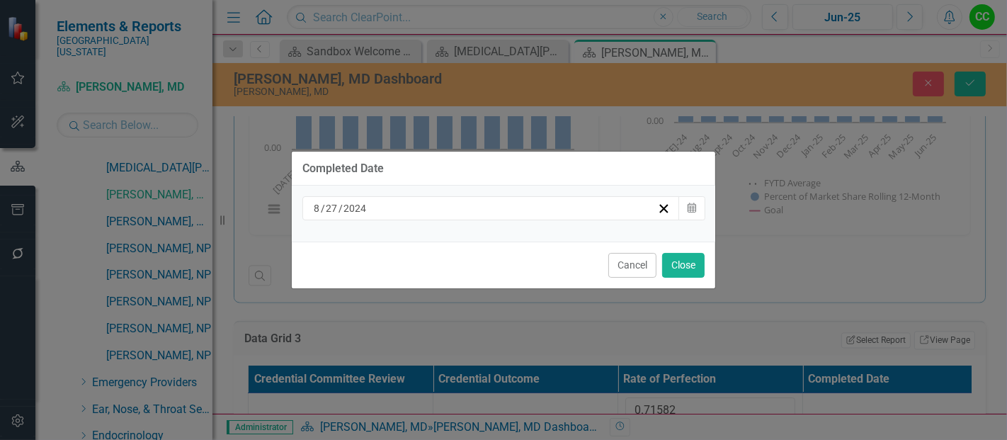
click at [521, 216] on div "[DATE]" at bounding box center [490, 208] width 377 height 24
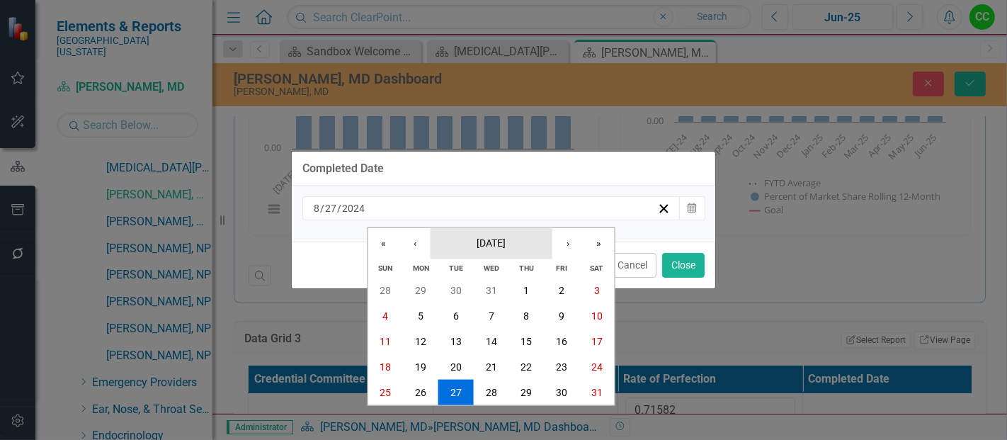
click at [508, 250] on button "[DATE]" at bounding box center [491, 242] width 122 height 31
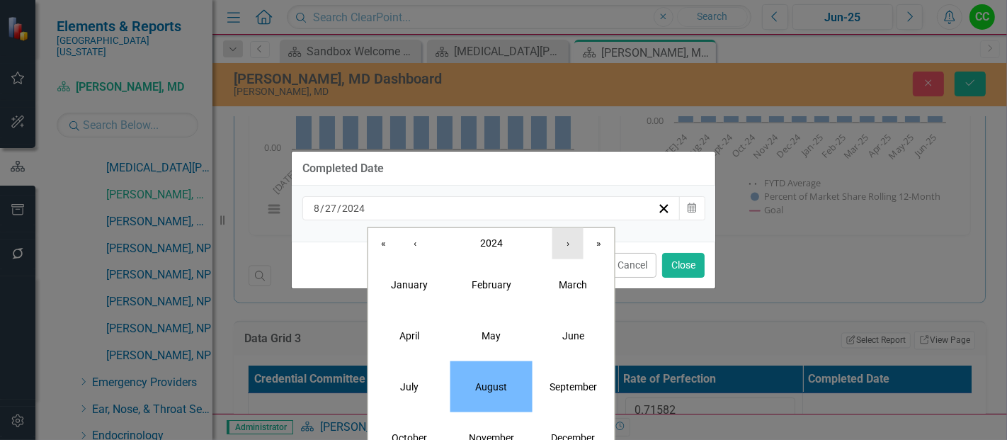
click at [566, 249] on button "›" at bounding box center [567, 242] width 31 height 31
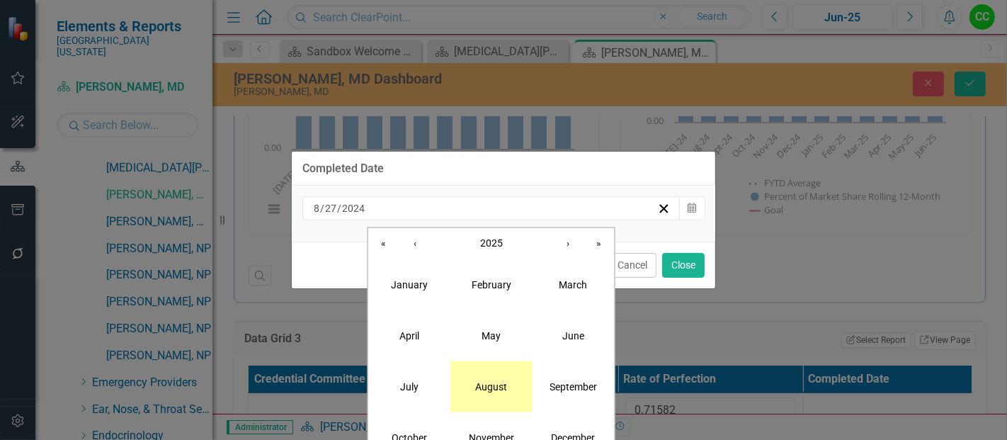
click at [497, 385] on abbr "August" at bounding box center [491, 385] width 32 height 11
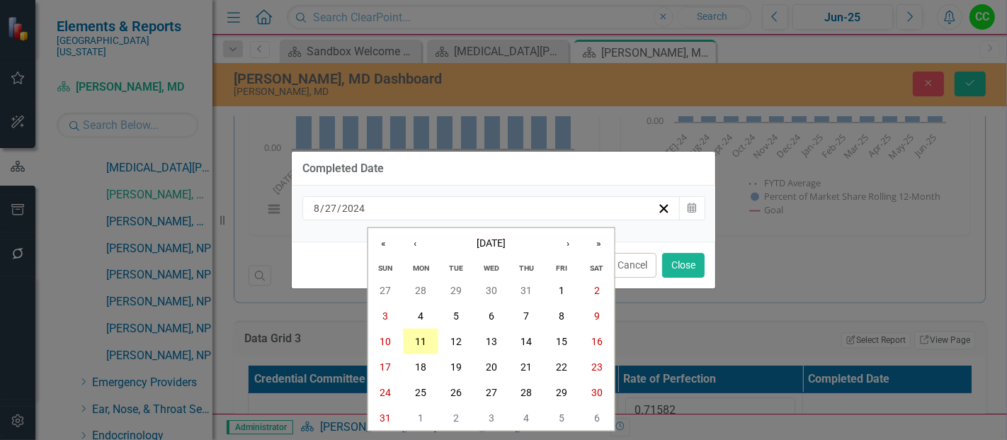
click at [426, 339] on button "11" at bounding box center [420, 341] width 35 height 25
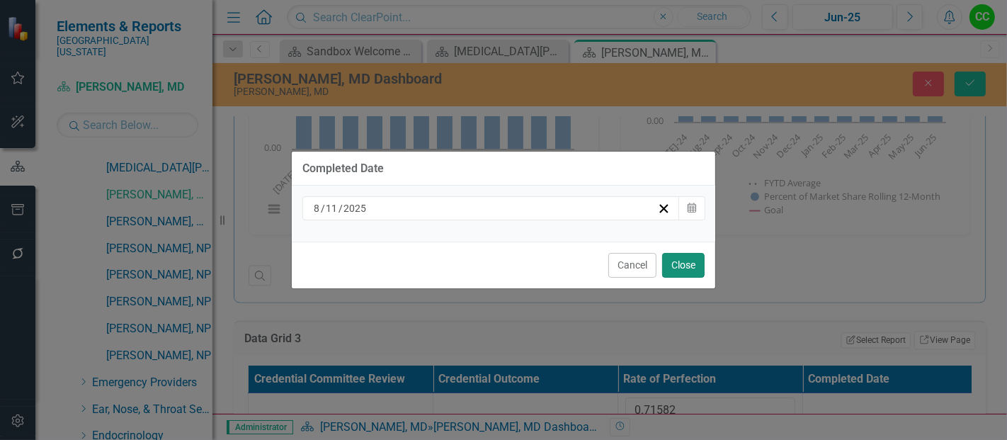
click at [686, 274] on button "Close" at bounding box center [683, 265] width 42 height 25
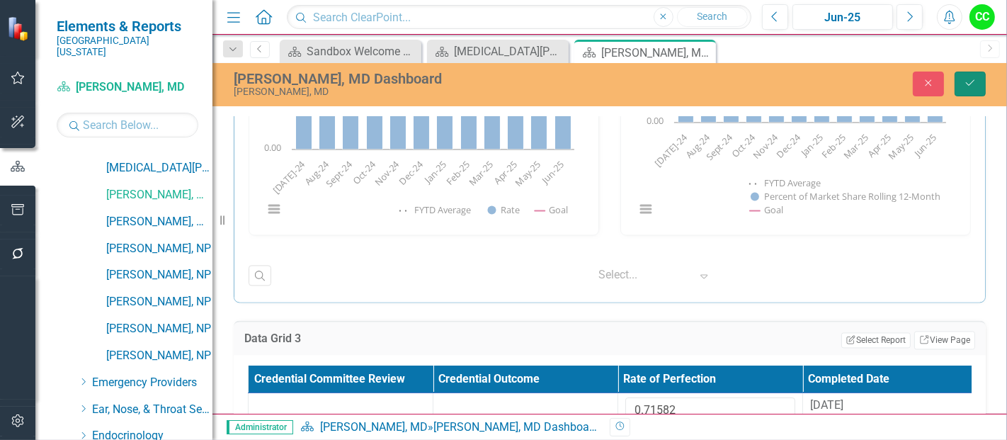
click at [974, 88] on button "Save" at bounding box center [969, 84] width 31 height 25
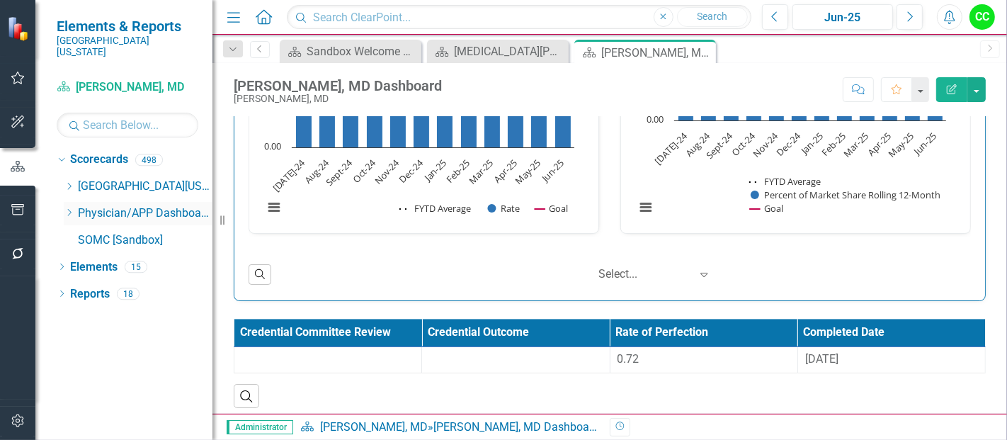
click at [72, 208] on icon "Dropdown" at bounding box center [69, 212] width 11 height 8
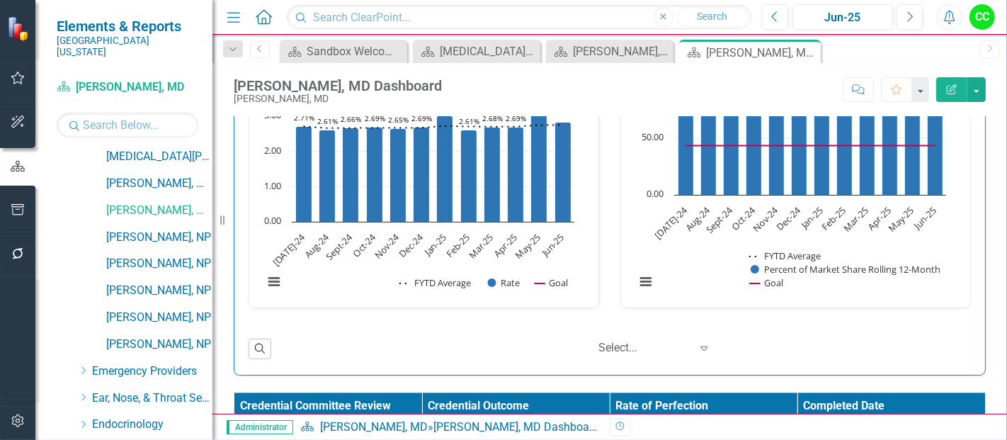
scroll to position [2437, 0]
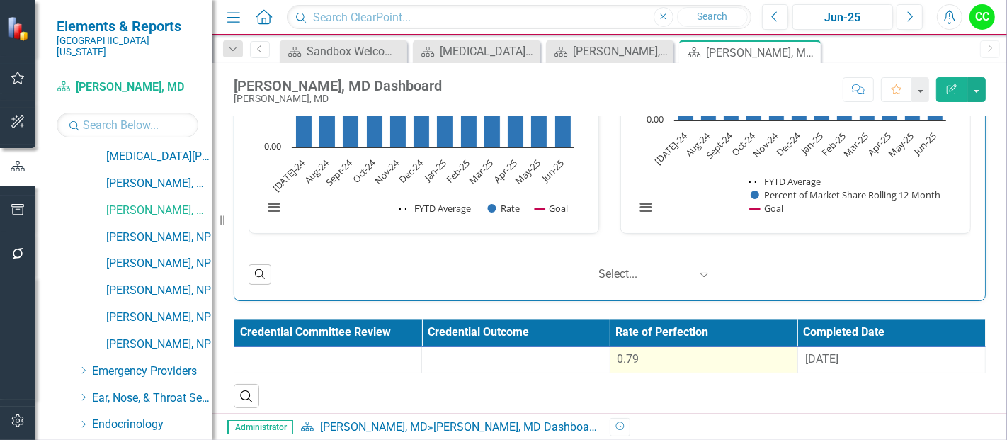
click at [684, 353] on div "0.79" at bounding box center [703, 359] width 173 height 16
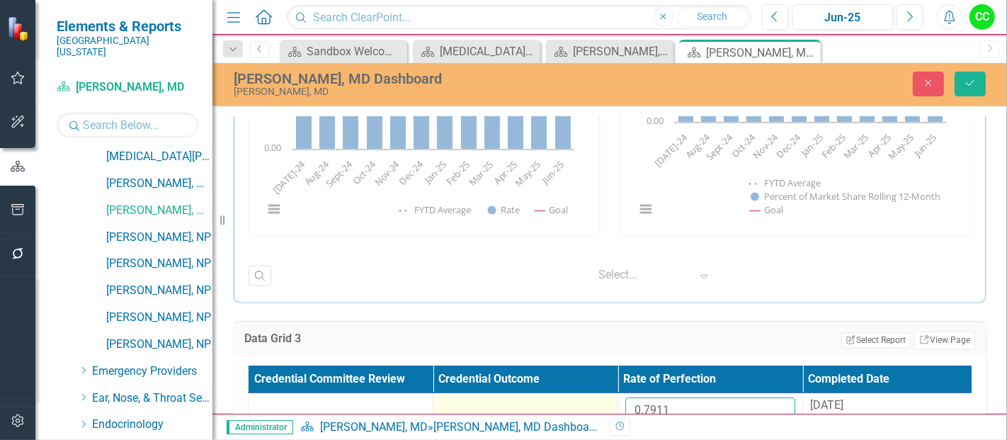
drag, startPoint x: 679, startPoint y: 404, endPoint x: 555, endPoint y: 396, distance: 124.2
click at [555, 396] on tr "0.7911 8/27/24" at bounding box center [618, 416] width 739 height 46
paste input "502"
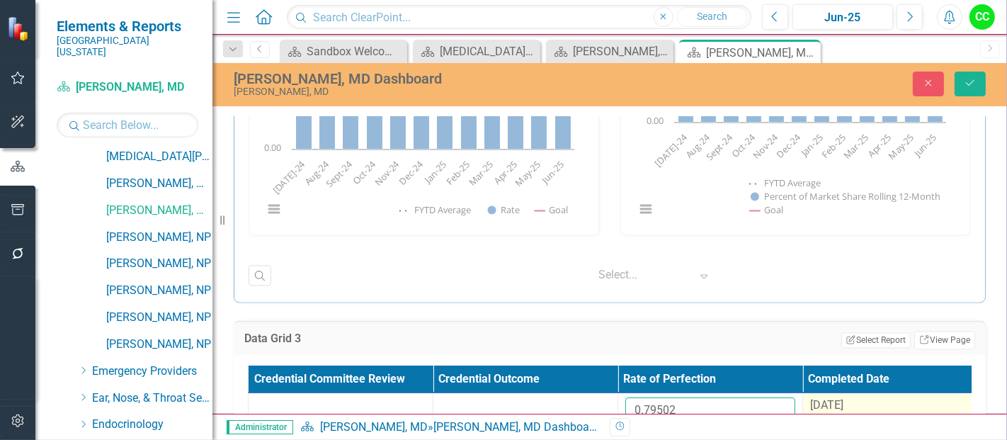
type input "0.79502"
click at [835, 398] on span "[DATE]" at bounding box center [826, 404] width 33 height 13
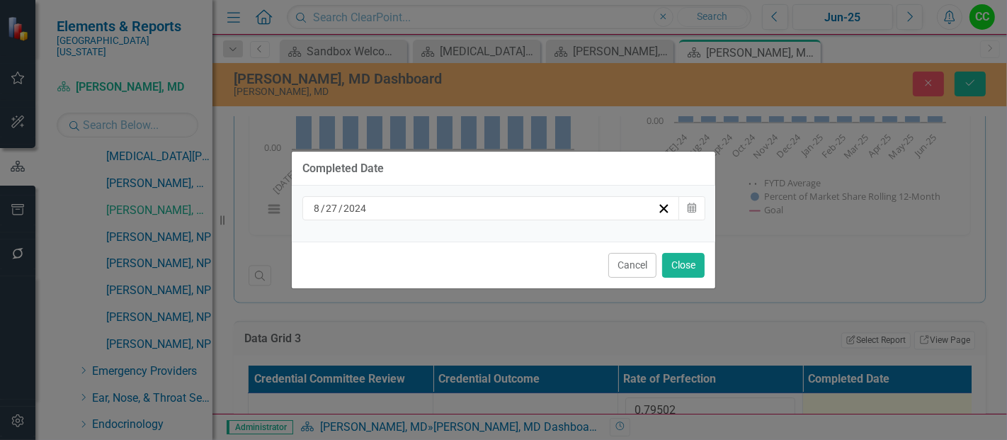
click at [480, 201] on div "[DATE]" at bounding box center [485, 208] width 346 height 14
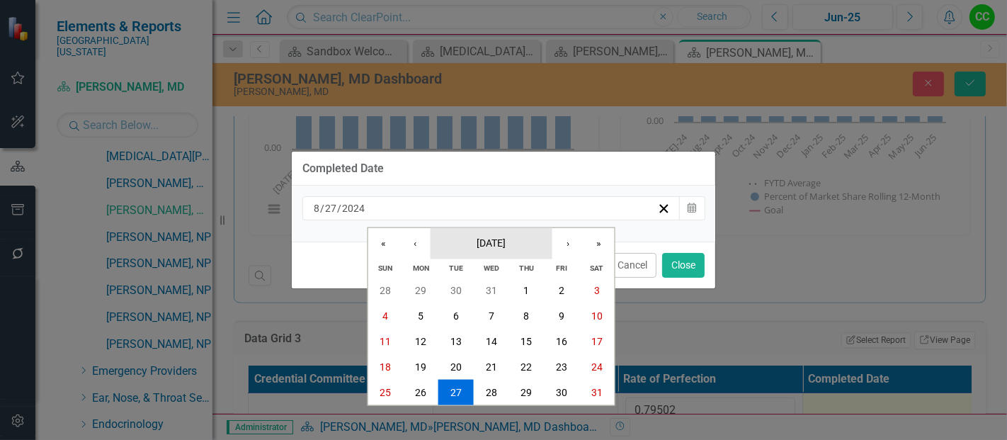
click at [477, 239] on span "[DATE]" at bounding box center [491, 241] width 29 height 11
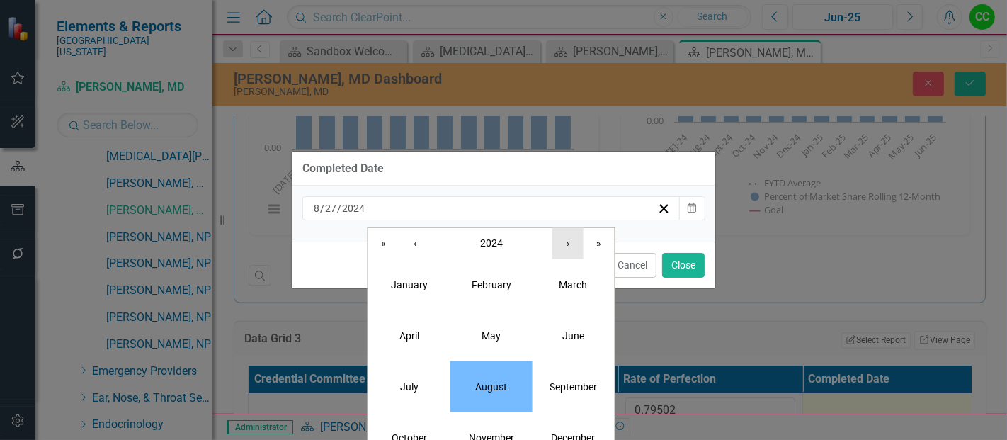
click at [556, 246] on button "›" at bounding box center [567, 242] width 31 height 31
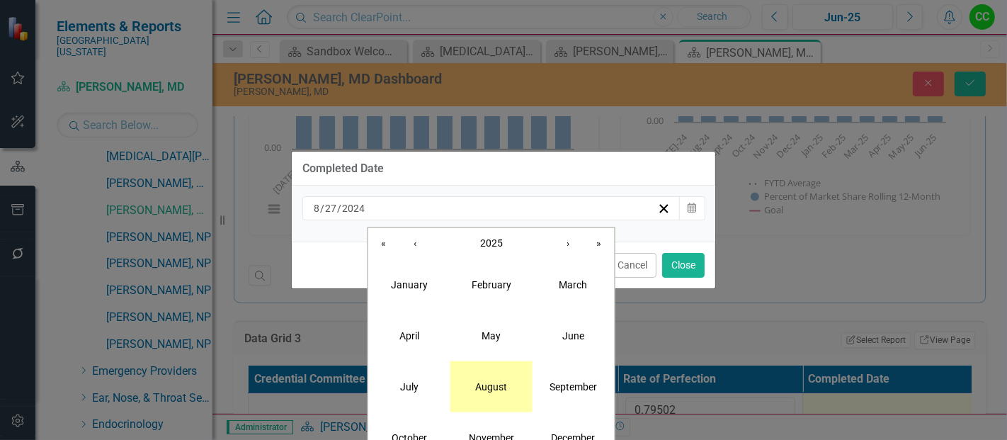
click at [484, 378] on button "August" at bounding box center [491, 385] width 82 height 51
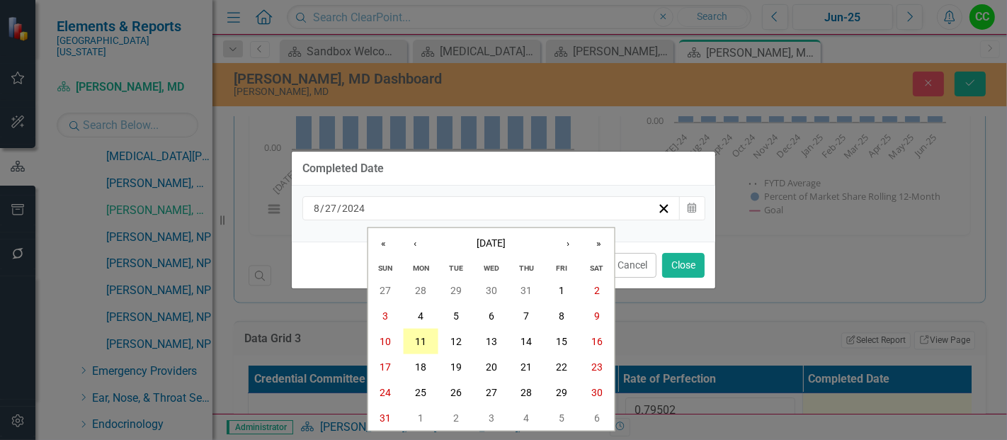
click at [425, 336] on abbr "11" at bounding box center [420, 341] width 11 height 11
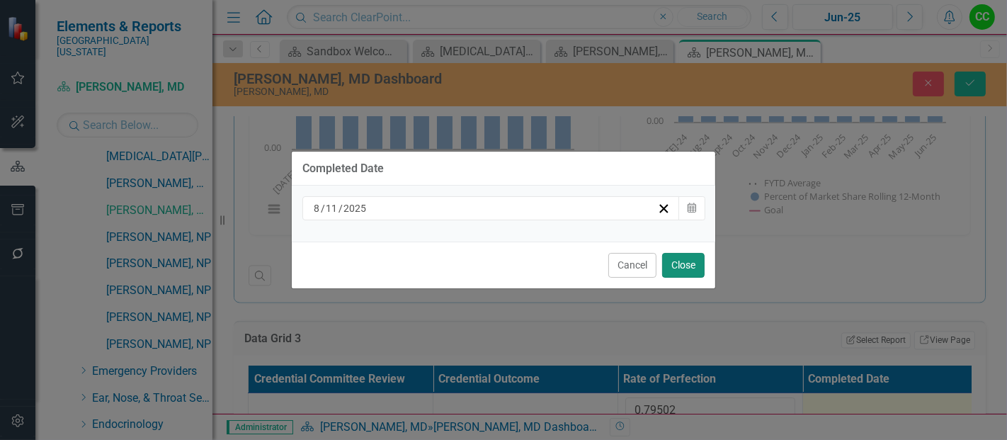
click at [685, 268] on button "Close" at bounding box center [683, 265] width 42 height 25
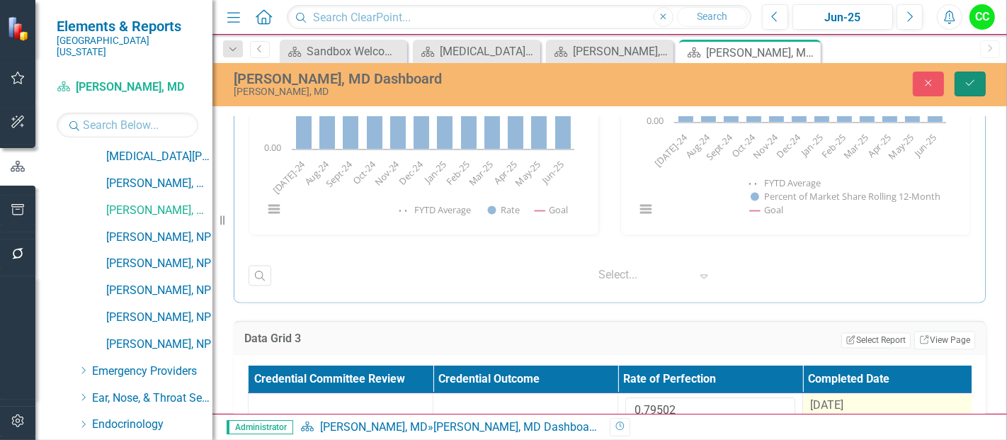
click at [976, 86] on icon "Save" at bounding box center [970, 83] width 13 height 10
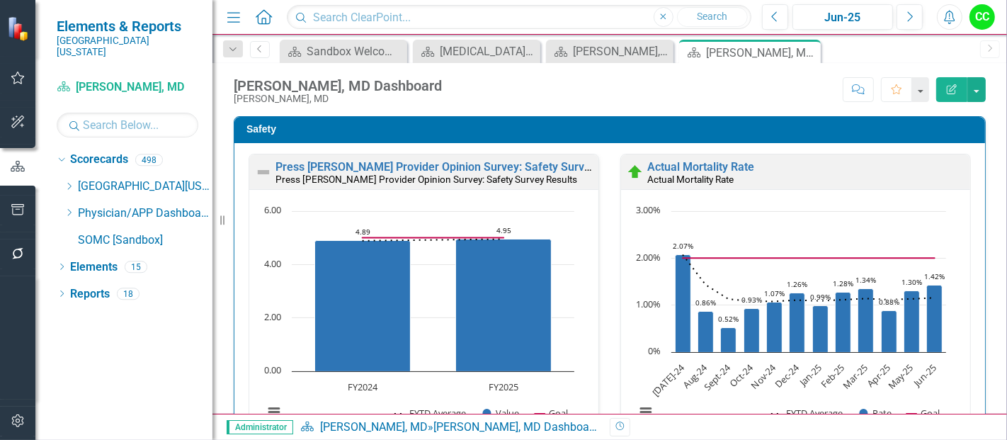
scroll to position [0, 0]
click at [67, 208] on icon "Dropdown" at bounding box center [69, 212] width 11 height 8
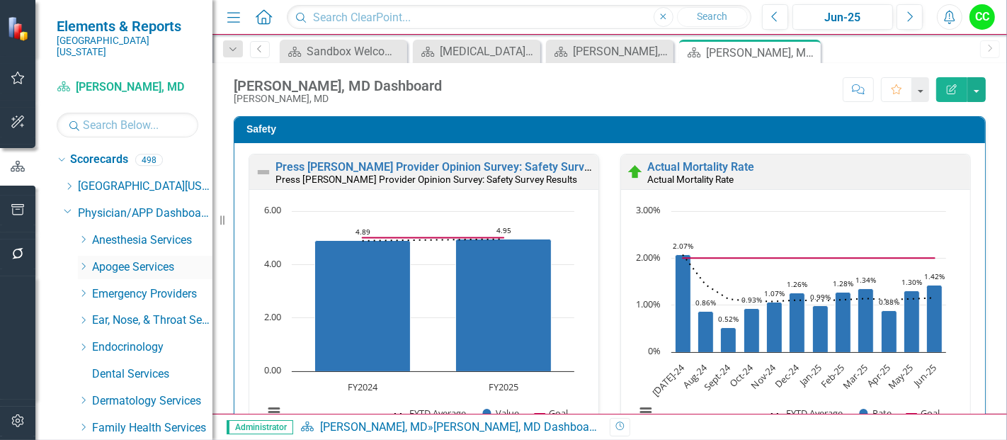
click at [81, 262] on icon "Dropdown" at bounding box center [83, 266] width 11 height 8
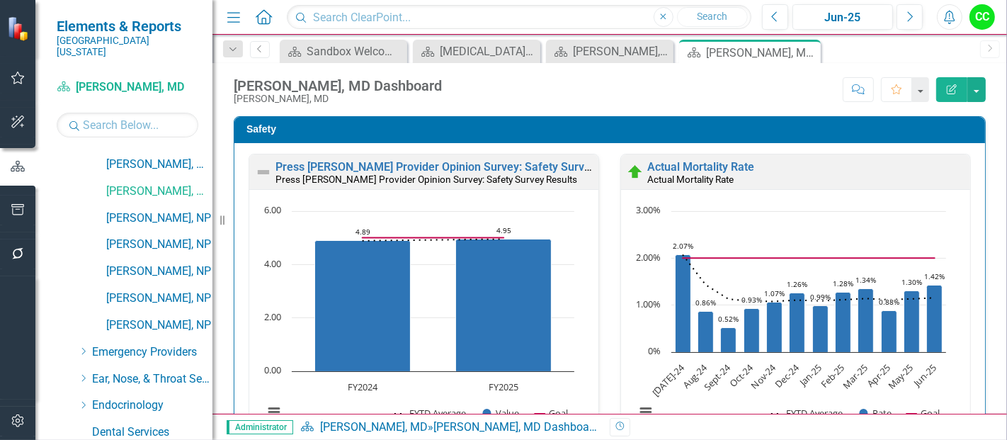
scroll to position [585, 0]
click at [173, 210] on link "[PERSON_NAME], NP" at bounding box center [159, 218] width 106 height 16
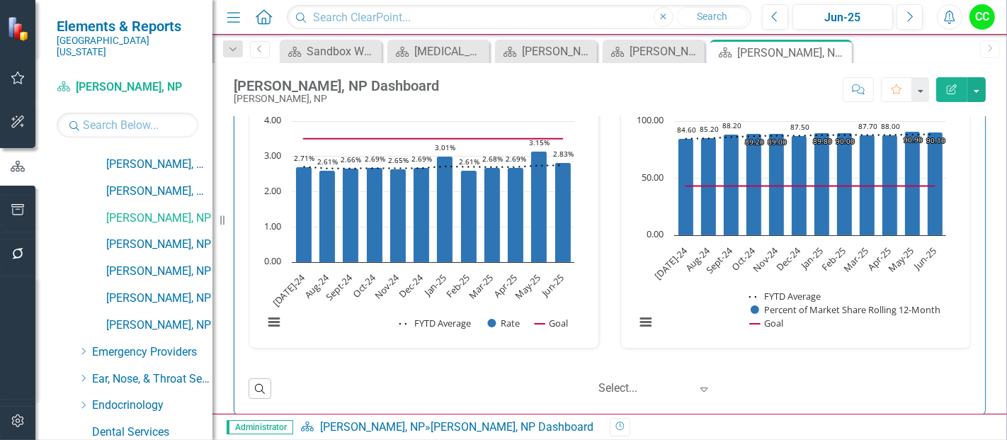
scroll to position [2136, 0]
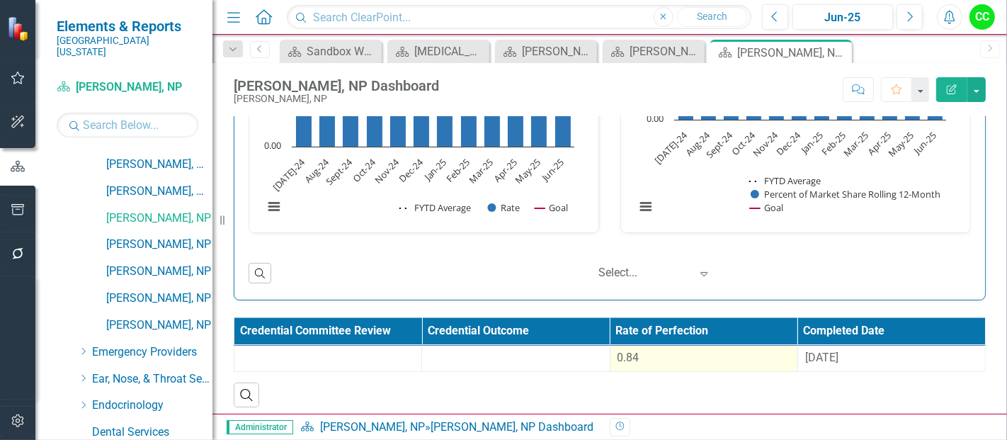
click at [741, 355] on div "0.84" at bounding box center [703, 358] width 173 height 16
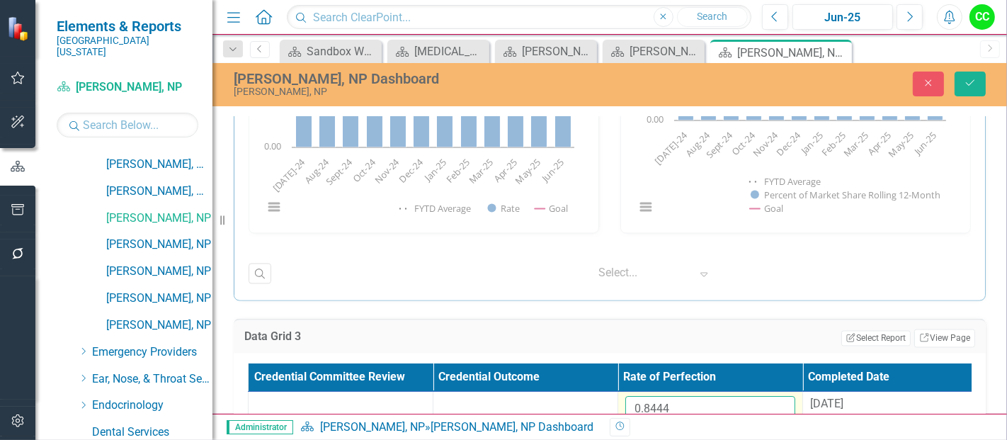
click at [687, 397] on input "0.8444" at bounding box center [710, 410] width 170 height 26
type input "0"
paste input "0.86275"
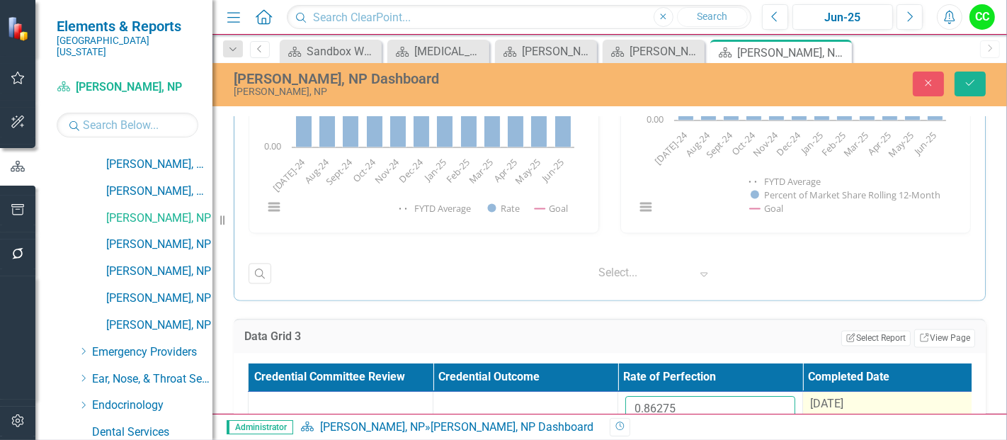
type input "0.86275"
click at [872, 401] on div "[DATE]" at bounding box center [895, 405] width 170 height 16
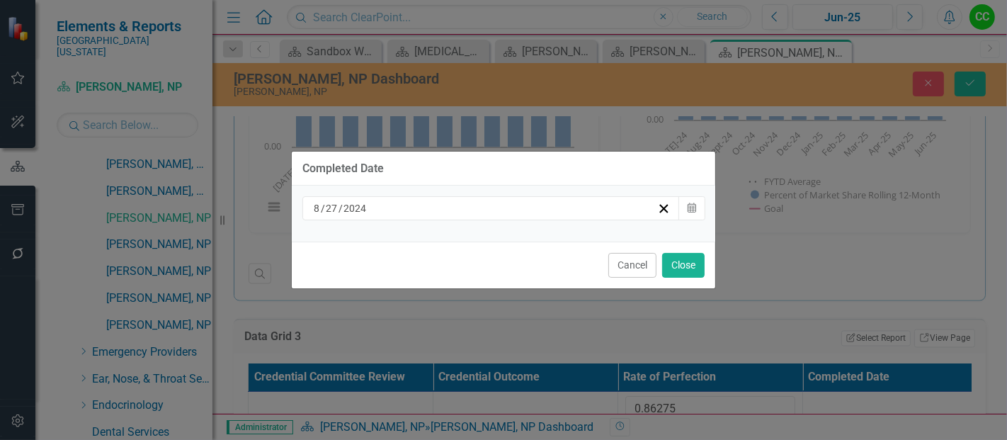
click at [460, 204] on div "[DATE]" at bounding box center [485, 208] width 346 height 14
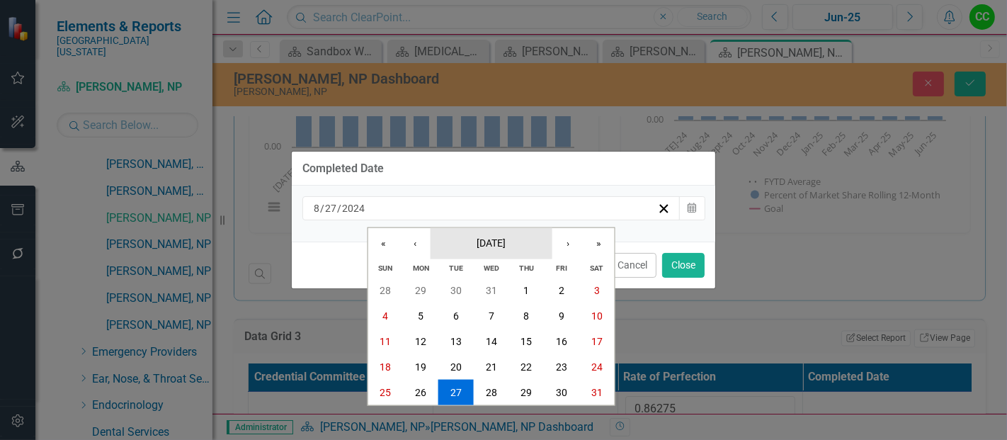
click at [482, 244] on span "[DATE]" at bounding box center [491, 241] width 29 height 11
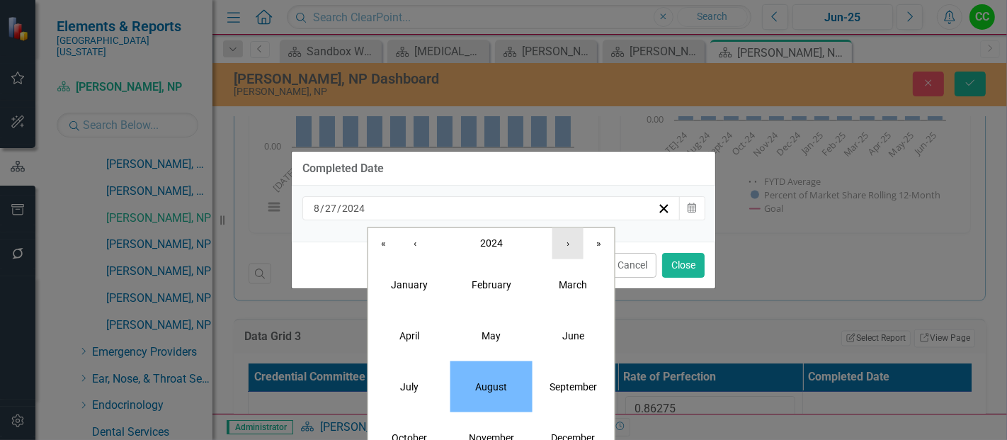
click at [575, 241] on button "›" at bounding box center [567, 242] width 31 height 31
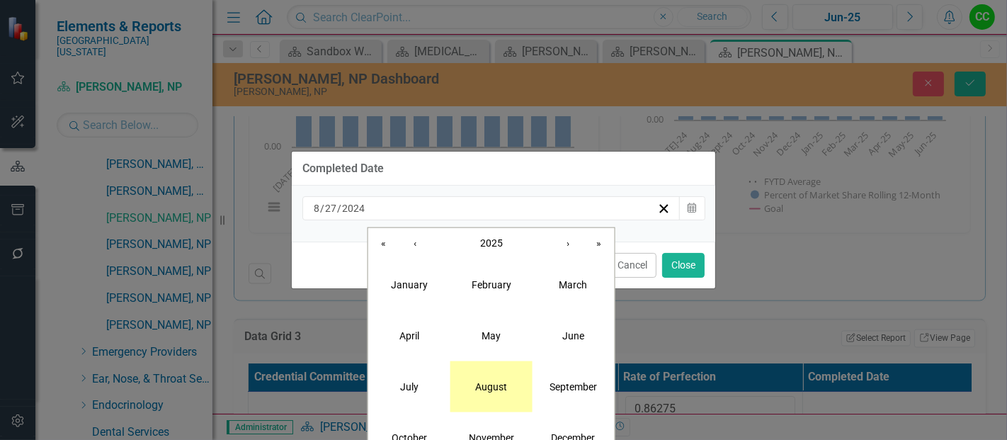
click at [491, 389] on abbr "August" at bounding box center [491, 385] width 32 height 11
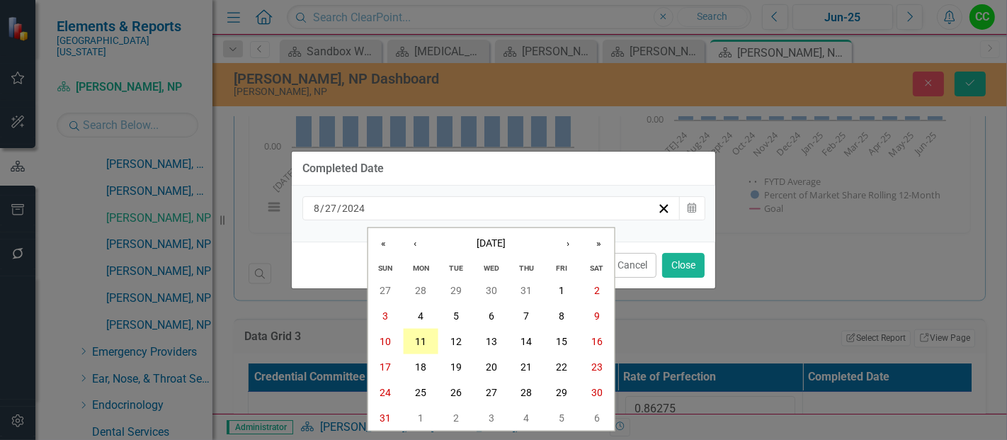
click at [414, 345] on button "11" at bounding box center [420, 341] width 35 height 25
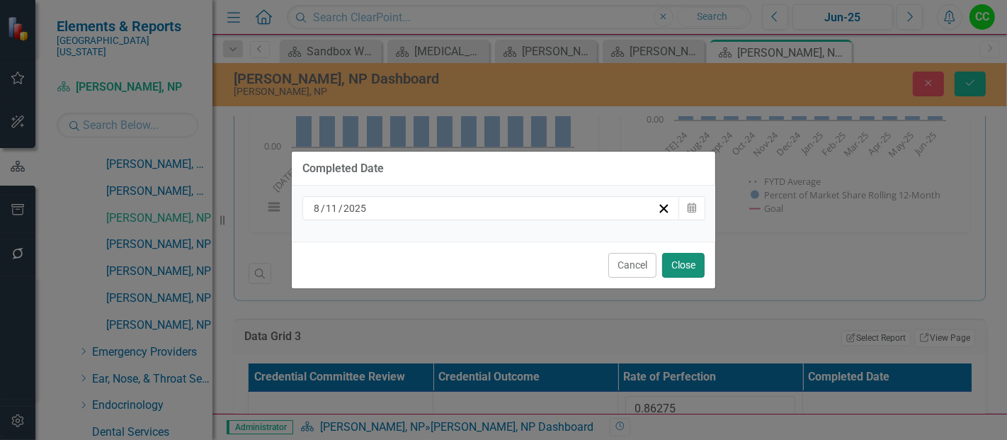
click at [681, 270] on button "Close" at bounding box center [683, 265] width 42 height 25
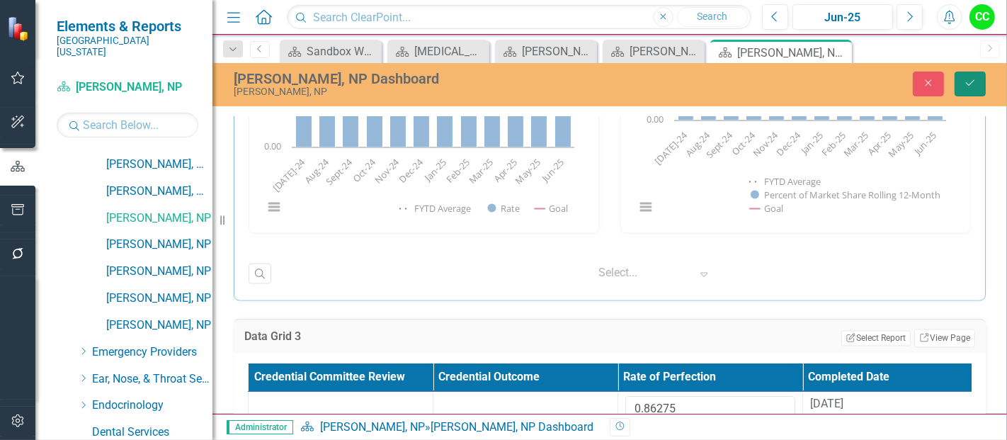
click at [974, 88] on button "Save" at bounding box center [969, 84] width 31 height 25
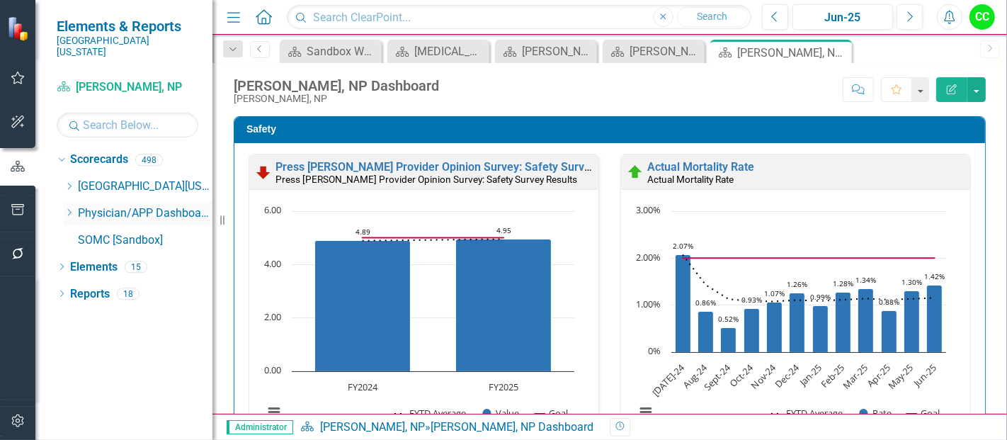
scroll to position [0, 0]
click at [68, 208] on icon "Dropdown" at bounding box center [69, 212] width 11 height 8
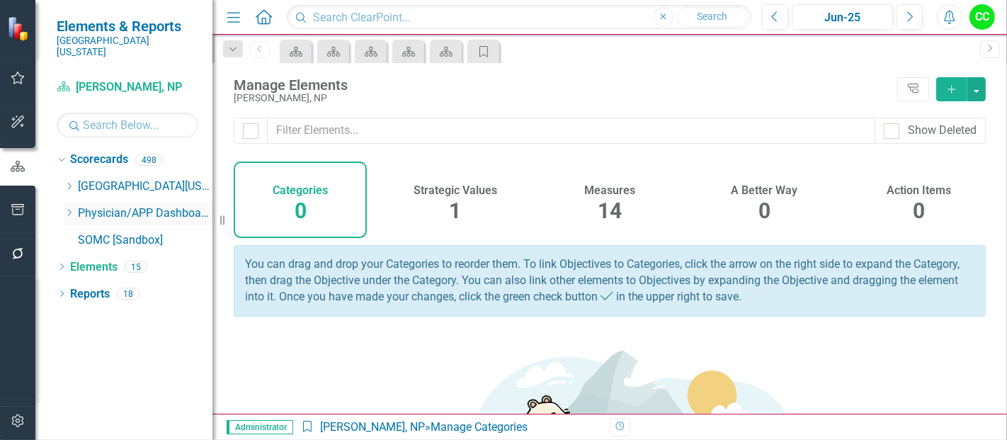
click at [69, 209] on icon at bounding box center [70, 212] width 4 height 7
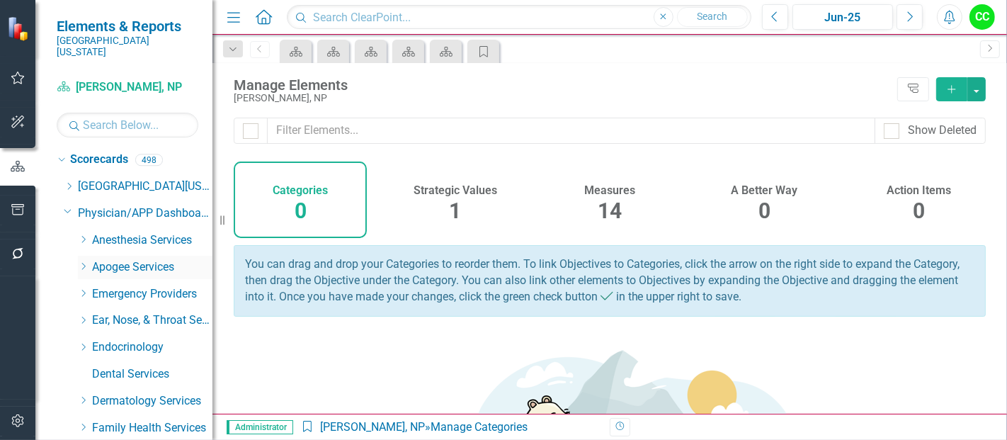
click at [84, 262] on icon "Dropdown" at bounding box center [83, 266] width 11 height 8
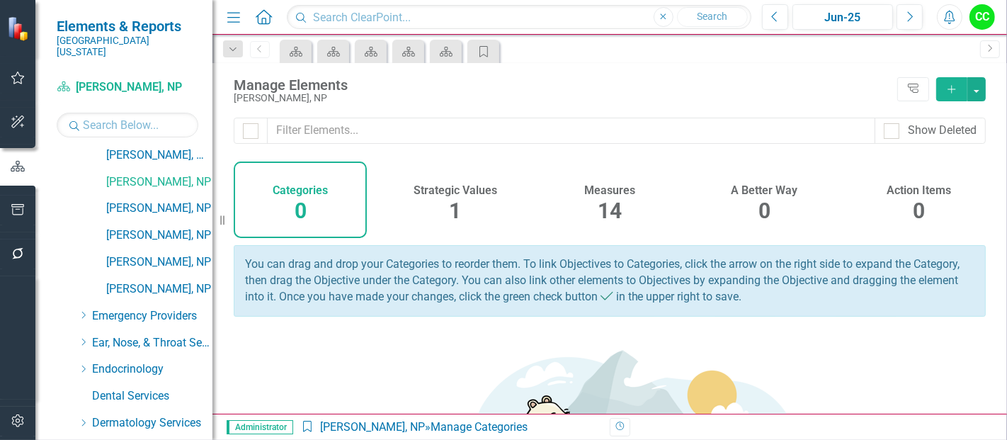
scroll to position [610, 0]
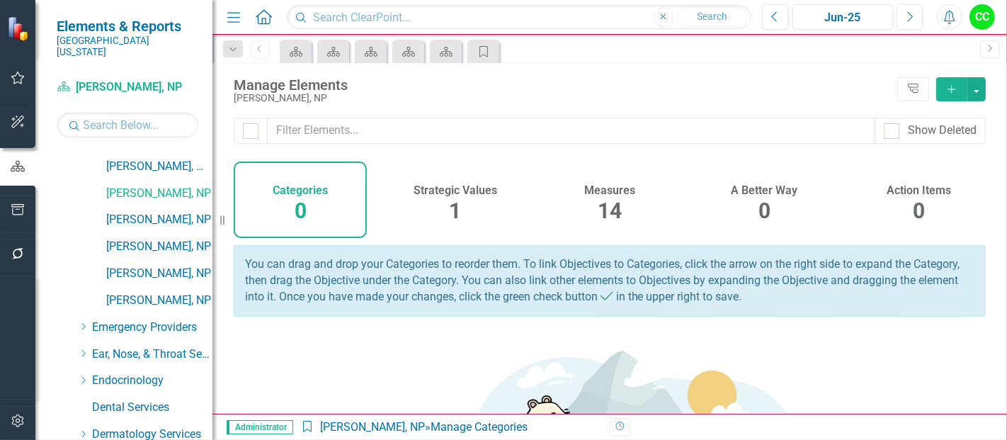
click at [157, 239] on link "[PERSON_NAME], NP" at bounding box center [159, 247] width 106 height 16
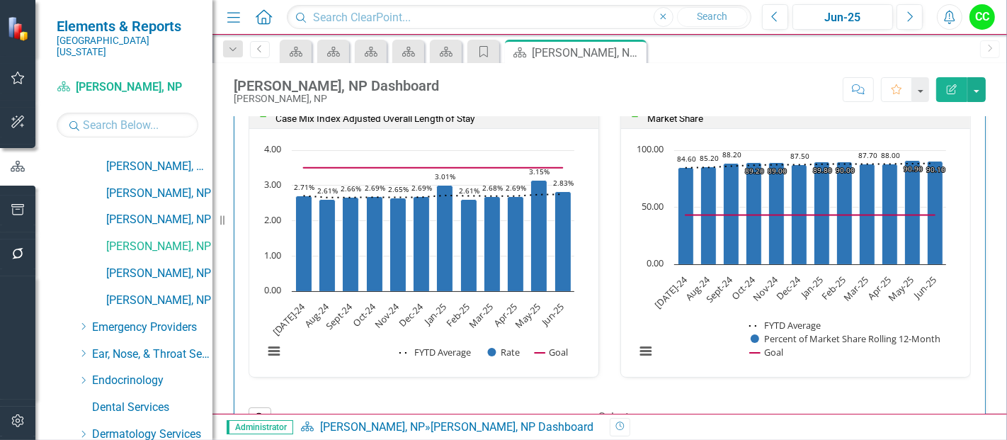
scroll to position [2084, 0]
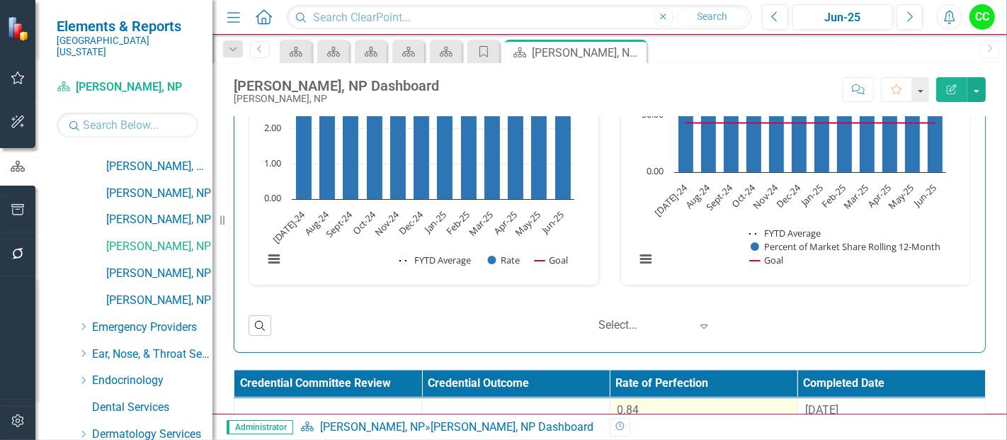
click at [690, 405] on div "0.84" at bounding box center [703, 410] width 173 height 16
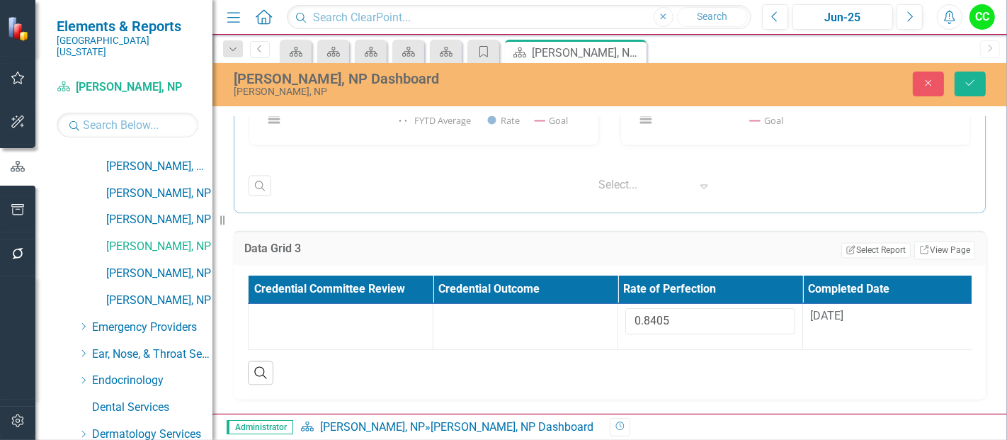
scroll to position [2225, 0]
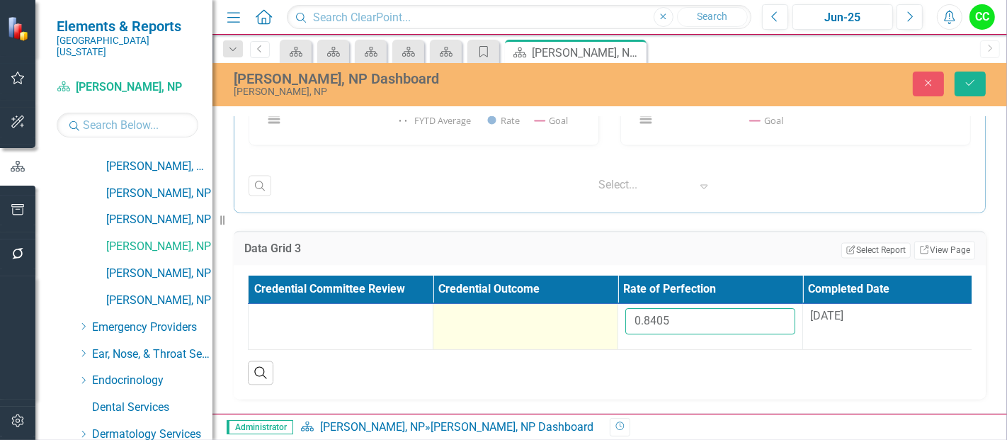
drag, startPoint x: 696, startPoint y: 314, endPoint x: 591, endPoint y: 309, distance: 105.6
click at [591, 309] on tr "0.8405 8/27/24" at bounding box center [618, 327] width 739 height 46
paste input "90490909"
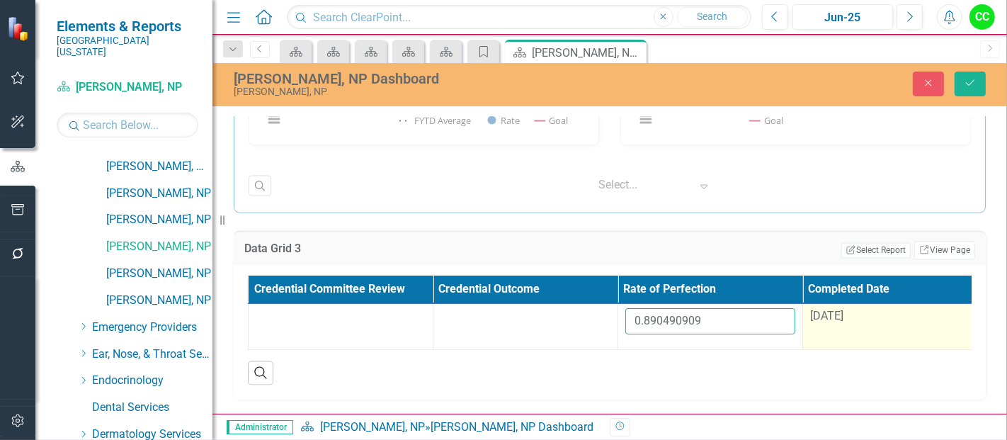
type input "0.890490909"
click at [833, 312] on span "[DATE]" at bounding box center [826, 315] width 33 height 13
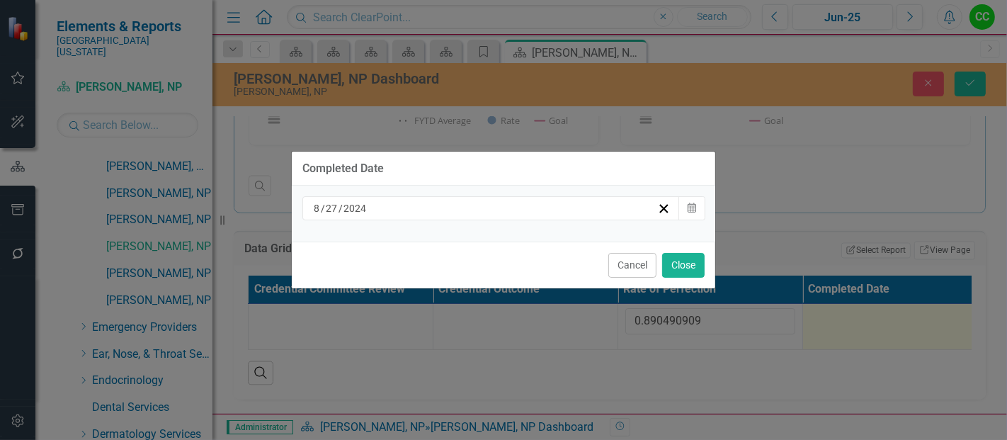
click at [554, 203] on div "[DATE]" at bounding box center [485, 208] width 346 height 14
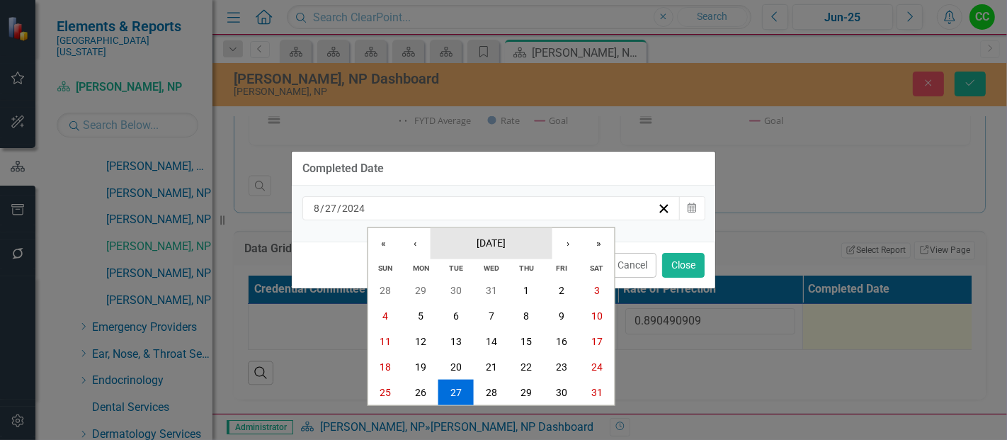
click at [469, 253] on button "[DATE]" at bounding box center [491, 242] width 122 height 31
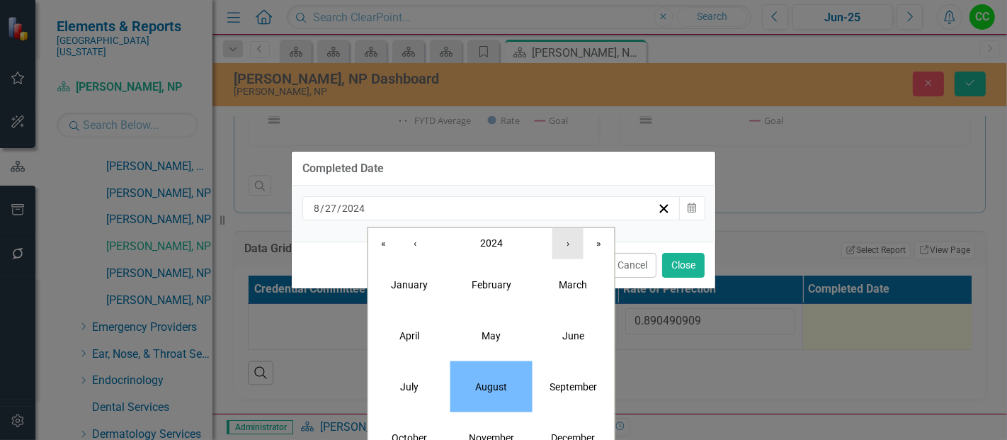
click at [557, 243] on button "›" at bounding box center [567, 242] width 31 height 31
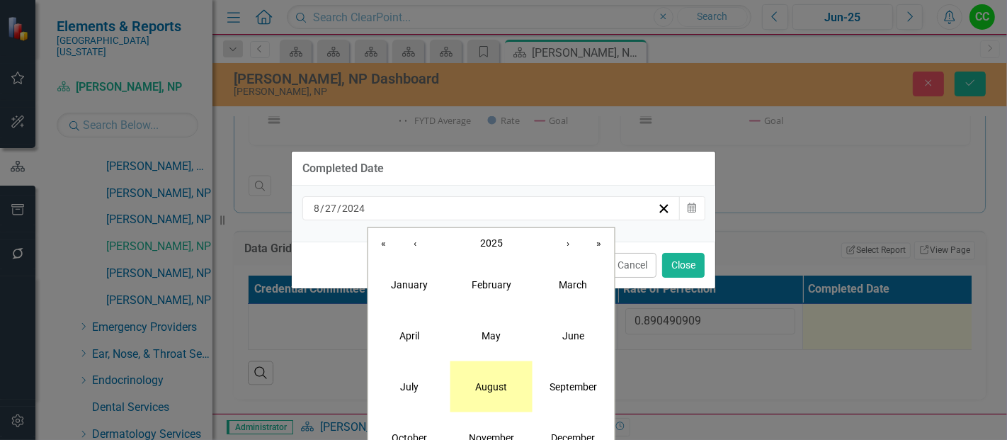
click at [469, 389] on button "August" at bounding box center [491, 385] width 82 height 51
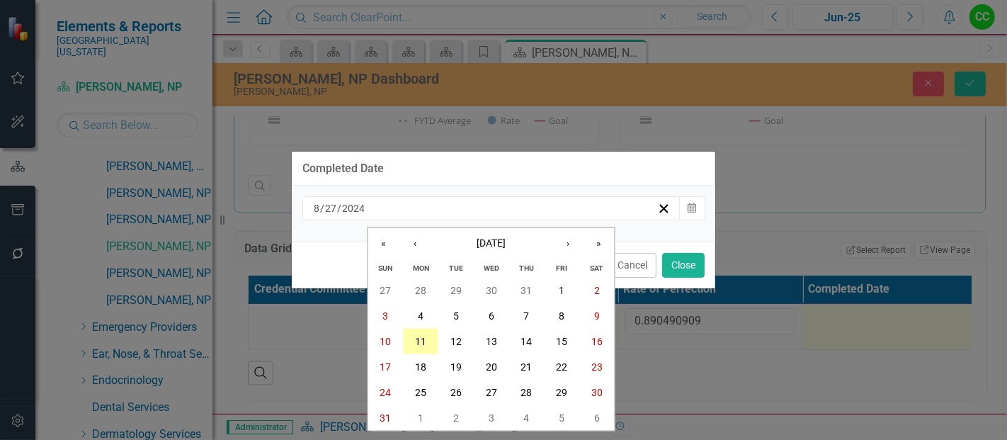
click at [423, 339] on abbr "11" at bounding box center [420, 341] width 11 height 11
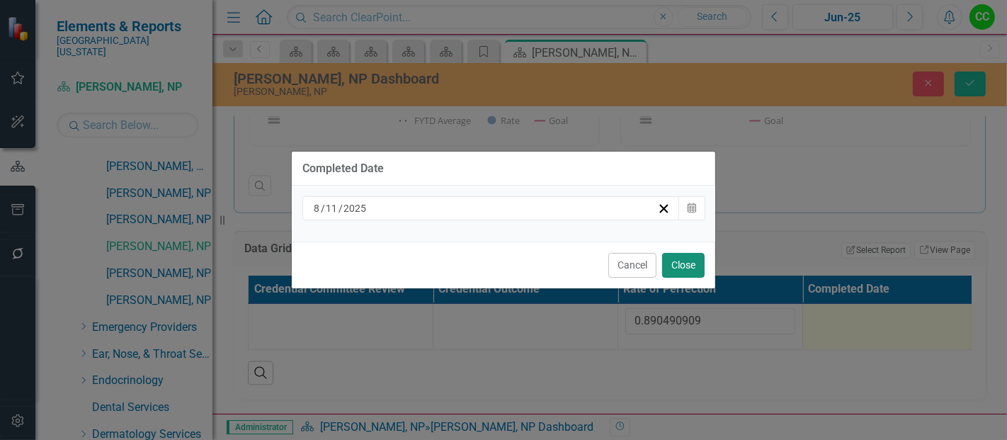
click at [689, 260] on button "Close" at bounding box center [683, 265] width 42 height 25
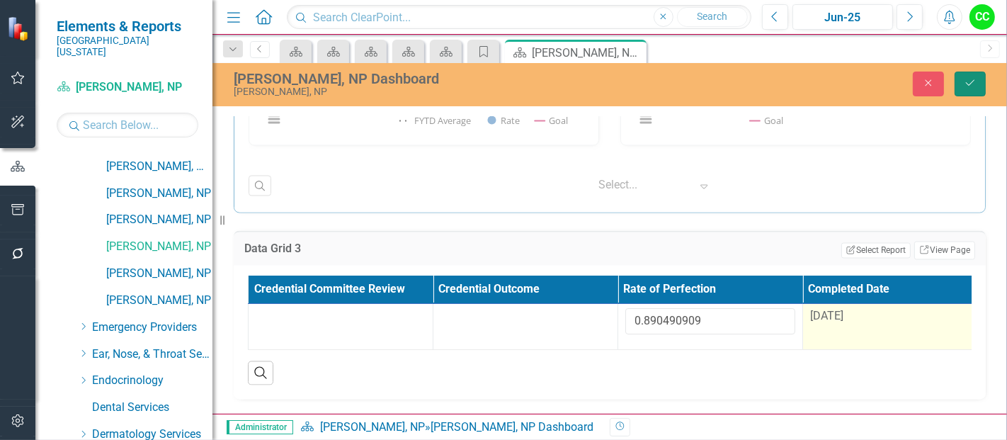
click at [980, 89] on button "Save" at bounding box center [969, 84] width 31 height 25
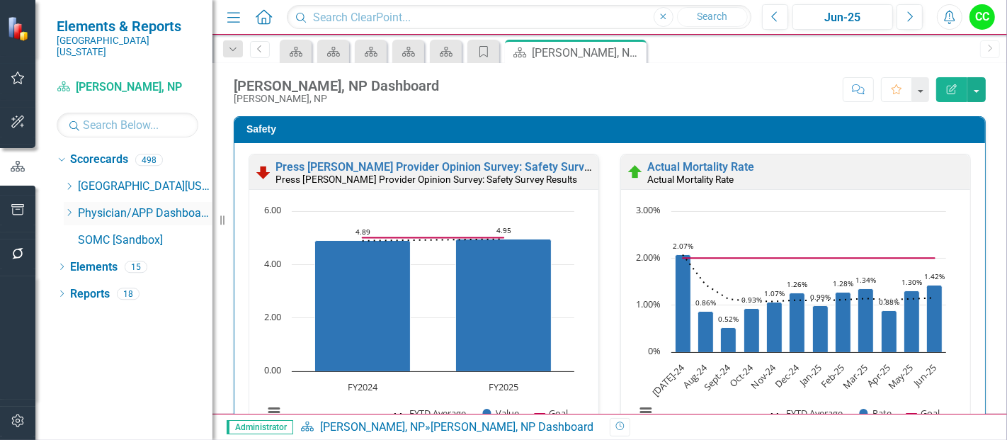
scroll to position [2136, 0]
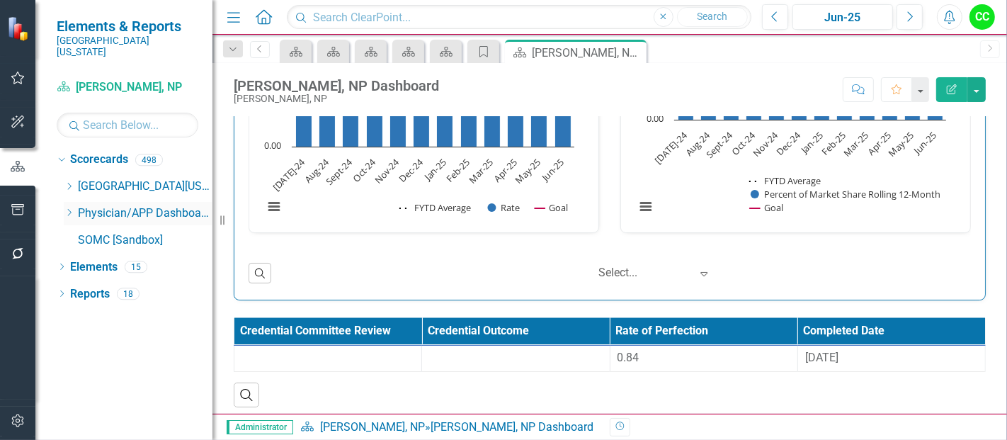
click at [70, 208] on icon "Dropdown" at bounding box center [69, 212] width 11 height 8
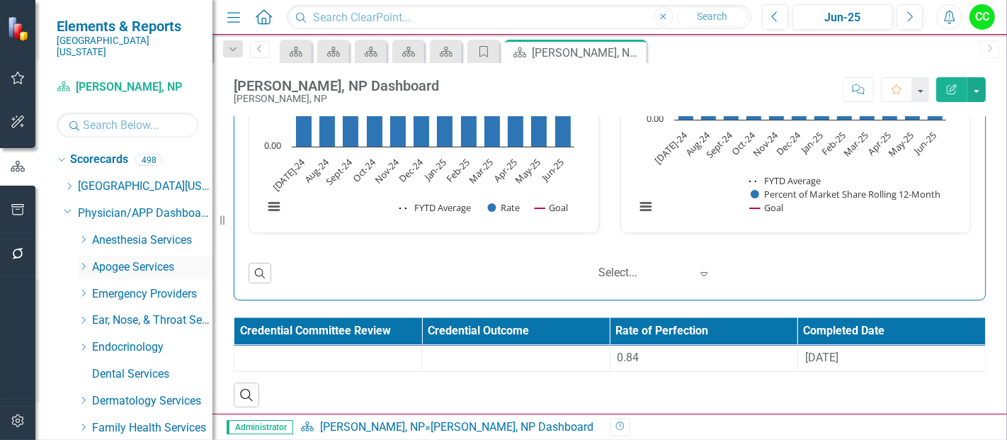
click at [82, 261] on div "Dropdown" at bounding box center [83, 267] width 11 height 12
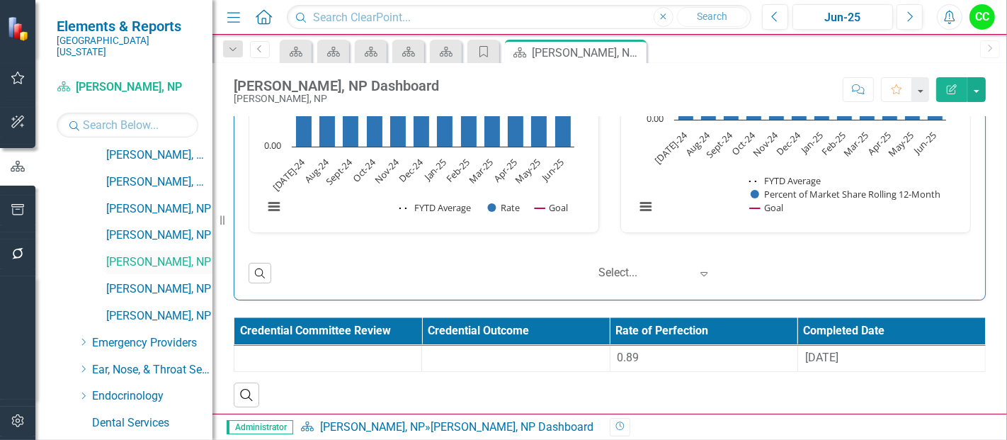
scroll to position [595, 0]
click at [156, 280] on link "[PERSON_NAME], NP" at bounding box center [159, 288] width 106 height 16
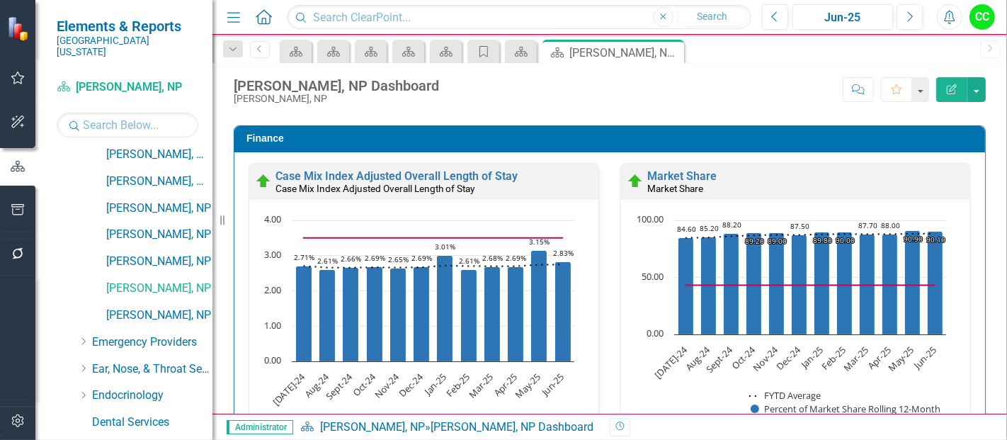
scroll to position [2136, 0]
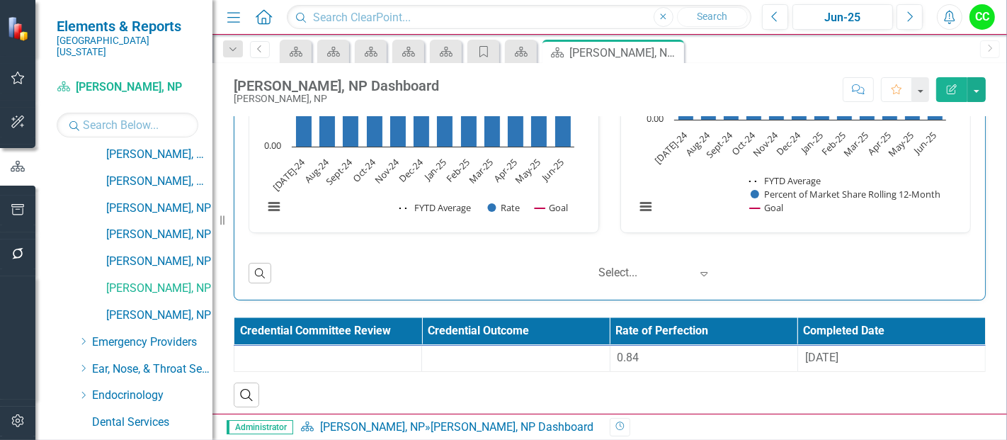
click at [709, 372] on div "Search" at bounding box center [610, 389] width 752 height 35
click at [697, 360] on div "0.84" at bounding box center [703, 358] width 173 height 17
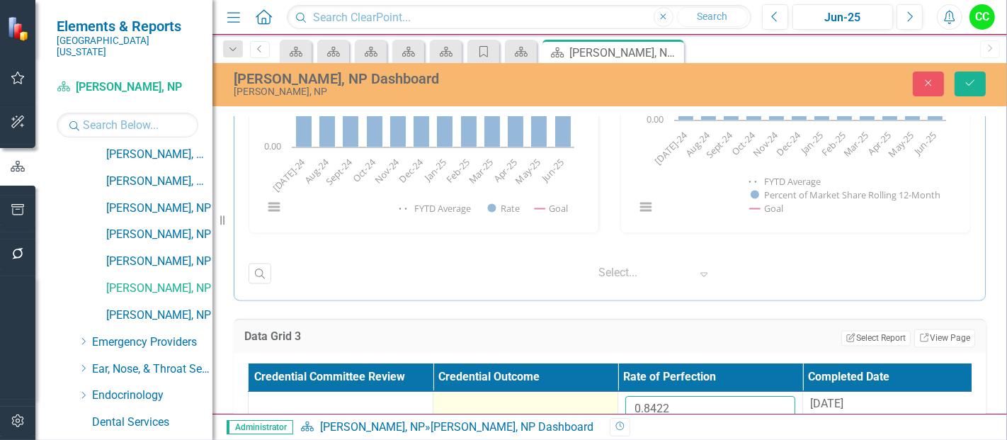
drag, startPoint x: 688, startPoint y: 405, endPoint x: 542, endPoint y: 411, distance: 145.3
click at [542, 411] on tr "0.8422 8/27/24" at bounding box center [618, 415] width 739 height 46
paste input "77291667"
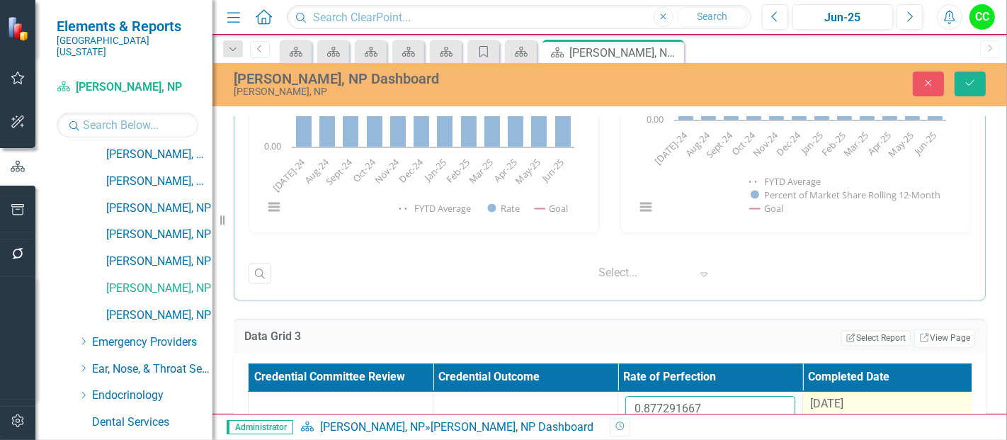
type input "0.877291667"
click at [840, 397] on span "[DATE]" at bounding box center [826, 403] width 33 height 13
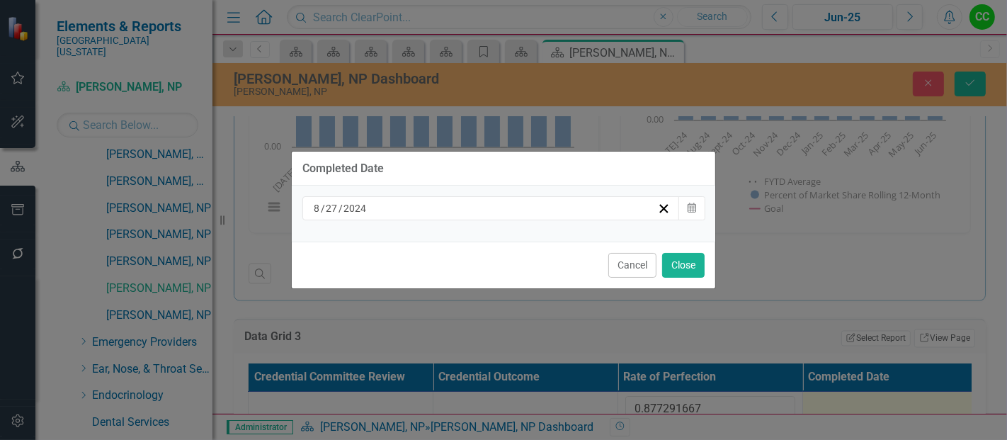
click at [439, 215] on div "[DATE]" at bounding box center [485, 208] width 346 height 14
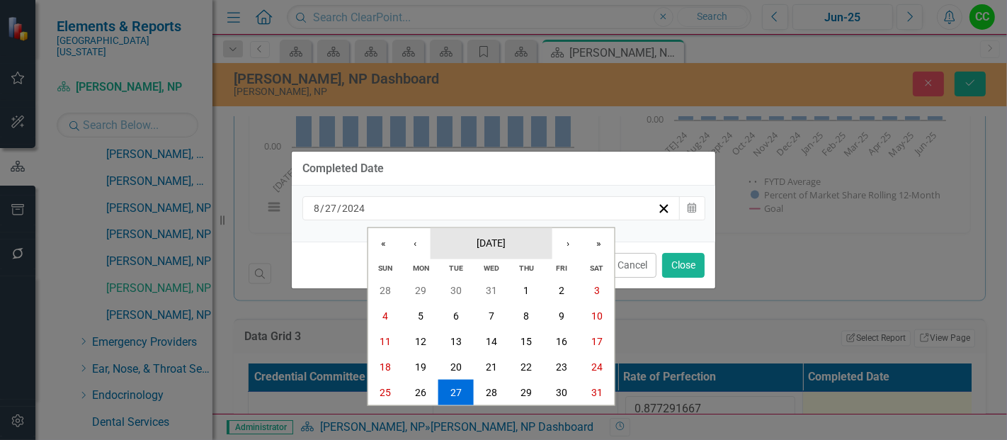
click at [494, 246] on span "[DATE]" at bounding box center [491, 241] width 29 height 11
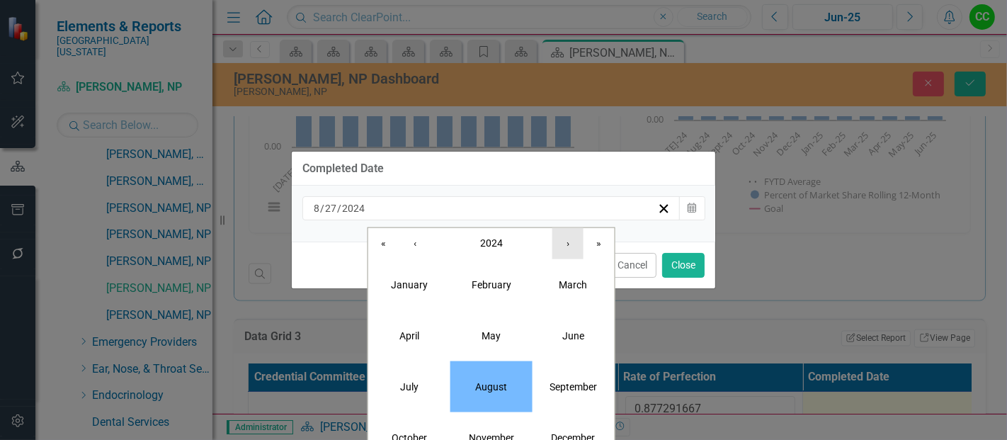
click at [563, 246] on button "›" at bounding box center [567, 242] width 31 height 31
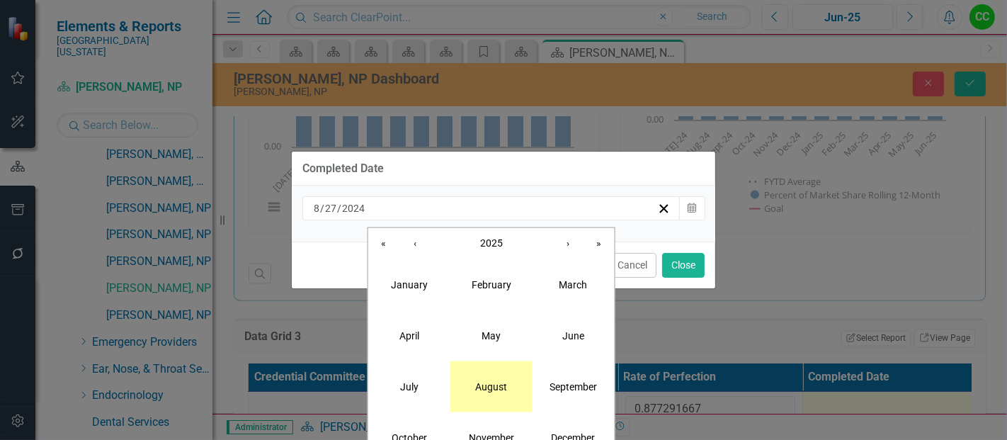
click at [488, 381] on abbr "August" at bounding box center [491, 385] width 32 height 11
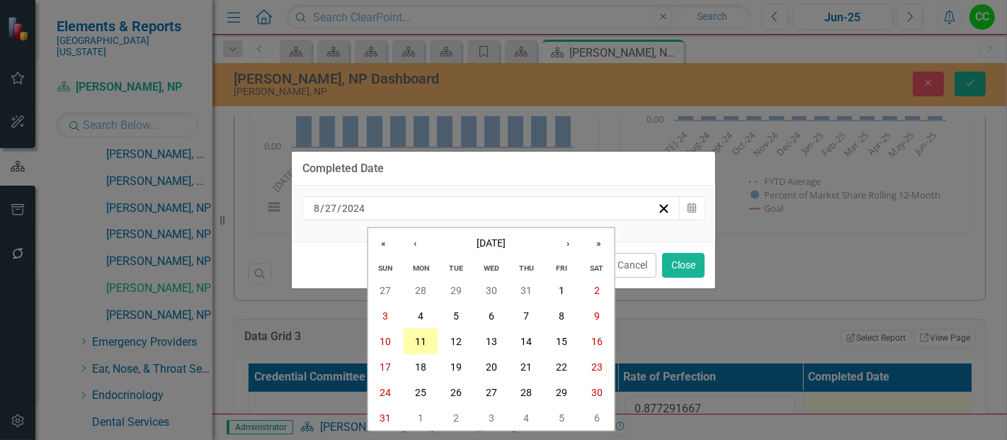
click at [421, 341] on abbr "11" at bounding box center [420, 341] width 11 height 11
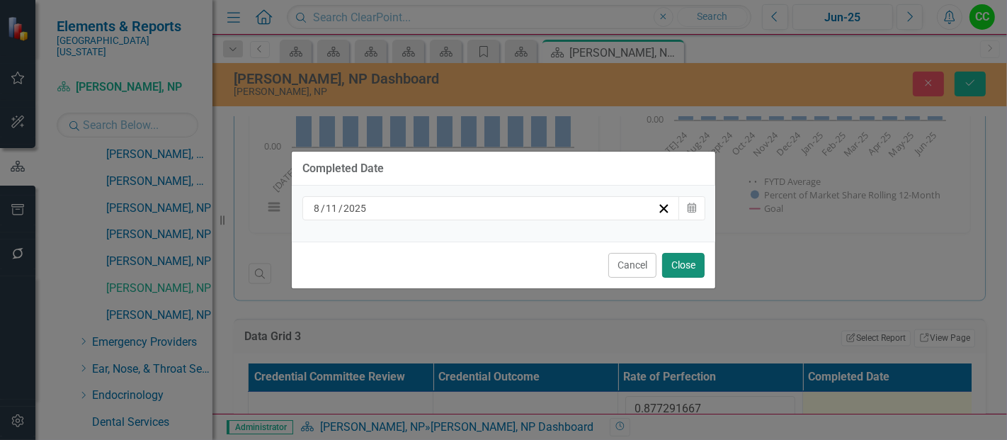
click at [684, 266] on button "Close" at bounding box center [683, 265] width 42 height 25
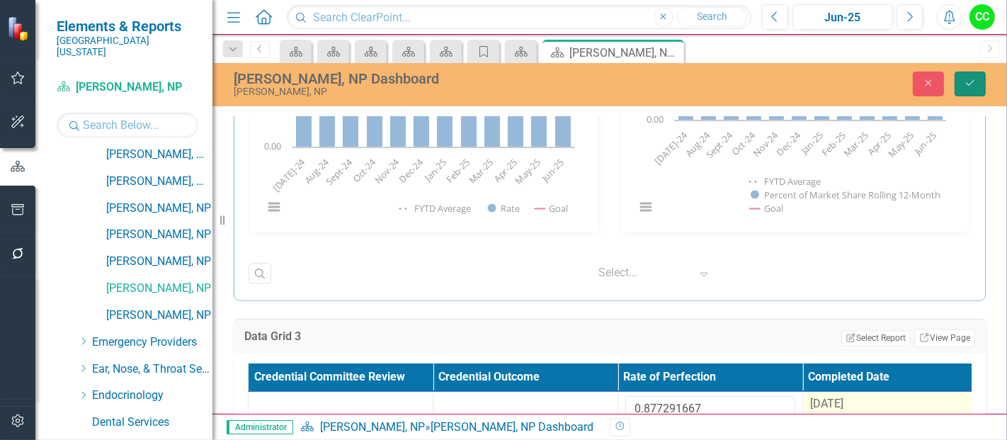
click at [971, 85] on icon "Save" at bounding box center [970, 83] width 13 height 10
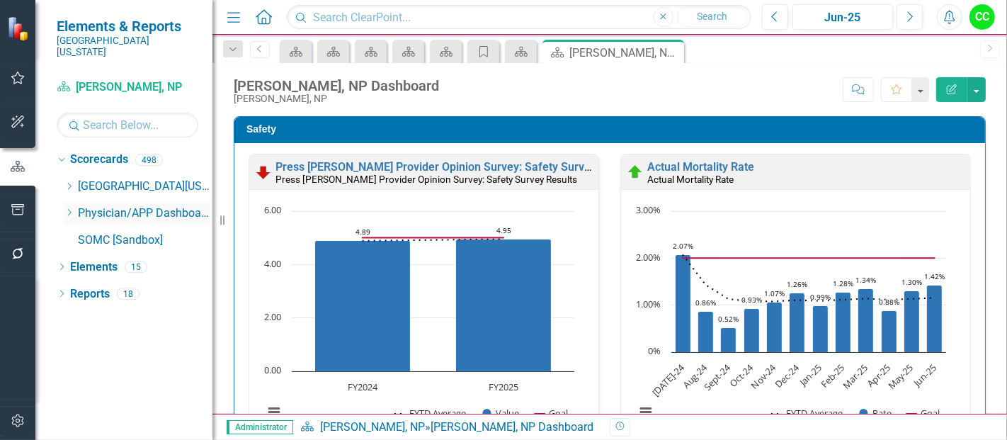
scroll to position [0, 0]
click at [69, 208] on icon "Dropdown" at bounding box center [69, 212] width 11 height 8
click at [68, 208] on icon "Dropdown" at bounding box center [69, 212] width 11 height 8
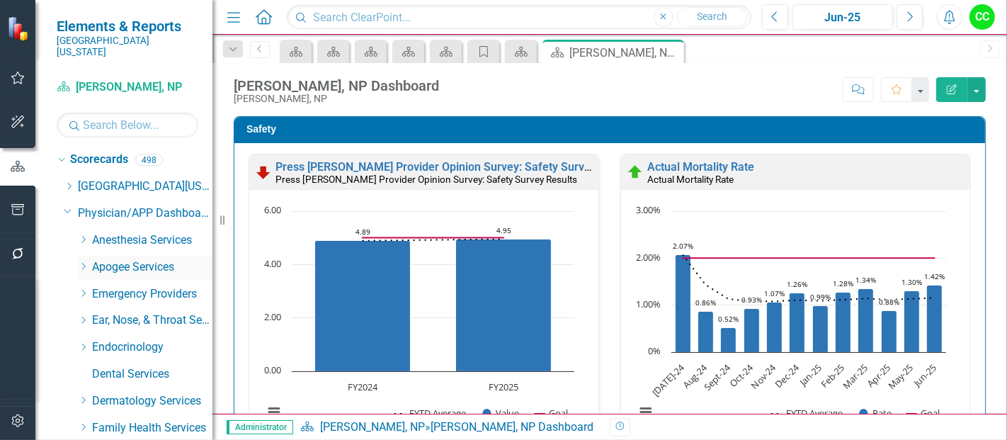
click at [84, 263] on icon at bounding box center [84, 266] width 4 height 7
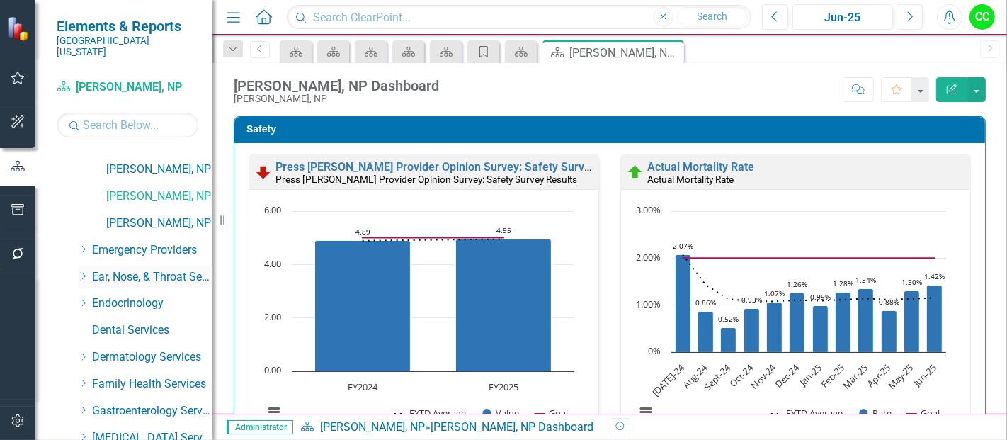
scroll to position [688, 0]
click at [152, 214] on link "[PERSON_NAME], NP" at bounding box center [159, 222] width 106 height 16
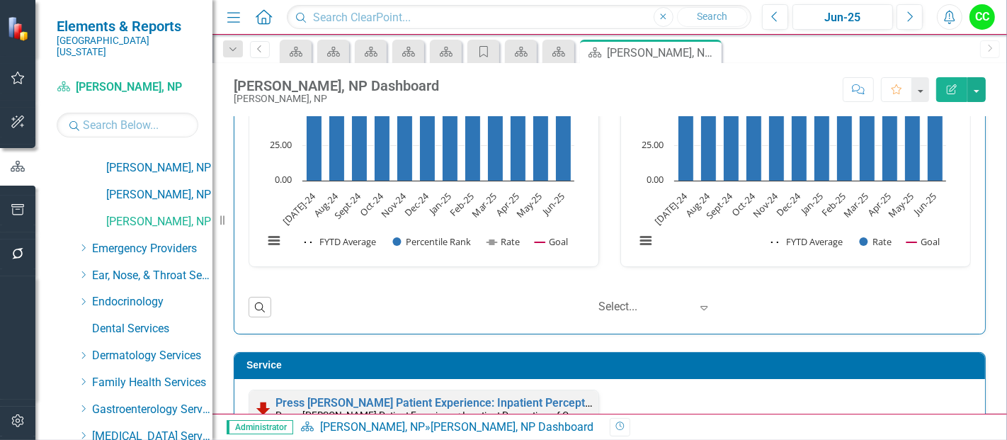
scroll to position [1258, 0]
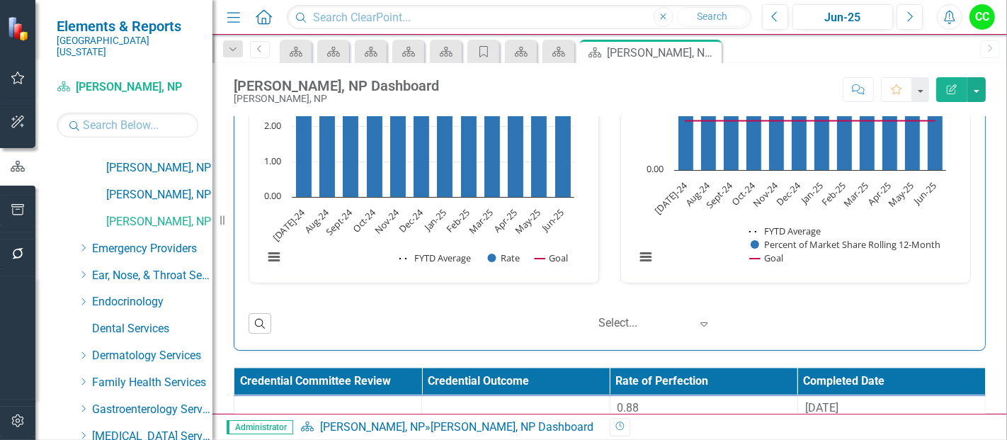
scroll to position [2136, 0]
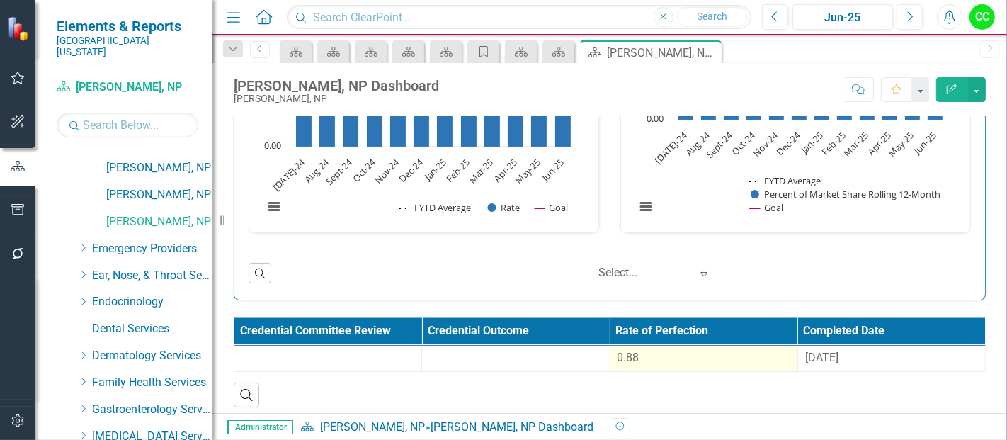
click at [712, 350] on div "0.88" at bounding box center [703, 358] width 173 height 16
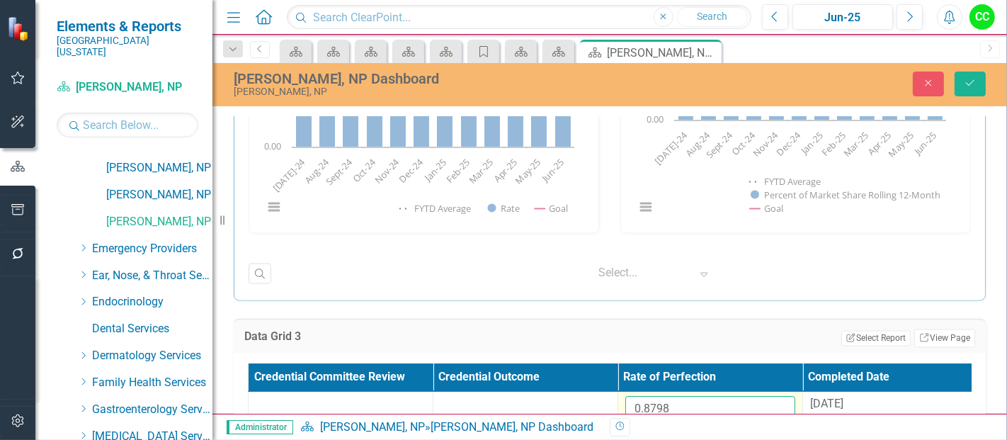
drag, startPoint x: 690, startPoint y: 415, endPoint x: 677, endPoint y: 411, distance: 13.4
click at [677, 411] on div "Menu Home Search Close Search Previous Jun-25 Next Alerts CC User Edit Profile …" at bounding box center [609, 220] width 794 height 440
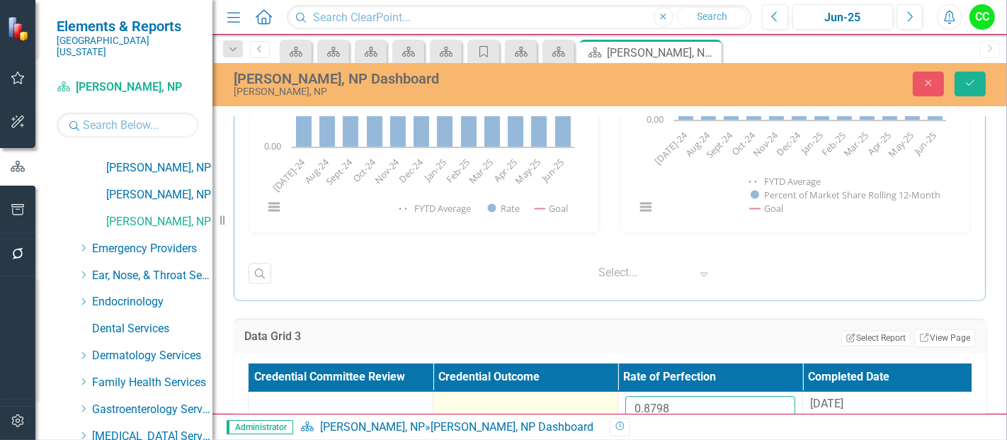
drag, startPoint x: 677, startPoint y: 411, endPoint x: 571, endPoint y: 397, distance: 107.1
click at [571, 397] on tr "0.8798 [DATE]" at bounding box center [618, 415] width 739 height 46
paste input "69975"
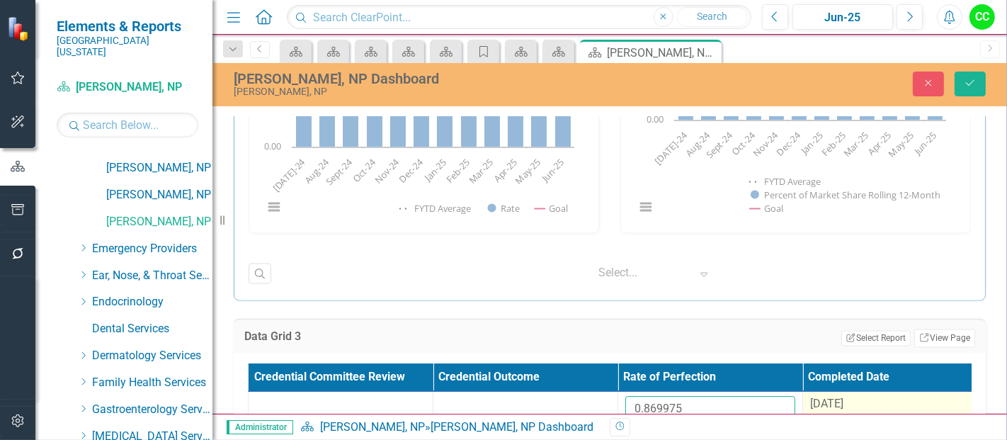
type input "0.869975"
click at [862, 399] on div "[DATE]" at bounding box center [895, 405] width 170 height 16
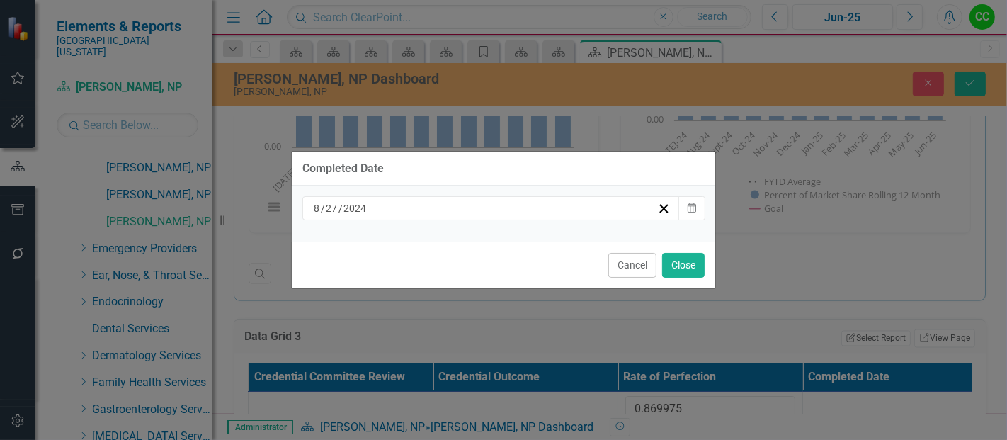
click at [470, 198] on div "[DATE]" at bounding box center [490, 208] width 377 height 24
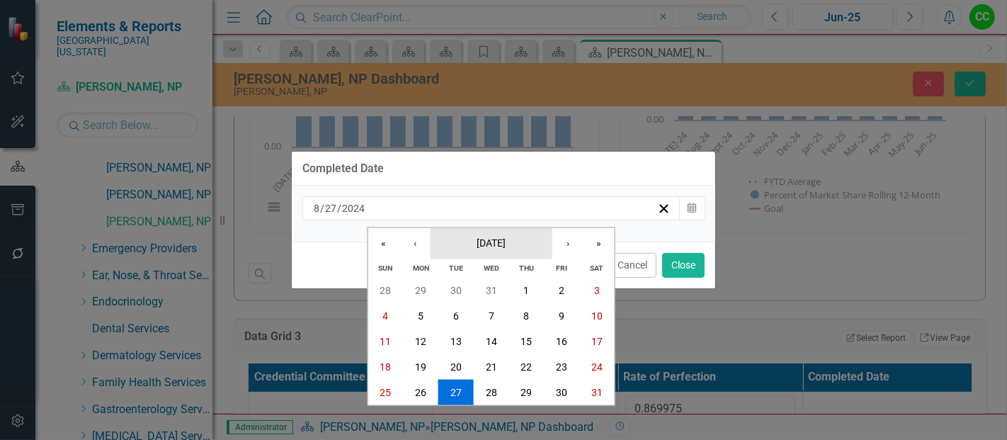
click at [506, 237] on span "[DATE]" at bounding box center [491, 241] width 29 height 11
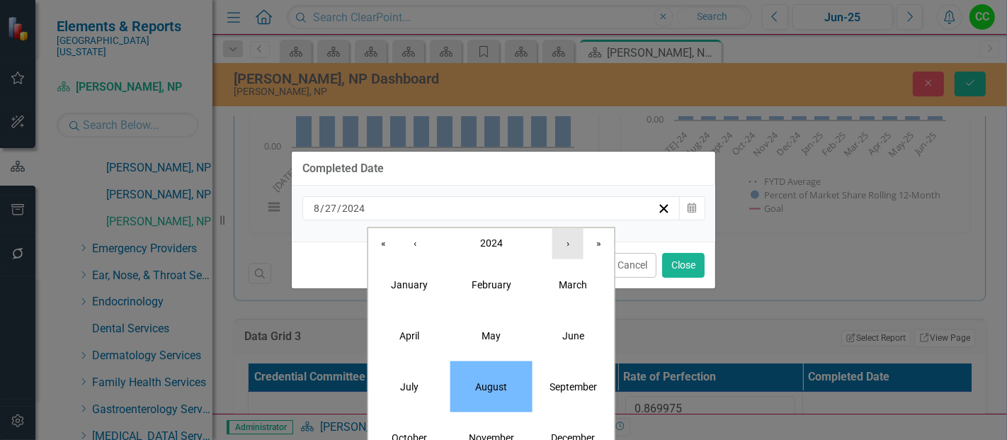
click at [568, 246] on button "›" at bounding box center [567, 242] width 31 height 31
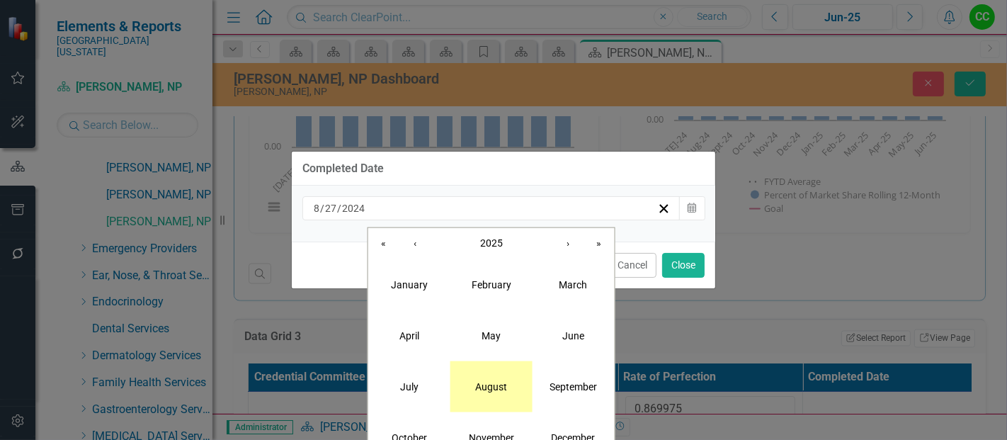
click at [484, 389] on abbr "August" at bounding box center [491, 385] width 32 height 11
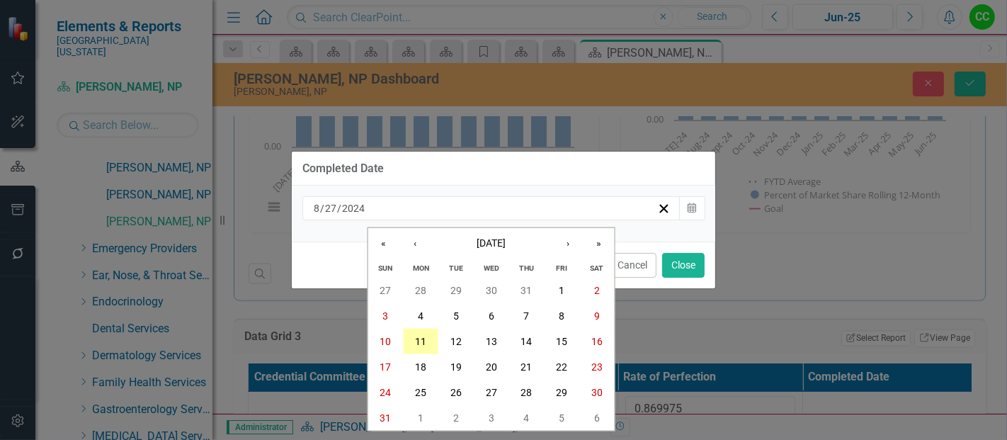
click at [425, 353] on button "11" at bounding box center [420, 341] width 35 height 25
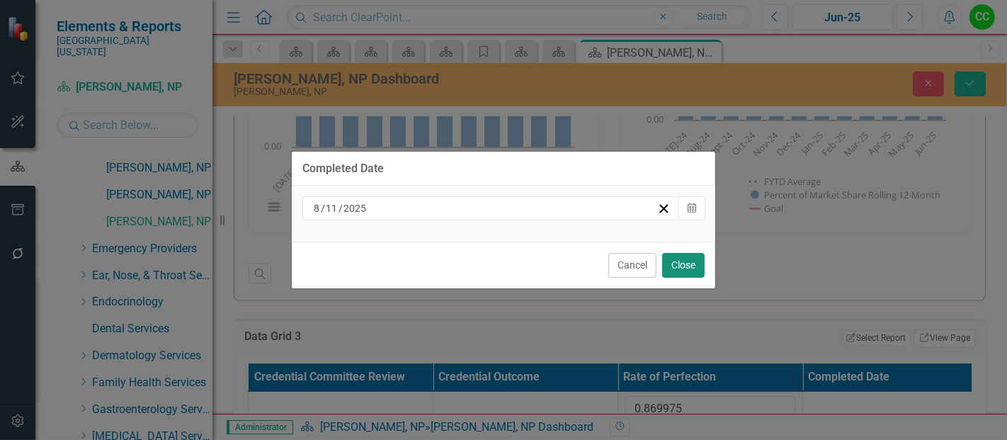
click at [680, 266] on button "Close" at bounding box center [683, 265] width 42 height 25
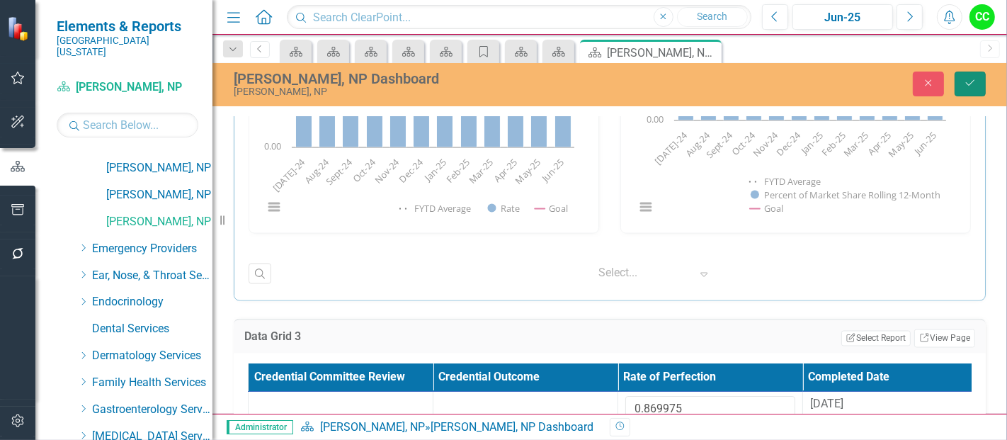
click at [968, 90] on button "Save" at bounding box center [969, 84] width 31 height 25
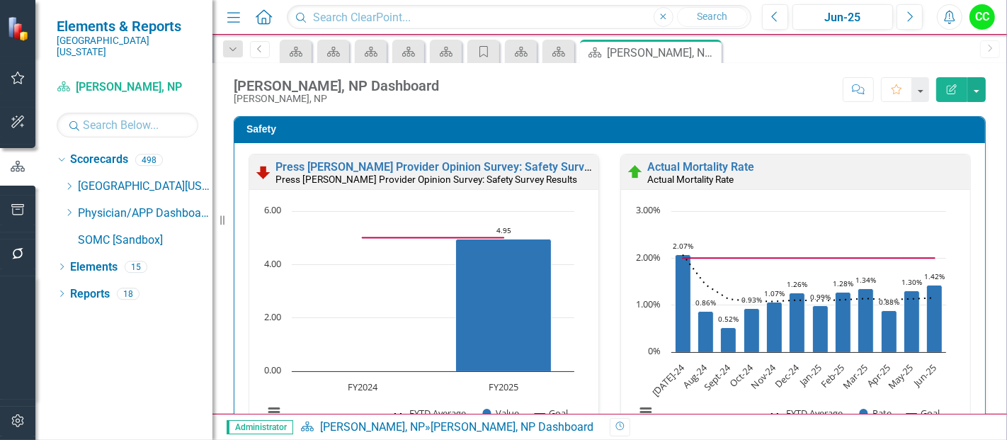
scroll to position [0, 0]
click at [236, 45] on icon "Dropdown" at bounding box center [233, 50] width 13 height 10
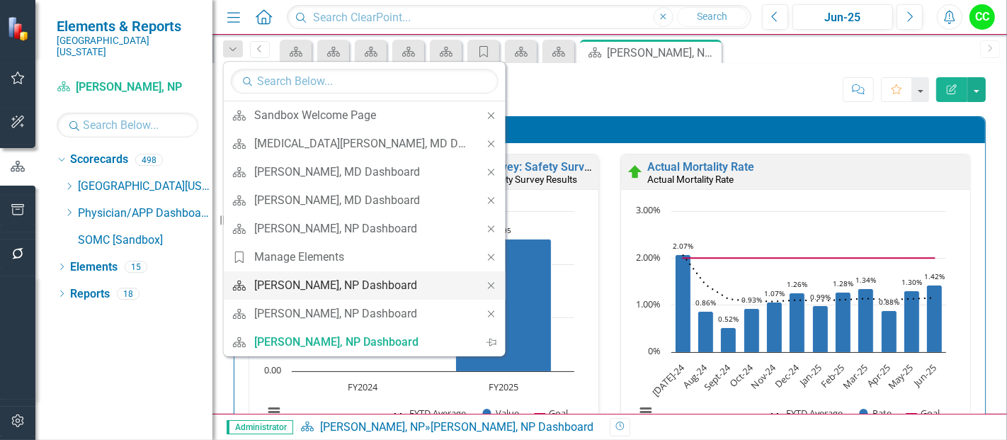
click at [304, 288] on div "[PERSON_NAME], NP Dashboard" at bounding box center [362, 285] width 216 height 18
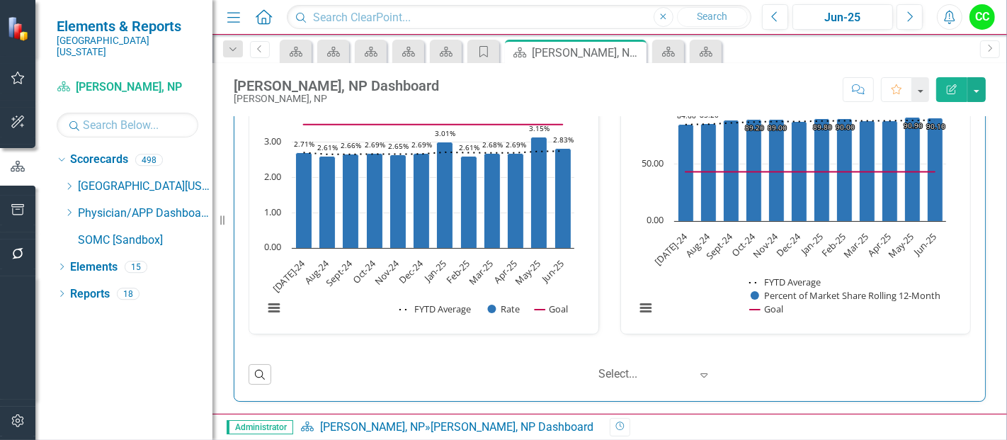
scroll to position [2136, 0]
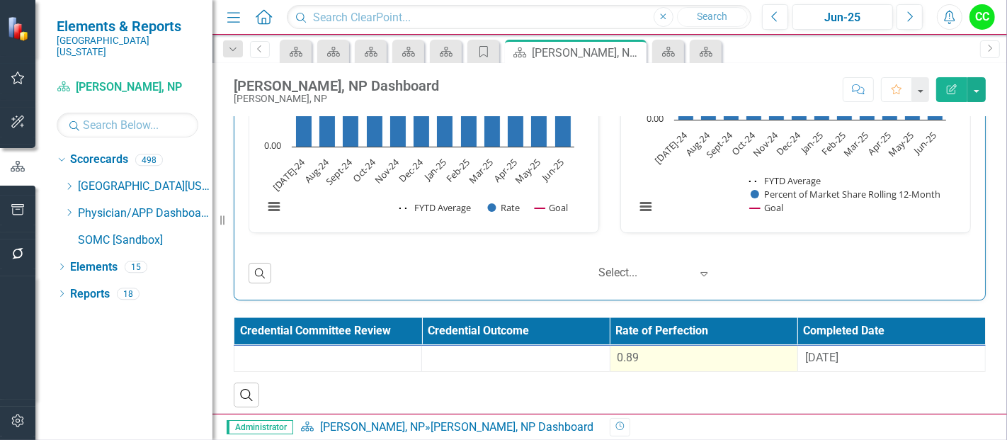
click at [698, 350] on div "0.89" at bounding box center [703, 358] width 173 height 16
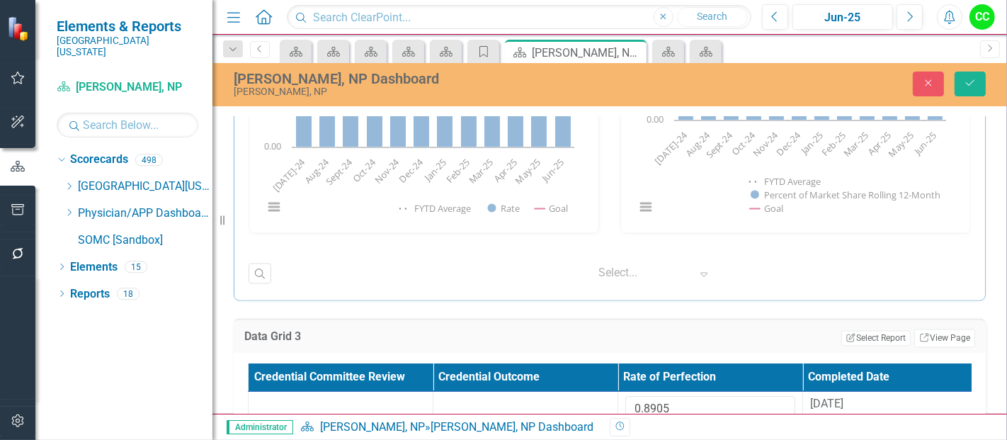
click at [680, 416] on div "Administrator Scorecard [PERSON_NAME], NP » [PERSON_NAME], NP Dashboard Revisio…" at bounding box center [609, 426] width 794 height 26
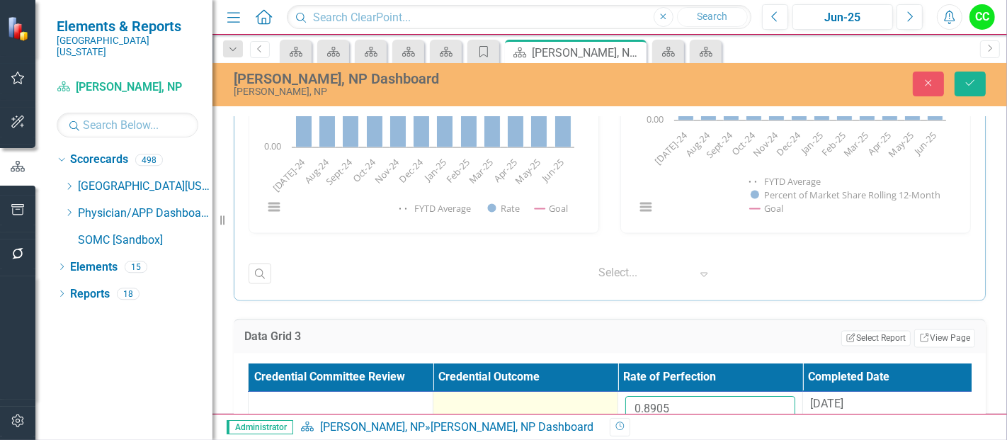
drag, startPoint x: 694, startPoint y: 400, endPoint x: 571, endPoint y: 395, distance: 122.6
click at [571, 395] on tr "0.8905 [DATE]" at bounding box center [618, 415] width 739 height 46
paste input "77141667"
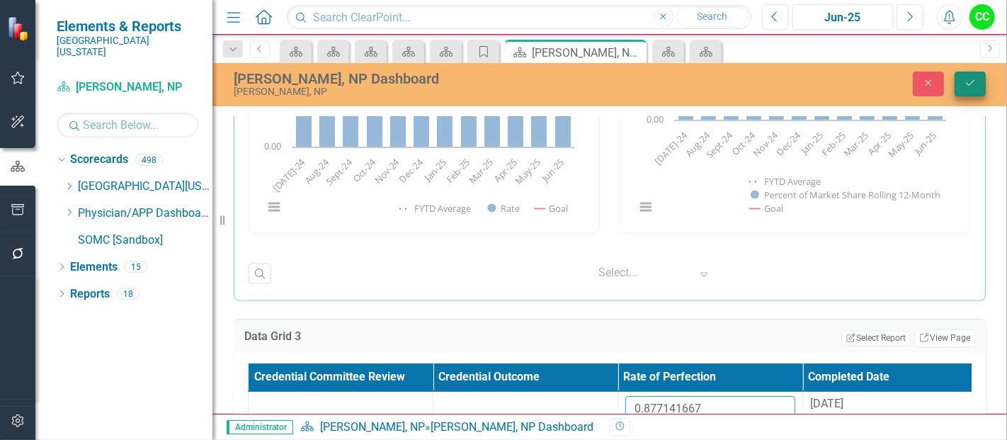
type input "0.877141667"
click at [976, 82] on icon "Save" at bounding box center [970, 83] width 13 height 10
